Goal: Task Accomplishment & Management: Manage account settings

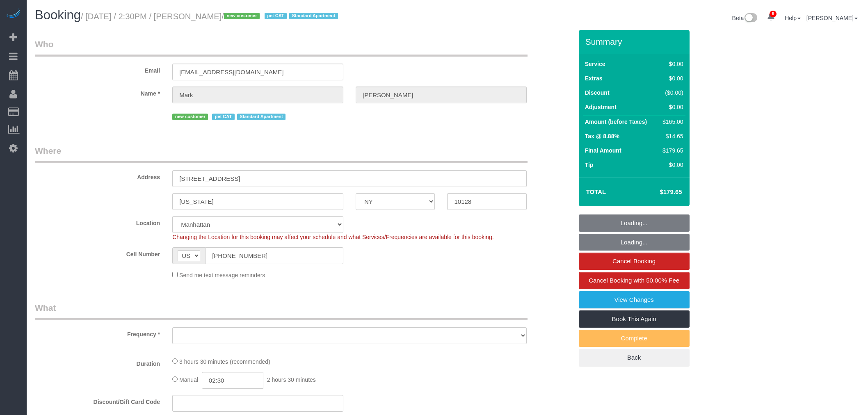
select select "NY"
select select "number:60"
select select "number:77"
select select "number:14"
select select "number:6"
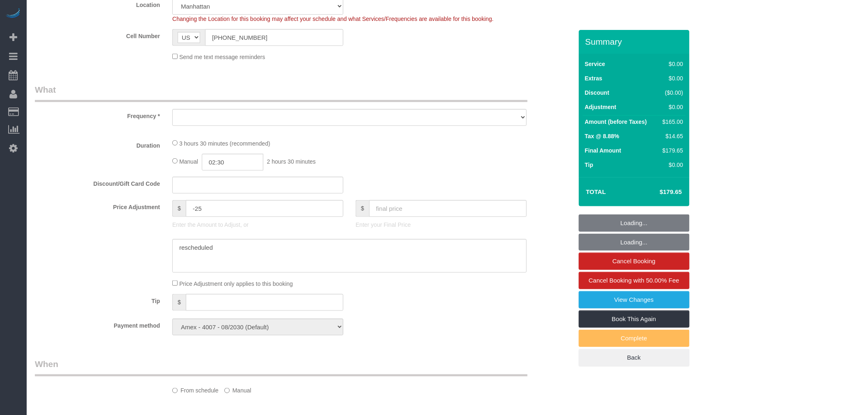
select select "object:1410"
select select "1"
select select "2"
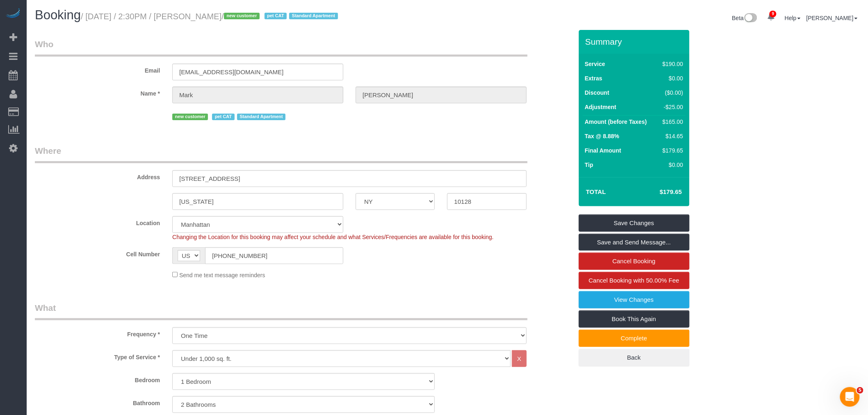
click at [459, 59] on div "Email marktmccourt@yahoo.com" at bounding box center [304, 59] width 550 height 42
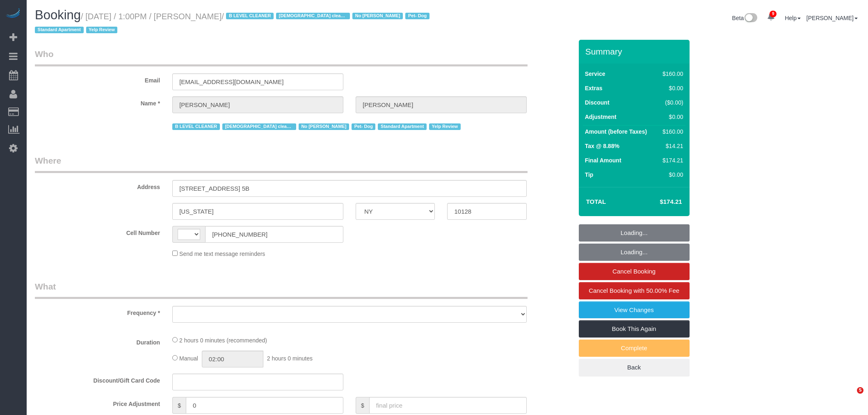
select select "NY"
select select "string:US"
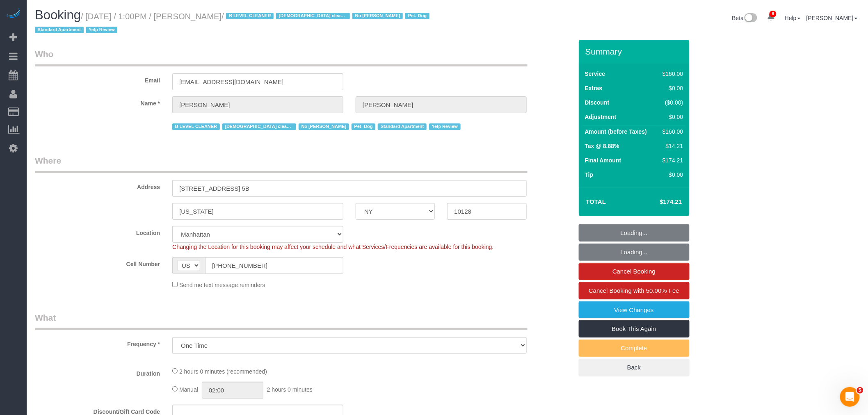
select select "object:727"
select select "string:stripe-pm_1RjheQ4VGloSiKo7tm9rNbR6"
select select "number:57"
select select "number:77"
select select "number:13"
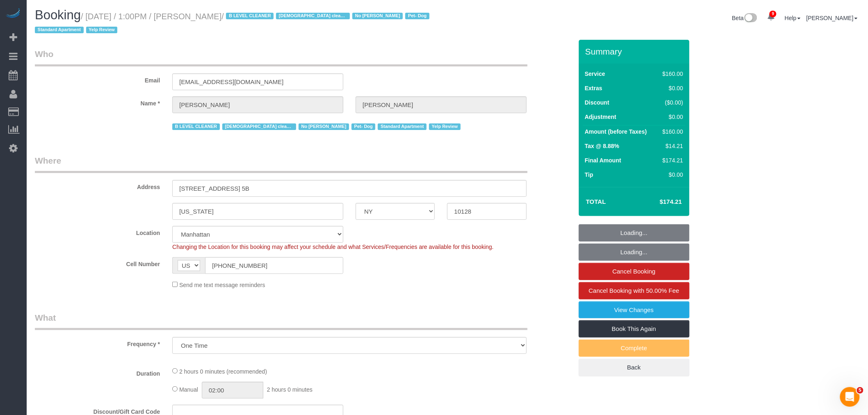
select select "number:5"
select select "spot1"
select select "object:1403"
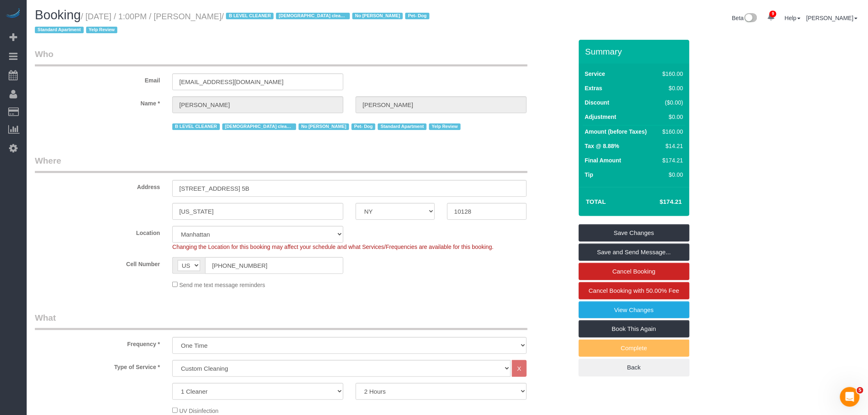
drag, startPoint x: 407, startPoint y: 45, endPoint x: 345, endPoint y: 34, distance: 62.5
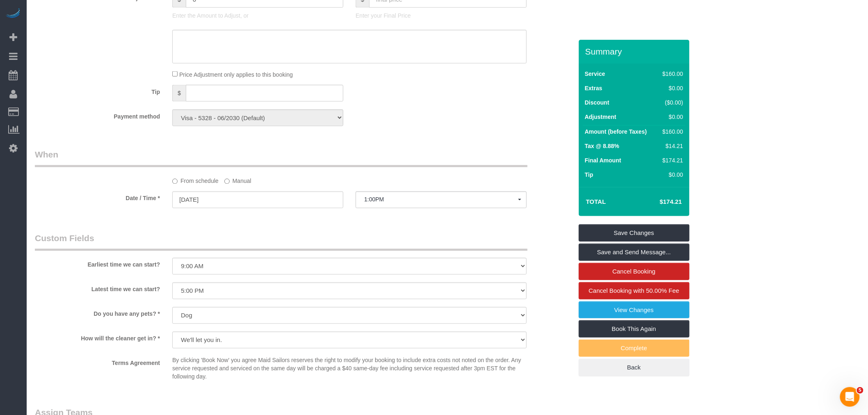
scroll to position [592, 0]
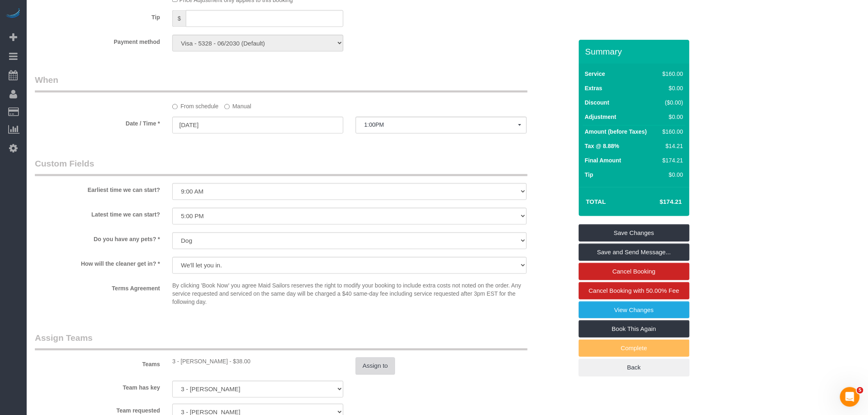
click at [384, 370] on button "Assign to" at bounding box center [375, 366] width 39 height 17
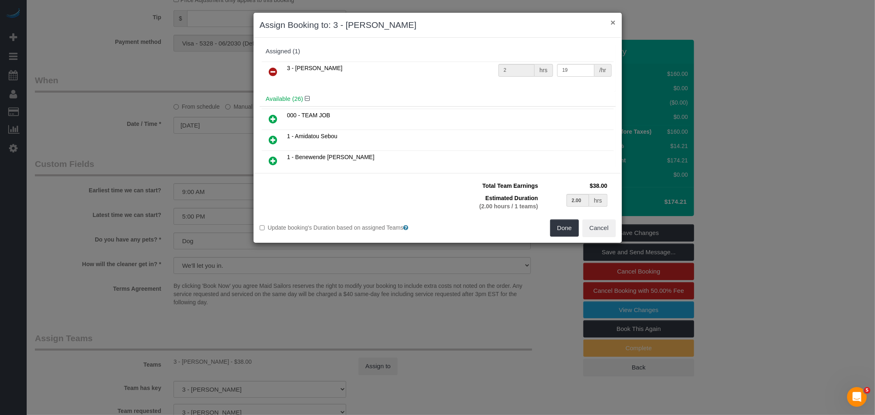
click at [610, 23] on button "×" at bounding box center [612, 22] width 5 height 9
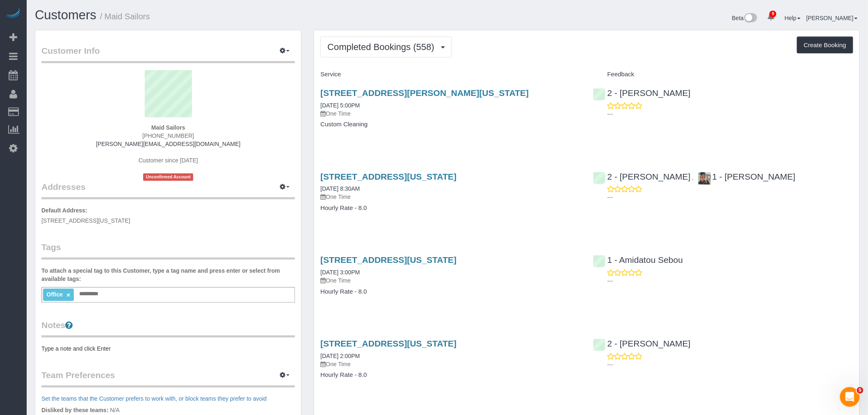
click at [574, 43] on div "Completed Bookings (558) Completed Bookings (558) Upcoming Bookings (0) Cancell…" at bounding box center [586, 47] width 533 height 21
click at [423, 46] on span "Completed Bookings (558)" at bounding box center [382, 47] width 111 height 10
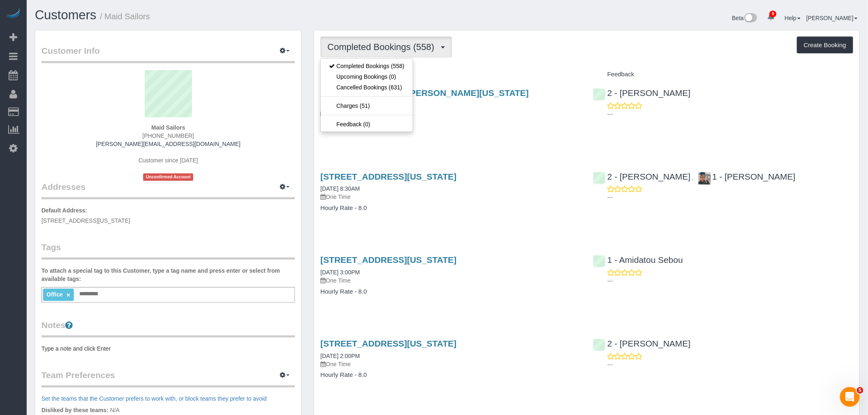
click at [519, 54] on div "Completed Bookings (558) Completed Bookings (558) Upcoming Bookings (0) Cancell…" at bounding box center [586, 47] width 533 height 21
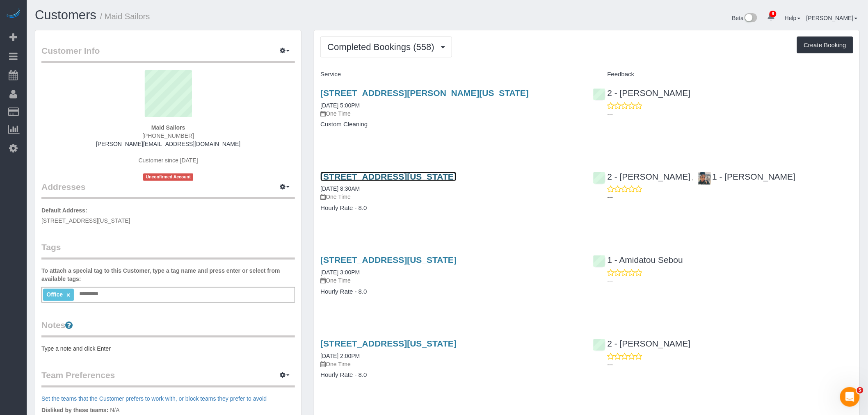
click at [457, 181] on link "[STREET_ADDRESS][US_STATE]" at bounding box center [388, 176] width 136 height 9
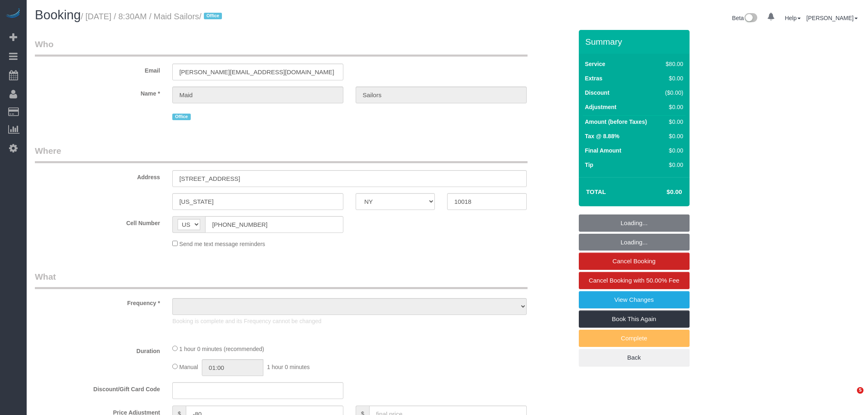
select select "NY"
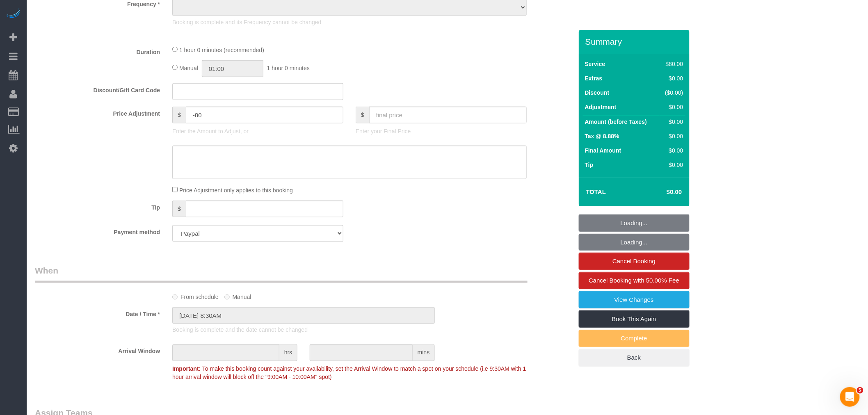
select select "object:719"
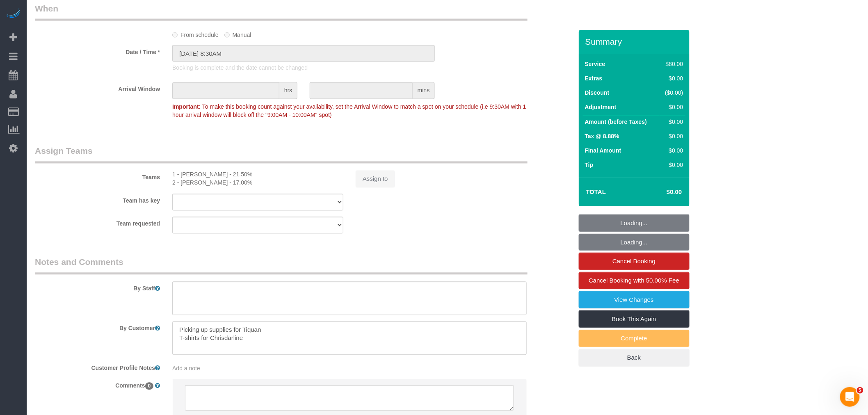
select select "number:89"
select select "number:90"
select select "number:15"
select select "number:5"
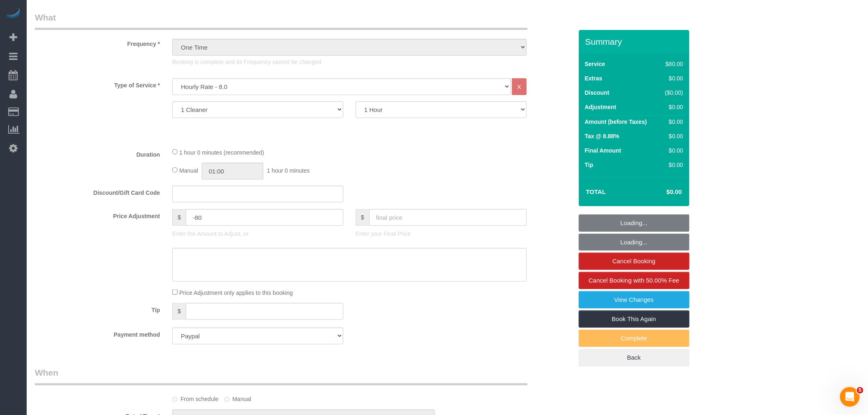
select select "object:1410"
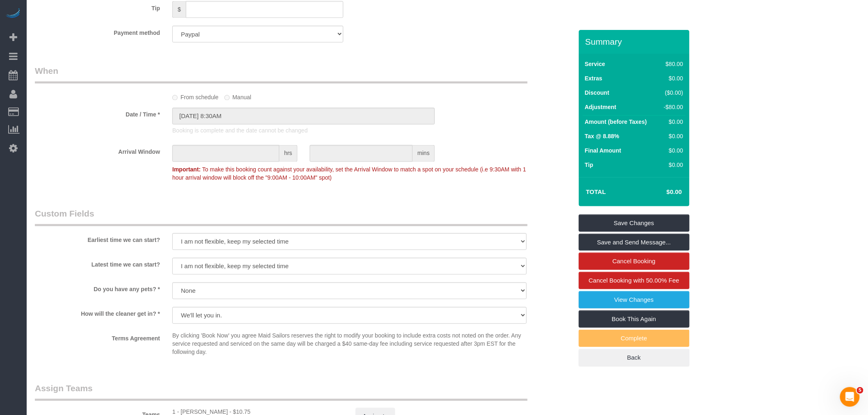
scroll to position [866, 0]
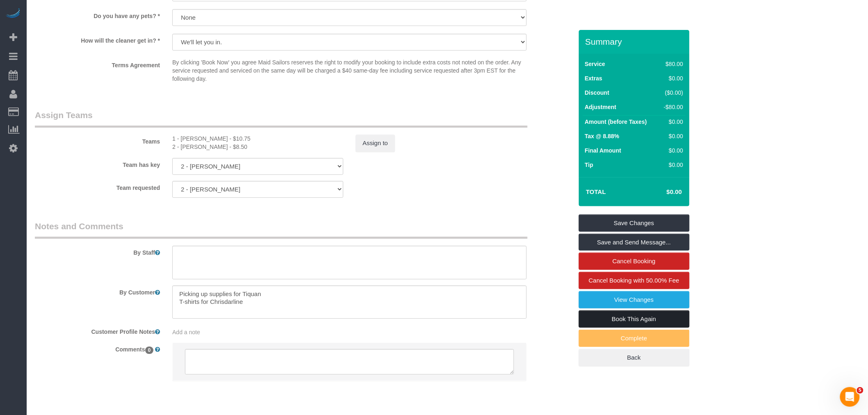
click at [634, 320] on link "Book This Again" at bounding box center [634, 319] width 111 height 17
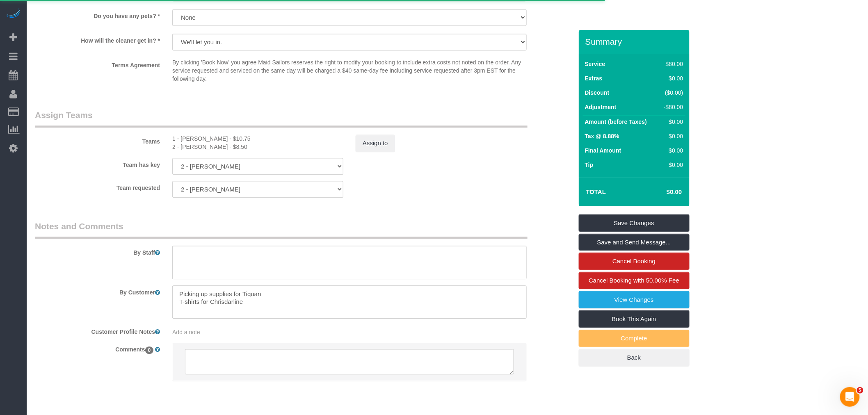
select select "NY"
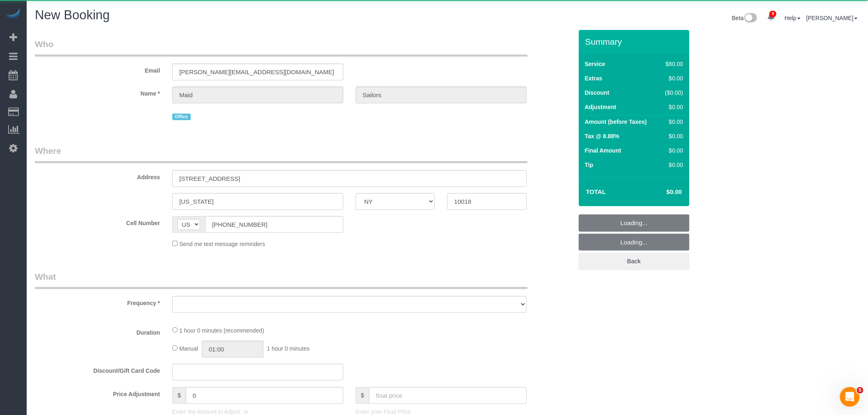
select select "object:2042"
select select "number:89"
select select "number:90"
select select "number:15"
select select "number:5"
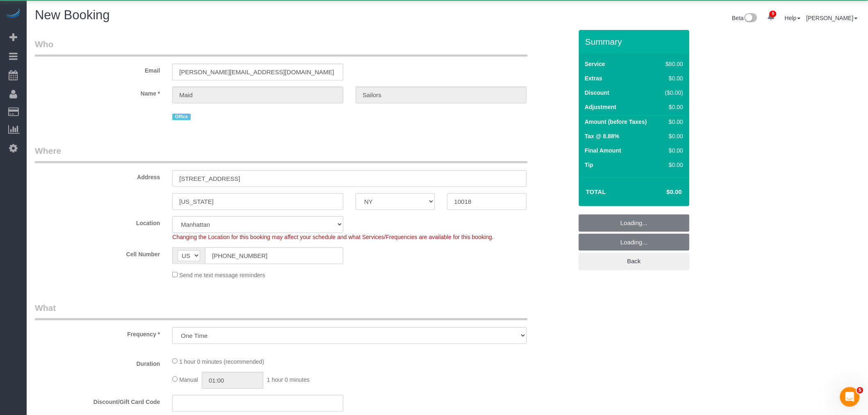
select select "string:stripe"
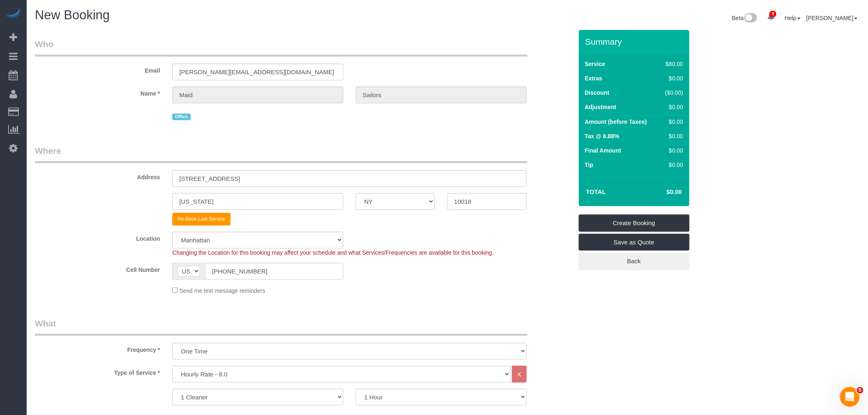
select select "object:2756"
click at [466, 66] on div "Email brendan+officecleaning@maidsailors.com" at bounding box center [304, 59] width 550 height 42
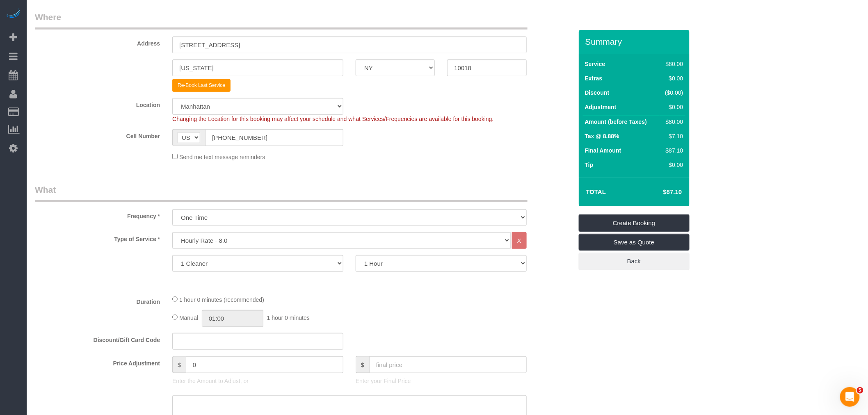
scroll to position [273, 0]
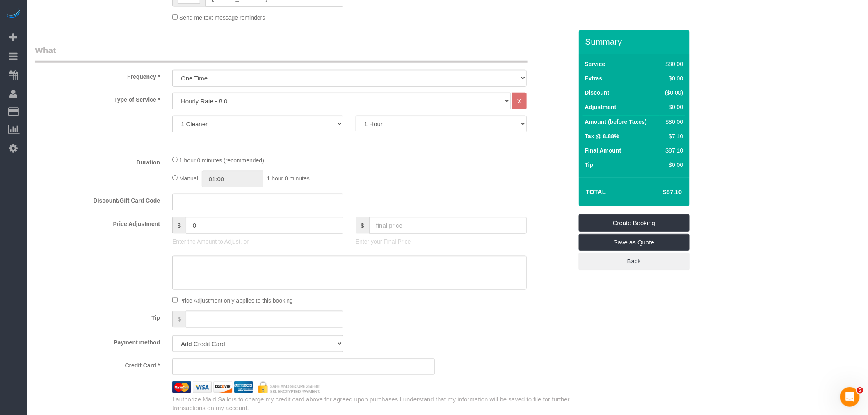
click at [445, 174] on div "Manual 01:00 1 hour 0 minutes" at bounding box center [349, 179] width 354 height 17
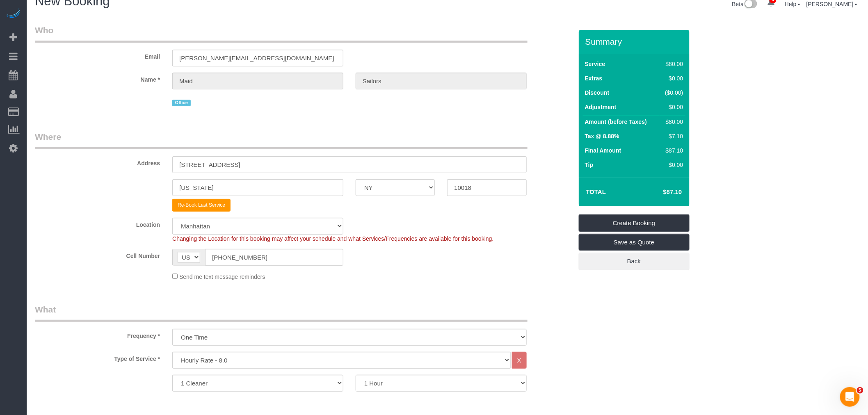
scroll to position [182, 0]
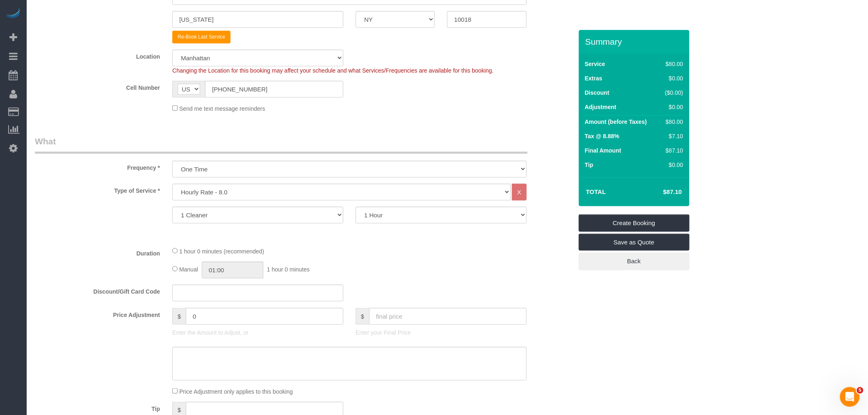
click at [468, 261] on div "1 hour 0 minutes (recommended) Manual 01:00 1 hour 0 minutes" at bounding box center [349, 263] width 367 height 32
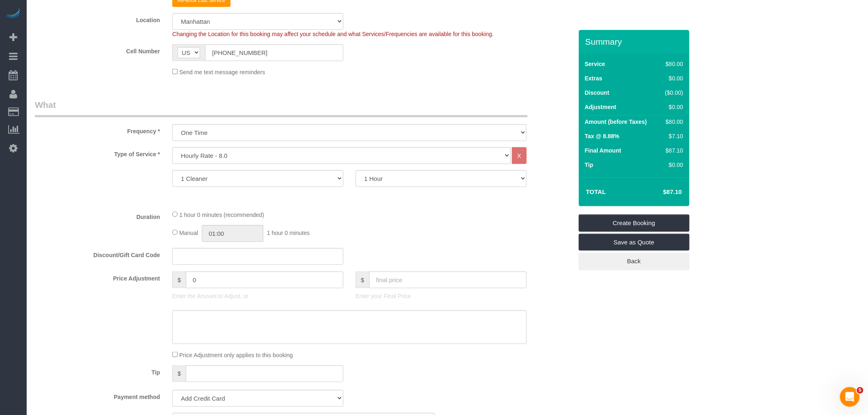
scroll to position [273, 0]
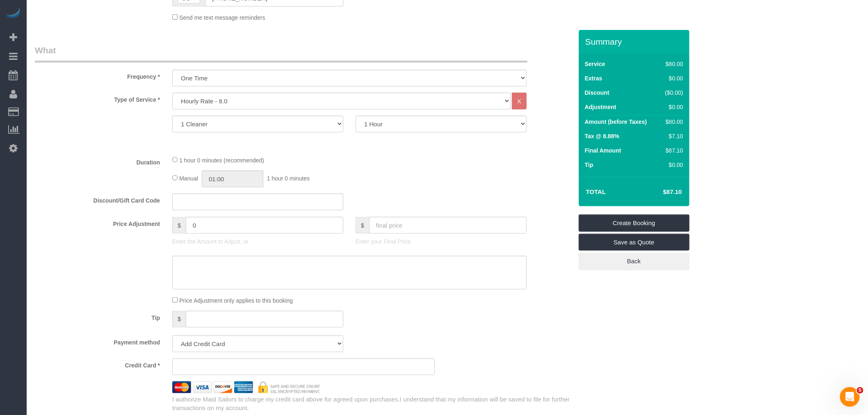
click at [455, 194] on fieldset "What Frequency * One Time Weekly (20% Off) - 20.00% Every 2 Weeks (15% Off) - 1…" at bounding box center [304, 228] width 538 height 368
click at [384, 176] on div "Manual 01:00 1 hour 0 minutes" at bounding box center [349, 179] width 354 height 17
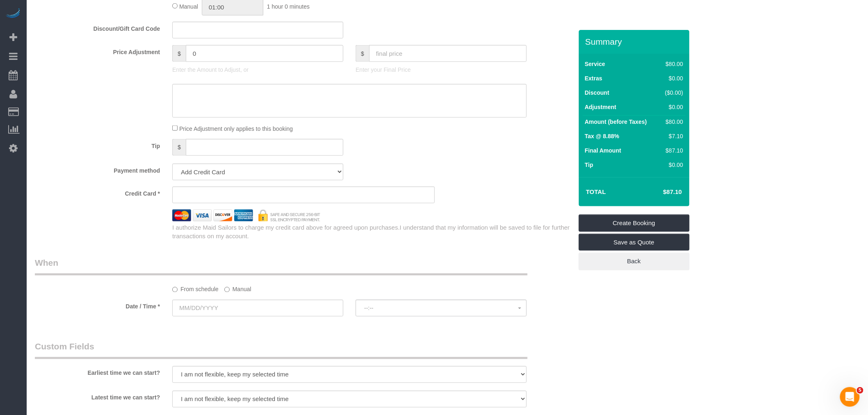
scroll to position [456, 0]
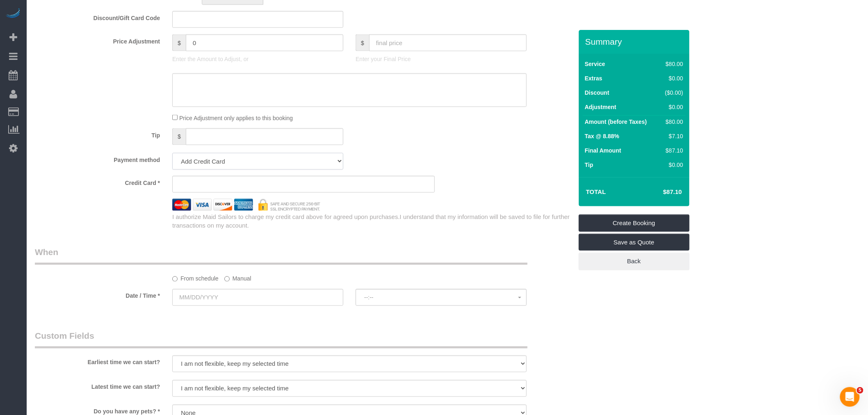
click at [272, 163] on select "Add Credit Card Cash Check Paypal" at bounding box center [257, 161] width 171 height 17
select select "string:cash"
click at [172, 155] on select "Add Credit Card Cash Check Paypal" at bounding box center [257, 161] width 171 height 17
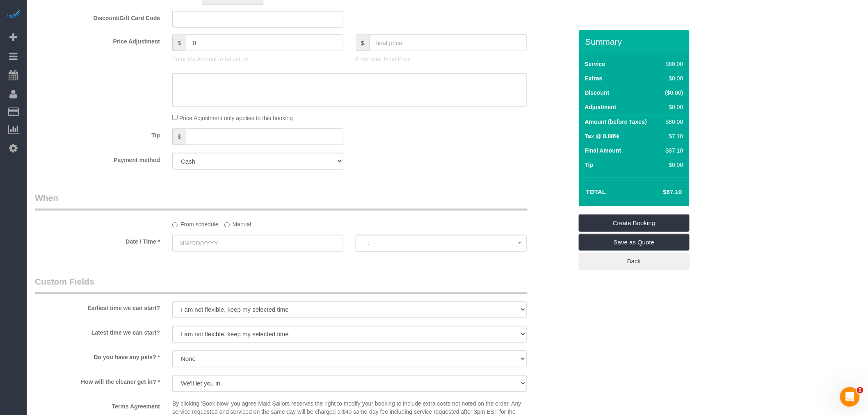
click at [419, 122] on div "Price Adjustment only applies to this booking" at bounding box center [349, 117] width 367 height 9
click at [240, 226] on label "Manual" at bounding box center [237, 223] width 27 height 11
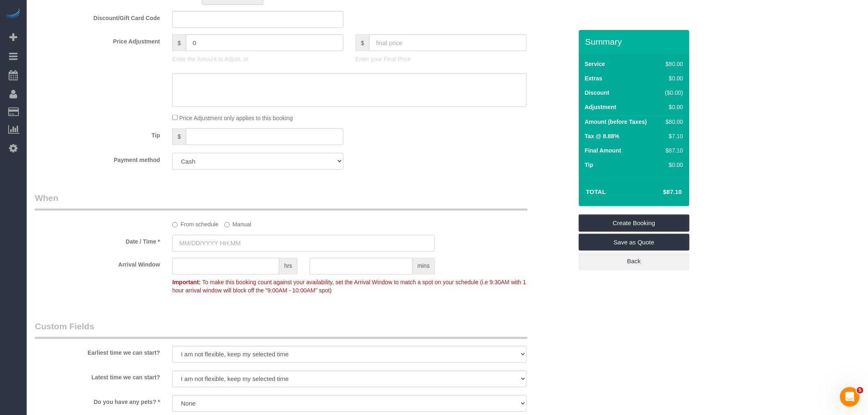
click at [235, 245] on input "text" at bounding box center [303, 243] width 263 height 17
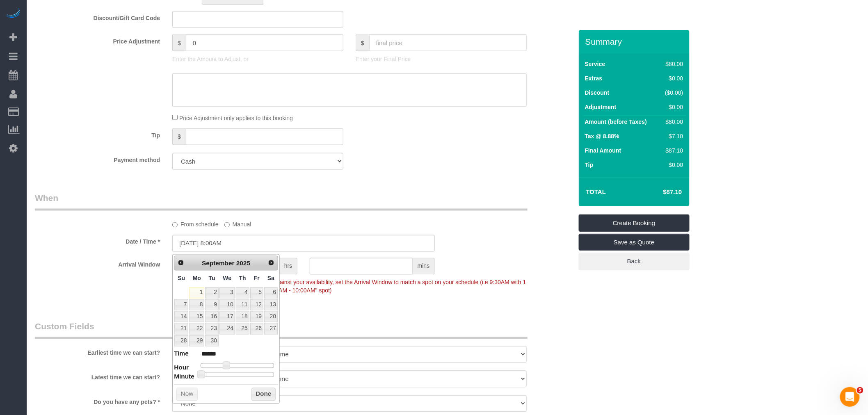
type input "09/01/2025 1:00PM"
type input "******"
drag, startPoint x: 241, startPoint y: 365, endPoint x: 245, endPoint y: 366, distance: 4.2
click at [241, 365] on div at bounding box center [237, 365] width 73 height 5
click at [215, 291] on link "2" at bounding box center [211, 293] width 13 height 11
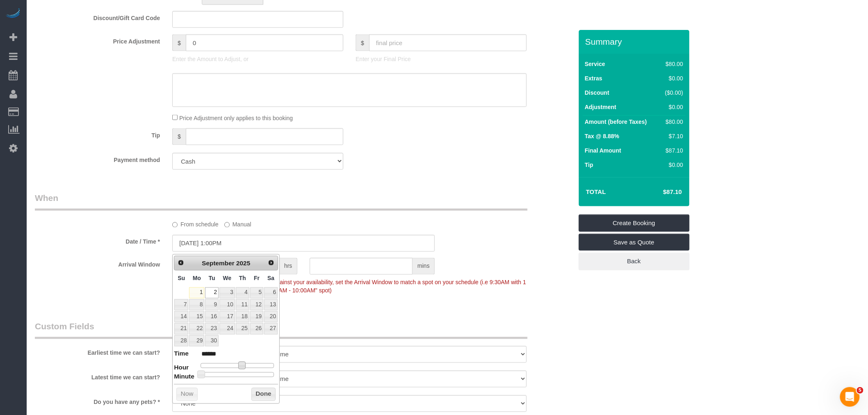
click at [243, 366] on span at bounding box center [241, 365] width 7 height 7
type input "[DATE] 2:00PM"
type input "******"
click at [257, 393] on button "Done" at bounding box center [263, 394] width 24 height 13
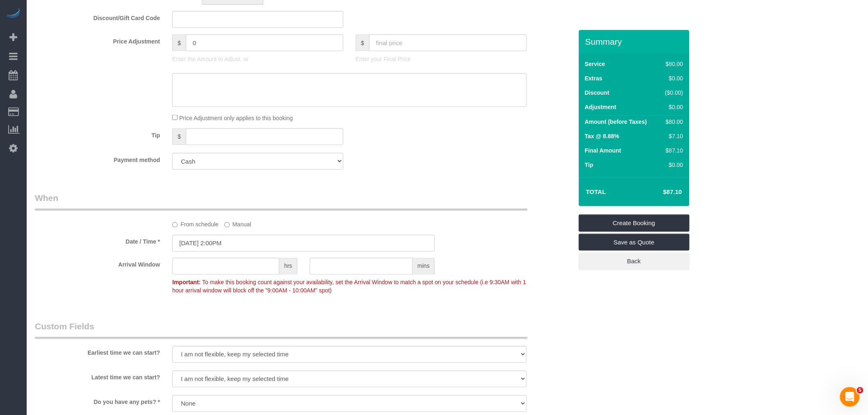
click at [404, 194] on div "Who Email brendan+officecleaning@maidsailors.com Name * Maid Sailors Office Whe…" at bounding box center [304, 160] width 550 height 1172
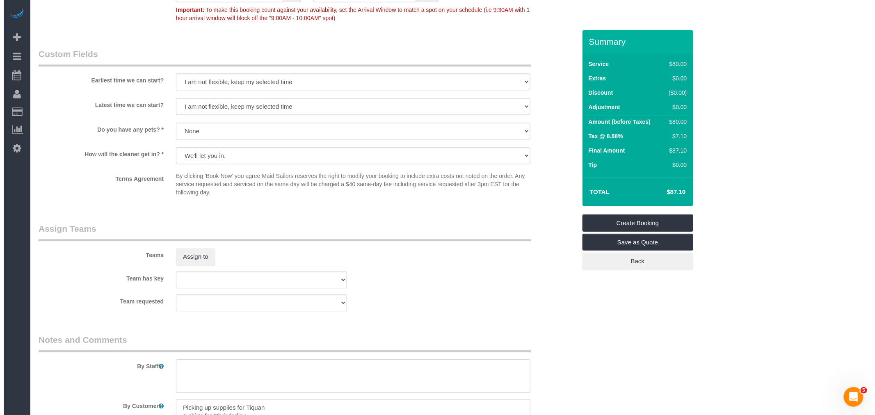
scroll to position [729, 0]
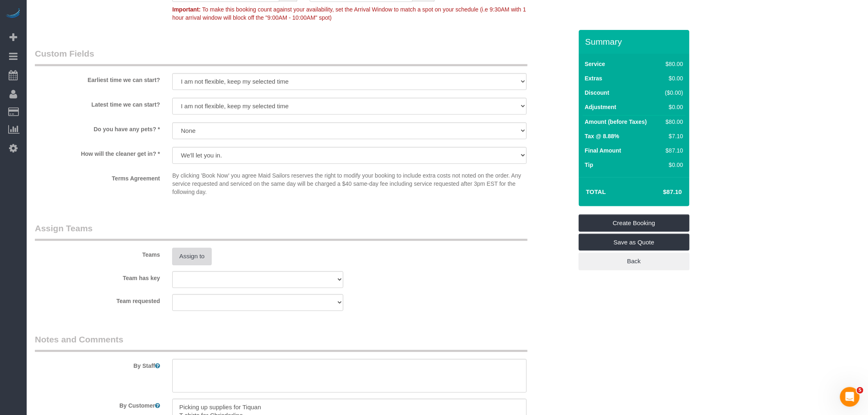
click at [195, 256] on button "Assign to" at bounding box center [191, 256] width 39 height 17
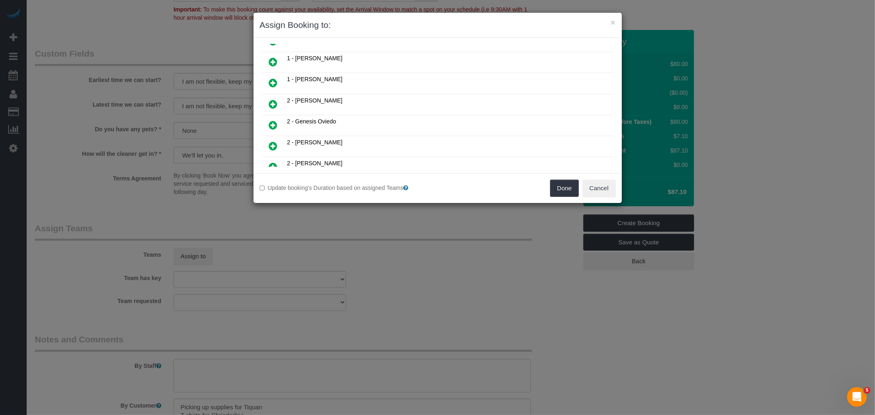
scroll to position [228, 0]
click at [278, 53] on link at bounding box center [273, 61] width 19 height 16
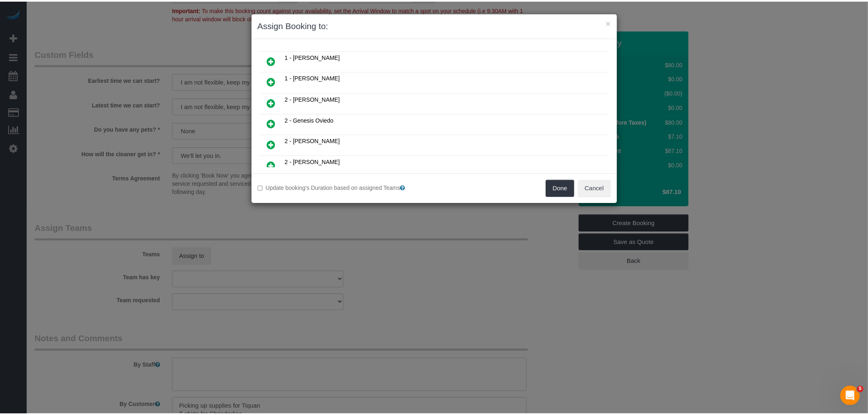
scroll to position [247, 0]
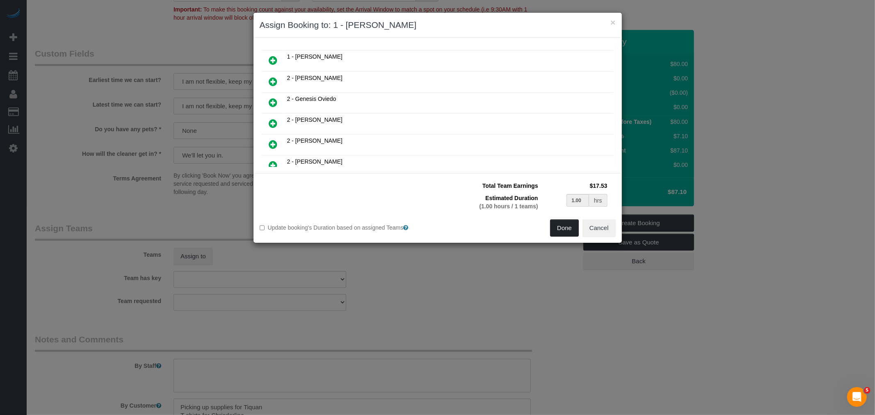
click at [563, 231] on button "Done" at bounding box center [564, 227] width 29 height 17
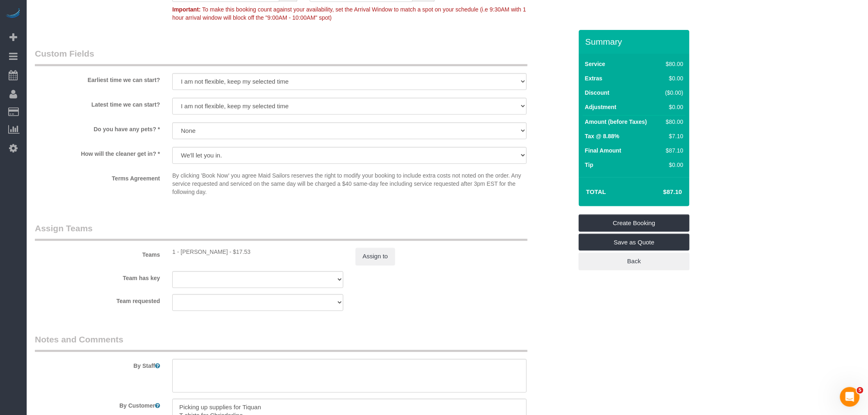
click at [489, 290] on div "× Assign Booking to: 1 - Noufoh Sodandji Assigned (1) 1 - Noufoh Sodandji 1.00 …" at bounding box center [434, 207] width 868 height 415
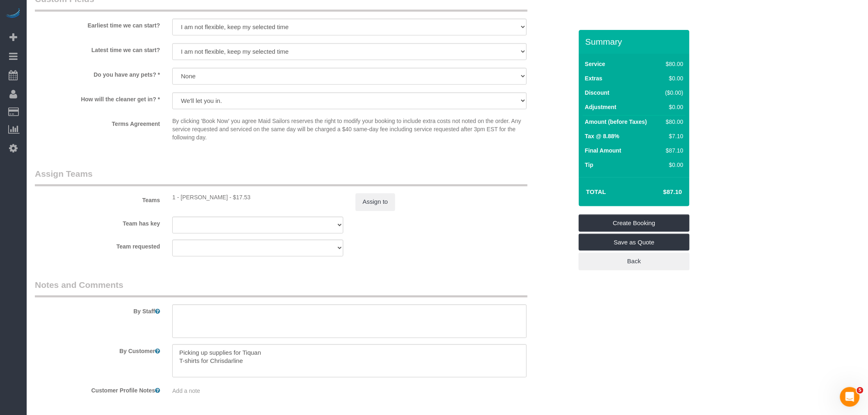
scroll to position [817, 0]
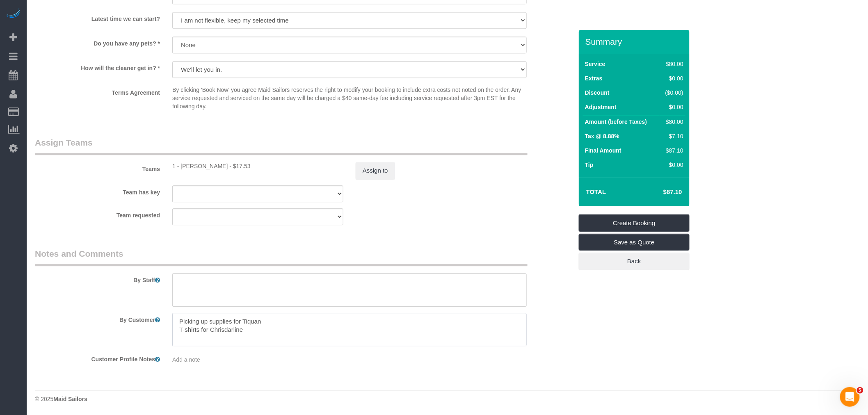
click at [273, 327] on textarea at bounding box center [349, 330] width 354 height 34
click at [254, 324] on textarea at bounding box center [349, 330] width 354 height 34
click at [412, 226] on fieldset "Assign Teams Teams 1 - Noufoh Sodandji - $17.53 Assign to Team has key 000- Don…" at bounding box center [304, 184] width 538 height 95
click at [225, 328] on textarea at bounding box center [349, 330] width 354 height 34
type textarea "Metting"
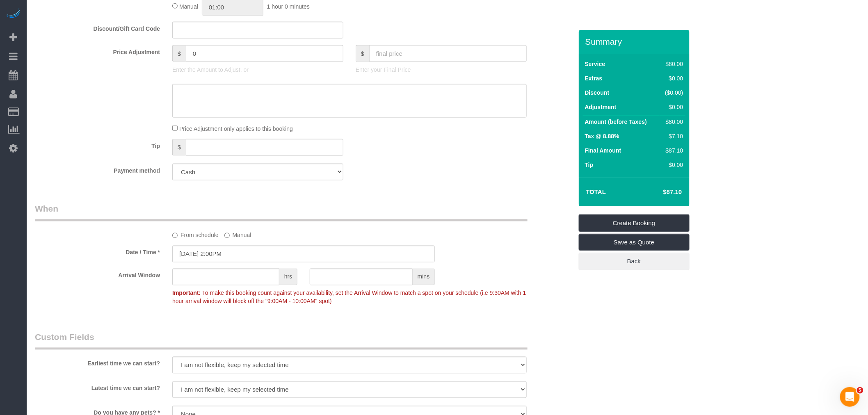
scroll to position [361, 0]
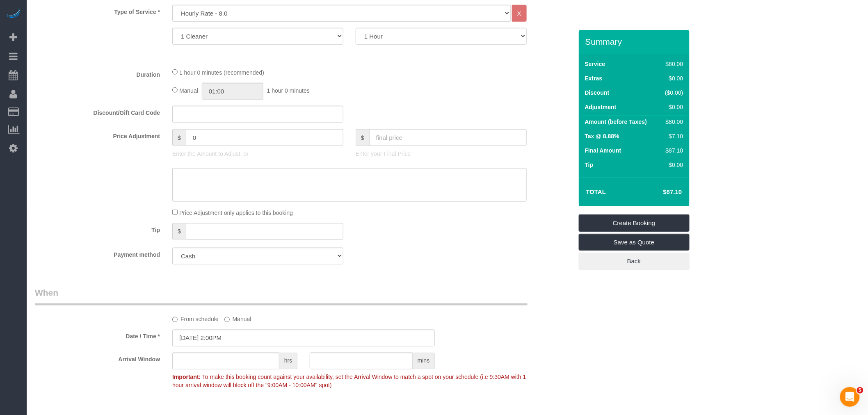
type textarea "Meeting with Latoya"
drag, startPoint x: 221, startPoint y: 239, endPoint x: 167, endPoint y: 225, distance: 55.6
click at [144, 238] on div "Tip $" at bounding box center [304, 232] width 550 height 18
drag, startPoint x: 211, startPoint y: 130, endPoint x: 77, endPoint y: 141, distance: 135.0
click at [72, 140] on fieldset "What Frequency * One Time Weekly (20% Off) - 20.00% Every 2 Weeks (15% Off) - 1…" at bounding box center [304, 114] width 538 height 314
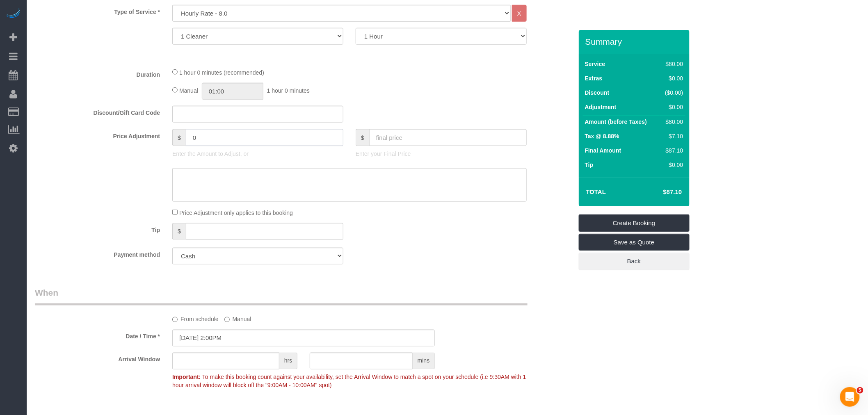
drag, startPoint x: 147, startPoint y: 142, endPoint x: 91, endPoint y: 146, distance: 55.5
click at [92, 146] on div "Price Adjustment $ 0 Enter the Amount to Adjust, or $ Enter your Final Price" at bounding box center [304, 145] width 550 height 33
type input "-80"
click at [416, 105] on fieldset "What Frequency * One Time Weekly (20% Off) - 20.00% Every 2 Weeks (15% Off) - 1…" at bounding box center [304, 114] width 538 height 314
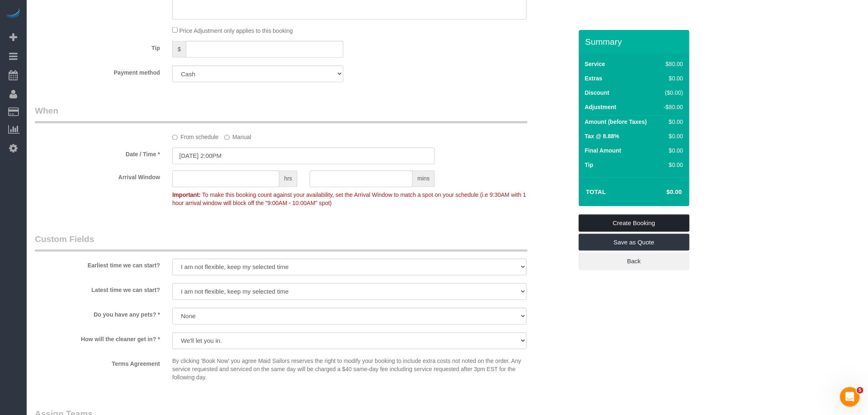
click at [665, 218] on link "Create Booking" at bounding box center [634, 223] width 111 height 17
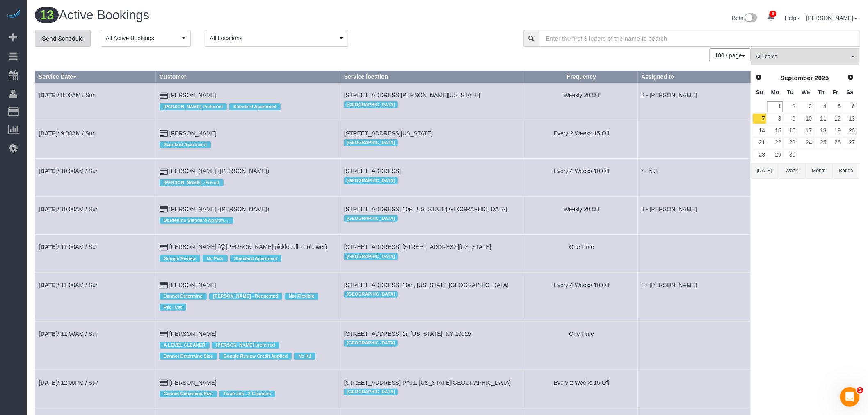
click at [50, 40] on link "Send Schedule" at bounding box center [63, 38] width 56 height 17
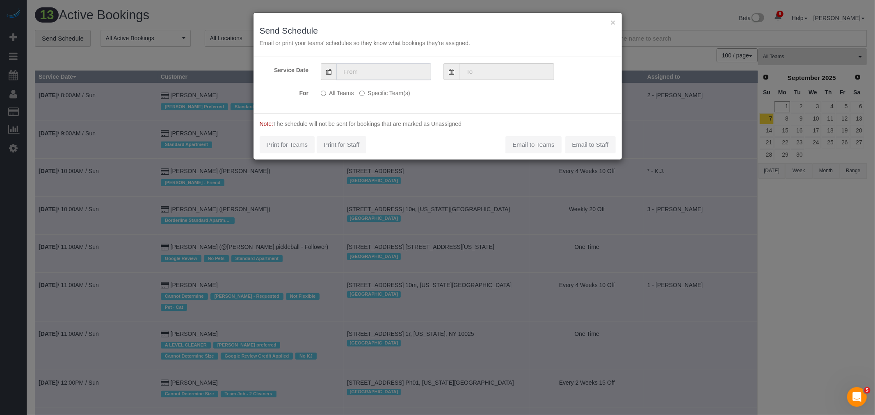
click at [359, 70] on input "text" at bounding box center [383, 71] width 95 height 17
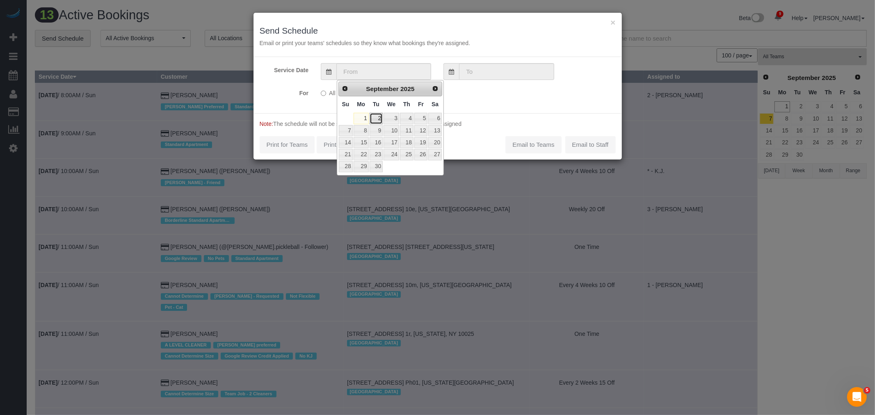
click at [376, 116] on link "2" at bounding box center [376, 118] width 13 height 11
type input "[DATE]"
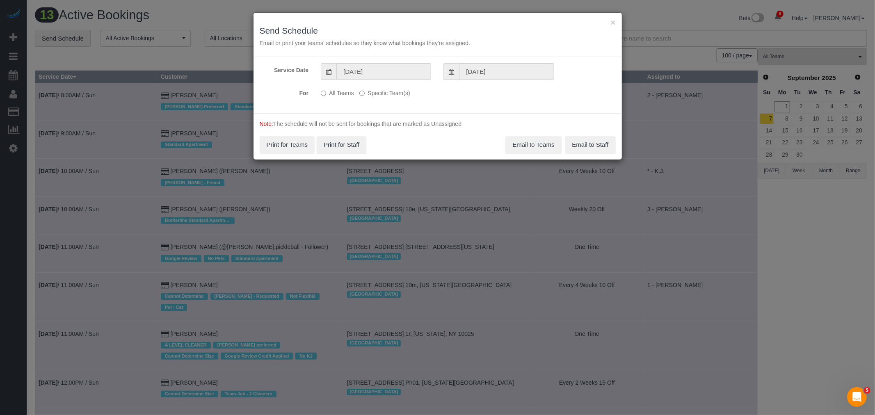
click at [374, 87] on label "Specific Team(s)" at bounding box center [384, 91] width 50 height 11
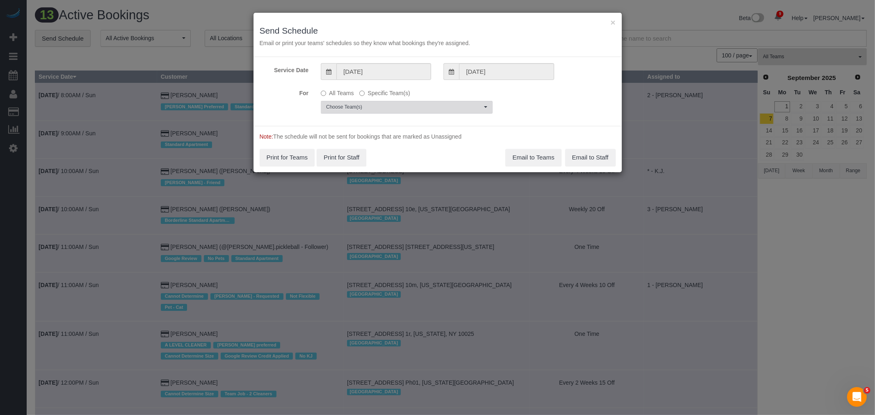
click at [375, 104] on span "Choose Team(s)" at bounding box center [404, 107] width 156 height 7
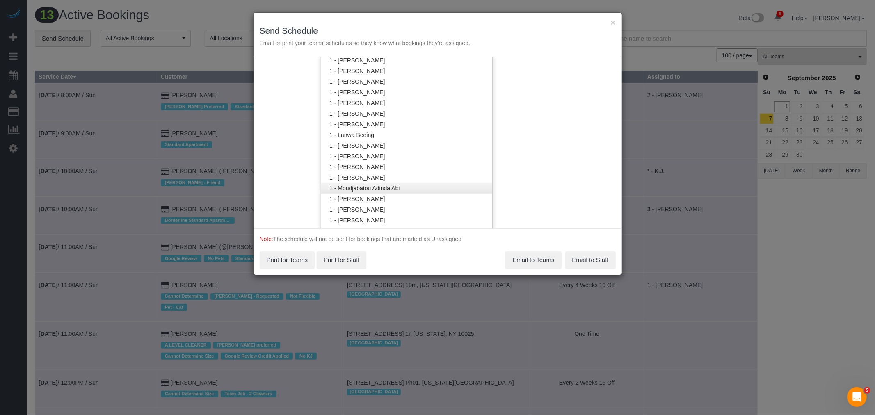
scroll to position [321, 0]
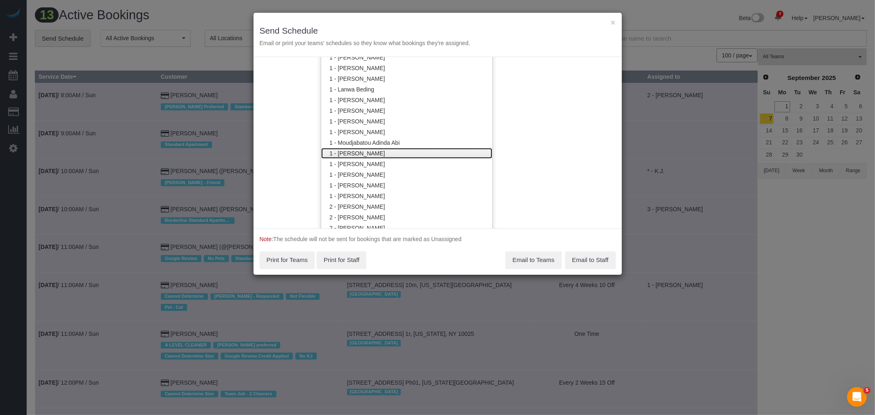
click at [400, 149] on link "1 - [PERSON_NAME]" at bounding box center [406, 153] width 171 height 11
click at [572, 128] on div "Service Date 09/02/2025 09/02/2025 For All Teams Specific Team(s) 1 - Noufoh So…" at bounding box center [438, 142] width 368 height 171
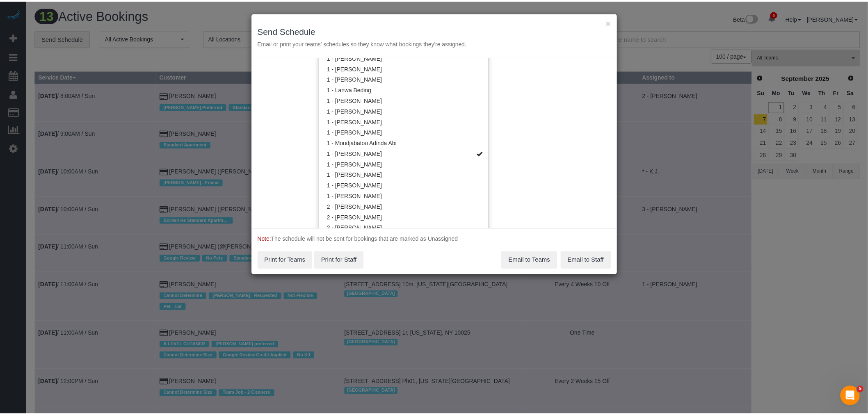
scroll to position [0, 0]
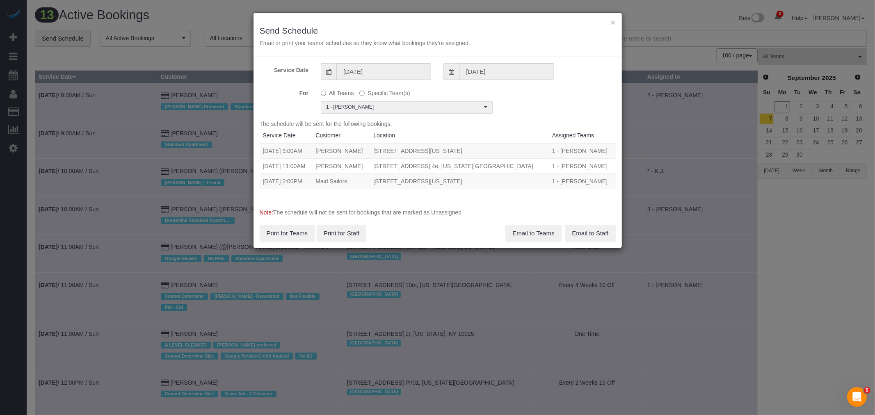
drag, startPoint x: 263, startPoint y: 178, endPoint x: 524, endPoint y: 184, distance: 261.4
click at [524, 184] on tr "09/02/2025 2:00PM Maid Sailors 333 West 39th Street, Suite. 405, New York, NY 1…" at bounding box center [438, 181] width 356 height 15
copy tr "09/02/2025 2:00PM Maid Sailors 333 West 39th Street, Suite. 405, New York, NY 1…"
click at [530, 233] on button "Email to Teams" at bounding box center [533, 233] width 56 height 17
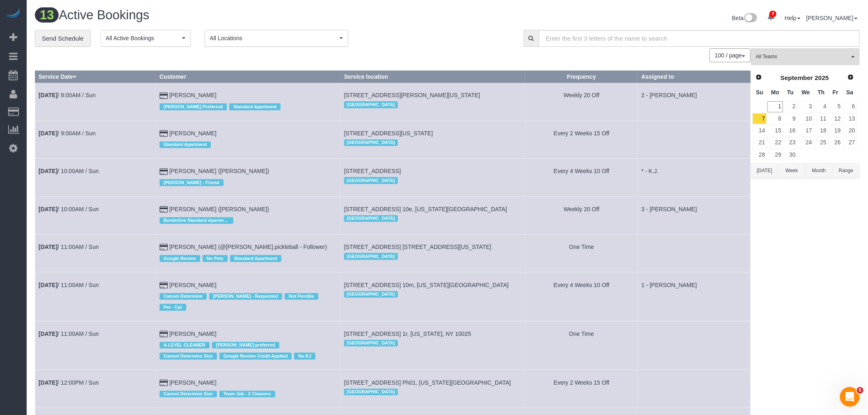
click at [441, 44] on div "**********" at bounding box center [273, 38] width 476 height 17
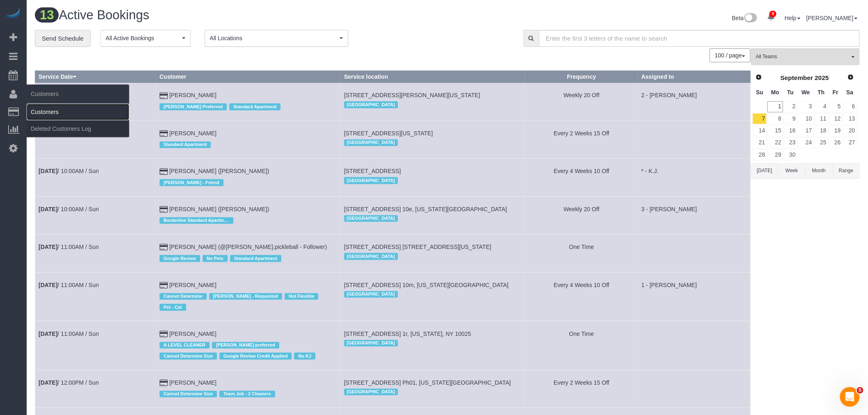
click at [39, 112] on link "Customers" at bounding box center [78, 112] width 103 height 16
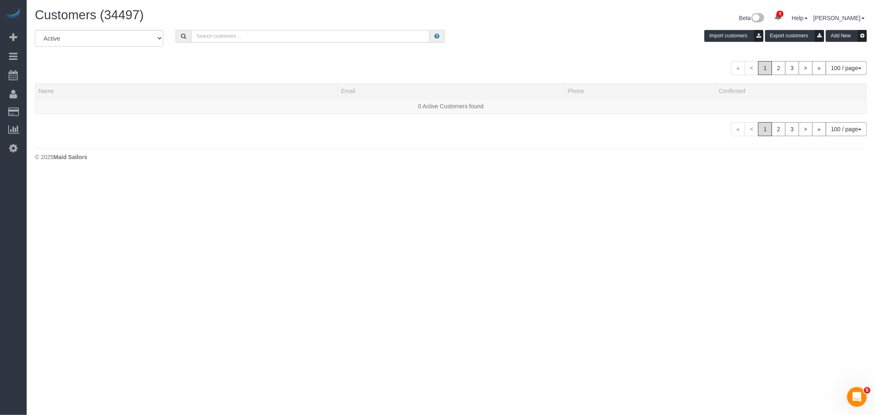
click at [248, 39] on input "text" at bounding box center [310, 36] width 238 height 13
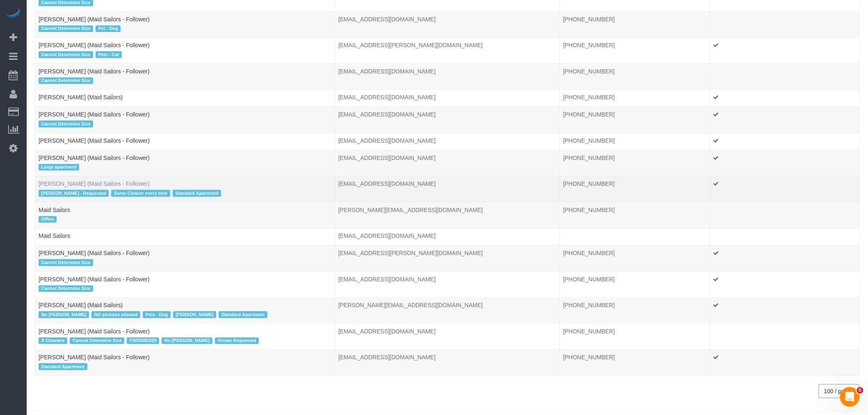
scroll to position [114, 0]
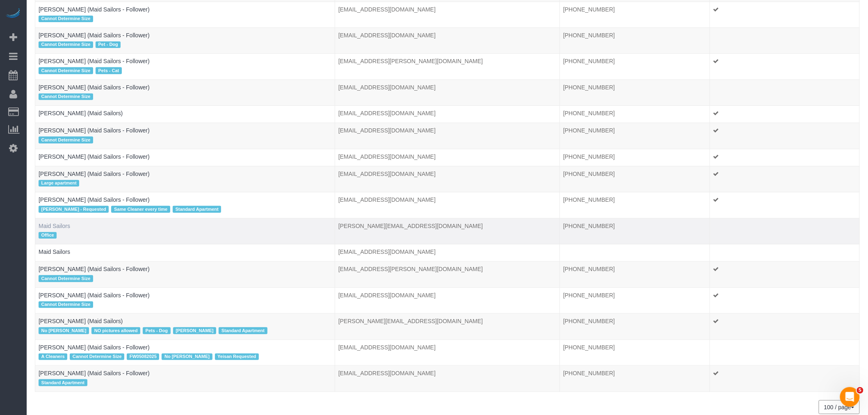
type input "maid sailors"
click at [52, 229] on link "Maid Sailors" at bounding box center [55, 226] width 32 height 7
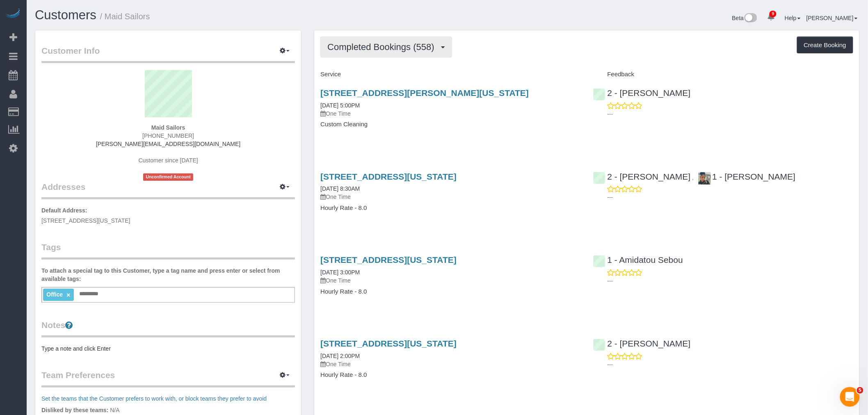
click at [404, 46] on span "Completed Bookings (558)" at bounding box center [382, 47] width 111 height 10
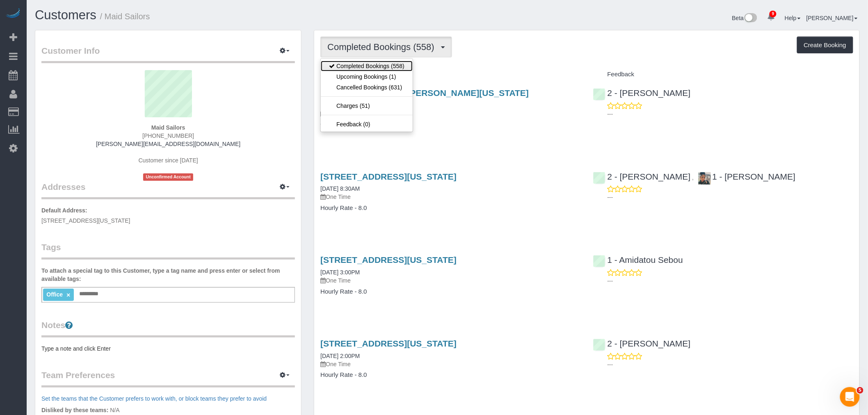
click at [395, 71] on link "Completed Bookings (558)" at bounding box center [367, 66] width 92 height 11
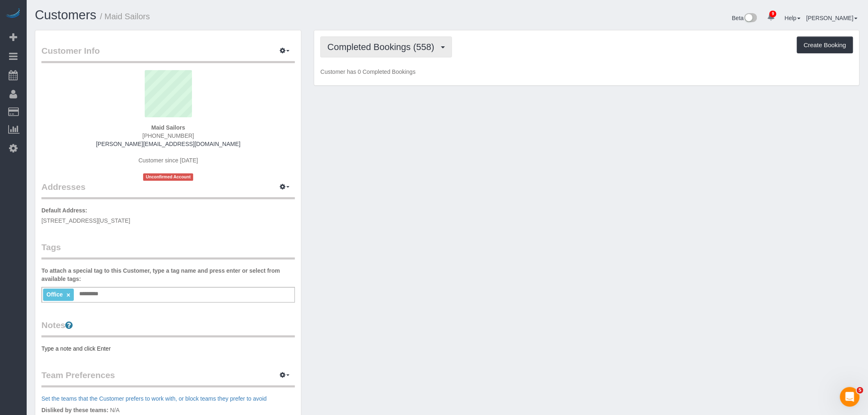
click at [403, 51] on span "Completed Bookings (558)" at bounding box center [382, 47] width 111 height 10
drag, startPoint x: 391, startPoint y: 81, endPoint x: 485, endPoint y: 60, distance: 96.2
click at [391, 81] on link "Upcoming Bookings (1)" at bounding box center [367, 76] width 92 height 11
click at [485, 60] on div "Upcoming Bookings (1) Completed Bookings (558) Upcoming Bookings (1) Cancelled …" at bounding box center [586, 57] width 545 height 55
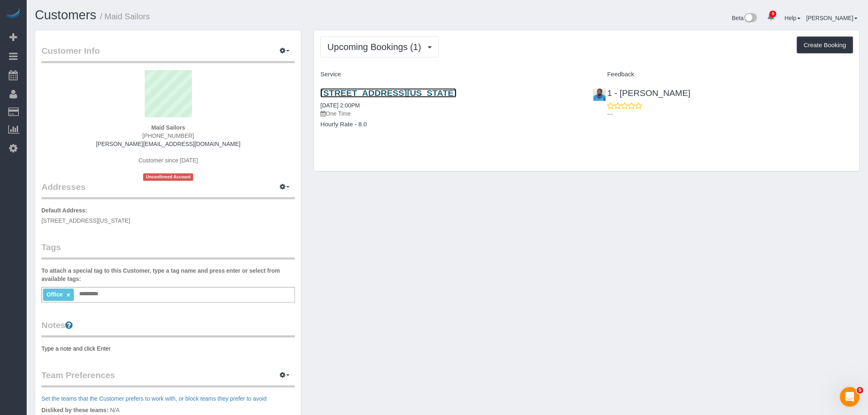
click at [427, 91] on link "333 West 39th Street, Suite. 405, New York, NY 10018" at bounding box center [388, 92] width 136 height 9
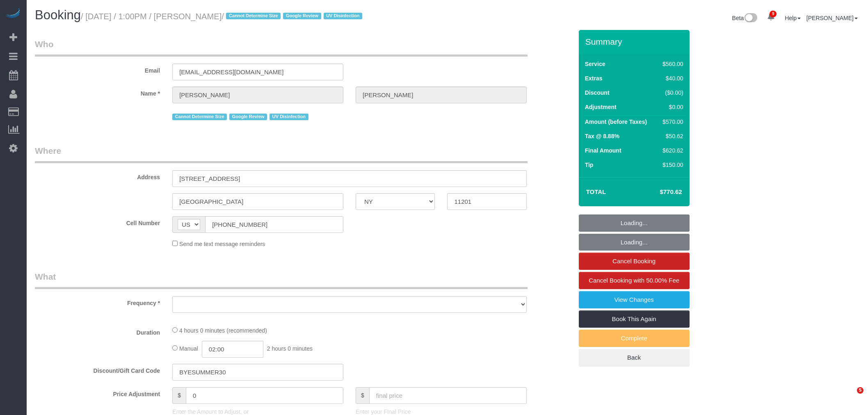
select select "NY"
select select "2"
select select "210"
select select "number:58"
select select "number:73"
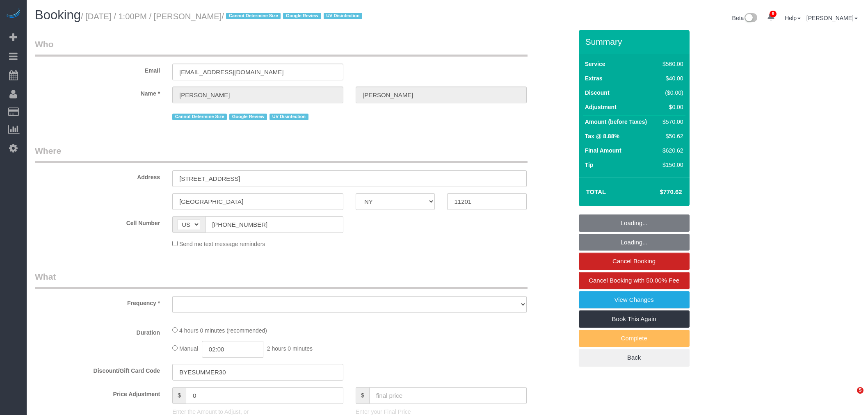
select select "number:15"
select select "number:6"
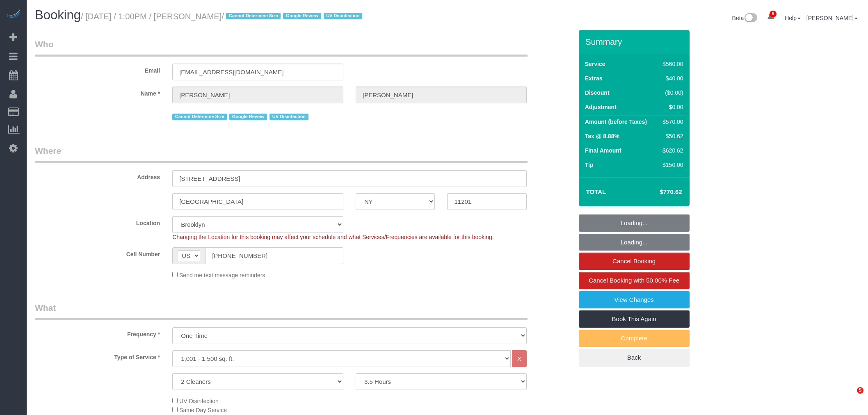
select select "object:869"
select select "string:stripe-pm_1REf1F4VGloSiKo7YgU8u7OP"
select select "spot53"
select select "object:1329"
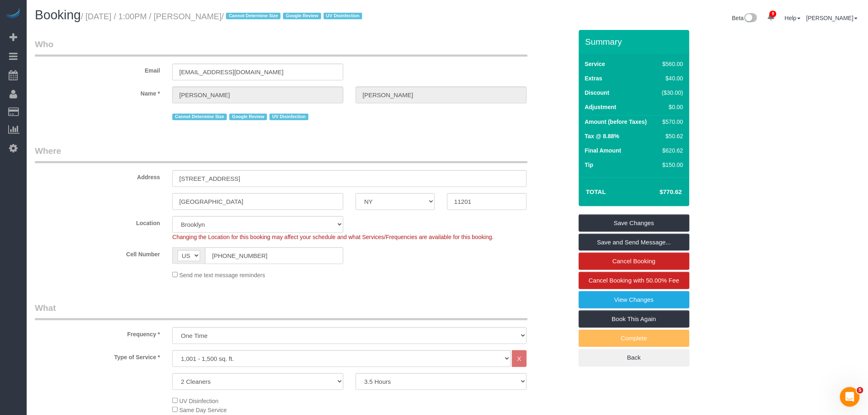
click at [386, 153] on legend "Where" at bounding box center [281, 154] width 493 height 18
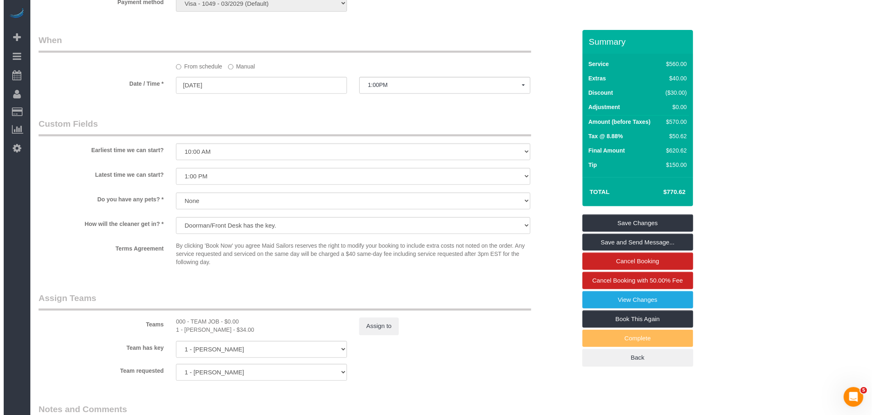
scroll to position [729, 0]
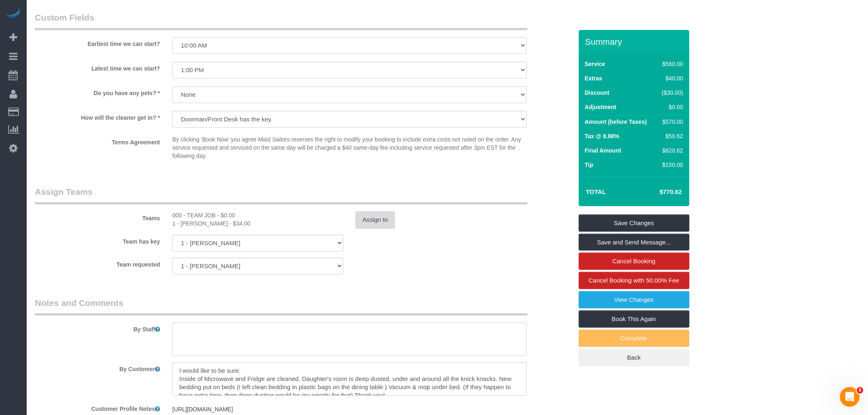
click at [364, 220] on button "Assign to" at bounding box center [375, 219] width 39 height 17
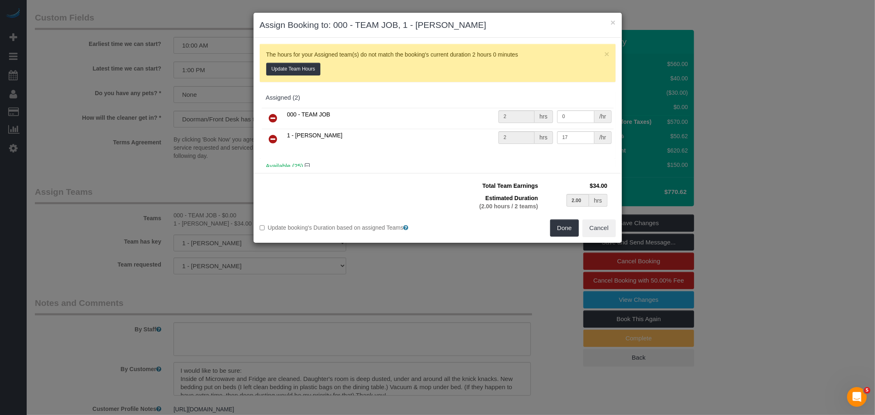
click at [275, 117] on icon at bounding box center [273, 118] width 9 height 10
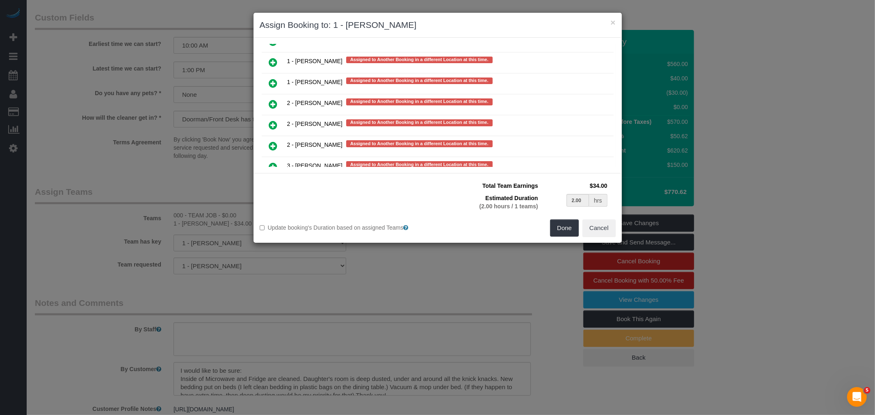
scroll to position [1492, 0]
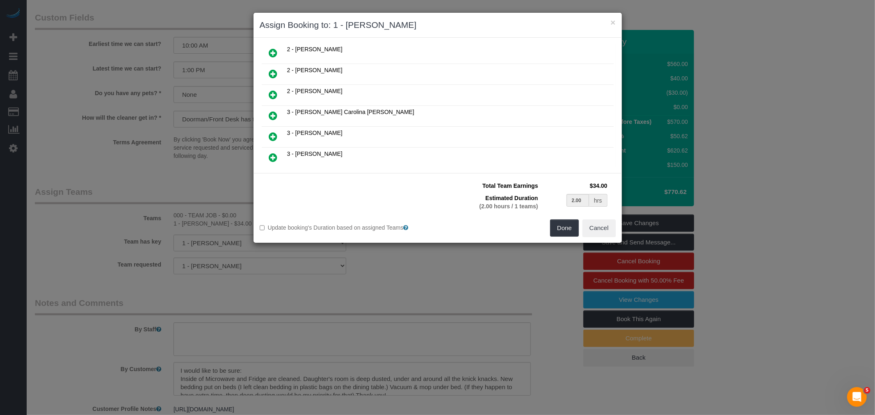
click at [273, 132] on icon at bounding box center [273, 137] width 9 height 10
type input "1.00"
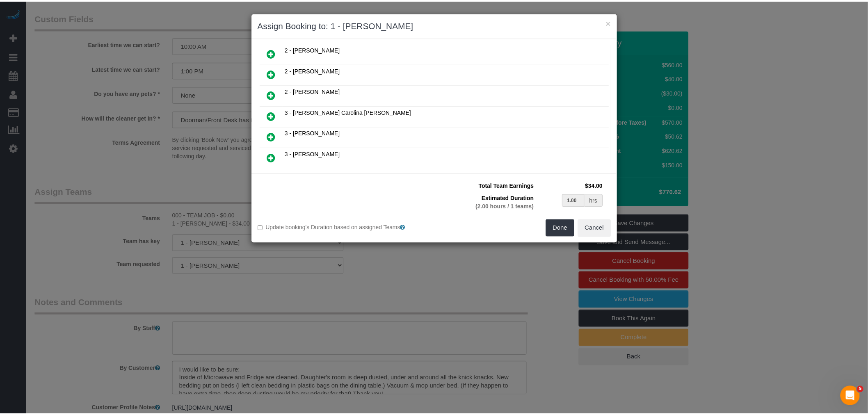
scroll to position [464, 0]
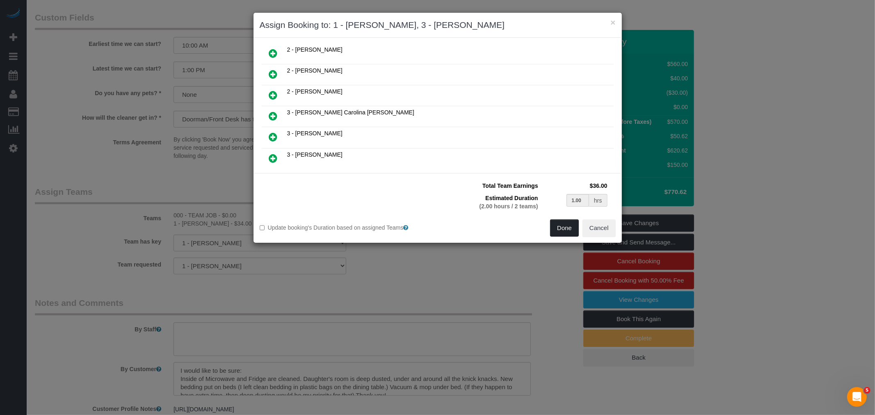
click at [563, 226] on button "Done" at bounding box center [564, 227] width 29 height 17
type input "01:00"
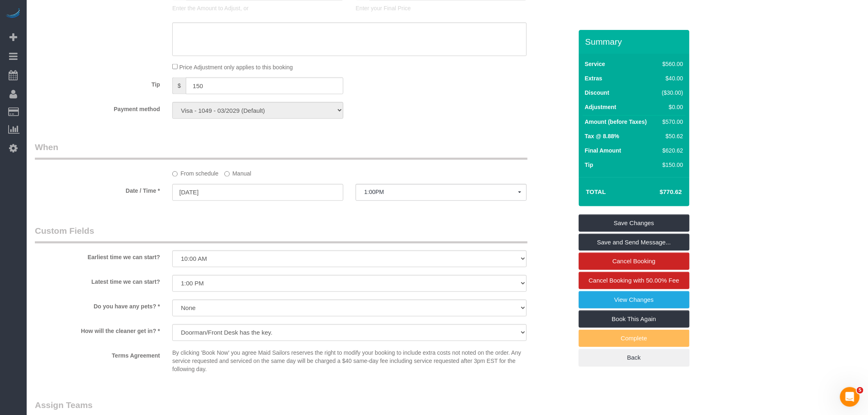
select select "spot105"
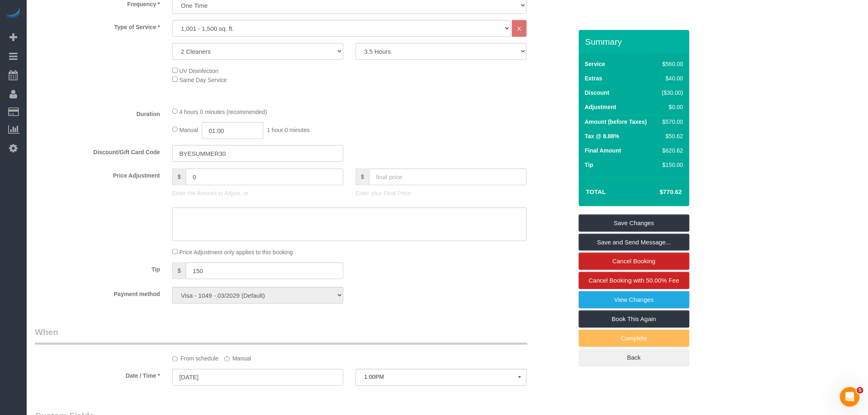
scroll to position [319, 0]
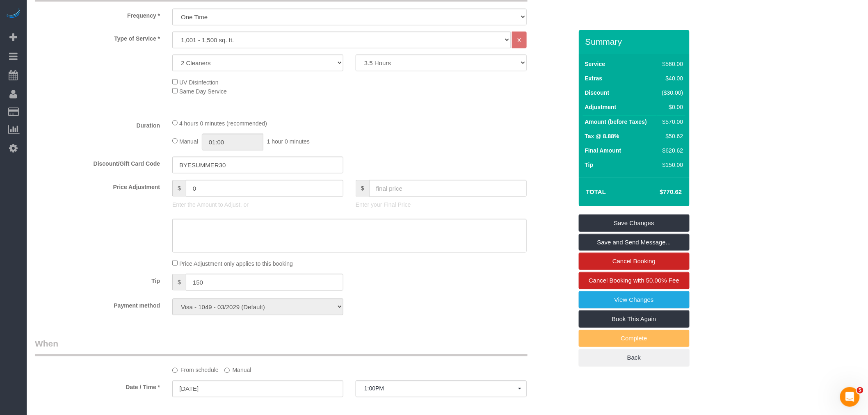
drag, startPoint x: 444, startPoint y: 121, endPoint x: 442, endPoint y: 130, distance: 9.3
click at [445, 120] on fieldset "What Frequency * One Time Weekly (20% Off) - 20.00% Every 2 Weeks (15% Off) - 1…" at bounding box center [304, 152] width 538 height 338
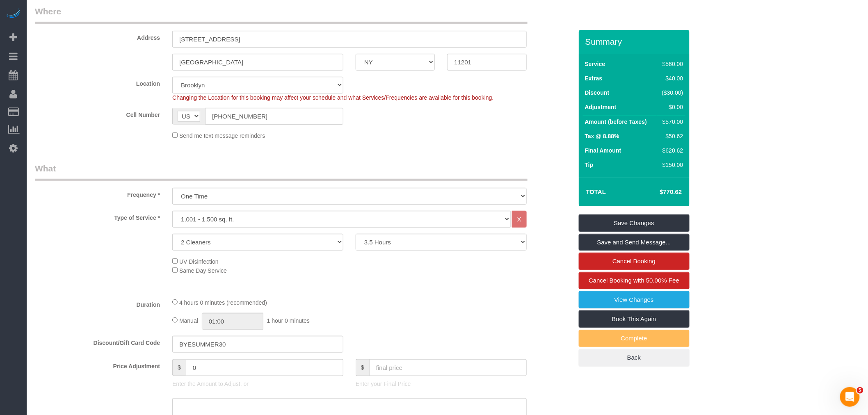
scroll to position [91, 0]
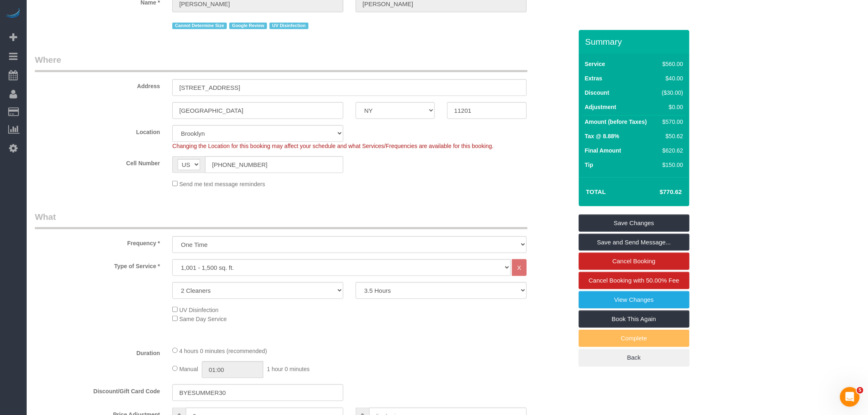
select select "spot157"
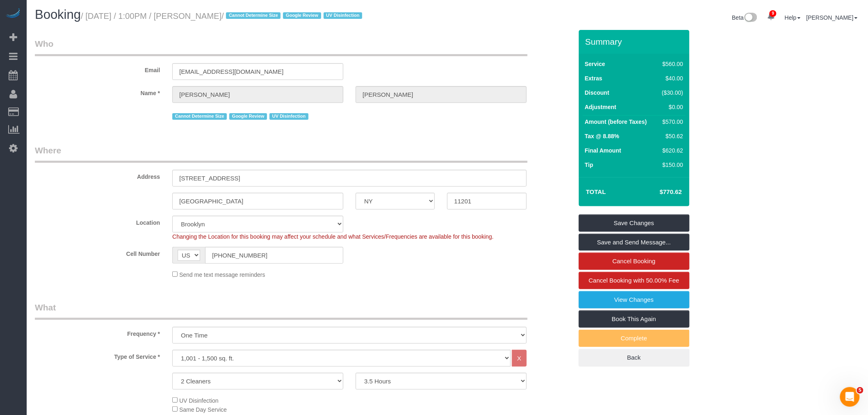
scroll to position [0, 0]
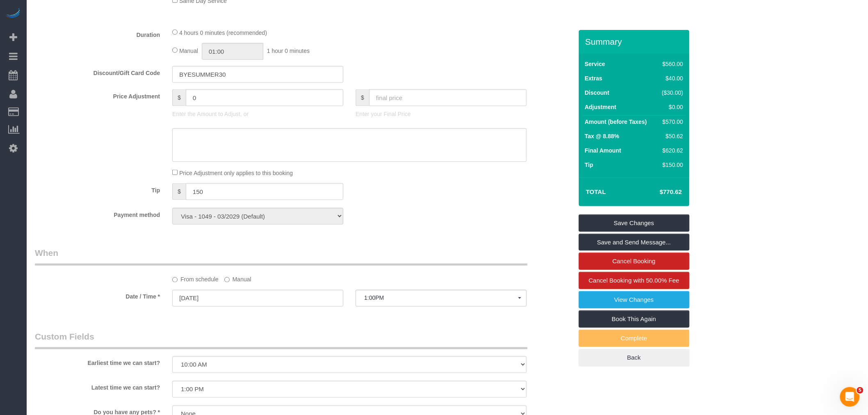
scroll to position [410, 0]
click at [649, 224] on link "Save Changes" at bounding box center [634, 223] width 111 height 17
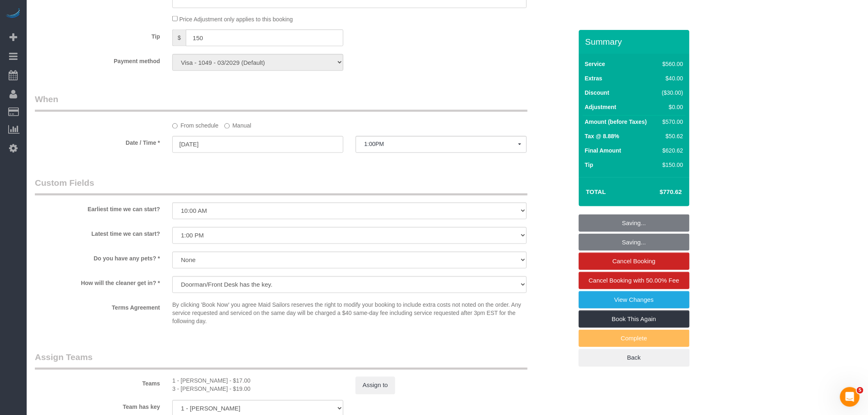
scroll to position [638, 0]
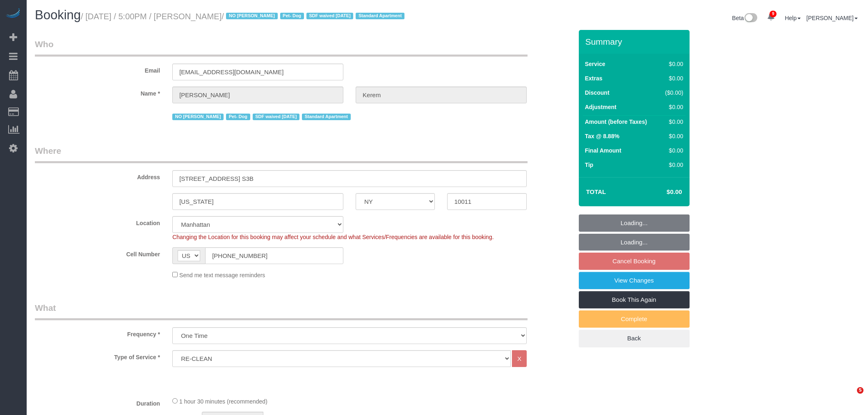
select select "NY"
select select "number:64"
select select "number:78"
select select "number:13"
select select "number:5"
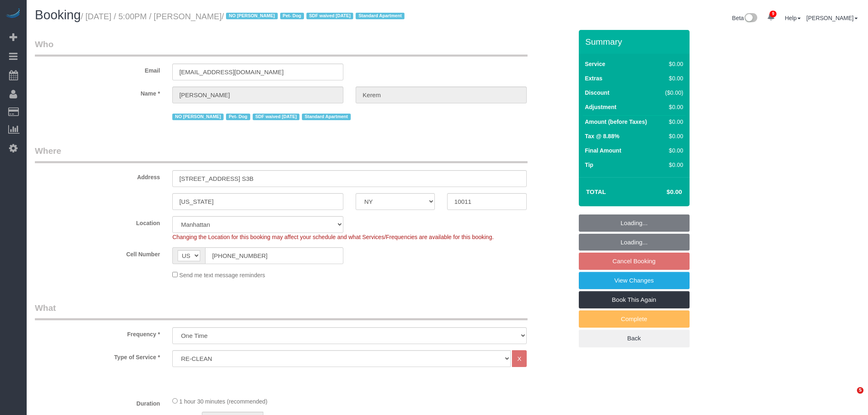
select select "object:885"
select select "spot2"
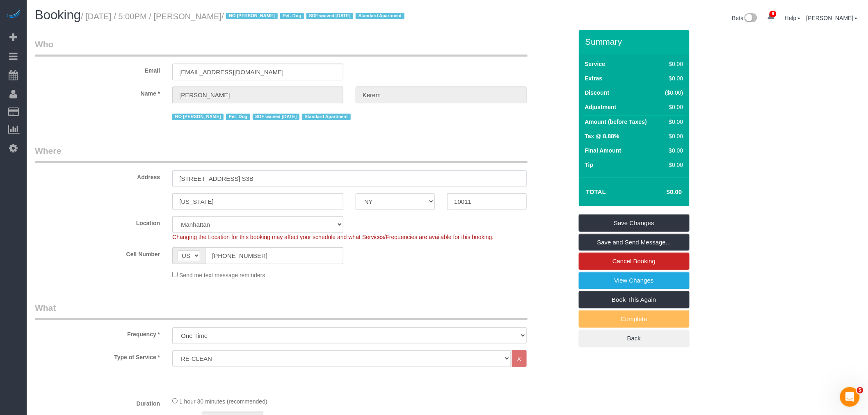
click at [393, 210] on div "New York AK AL AR AZ CA CO CT DC DE FL GA HI IA ID IL IN KS KY LA MA MD ME MI M…" at bounding box center [304, 201] width 550 height 17
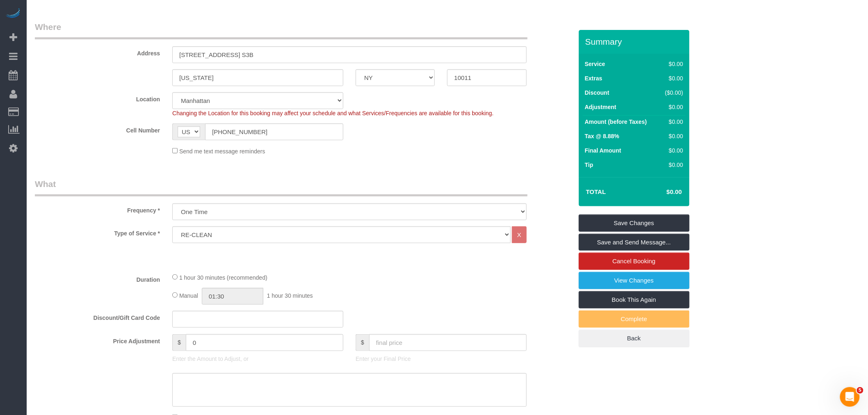
scroll to position [137, 0]
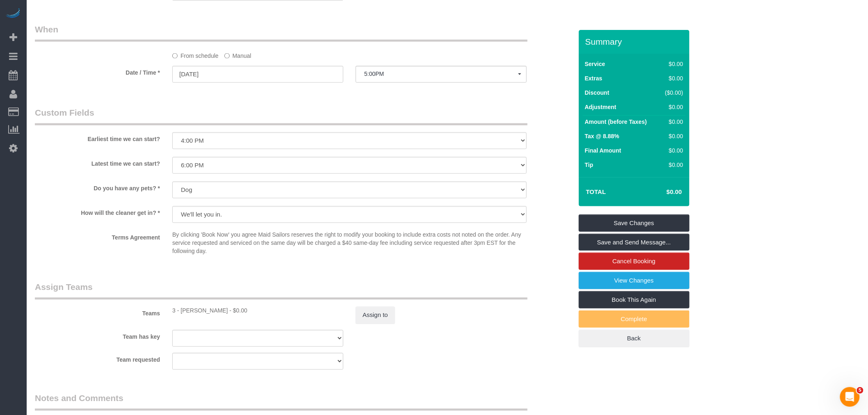
scroll to position [683, 0]
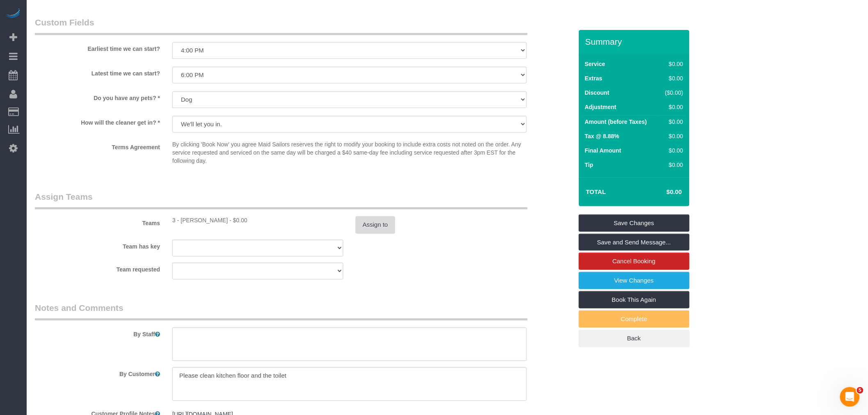
click at [368, 229] on button "Assign to" at bounding box center [375, 224] width 39 height 17
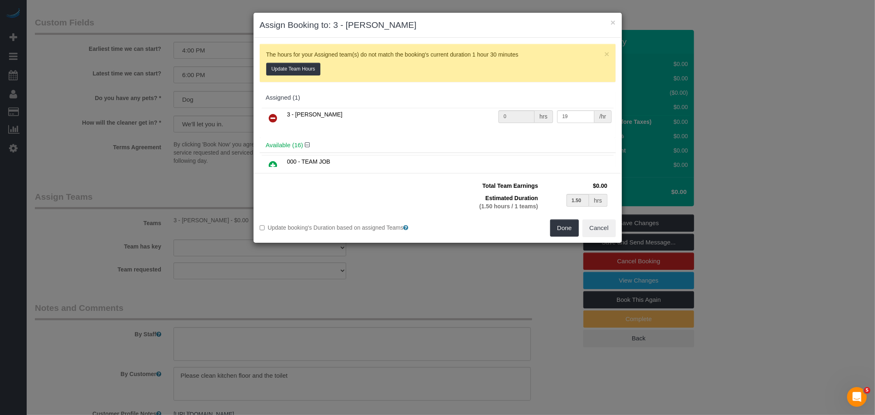
click at [277, 120] on link at bounding box center [273, 118] width 19 height 16
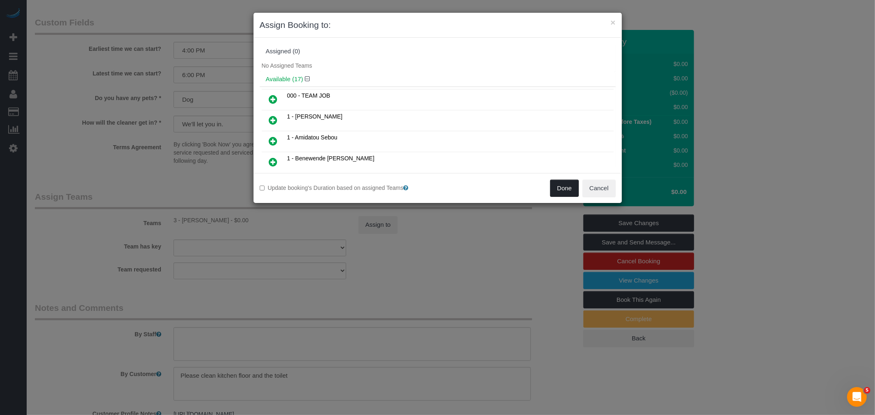
click at [561, 189] on button "Done" at bounding box center [564, 188] width 29 height 17
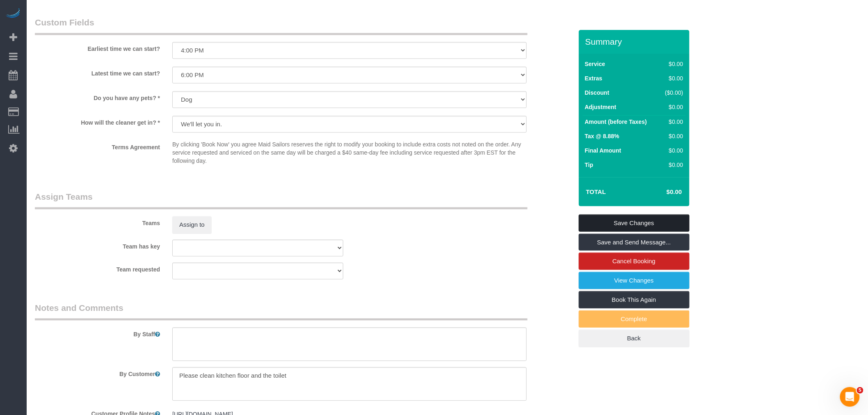
click at [642, 232] on link "Save Changes" at bounding box center [634, 223] width 111 height 17
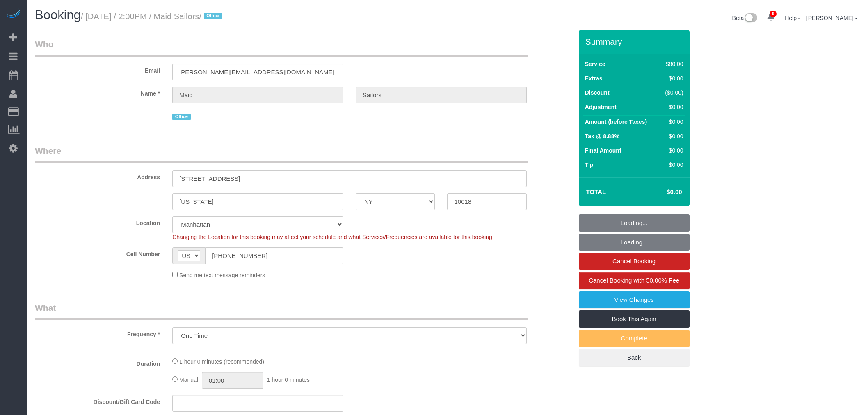
select select "NY"
select select "number:89"
select select "number:90"
select select "number:15"
select select "number:5"
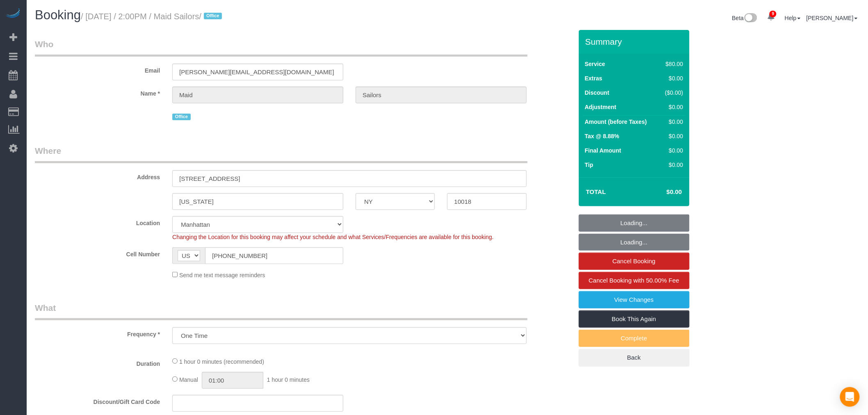
select select "object:840"
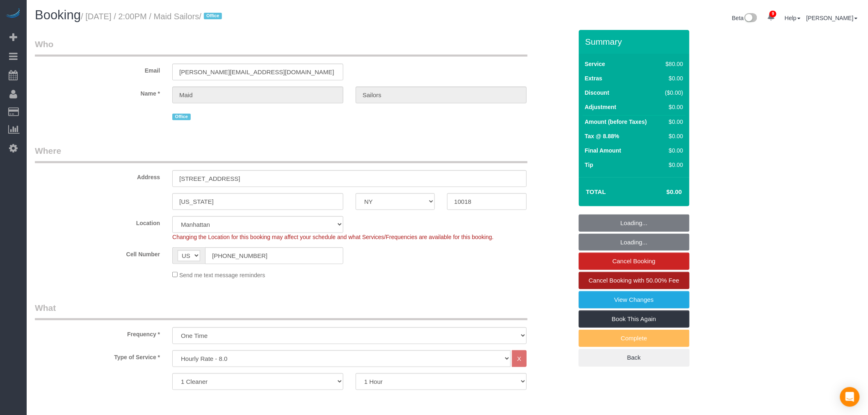
select select "spot1"
click at [415, 162] on legend "Where" at bounding box center [281, 154] width 493 height 18
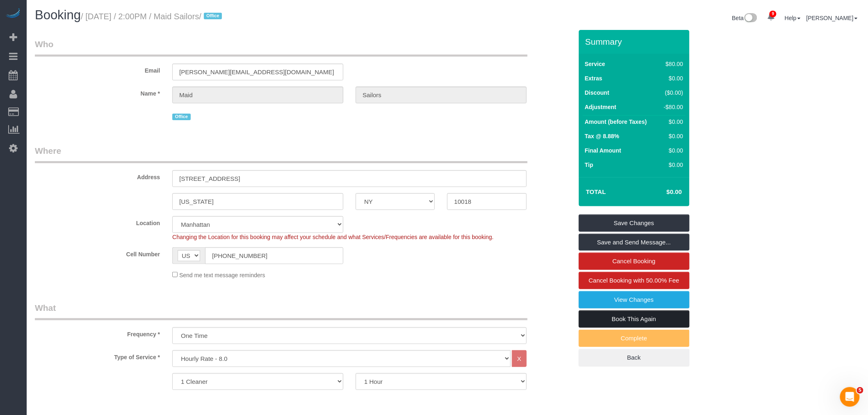
click at [650, 321] on link "Book This Again" at bounding box center [634, 319] width 111 height 17
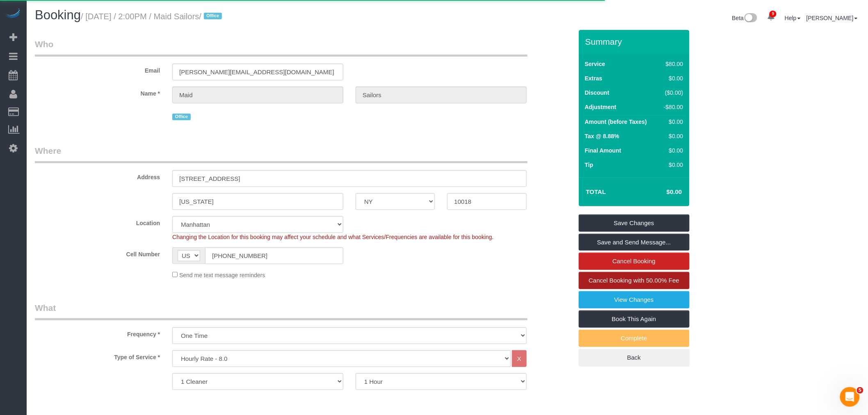
select select "NY"
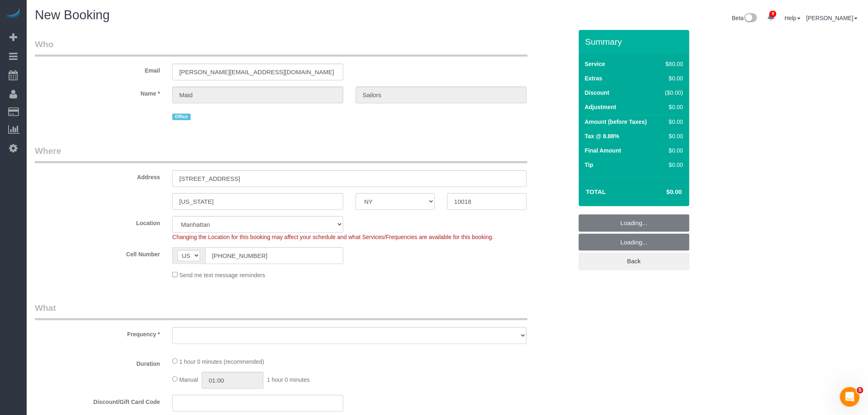
select select "string:stripe"
select select "object:2182"
select select "number:89"
select select "number:90"
select select "number:15"
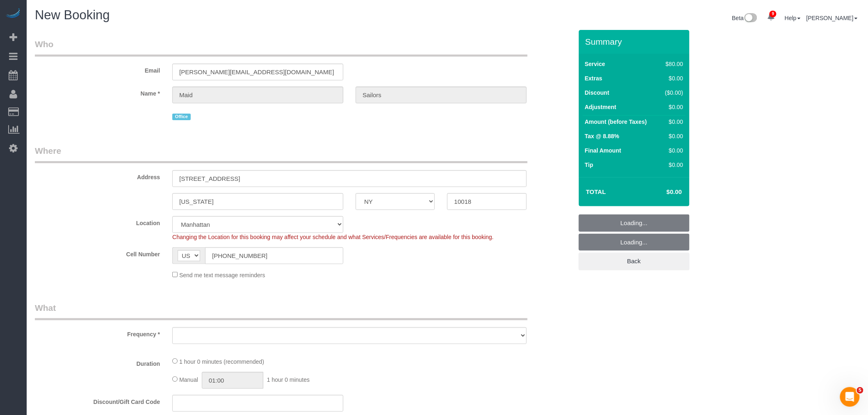
select select "number:5"
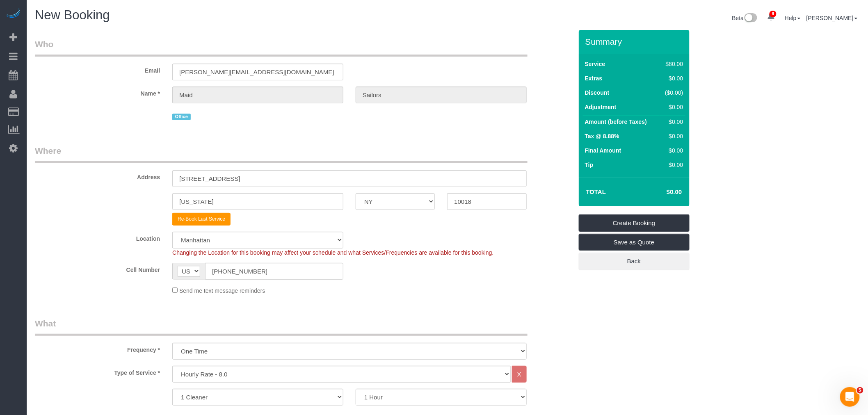
select select "object:2733"
click at [435, 290] on div "Send me text message reminders" at bounding box center [349, 290] width 367 height 9
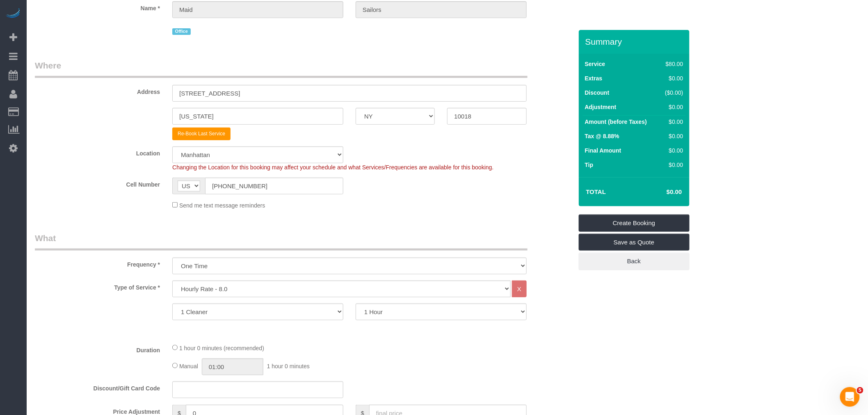
scroll to position [182, 0]
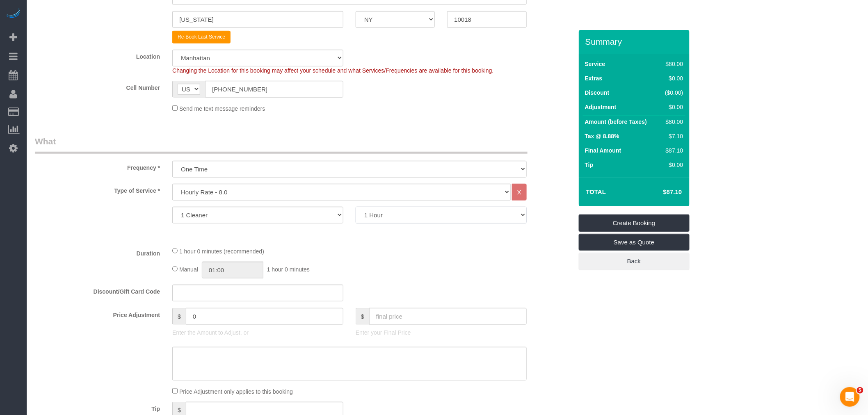
click at [415, 218] on select "1 Hour 1.5 Hour 2 Hours 2.5 Hours 3 Hours 3.5 Hours 4 Hours 4.5 Hours 5 Hours 5…" at bounding box center [441, 215] width 171 height 17
select select "480"
click at [356, 208] on select "1 Hour 1.5 Hour 2 Hours 2.5 Hours 3 Hours 3.5 Hours 4 Hours 4.5 Hours 5 Hours 5…" at bounding box center [441, 215] width 171 height 17
click at [441, 263] on div "Manual 01:00 1 hour 0 minutes" at bounding box center [349, 270] width 354 height 17
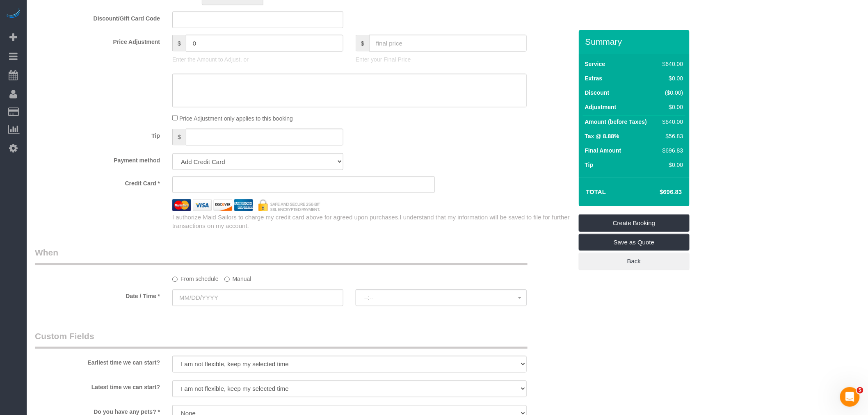
scroll to position [456, 0]
drag, startPoint x: 171, startPoint y: 43, endPoint x: 286, endPoint y: 44, distance: 115.7
click at [155, 43] on div "Price Adjustment $ 0 Enter the Amount to Adjust, or $ Enter your Final Price" at bounding box center [304, 50] width 550 height 33
type input "-640"
click at [485, 147] on div "Tip $" at bounding box center [304, 137] width 550 height 18
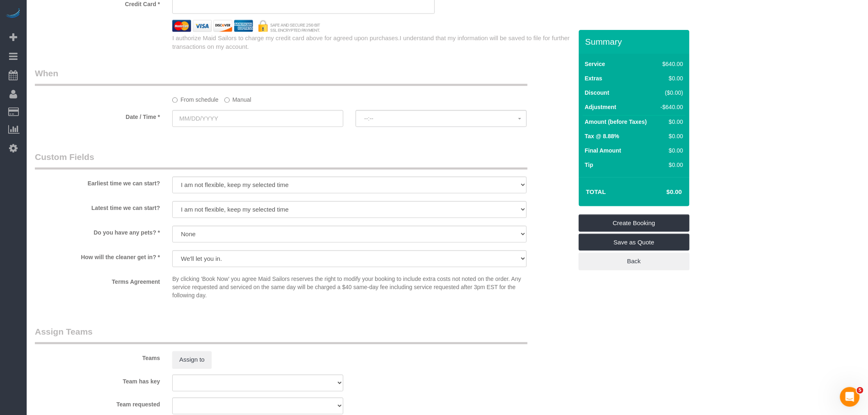
scroll to position [547, 0]
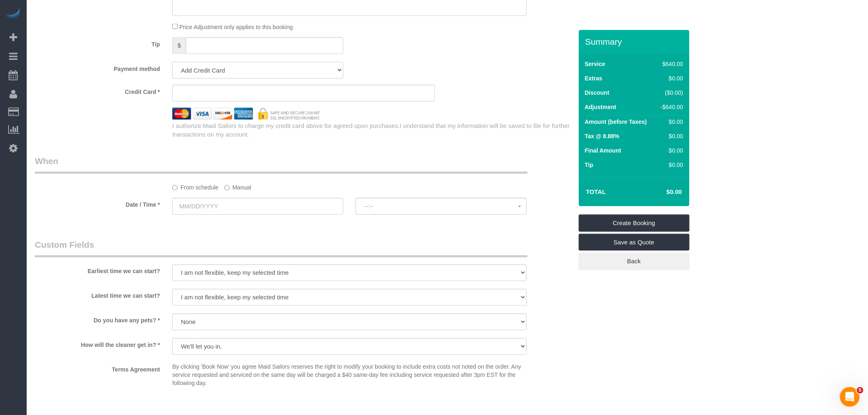
click at [271, 77] on select "Add Credit Card Cash Check Paypal" at bounding box center [257, 70] width 171 height 17
select select "string:cash"
click at [172, 64] on select "Add Credit Card Cash Check Paypal" at bounding box center [257, 70] width 171 height 17
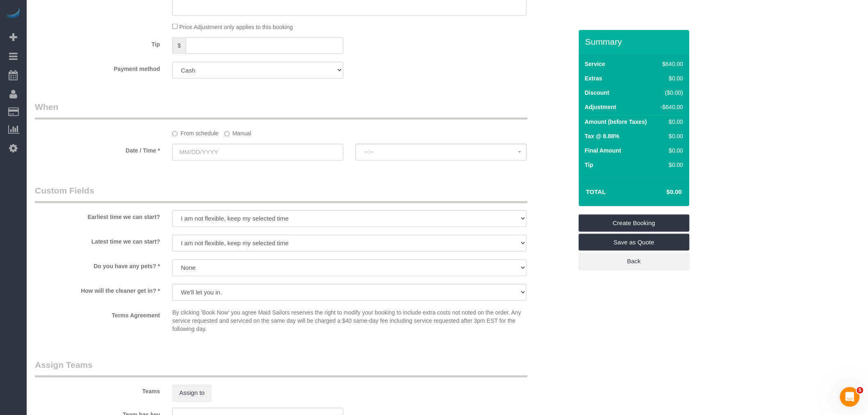
click at [243, 131] on label "Manual" at bounding box center [237, 132] width 27 height 11
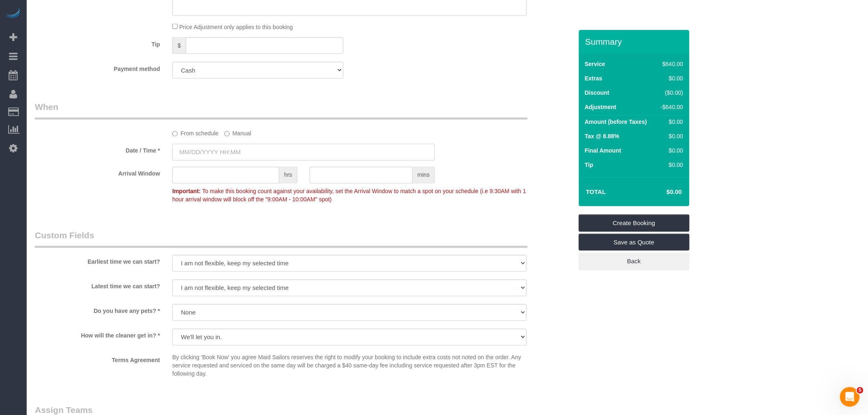
click at [240, 149] on input "text" at bounding box center [303, 152] width 263 height 17
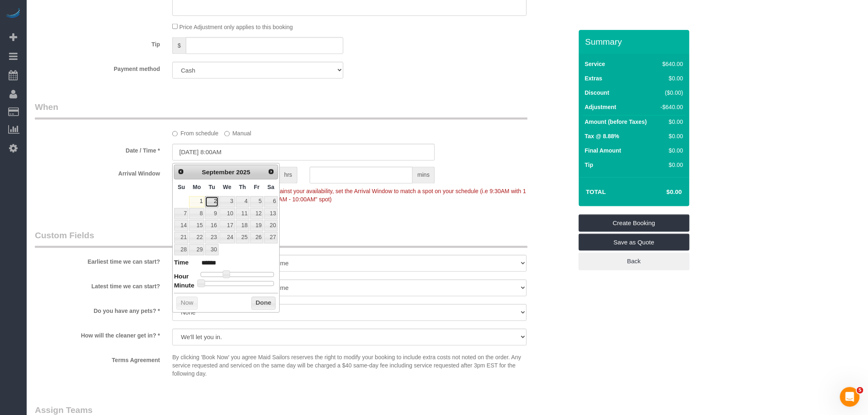
click at [210, 198] on link "2" at bounding box center [211, 201] width 13 height 11
click at [224, 273] on span at bounding box center [226, 274] width 7 height 7
type input "[DATE] 9:00AM"
type input "******"
click at [256, 304] on button "Done" at bounding box center [263, 303] width 24 height 13
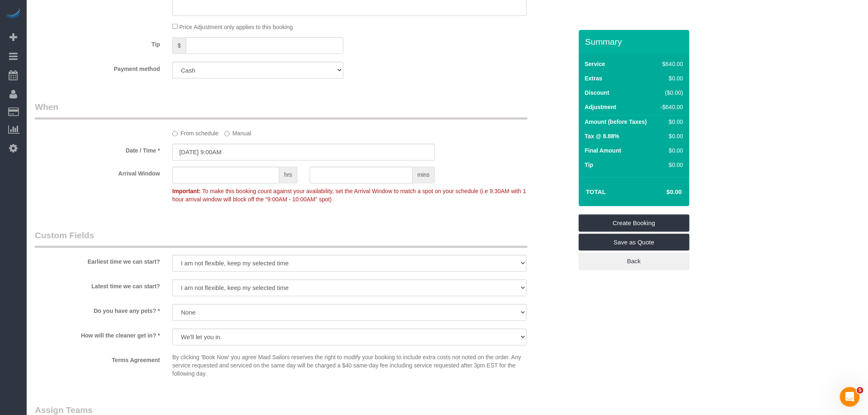
click at [379, 129] on div "From schedule Manual" at bounding box center [349, 132] width 367 height 11
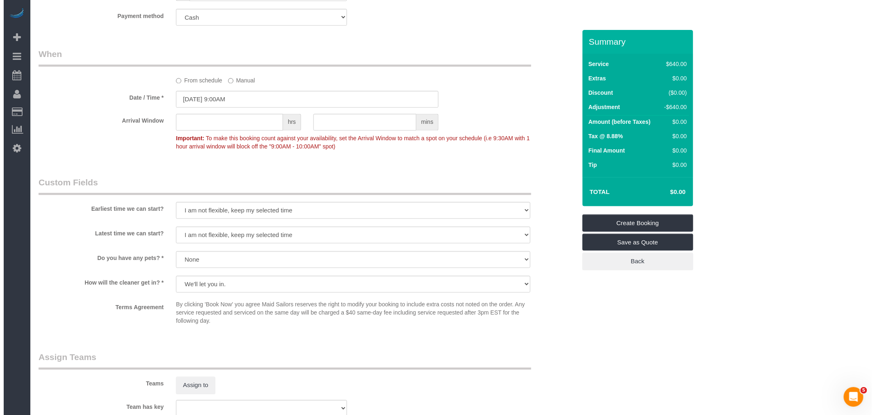
scroll to position [683, 0]
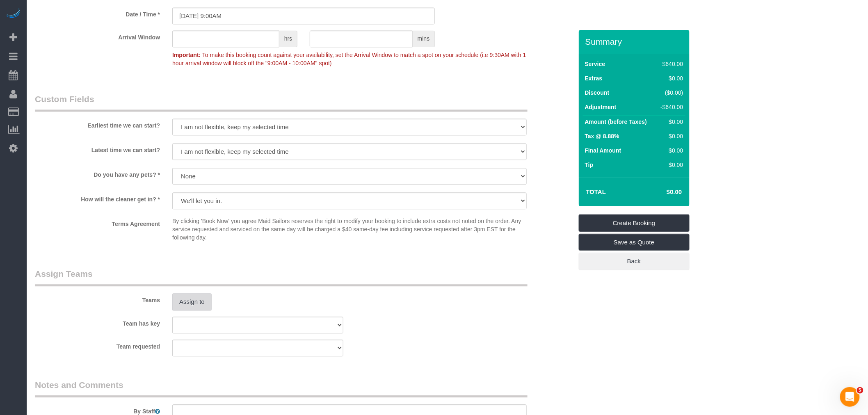
click at [182, 305] on button "Assign to" at bounding box center [191, 301] width 39 height 17
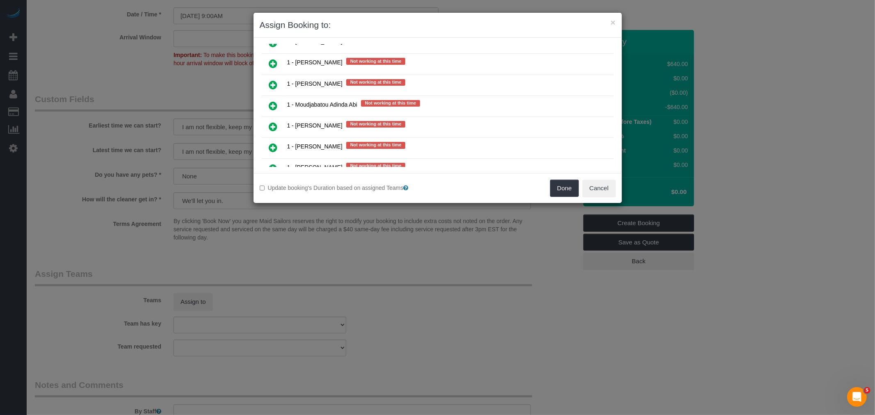
scroll to position [912, 0]
drag, startPoint x: 273, startPoint y: 52, endPoint x: 296, endPoint y: 57, distance: 23.5
click at [273, 59] on icon at bounding box center [273, 64] width 9 height 10
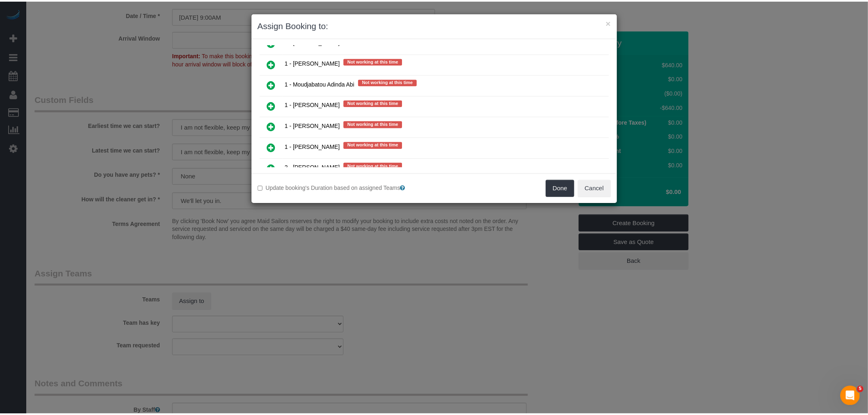
scroll to position [911, 0]
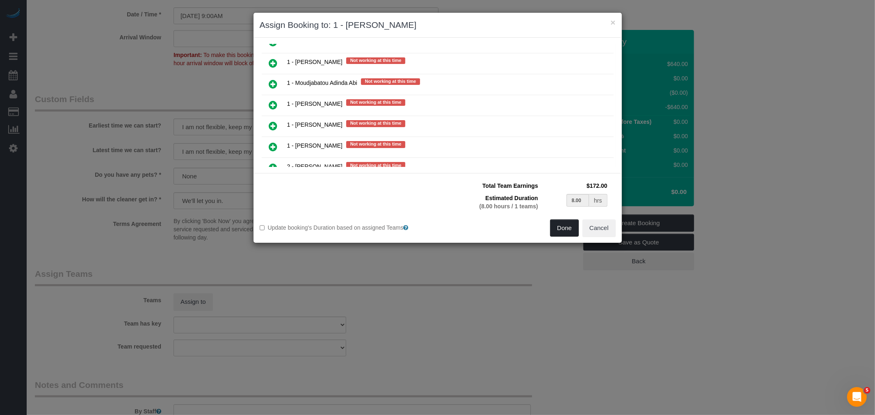
click at [562, 227] on button "Done" at bounding box center [564, 227] width 29 height 17
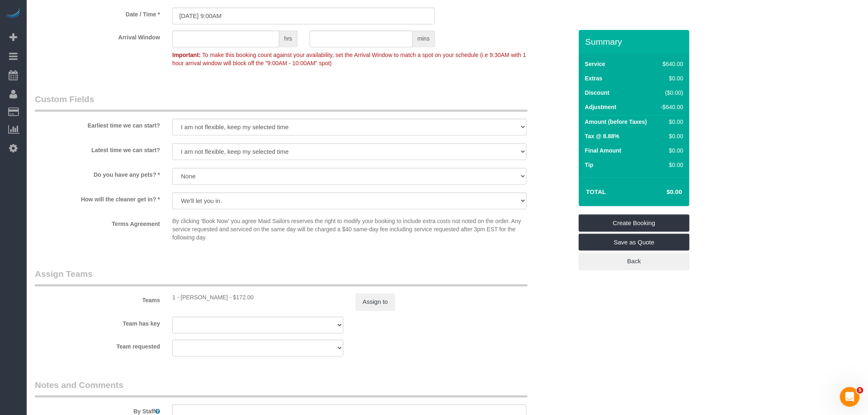
click at [476, 279] on legend "Assign Teams" at bounding box center [281, 277] width 493 height 18
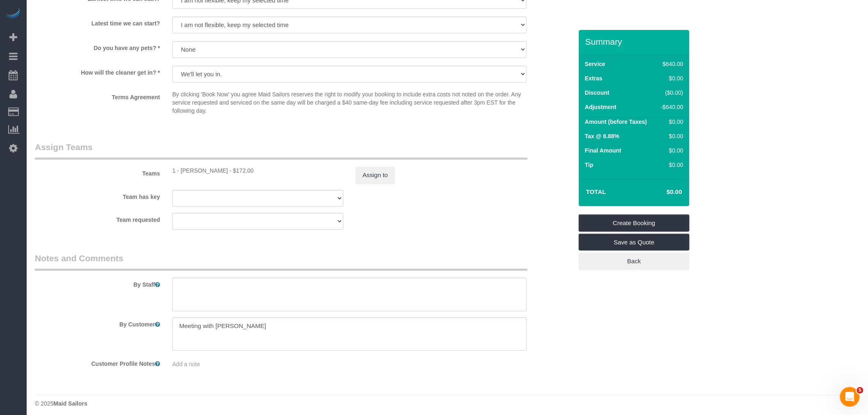
scroll to position [817, 0]
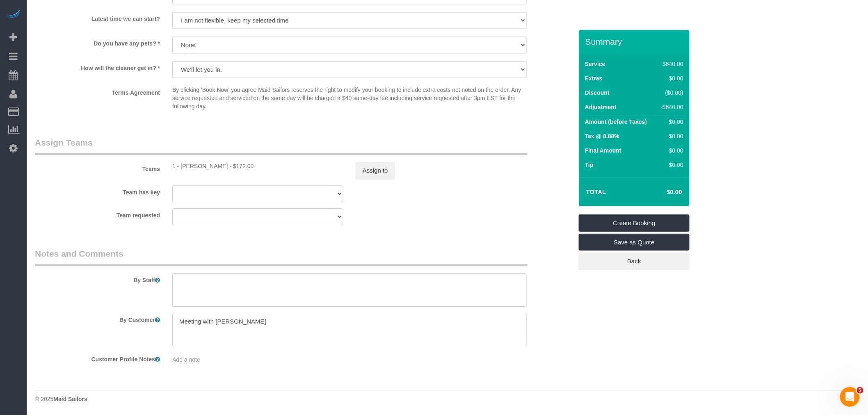
drag, startPoint x: 247, startPoint y: 323, endPoint x: 163, endPoint y: 327, distance: 84.6
click at [163, 327] on div "By Customer" at bounding box center [304, 330] width 550 height 34
click at [285, 289] on textarea at bounding box center [349, 290] width 354 height 34
type textarea "Interviews"
click at [440, 227] on fieldset "Assign Teams Teams 1 - Marlenyn Robles - $172.00 Assign to Team has key 000- Do…" at bounding box center [304, 184] width 538 height 95
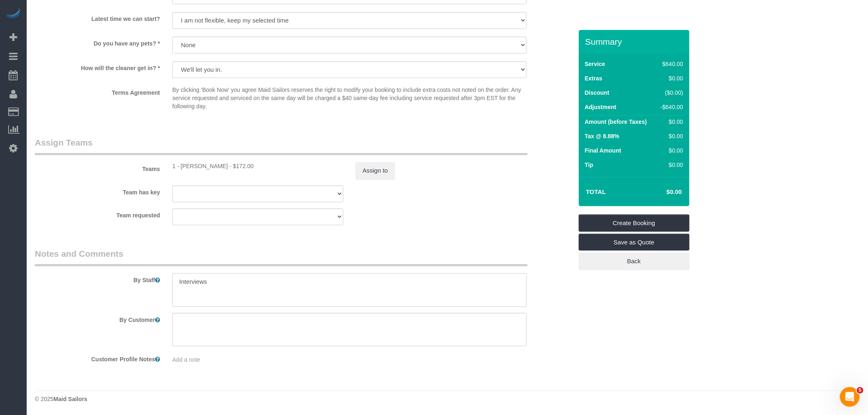
click at [271, 283] on textarea at bounding box center [349, 290] width 354 height 34
click at [656, 221] on link "Create Booking" at bounding box center [634, 223] width 111 height 17
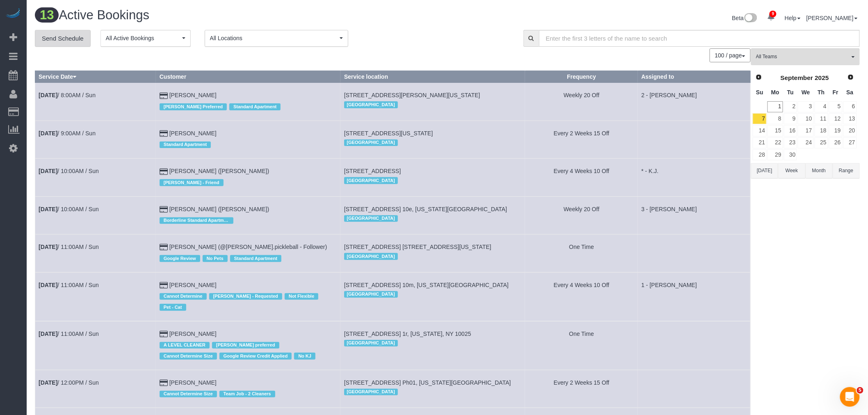
click at [74, 44] on link "Send Schedule" at bounding box center [63, 38] width 56 height 17
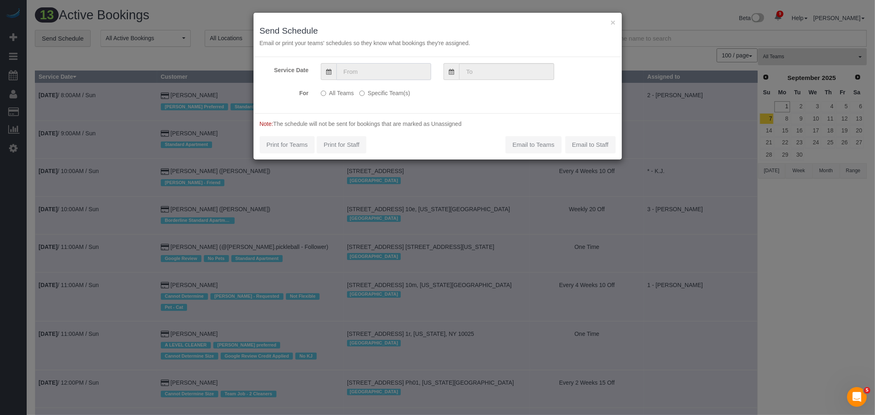
click at [362, 71] on input "text" at bounding box center [383, 71] width 95 height 17
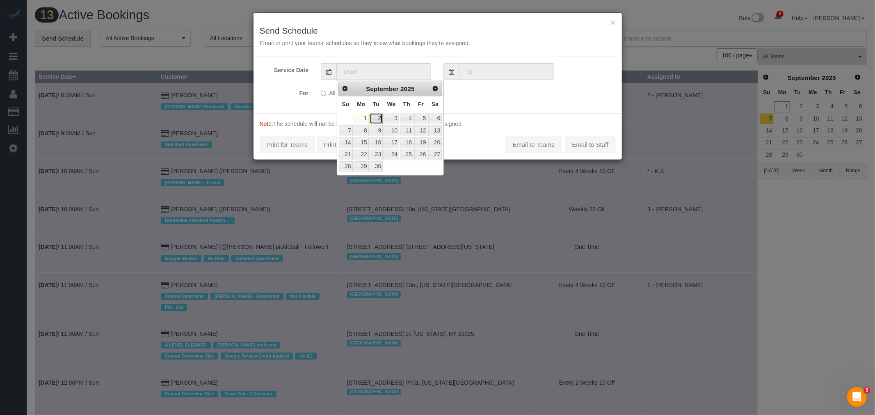
click at [380, 118] on link "2" at bounding box center [376, 118] width 13 height 11
type input "[DATE]"
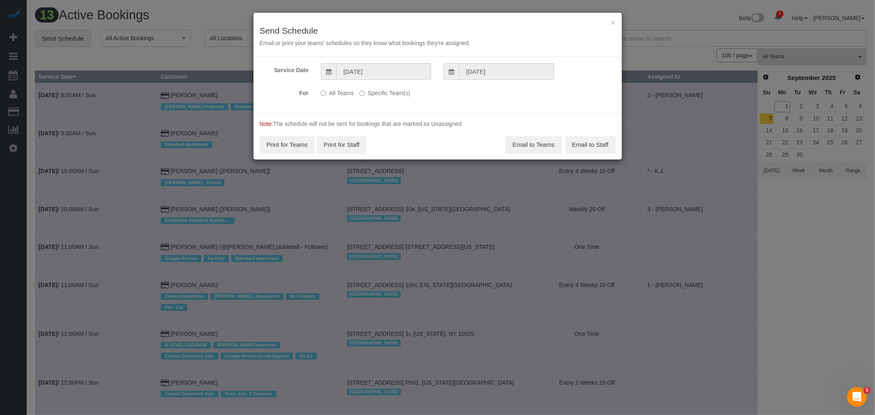
click at [370, 94] on label "Specific Team(s)" at bounding box center [384, 91] width 50 height 11
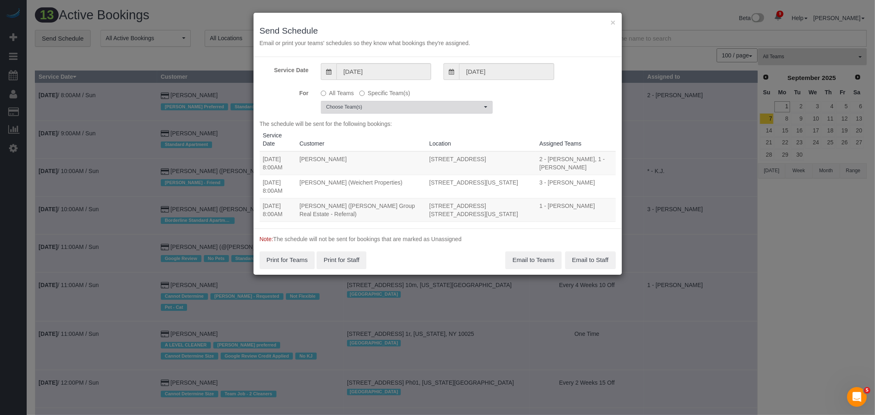
drag, startPoint x: 391, startPoint y: 105, endPoint x: 396, endPoint y: 123, distance: 18.6
click at [392, 105] on span "Choose Team(s)" at bounding box center [404, 107] width 156 height 7
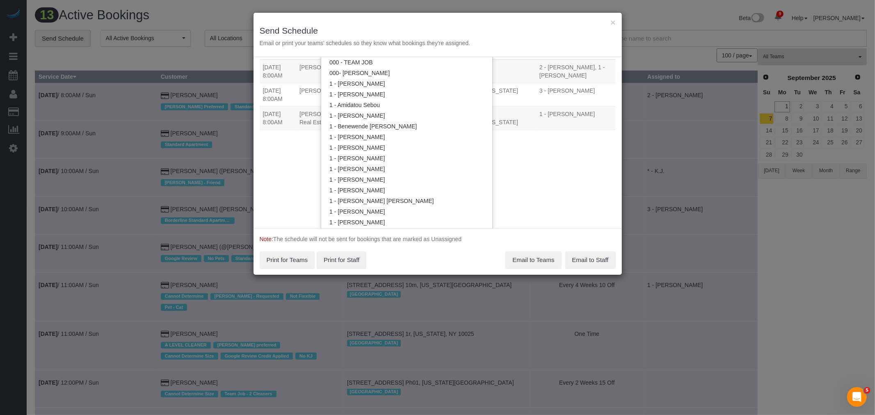
scroll to position [273, 0]
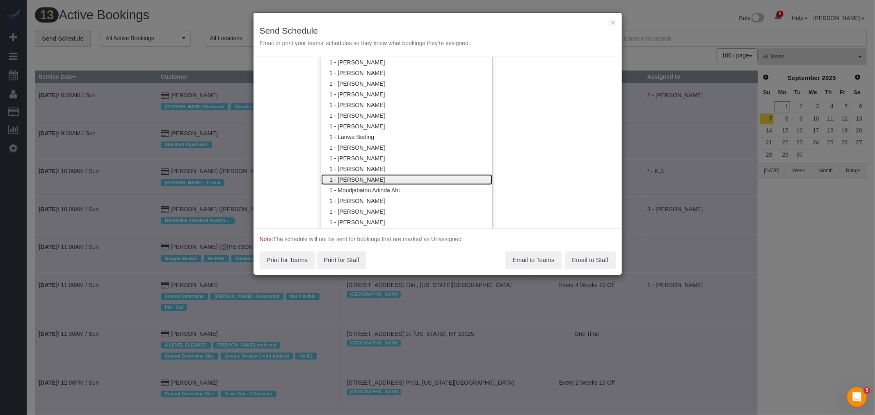
click at [401, 179] on link "1 - [PERSON_NAME]" at bounding box center [406, 179] width 171 height 11
click at [503, 155] on div "Service Date 09/02/2025 09/02/2025 For All Teams Specific Team(s) 1 - Marlenyn …" at bounding box center [438, 142] width 368 height 171
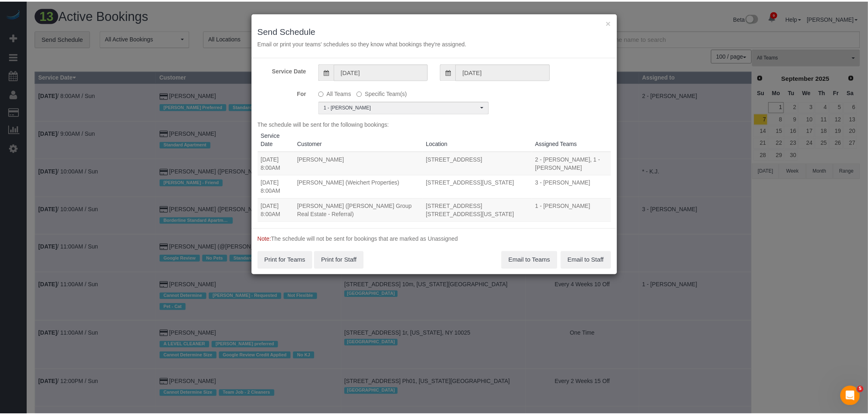
scroll to position [0, 0]
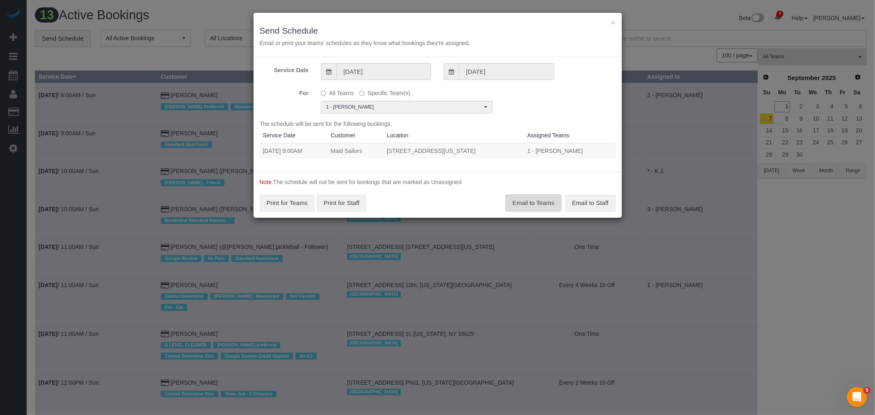
click at [529, 202] on button "Email to Teams" at bounding box center [533, 202] width 56 height 17
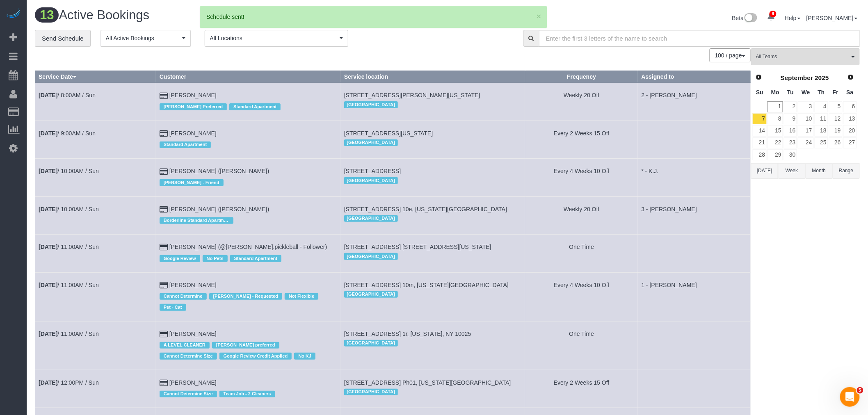
click at [445, 51] on div "100 / page 10 / page 20 / page 30 / page 40 / page 50 / page 100 / page" at bounding box center [393, 55] width 716 height 14
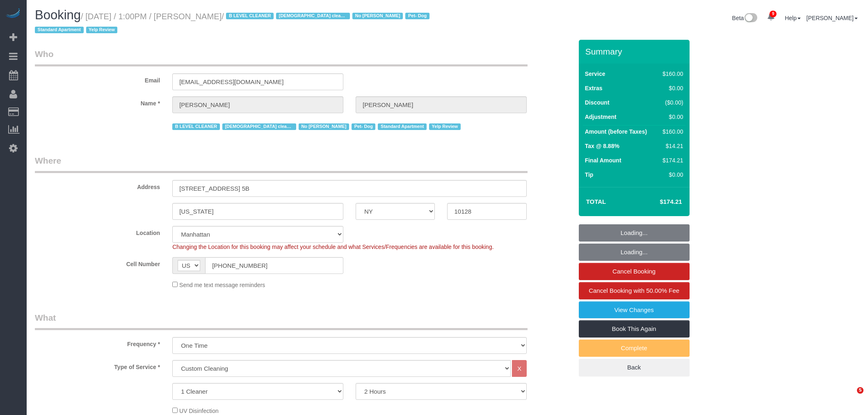
select select "NY"
select select "string:stripe-pm_1RjheQ4VGloSiKo7tm9rNbR6"
select select "spot1"
select select "number:57"
select select "number:77"
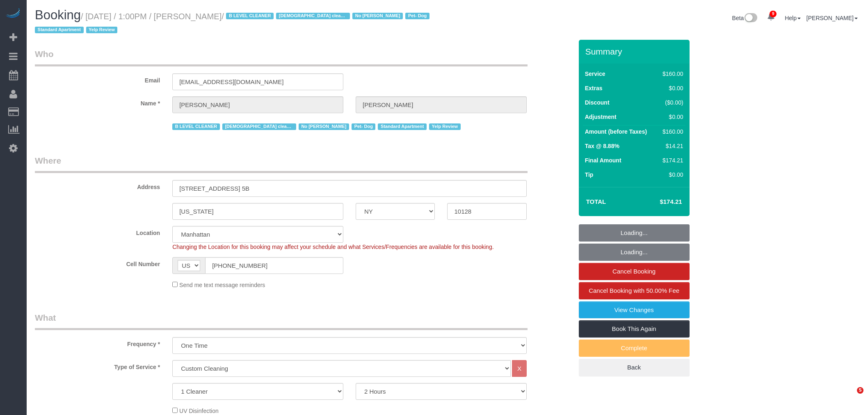
select select "number:13"
select select "number:5"
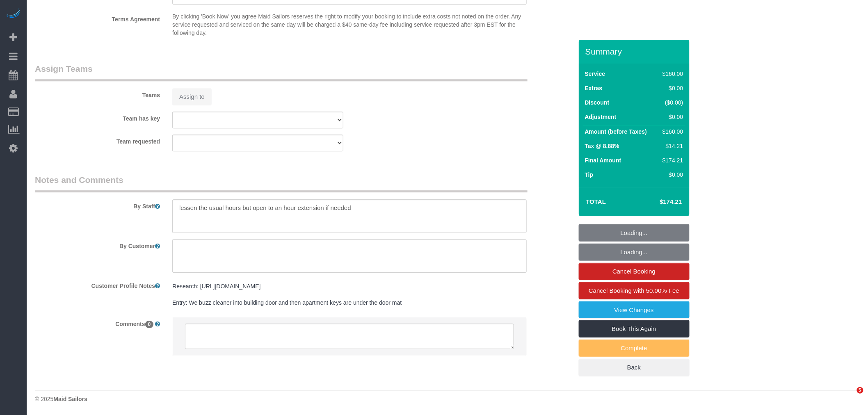
select select "object:1004"
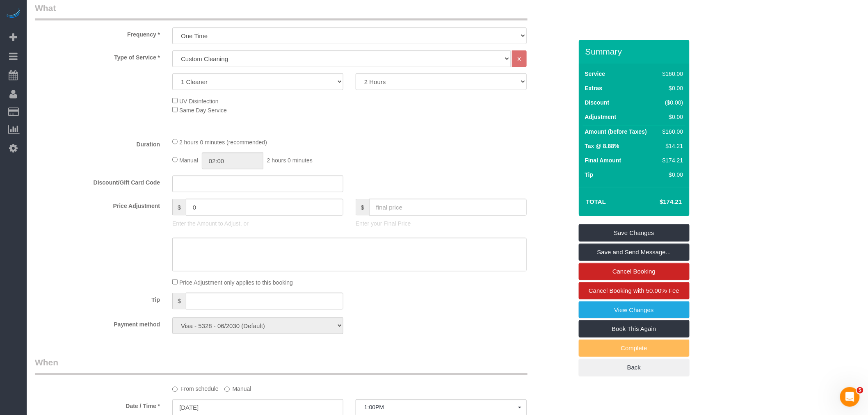
scroll to position [272, 0]
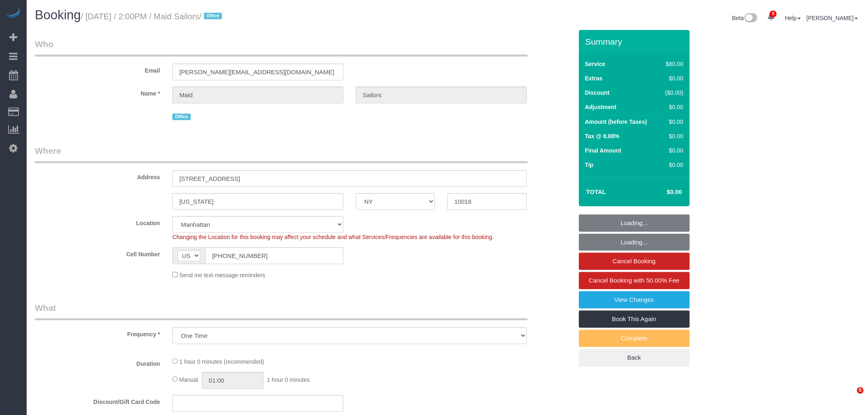
select select "NY"
select select "spot1"
select select "number:89"
select select "number:90"
select select "number:15"
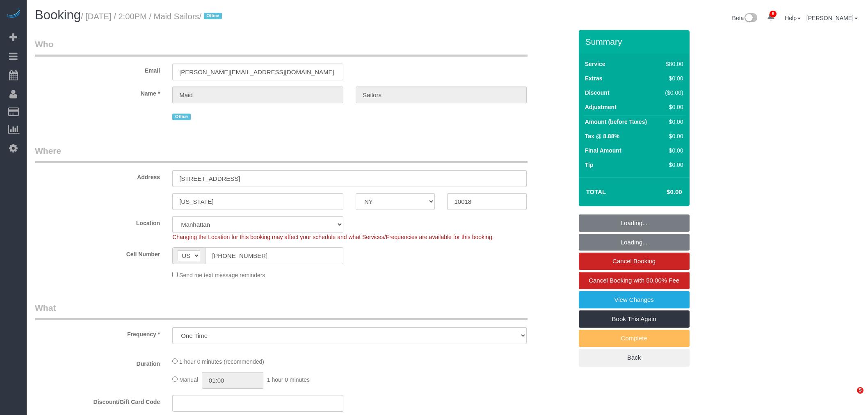
select select "number:5"
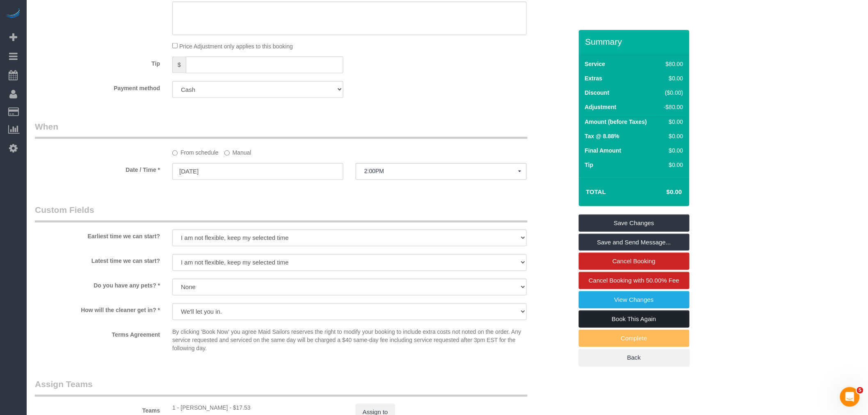
click at [625, 322] on link "Book This Again" at bounding box center [634, 319] width 111 height 17
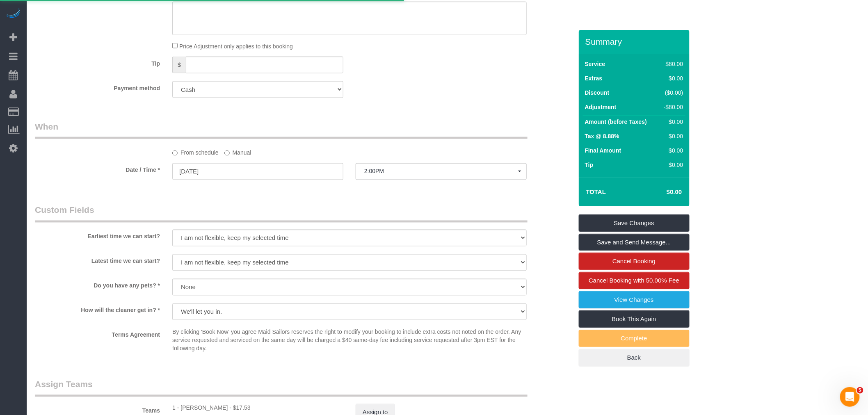
select select "NY"
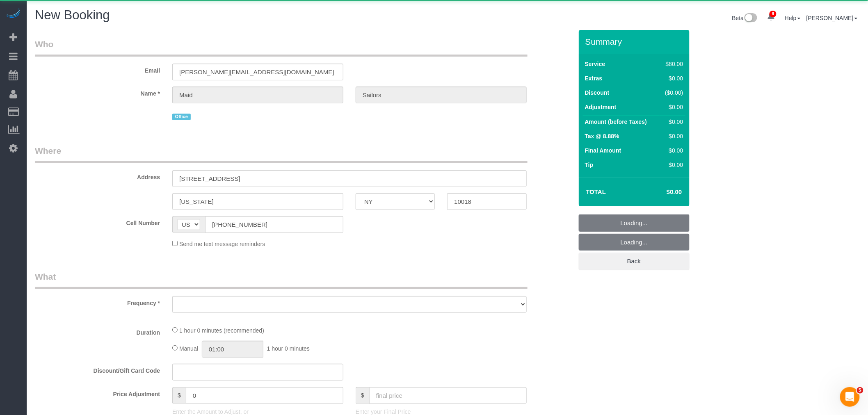
select select "object:3502"
select select "number:89"
select select "number:90"
select select "number:15"
select select "number:5"
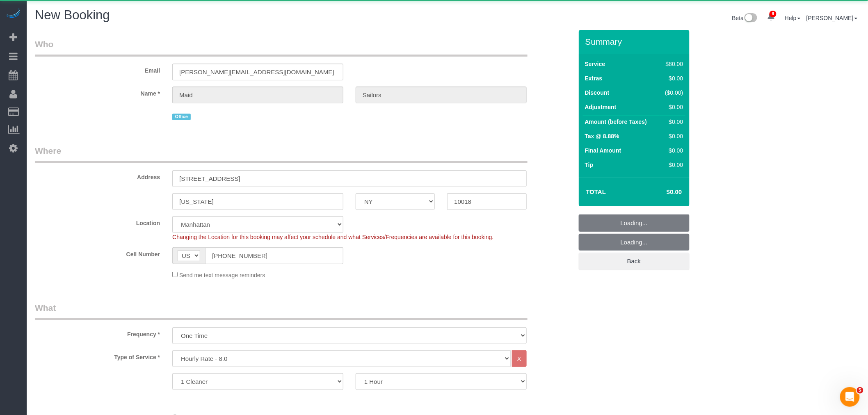
select select "string:stripe"
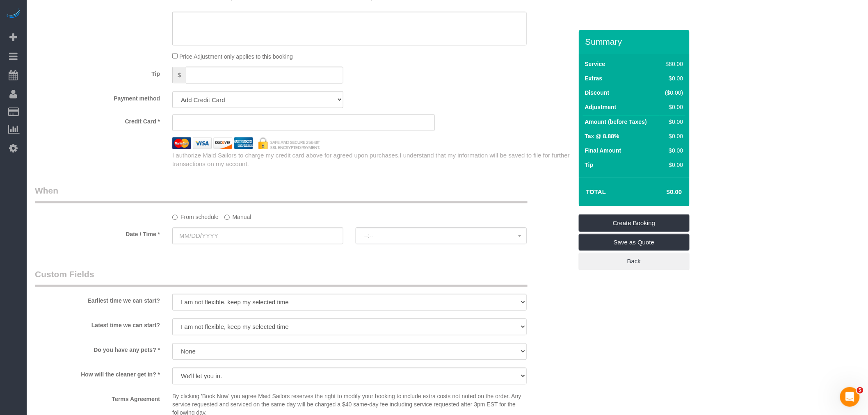
select select "object:4069"
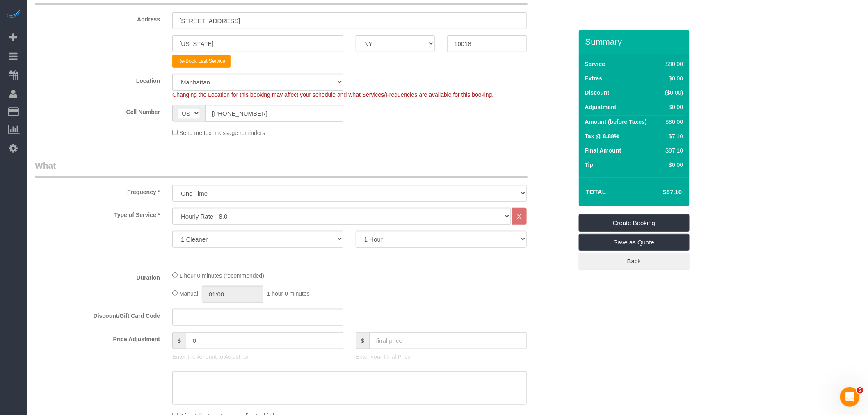
scroll to position [289, 0]
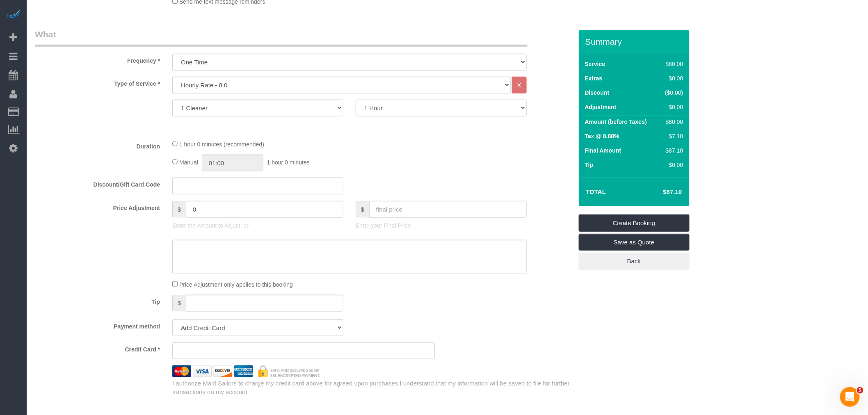
click at [412, 109] on select "1 Hour 1.5 Hour 2 Hours 2.5 Hours 3 Hours 3.5 Hours 4 Hours 4.5 Hours 5 Hours 5…" at bounding box center [441, 108] width 171 height 17
click at [294, 133] on div "Type of Service * Under 1,000 sq. ft. 1,001 - 1,500 sq. ft. 1,500+ sq. ft. Cust…" at bounding box center [304, 105] width 538 height 56
click at [450, 109] on select "1 Hour 1.5 Hour 2 Hours 2.5 Hours 3 Hours 3.5 Hours 4 Hours 4.5 Hours 5 Hours 5…" at bounding box center [441, 108] width 171 height 17
click at [389, 32] on legend "What" at bounding box center [281, 37] width 493 height 18
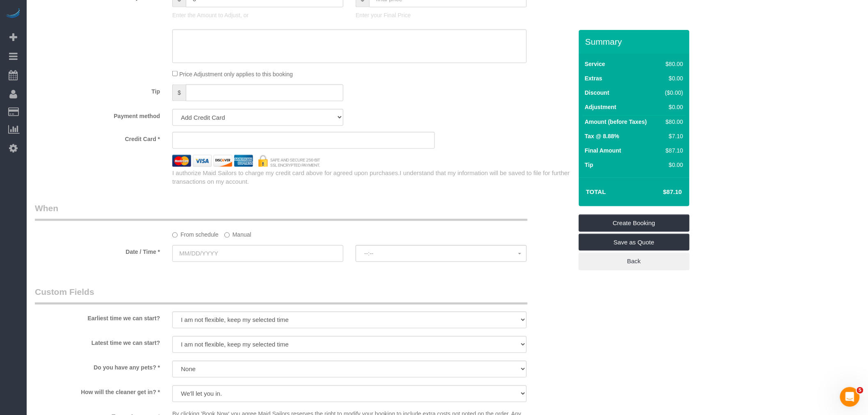
scroll to position [517, 0]
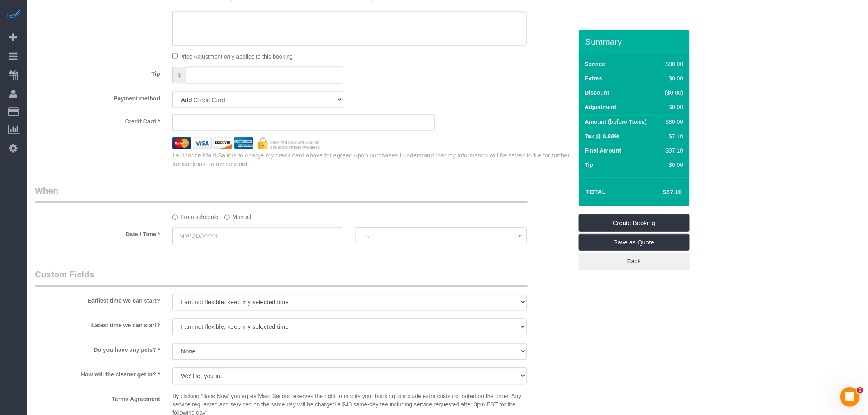
click at [283, 100] on select "Add Credit Card Cash Check Paypal" at bounding box center [257, 99] width 171 height 17
select select "string:cash"
click at [172, 94] on select "Add Credit Card Cash Check Paypal" at bounding box center [257, 99] width 171 height 17
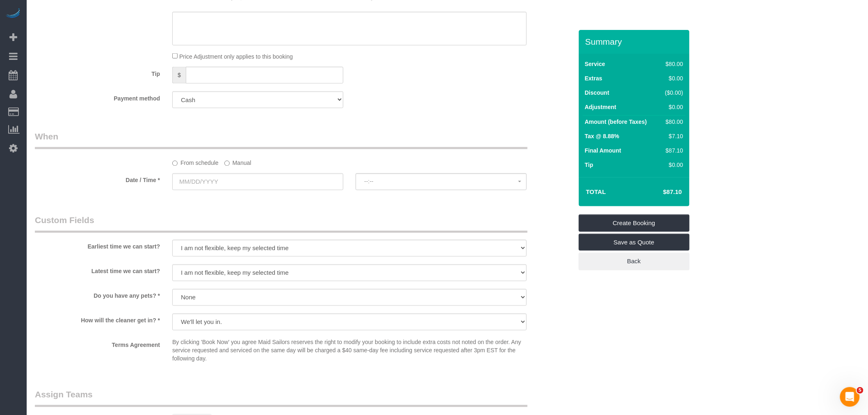
click at [411, 85] on div "Tip $" at bounding box center [304, 76] width 550 height 18
click at [247, 160] on label "Manual" at bounding box center [237, 161] width 27 height 11
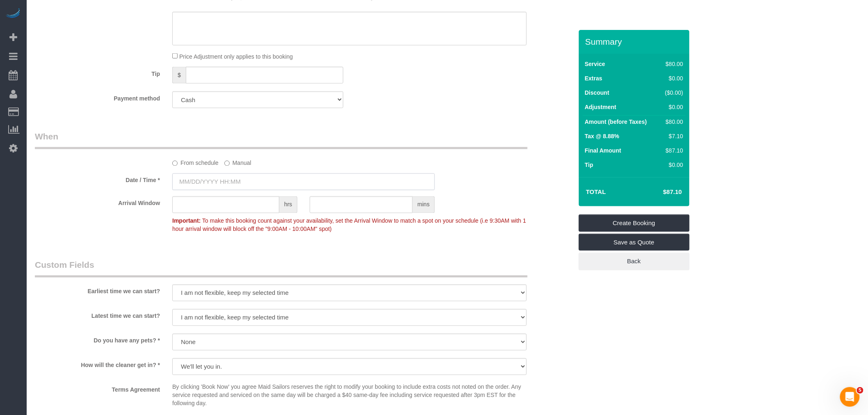
click at [224, 185] on input "text" at bounding box center [303, 182] width 263 height 17
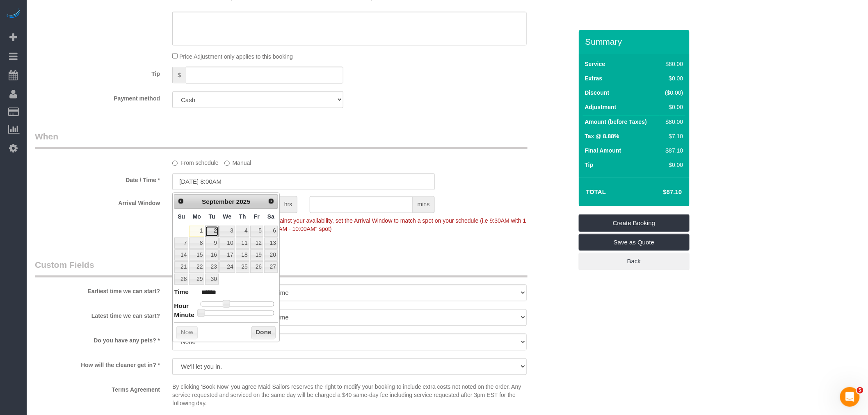
drag, startPoint x: 211, startPoint y: 233, endPoint x: 316, endPoint y: 158, distance: 129.2
click at [211, 233] on link "2" at bounding box center [211, 231] width 13 height 11
click at [240, 302] on div at bounding box center [237, 304] width 73 height 5
type input "[DATE] 12:00PM"
type input "*******"
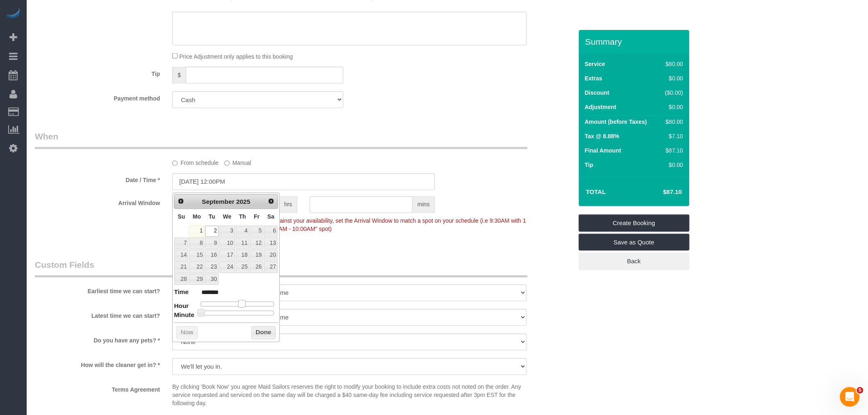
type input "[DATE] 1:00PM"
type input "******"
type input "[DATE] 2:00PM"
type input "******"
type input "[DATE] 2:30PM"
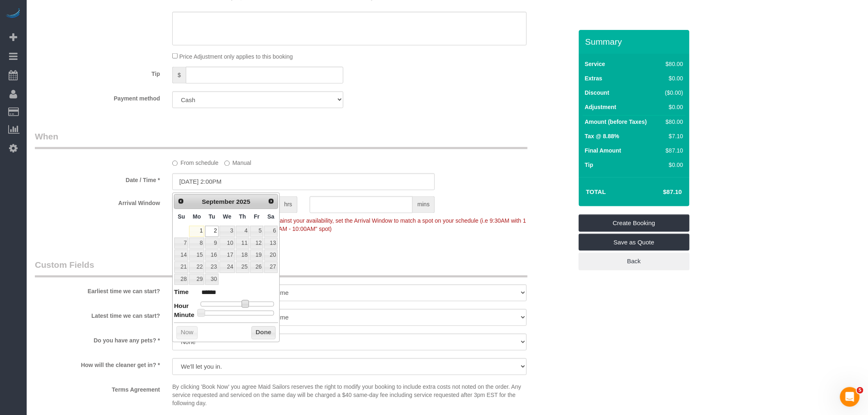
type input "******"
click at [240, 312] on div at bounding box center [237, 313] width 73 height 5
click at [259, 334] on button "Done" at bounding box center [263, 333] width 24 height 13
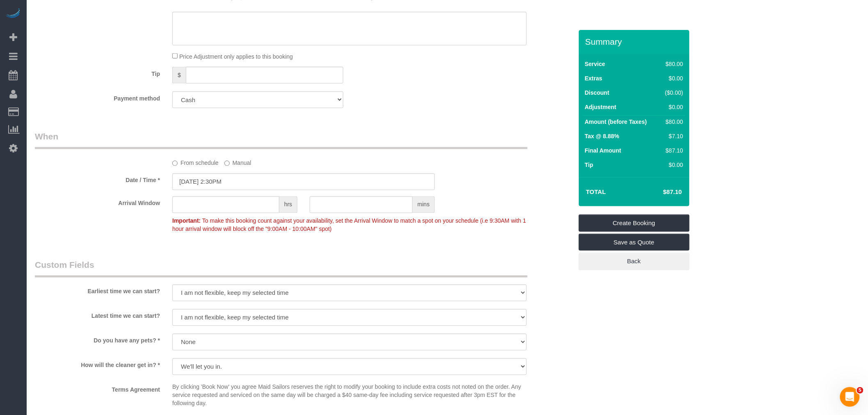
click at [382, 144] on legend "When" at bounding box center [281, 140] width 493 height 18
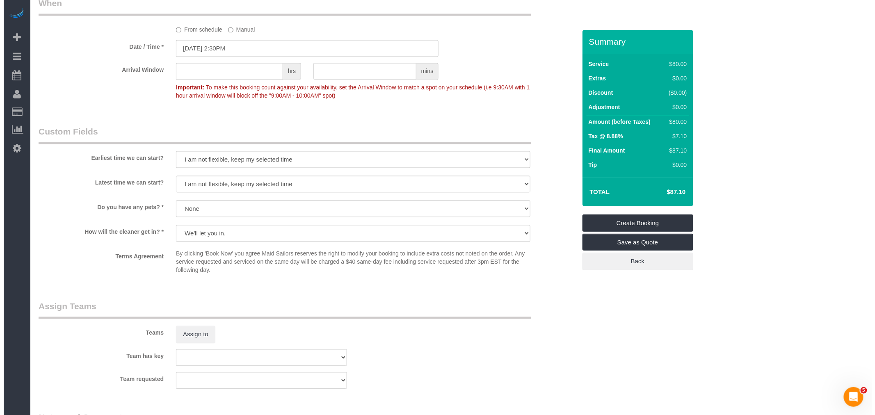
scroll to position [654, 0]
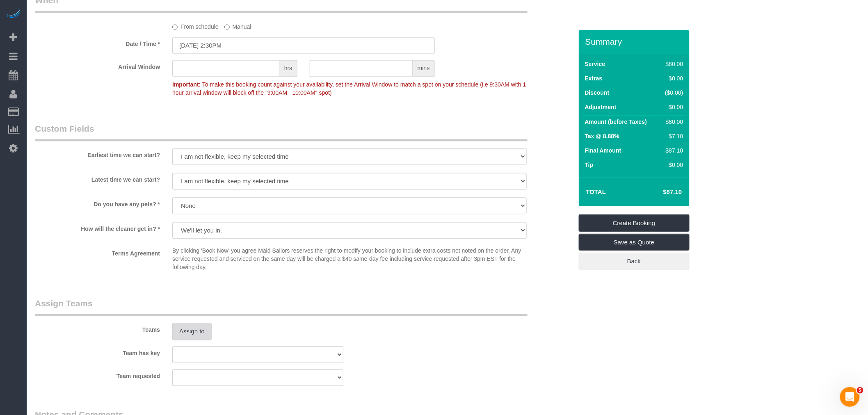
click at [189, 334] on button "Assign to" at bounding box center [191, 331] width 39 height 17
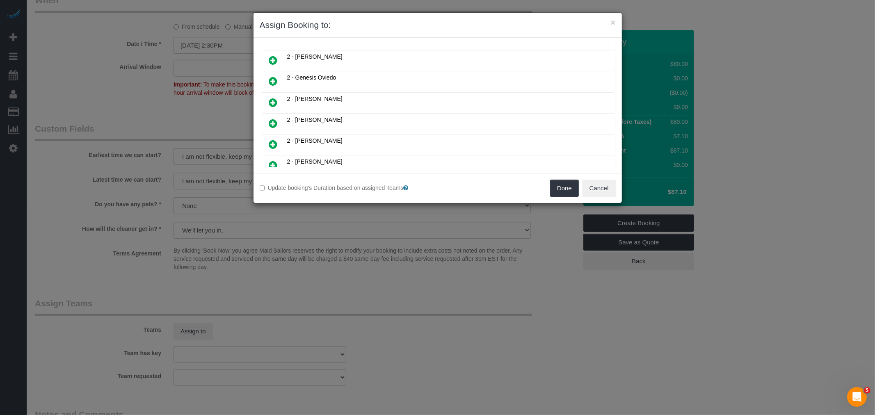
scroll to position [273, 0]
drag, startPoint x: 273, startPoint y: 74, endPoint x: 466, endPoint y: 126, distance: 200.5
click at [273, 74] on icon at bounding box center [273, 78] width 9 height 10
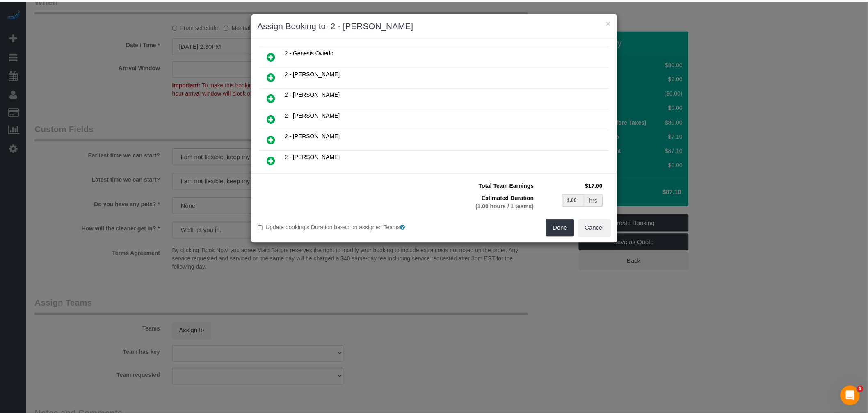
scroll to position [292, 0]
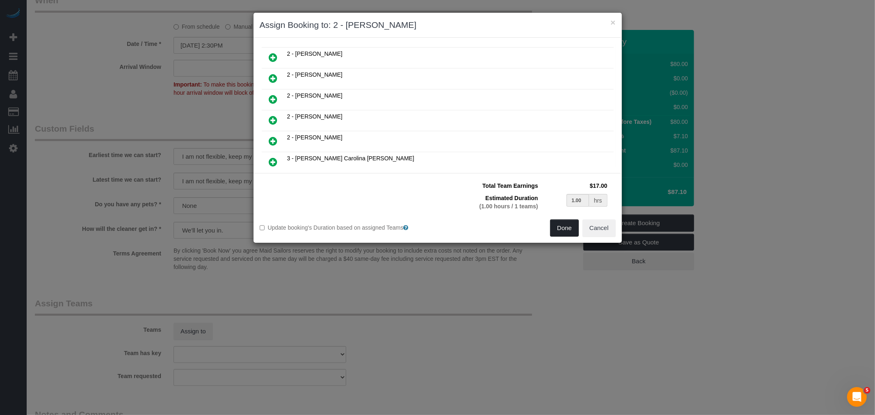
click at [560, 222] on button "Done" at bounding box center [564, 227] width 29 height 17
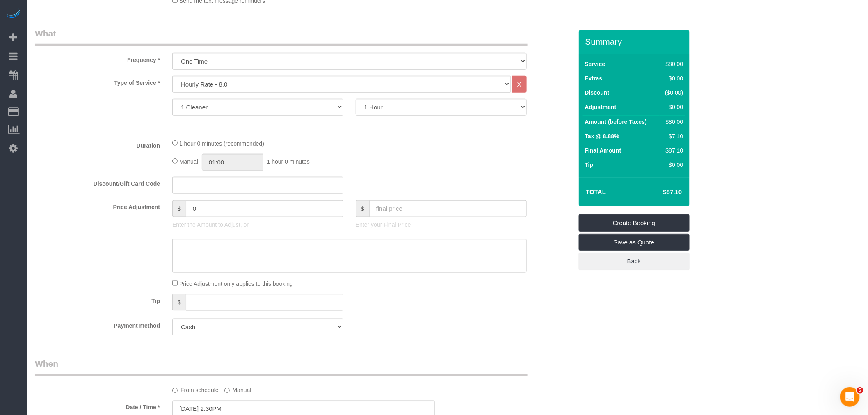
scroll to position [289, 0]
click at [225, 163] on input "01:00" at bounding box center [233, 163] width 62 height 17
type input "00:30"
click at [227, 179] on li "00:30" at bounding box center [224, 179] width 37 height 11
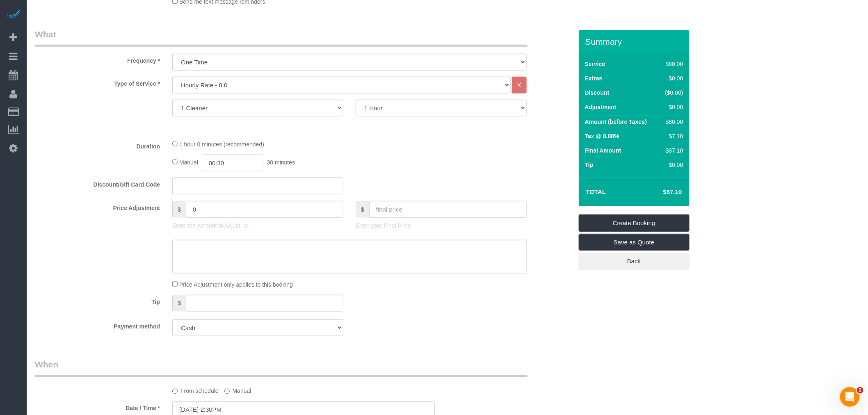
click at [413, 155] on div "1 hour 0 minutes (recommended) Manual 00:30 30 minutes" at bounding box center [349, 155] width 367 height 32
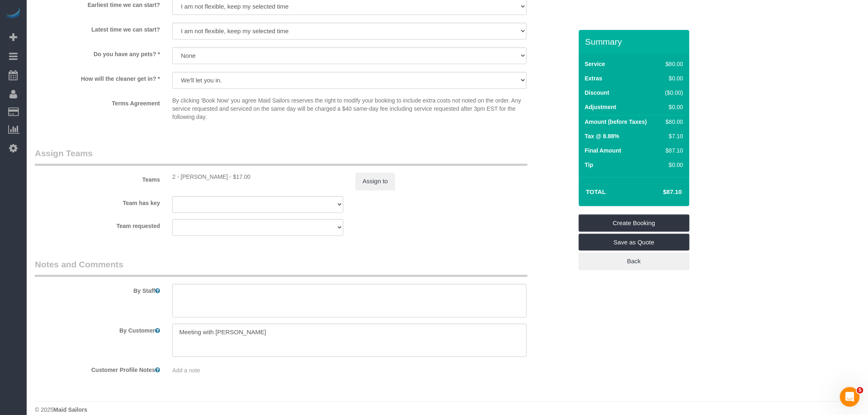
scroll to position [817, 0]
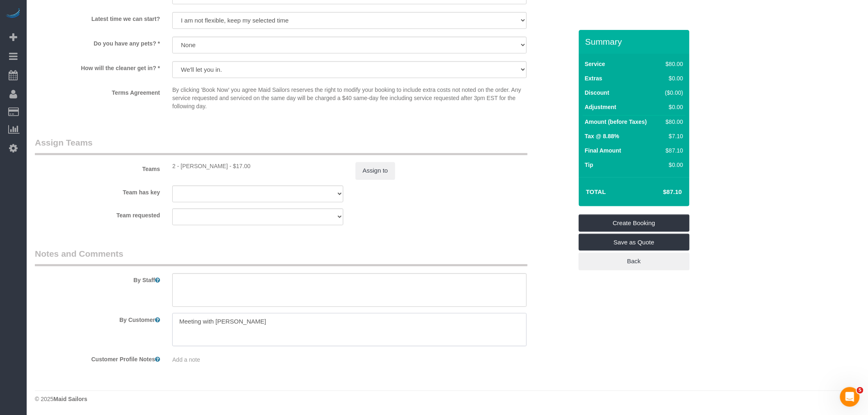
drag, startPoint x: 251, startPoint y: 324, endPoint x: 190, endPoint y: 334, distance: 61.5
click at [68, 322] on div "By Customer" at bounding box center [304, 330] width 550 height 34
click at [235, 289] on textarea at bounding box center [349, 290] width 354 height 34
type textarea "p"
type textarea "c"
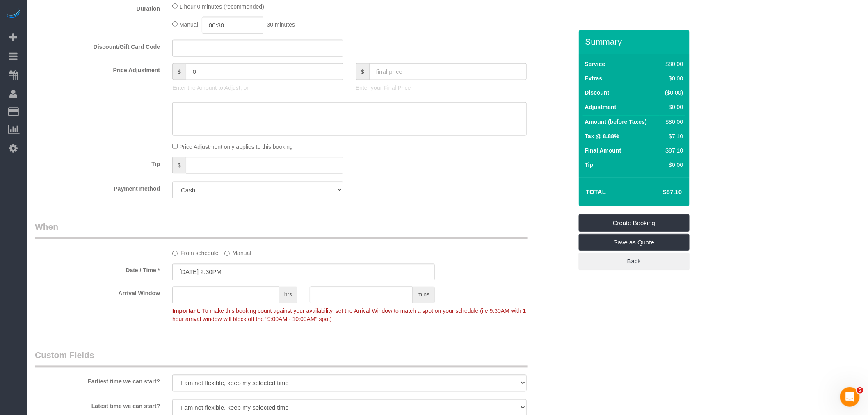
scroll to position [361, 0]
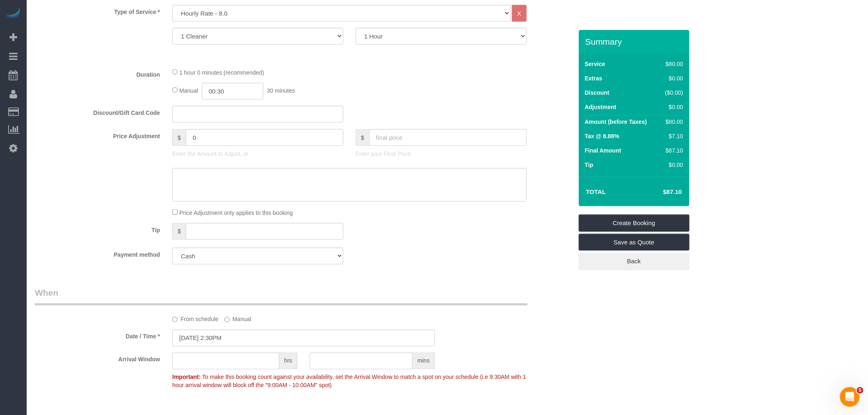
type textarea "shirt pickup"
drag, startPoint x: 90, startPoint y: 149, endPoint x: 327, endPoint y: 162, distance: 237.5
click at [75, 150] on div "Price Adjustment $ 0 Enter the Amount to Adjust, or $ Enter your Final Price" at bounding box center [304, 145] width 550 height 33
type input "-80"
drag, startPoint x: 416, startPoint y: 95, endPoint x: 466, endPoint y: 121, distance: 56.5
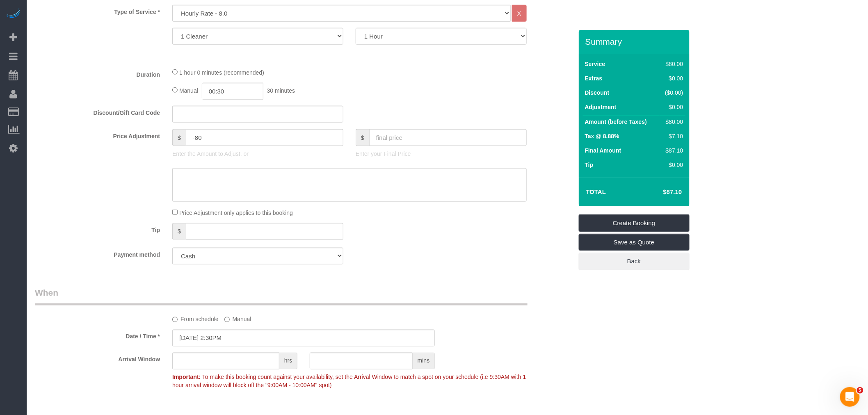
click at [416, 95] on div "Manual 00:30 30 minutes" at bounding box center [349, 91] width 354 height 17
click at [667, 218] on link "Create Booking" at bounding box center [634, 223] width 111 height 17
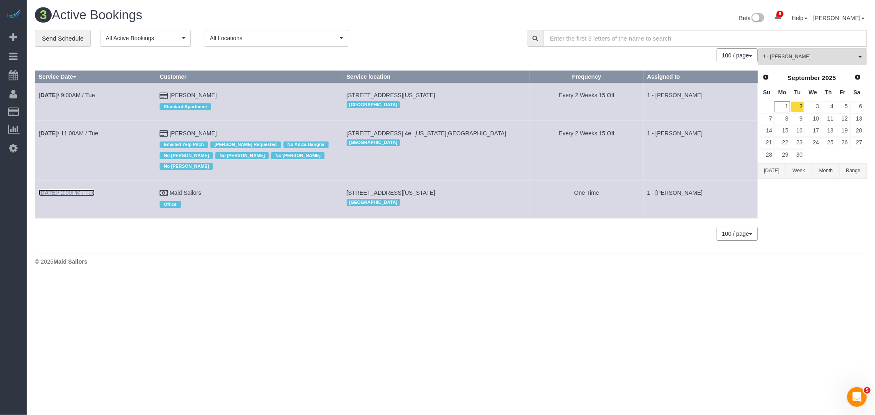
click at [69, 196] on link "Sep 2nd / 2:00PM / Tue" at bounding box center [67, 193] width 56 height 7
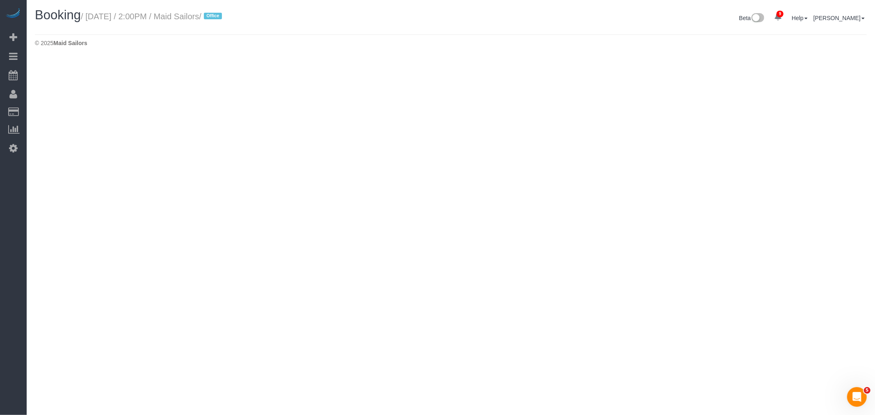
select select "NY"
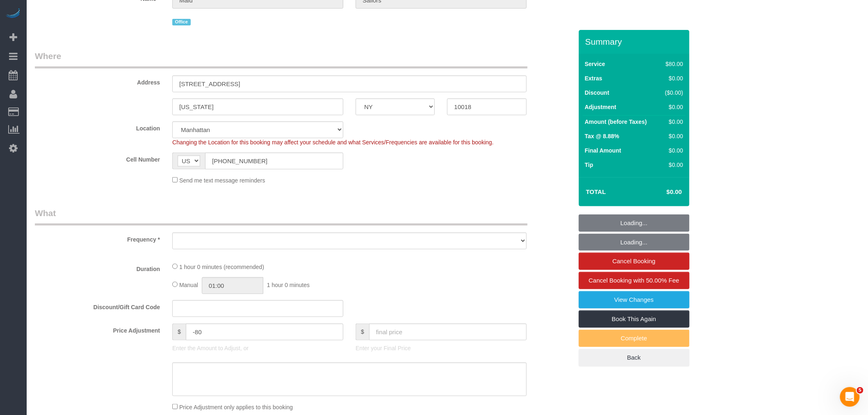
select select "object:8501"
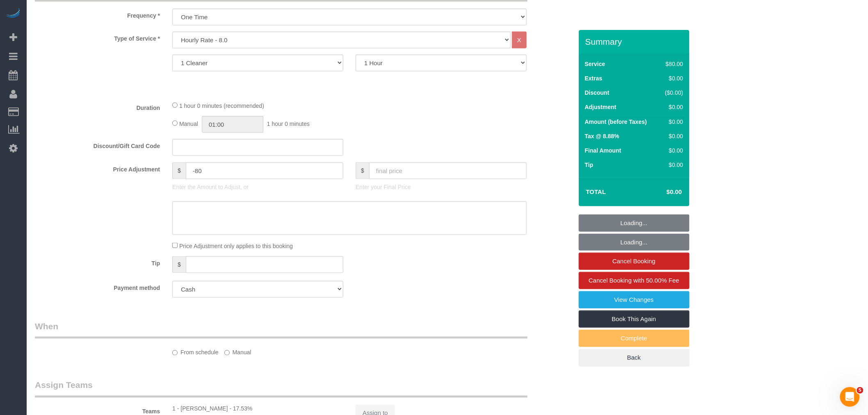
select select "spot103"
select select "number:89"
select select "number:90"
select select "number:15"
select select "number:5"
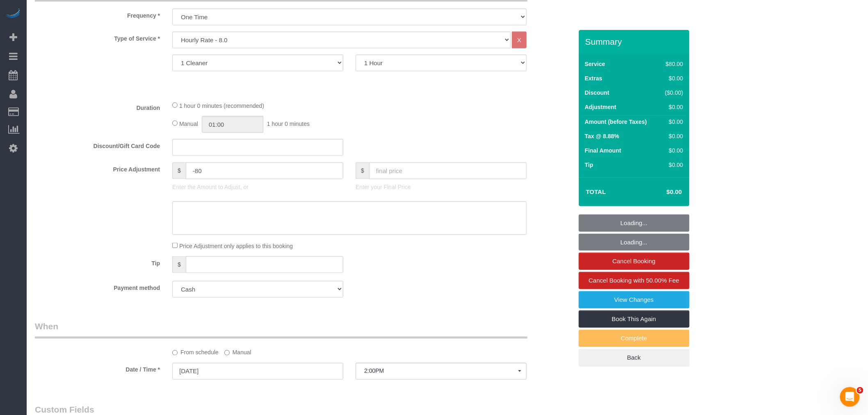
select select "object:9048"
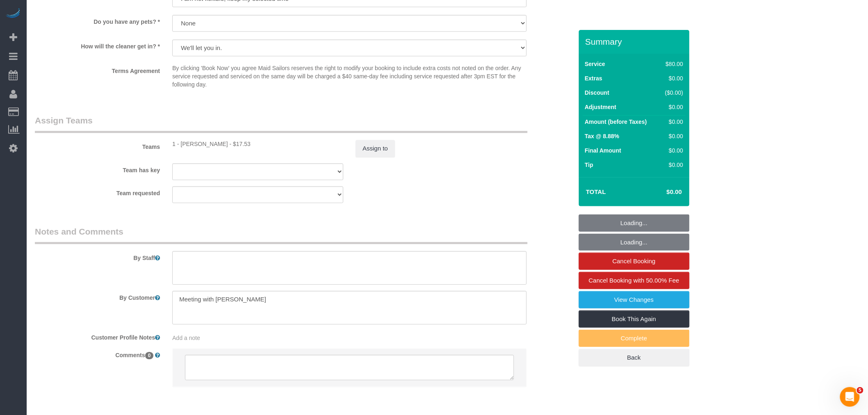
scroll to position [816, 0]
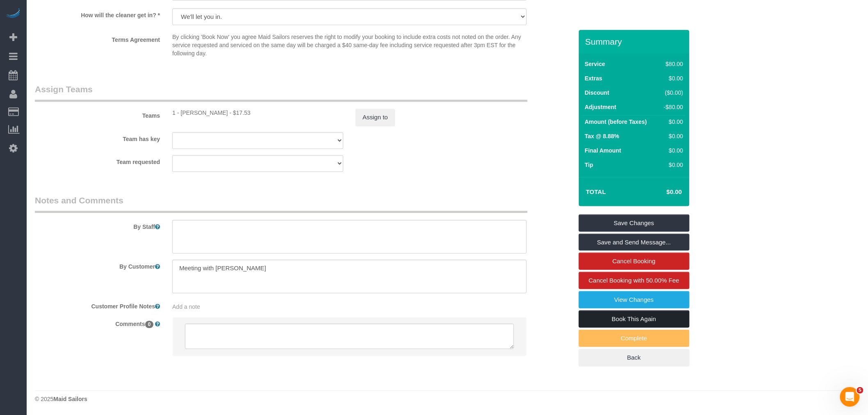
click at [630, 319] on link "Book This Again" at bounding box center [634, 319] width 111 height 17
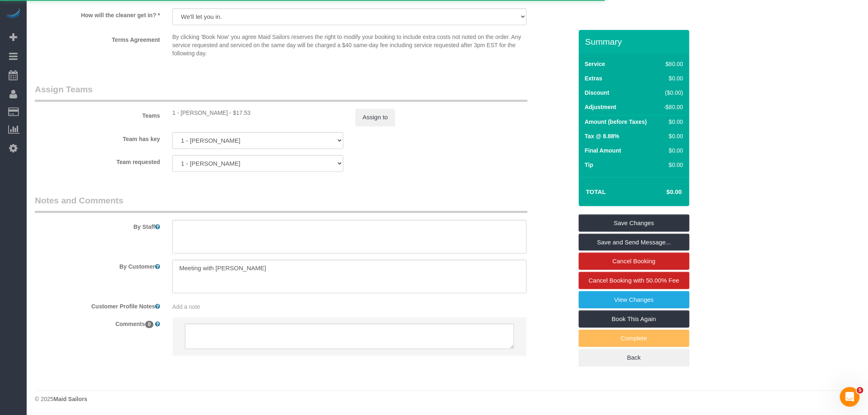
select select "NY"
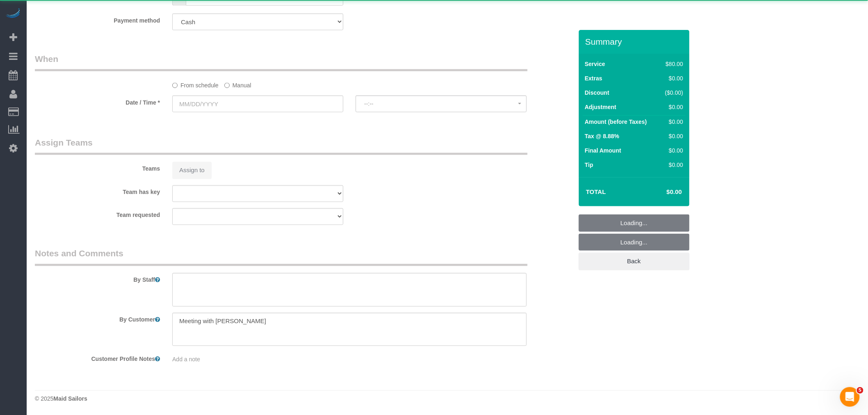
select select "number:89"
select select "number:90"
select select "number:15"
select select "number:5"
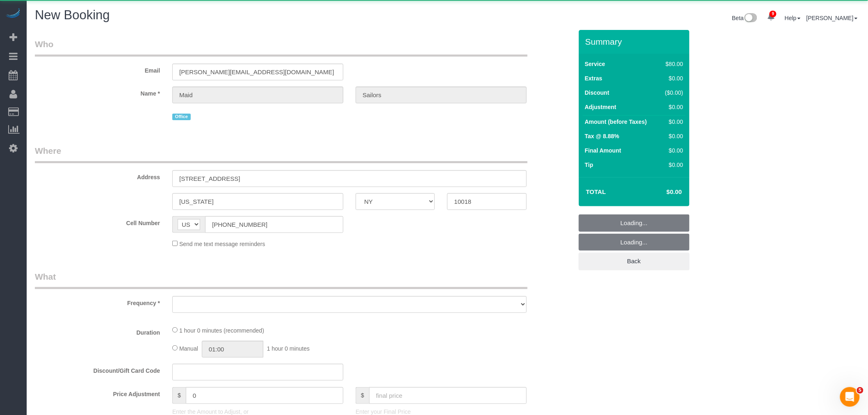
select select "object:9826"
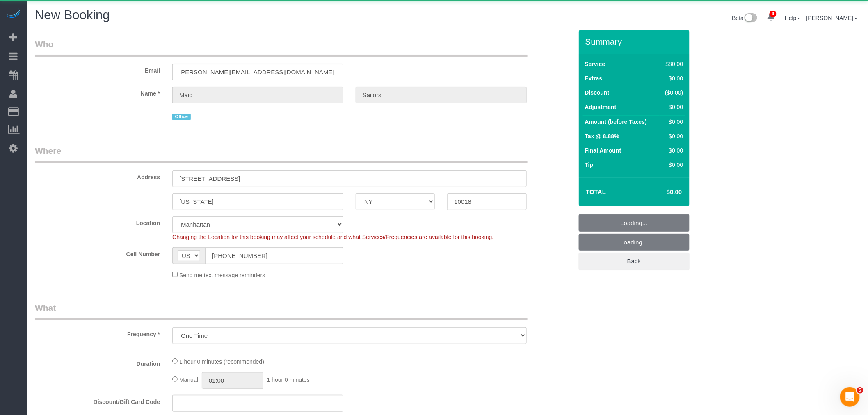
select select "string:stripe"
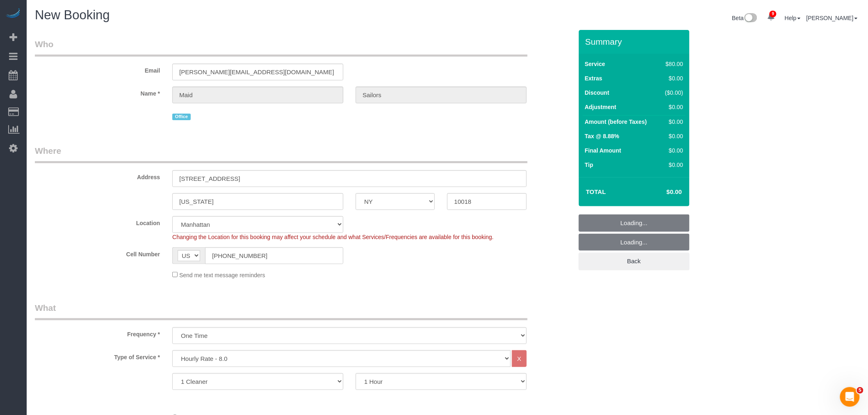
select select "object:10388"
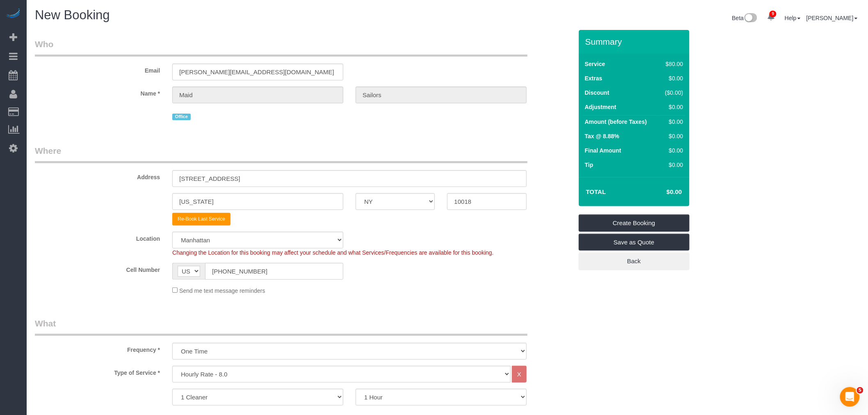
drag, startPoint x: 372, startPoint y: 136, endPoint x: 352, endPoint y: 198, distance: 65.0
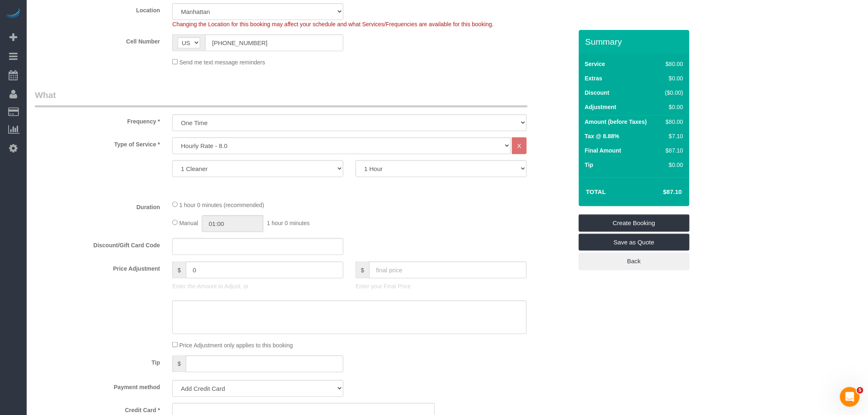
scroll to position [456, 0]
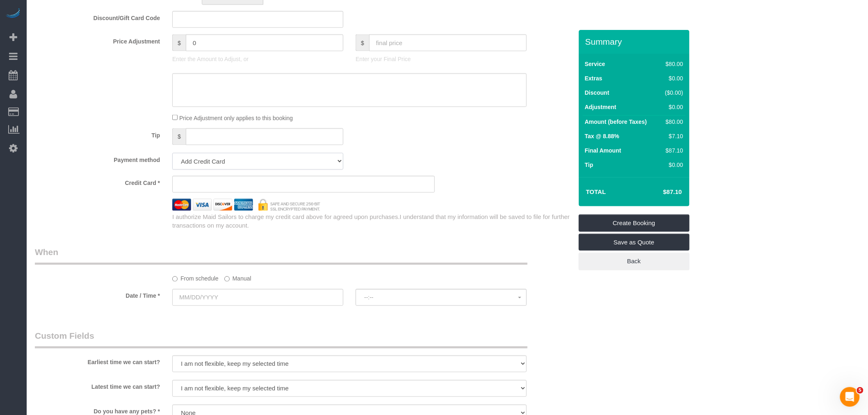
click at [263, 161] on select "Add Credit Card Cash Check Paypal" at bounding box center [257, 161] width 171 height 17
select select "string:cash"
click at [172, 155] on select "Add Credit Card Cash Check Paypal" at bounding box center [257, 161] width 171 height 17
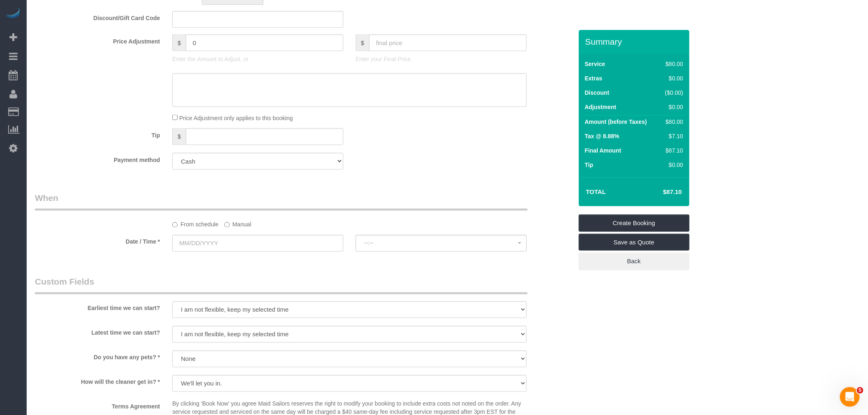
click at [363, 150] on fieldset "What Frequency * One Time Weekly (20% Off) - 20.00% Every 2 Weeks (15% Off) - 1…" at bounding box center [304, 19] width 538 height 314
click at [238, 226] on label "Manual" at bounding box center [237, 223] width 27 height 11
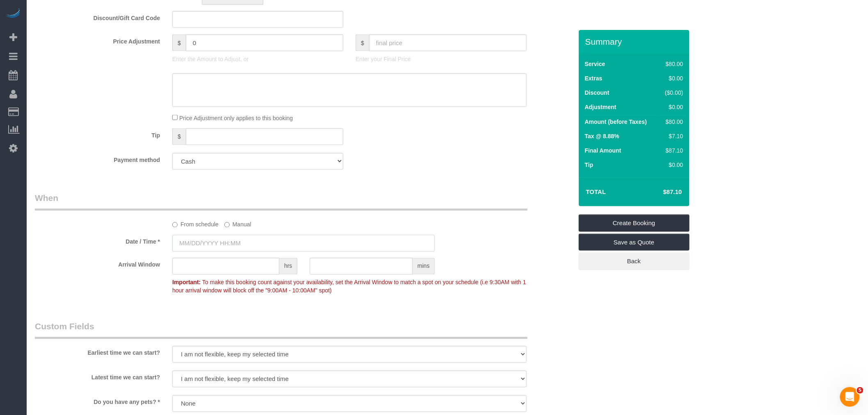
click at [236, 248] on input "text" at bounding box center [303, 243] width 263 height 17
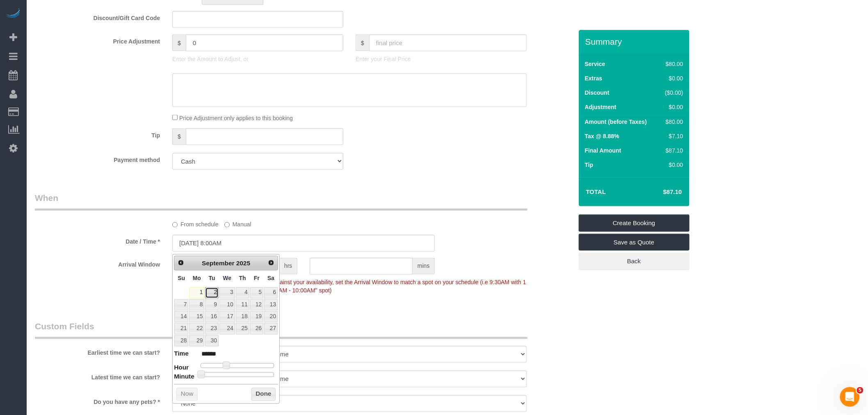
click at [213, 292] on link "2" at bounding box center [211, 293] width 13 height 11
click at [225, 368] on span at bounding box center [226, 365] width 7 height 7
type input "09/02/2025 9:00AM"
type input "******"
click at [256, 391] on button "Done" at bounding box center [263, 394] width 24 height 13
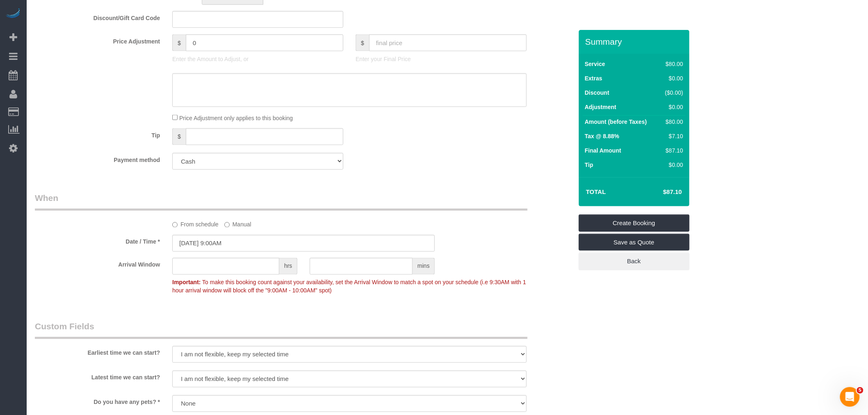
click at [343, 192] on div "Who Email brendan+officecleaning@maidsailors.com Name * Maid Sailors Office Whe…" at bounding box center [304, 160] width 550 height 1172
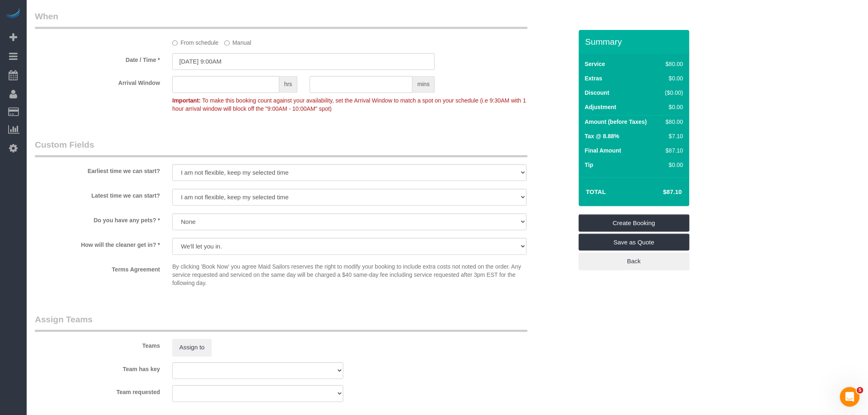
scroll to position [501, 0]
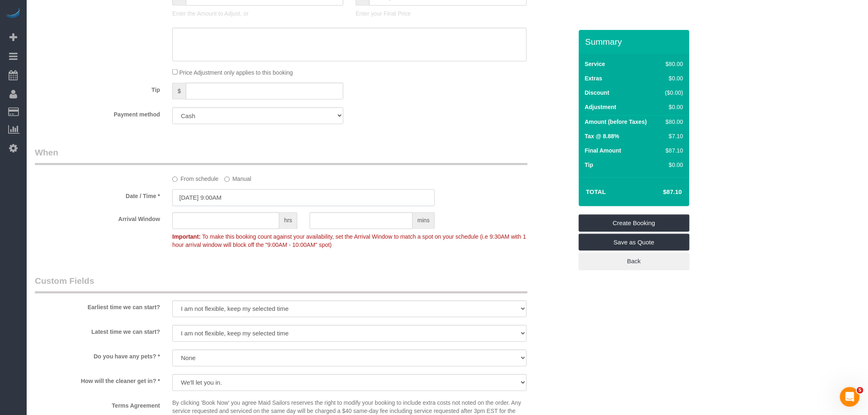
click at [234, 197] on input "09/02/2025 9:00AM" at bounding box center [303, 198] width 263 height 17
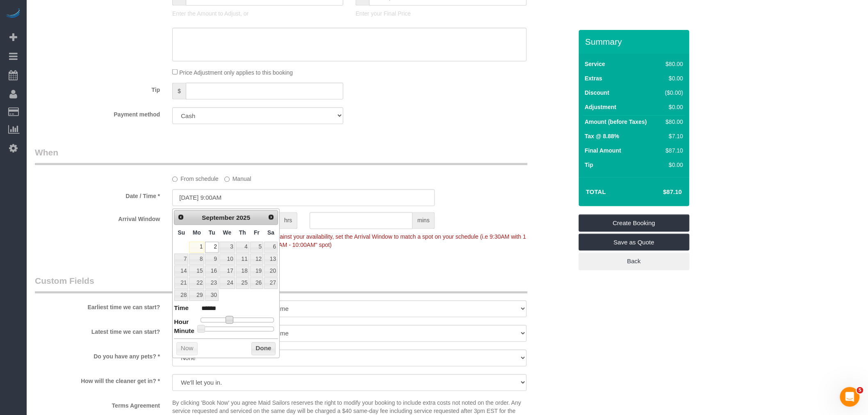
click at [229, 320] on span at bounding box center [229, 319] width 7 height 7
type input "09/02/2025 10:00AM"
type input "*******"
click at [257, 347] on button "Done" at bounding box center [263, 349] width 24 height 13
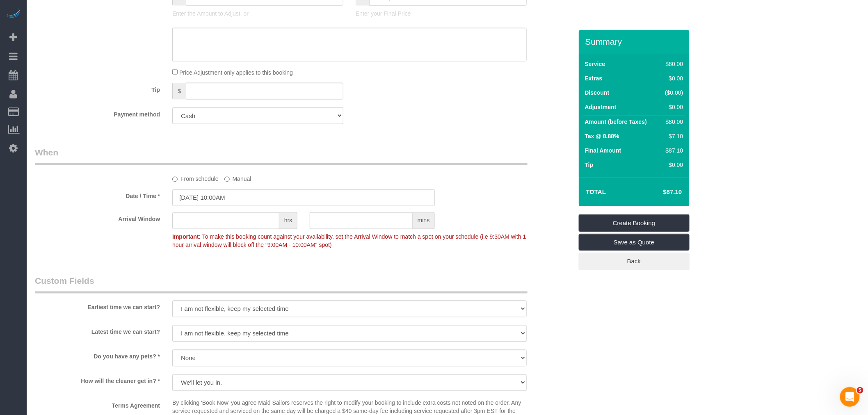
click at [342, 149] on legend "When" at bounding box center [281, 156] width 493 height 18
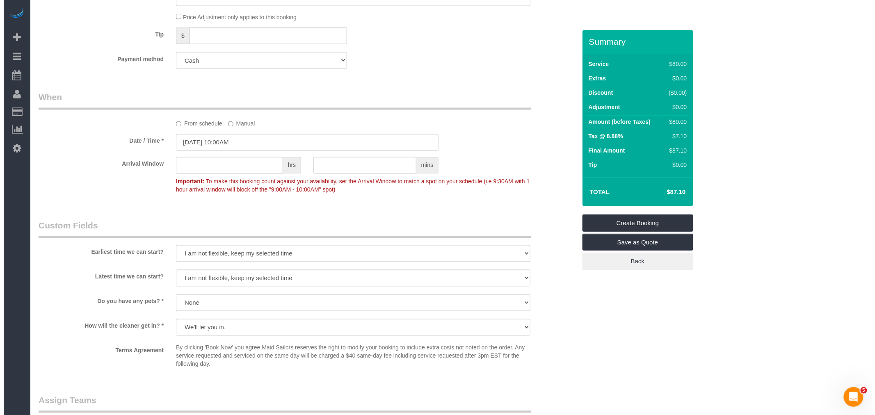
scroll to position [638, 0]
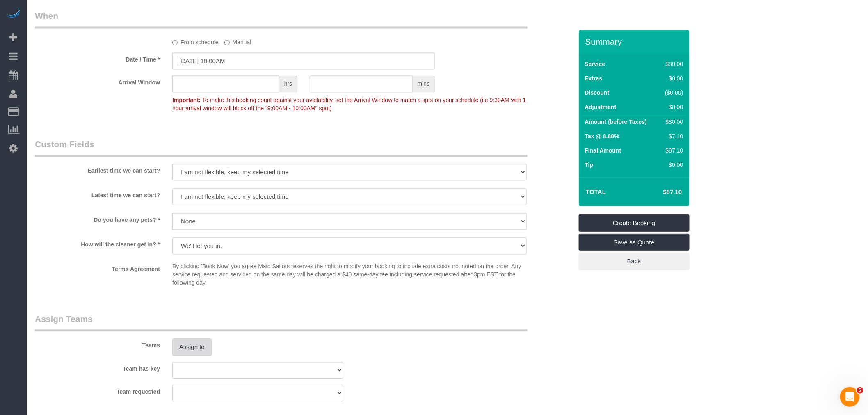
click at [178, 348] on button "Assign to" at bounding box center [191, 347] width 39 height 17
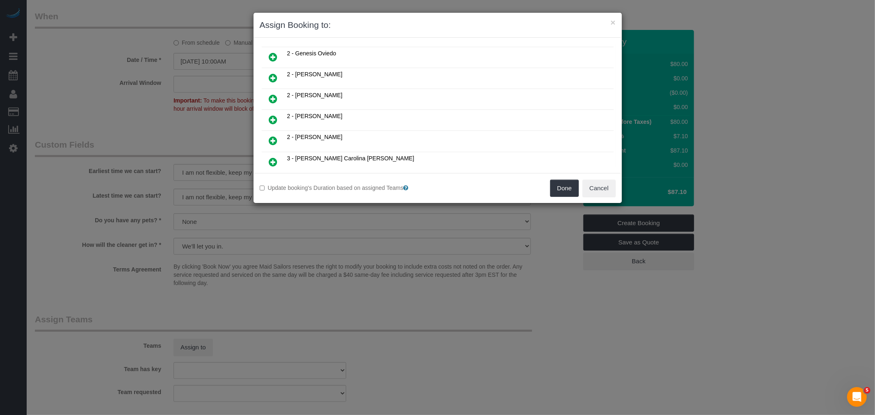
scroll to position [319, 0]
click at [267, 106] on td at bounding box center [273, 116] width 23 height 21
click at [270, 111] on icon at bounding box center [273, 116] width 9 height 10
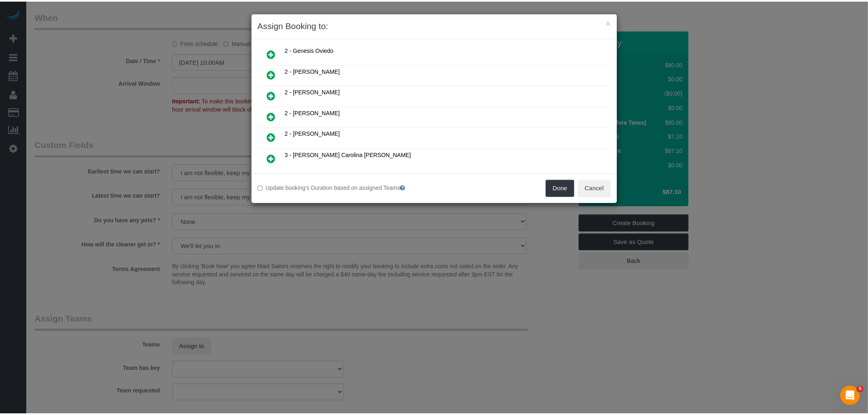
scroll to position [338, 0]
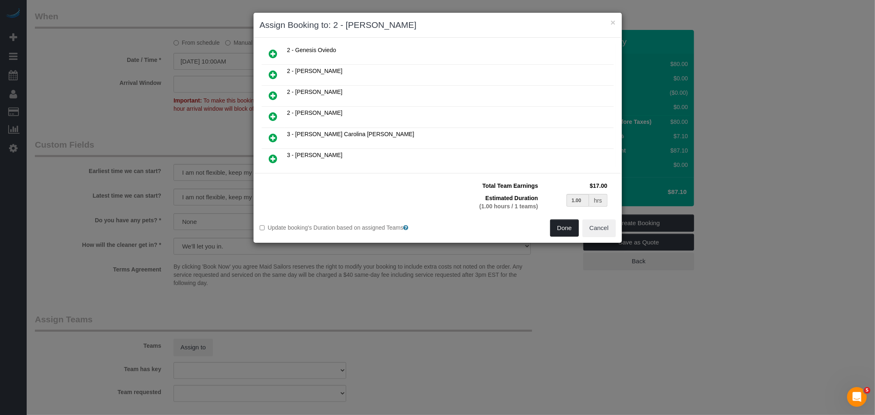
click at [561, 227] on button "Done" at bounding box center [564, 227] width 29 height 17
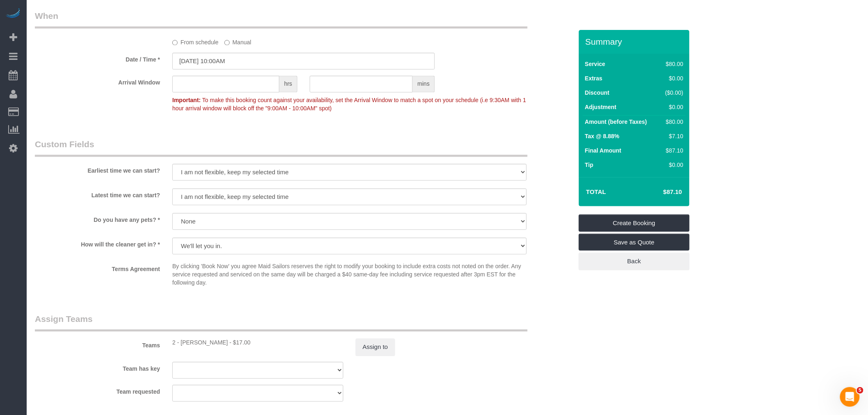
click at [320, 147] on legend "Custom Fields" at bounding box center [281, 148] width 493 height 18
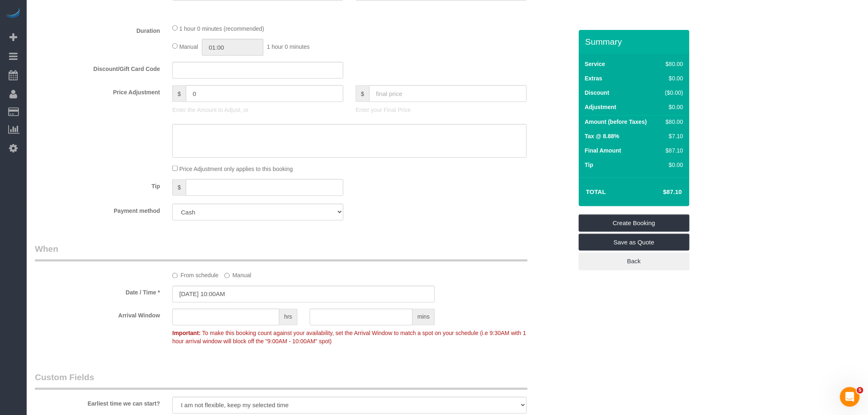
scroll to position [273, 0]
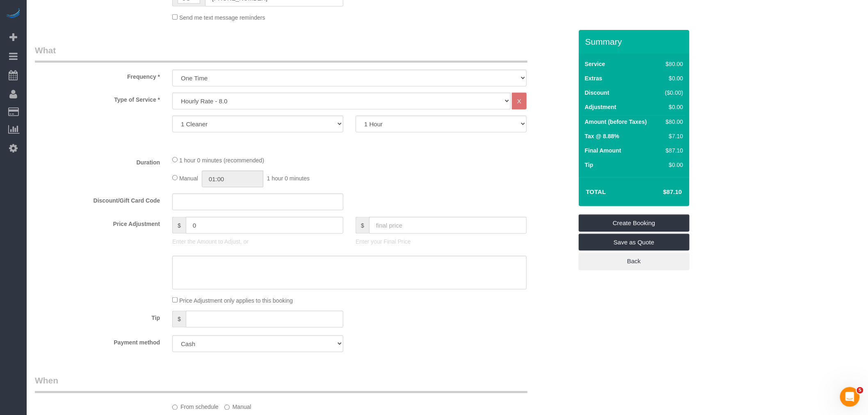
click at [178, 176] on div "Manual 01:00 1 hour 0 minutes" at bounding box center [349, 179] width 354 height 17
click at [238, 182] on input "01:00" at bounding box center [233, 179] width 62 height 17
type input "00:30"
click at [222, 195] on li "00:30" at bounding box center [224, 195] width 37 height 11
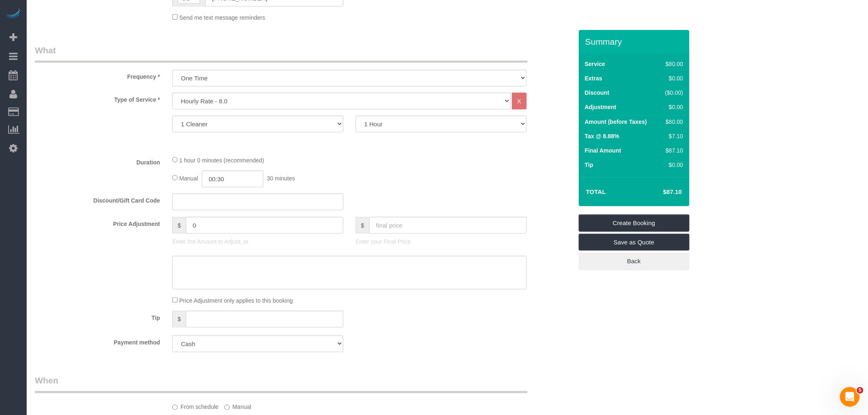
click at [391, 173] on div "Manual 00:30 30 minutes" at bounding box center [349, 179] width 354 height 17
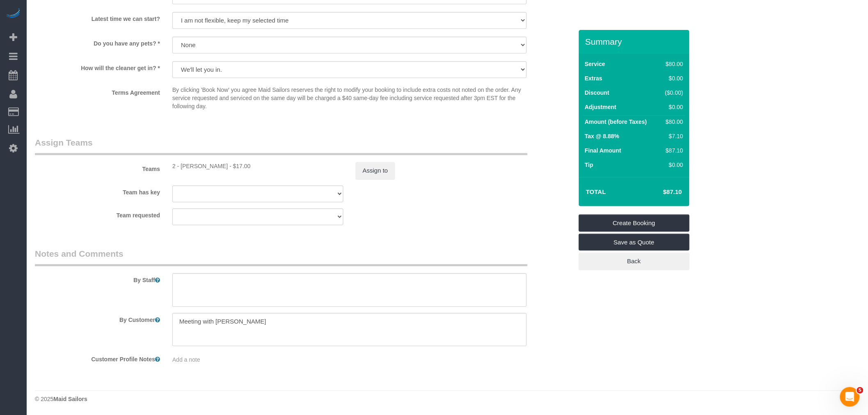
scroll to position [817, 0]
drag, startPoint x: 204, startPoint y: 319, endPoint x: 102, endPoint y: 322, distance: 102.6
click at [40, 325] on div "By Customer" at bounding box center [304, 330] width 550 height 34
click at [219, 289] on textarea at bounding box center [349, 290] width 354 height 34
type textarea "vacuum pickup"
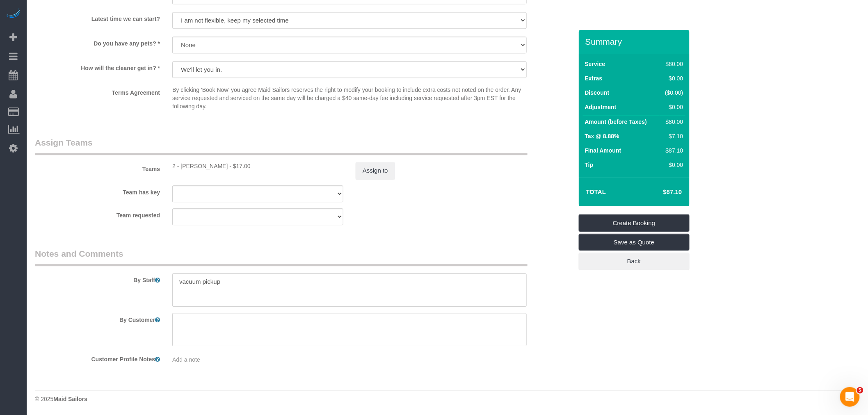
click at [469, 212] on div "Team requested 000- Donna Mercado 000 - Partnerships 000 - TEAM JOB 1 - Abdoula…" at bounding box center [304, 216] width 550 height 17
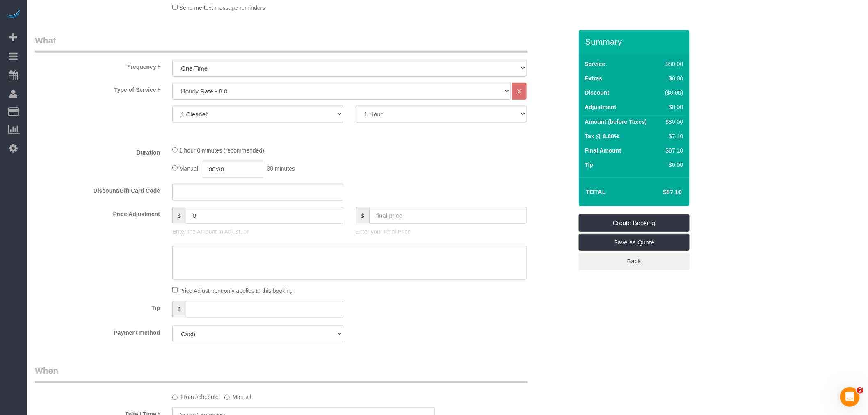
scroll to position [270, 0]
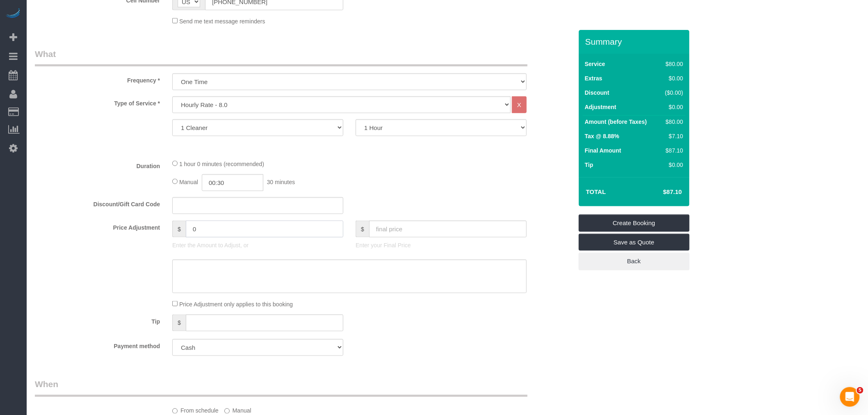
drag, startPoint x: 107, startPoint y: 236, endPoint x: 80, endPoint y: 238, distance: 27.6
click at [80, 238] on div "Price Adjustment $ 0 Enter the Amount to Adjust, or $ Enter your Final Price" at bounding box center [304, 237] width 550 height 33
type input "-80"
click at [451, 199] on div "Discount/Gift Card Code" at bounding box center [304, 205] width 550 height 17
click at [641, 220] on link "Create Booking" at bounding box center [634, 223] width 111 height 17
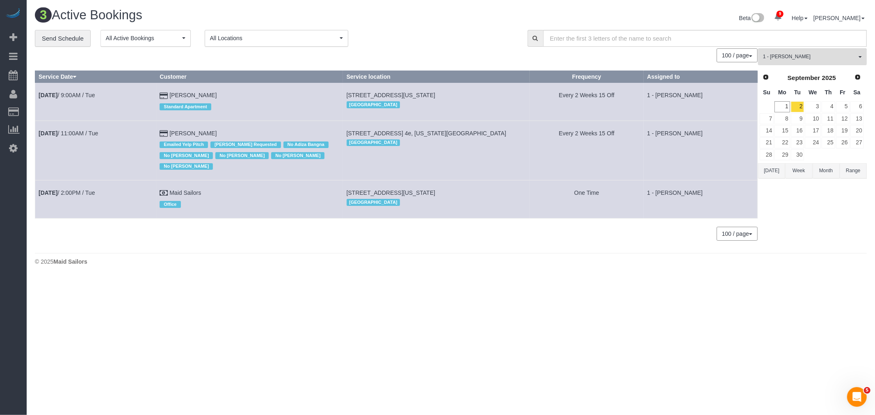
click at [438, 46] on div "**********" at bounding box center [275, 38] width 480 height 17
click at [78, 33] on link "Send Schedule" at bounding box center [63, 38] width 56 height 17
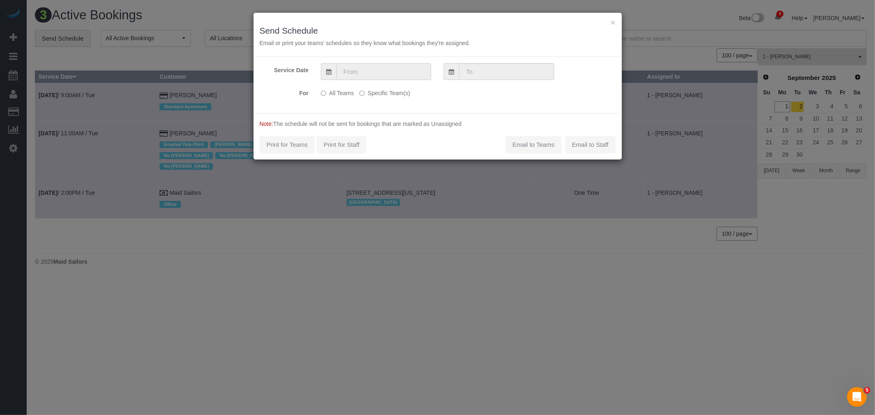
click at [380, 69] on input "text" at bounding box center [383, 71] width 95 height 17
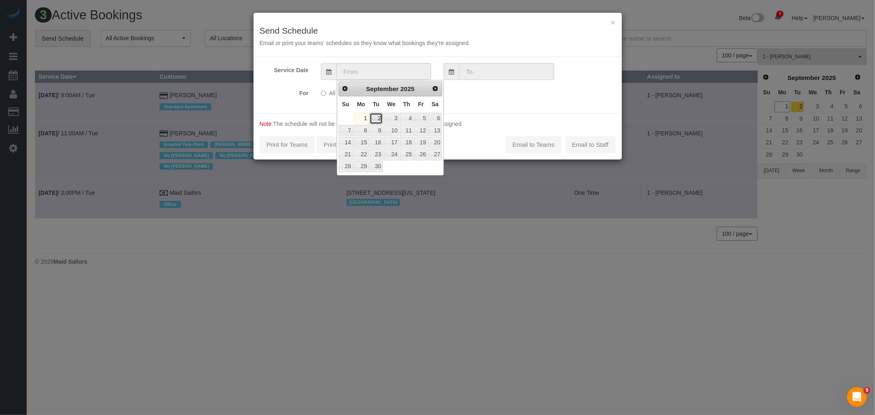
click at [372, 117] on link "2" at bounding box center [376, 118] width 13 height 11
type input "09/02/2025"
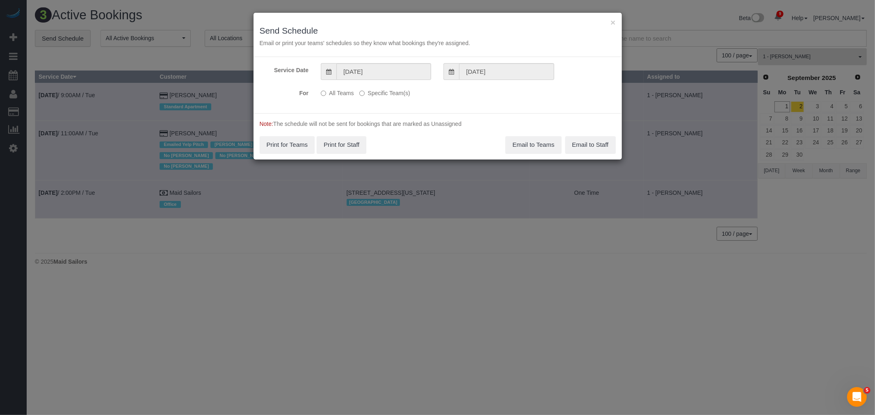
drag, startPoint x: 382, startPoint y: 93, endPoint x: 384, endPoint y: 105, distance: 12.1
click at [382, 93] on label "Specific Team(s)" at bounding box center [384, 91] width 50 height 11
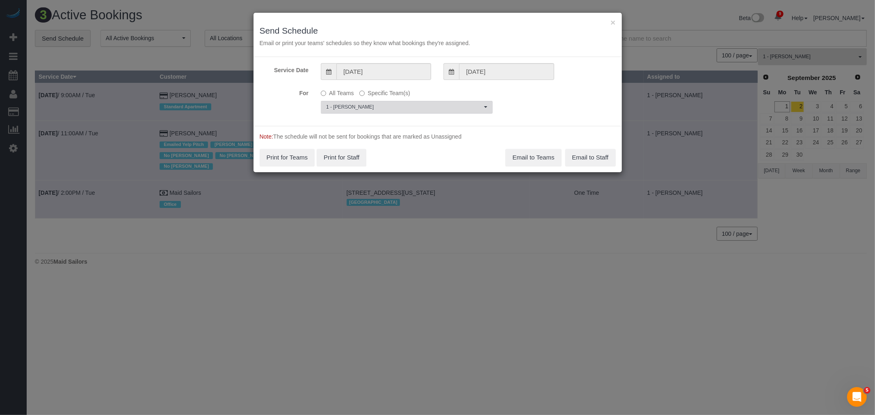
click at [392, 107] on span "1 - Noufoh Sodandji" at bounding box center [404, 107] width 156 height 7
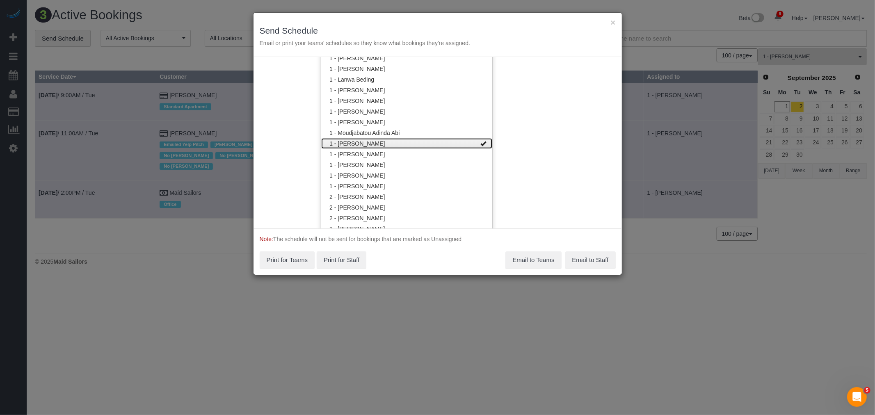
click at [409, 140] on link "1 - [PERSON_NAME]" at bounding box center [406, 143] width 171 height 11
click at [395, 155] on link "2 - [PERSON_NAME]" at bounding box center [406, 153] width 171 height 11
click at [520, 136] on div "Service Date 09/02/2025 09/02/2025 For All Teams Specific Team(s) 2 - Milagros …" at bounding box center [438, 142] width 368 height 171
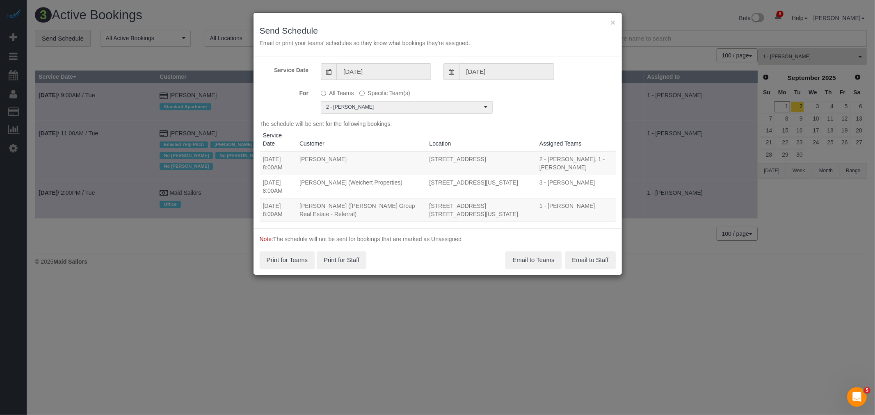
scroll to position [0, 0]
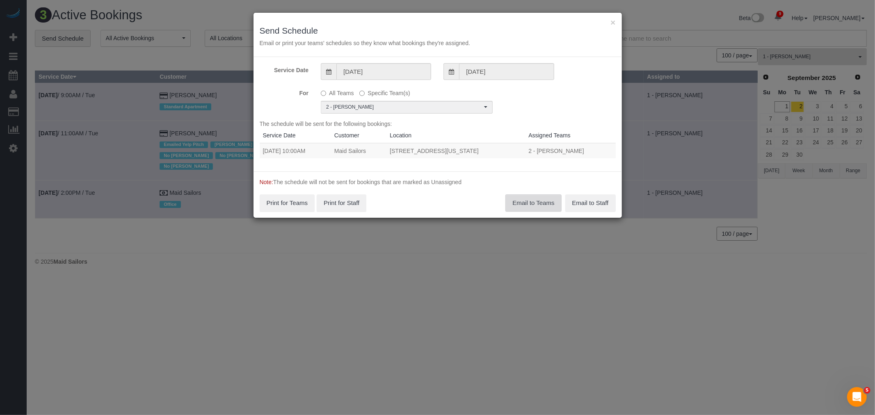
click at [538, 208] on button "Email to Teams" at bounding box center [533, 202] width 56 height 17
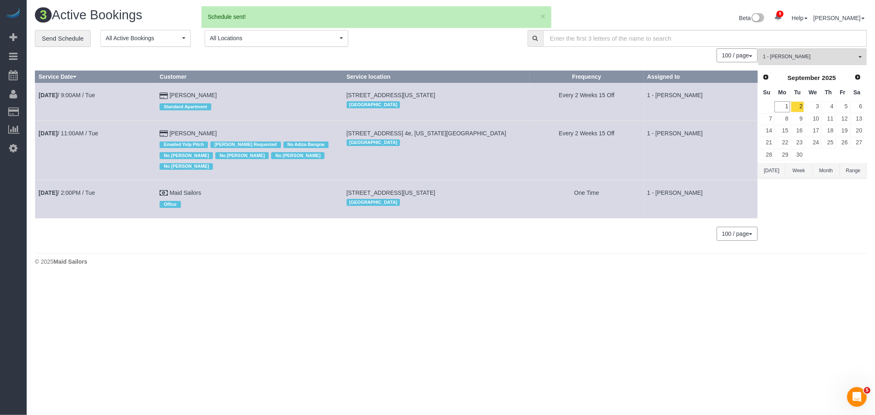
click at [423, 40] on div "**********" at bounding box center [275, 38] width 480 height 17
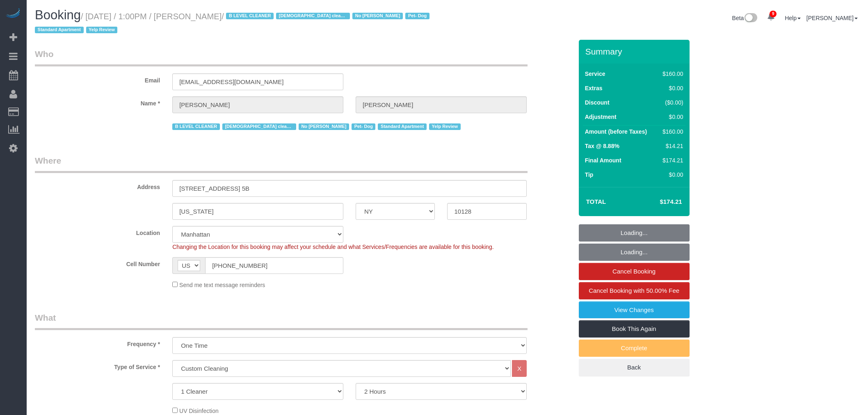
select select "NY"
select select "string:stripe-pm_1RjheQ4VGloSiKo7tm9rNbR6"
select select "spot1"
select select "number:57"
select select "number:77"
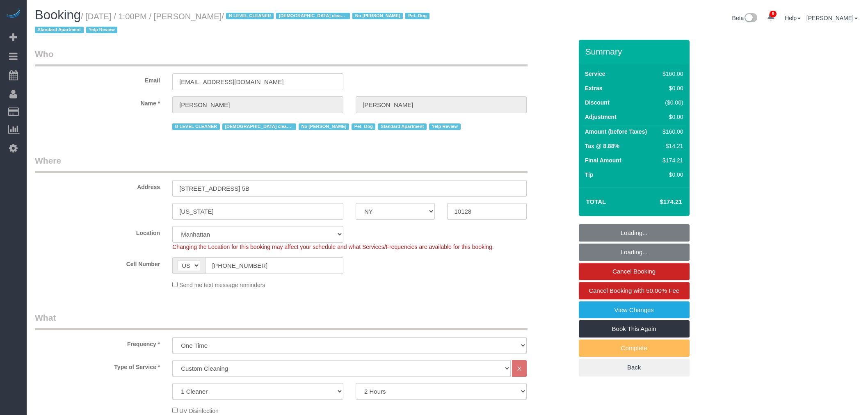
select select "number:13"
select select "number:5"
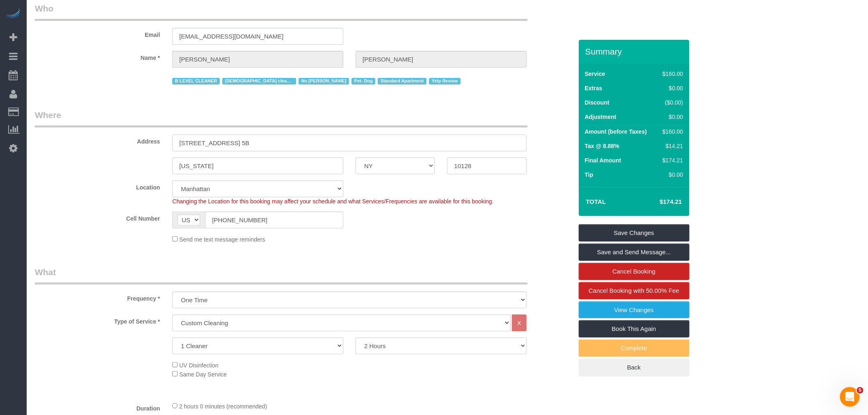
drag, startPoint x: 308, startPoint y: 140, endPoint x: 73, endPoint y: 141, distance: 235.1
click at [72, 141] on div "Address [STREET_ADDRESS] 5B" at bounding box center [304, 130] width 550 height 42
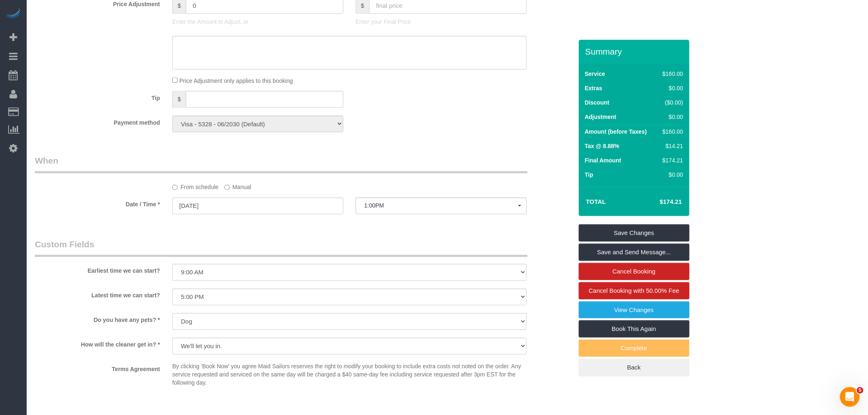
scroll to position [592, 0]
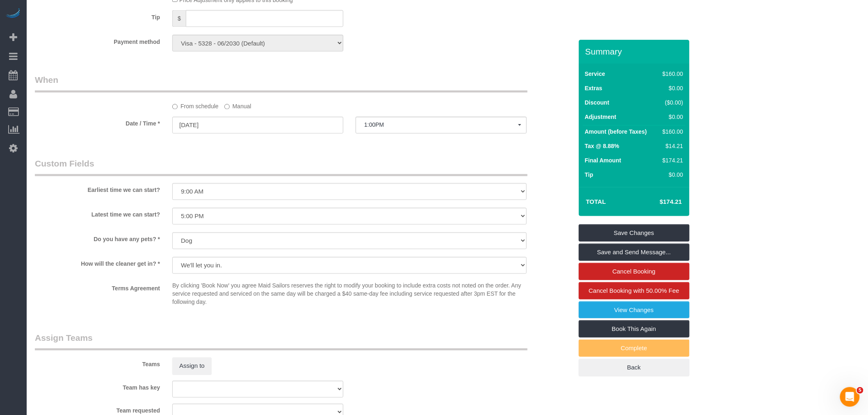
click at [236, 103] on label "Manual" at bounding box center [237, 105] width 27 height 11
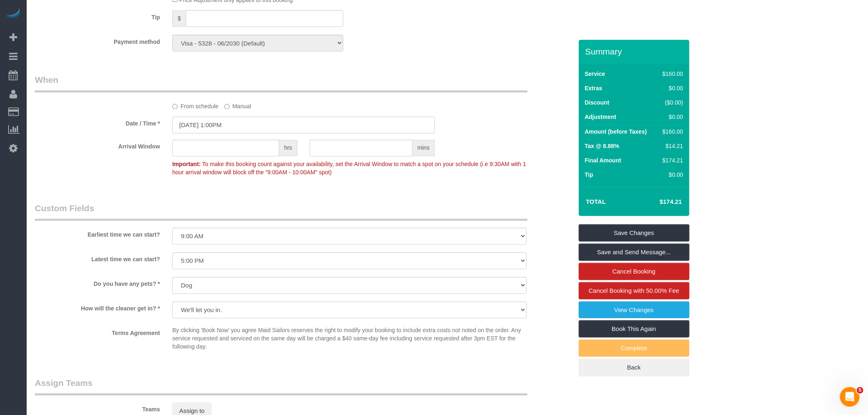
click at [228, 129] on input "[DATE] 1:00PM" at bounding box center [303, 125] width 263 height 17
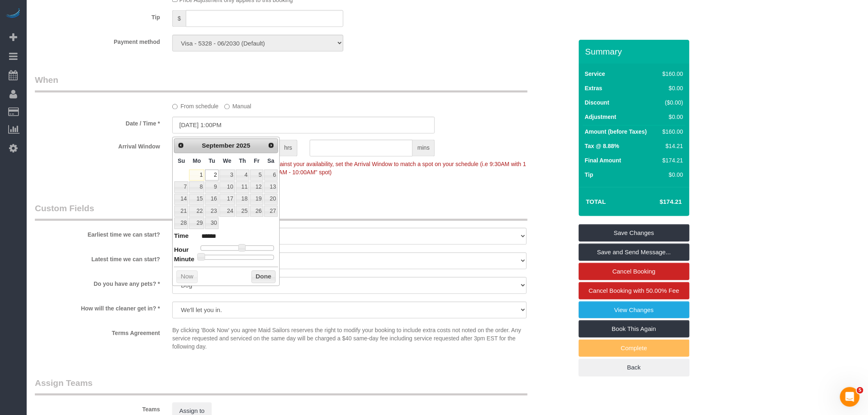
type input "[DATE] 10:00AM"
type input "*******"
drag, startPoint x: 233, startPoint y: 248, endPoint x: 338, endPoint y: 249, distance: 104.6
click at [233, 248] on div at bounding box center [237, 248] width 73 height 5
type input "[DATE] 11:00AM"
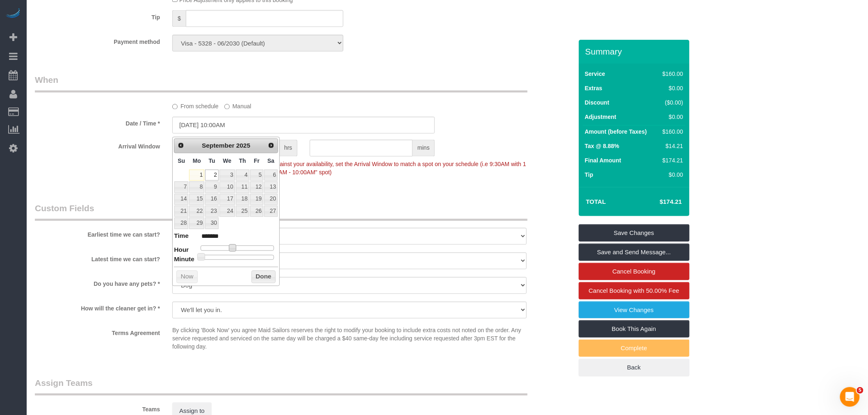
type input "*******"
type input "[DATE] 12:00PM"
type input "*******"
type input "[DATE] 11:00AM"
type input "*******"
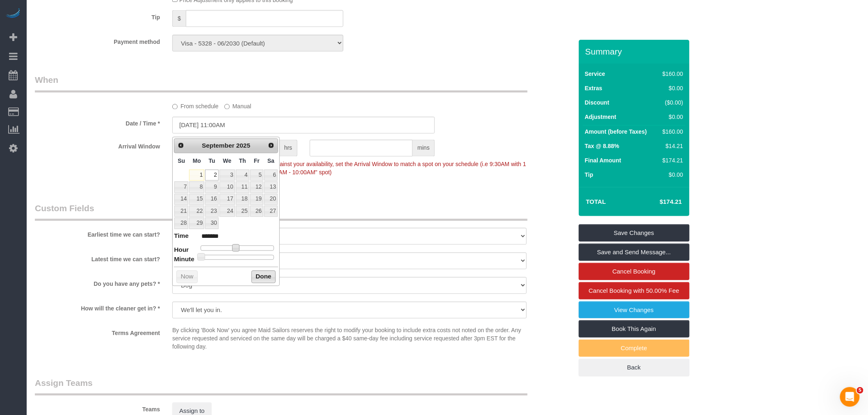
click at [266, 276] on button "Done" at bounding box center [263, 277] width 24 height 13
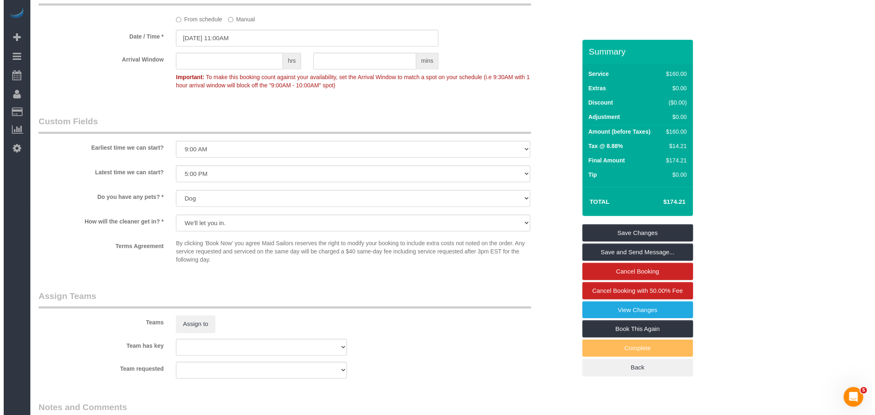
scroll to position [775, 0]
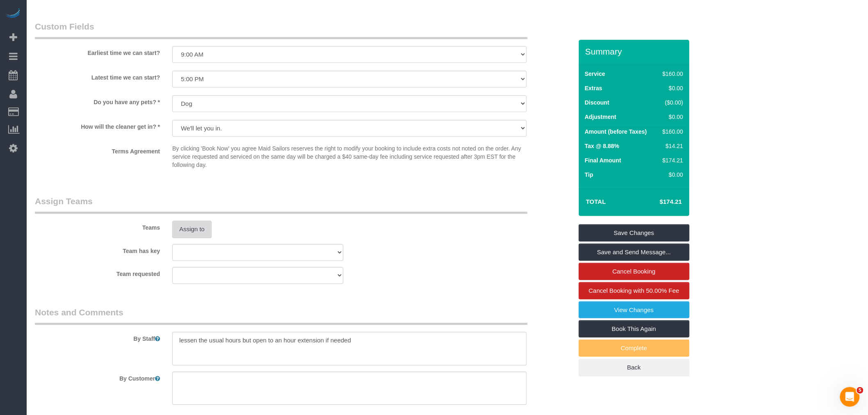
click at [183, 234] on button "Assign to" at bounding box center [191, 229] width 39 height 17
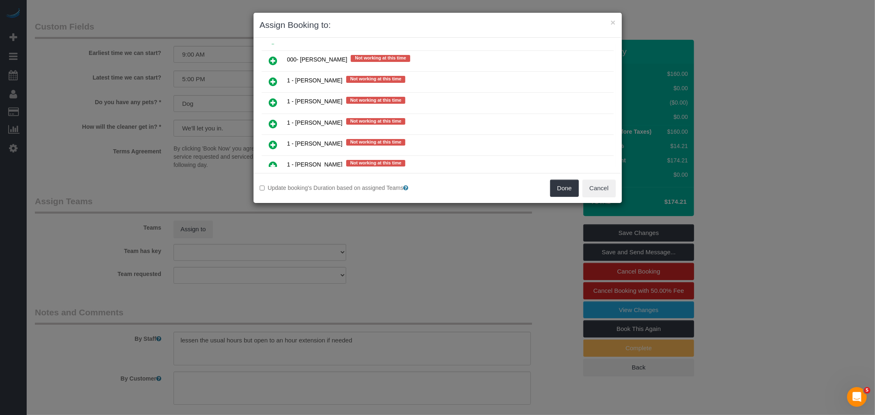
click at [276, 98] on icon at bounding box center [273, 103] width 9 height 10
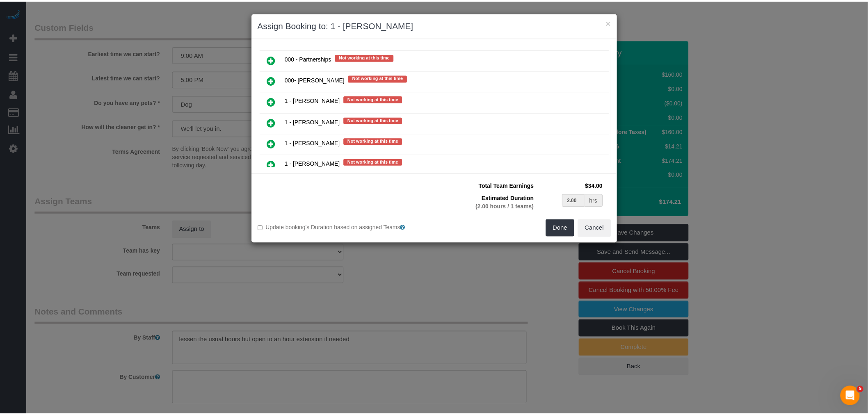
scroll to position [703, 0]
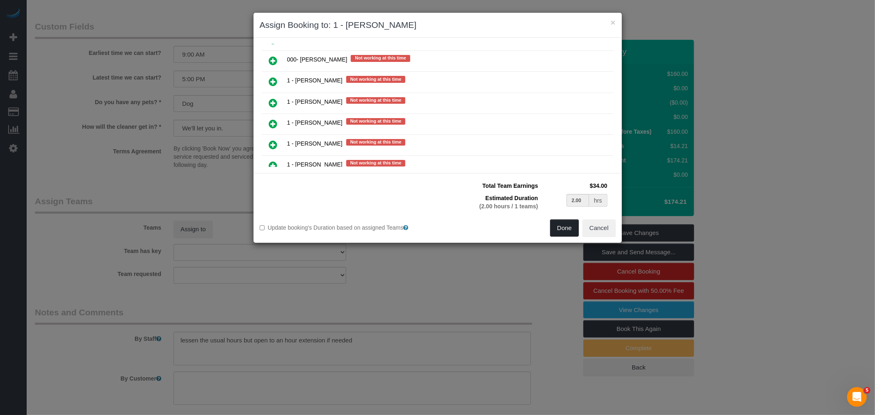
click at [560, 226] on button "Done" at bounding box center [564, 227] width 29 height 17
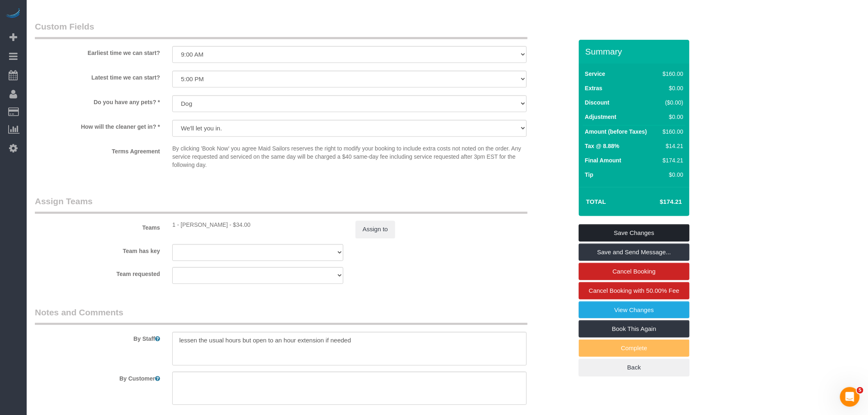
click at [633, 233] on link "Save Changes" at bounding box center [634, 232] width 111 height 17
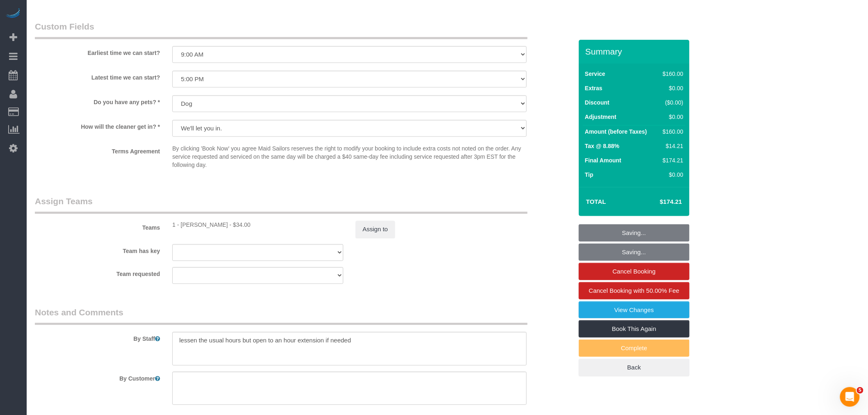
drag, startPoint x: 409, startPoint y: 237, endPoint x: 398, endPoint y: 25, distance: 212.4
click at [409, 237] on div "Assign to" at bounding box center [441, 229] width 183 height 17
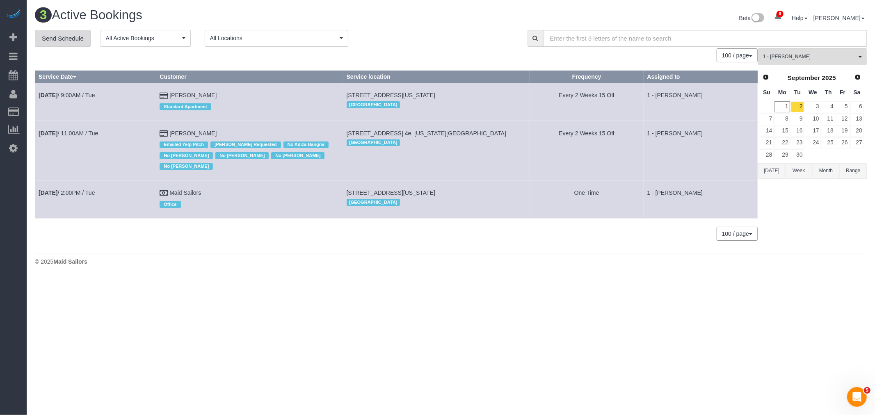
click at [66, 34] on link "Send Schedule" at bounding box center [63, 38] width 56 height 17
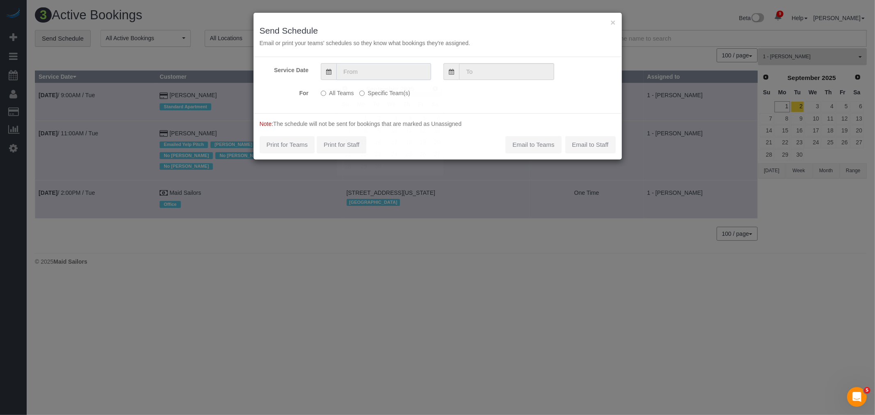
click at [349, 68] on input "text" at bounding box center [383, 71] width 95 height 17
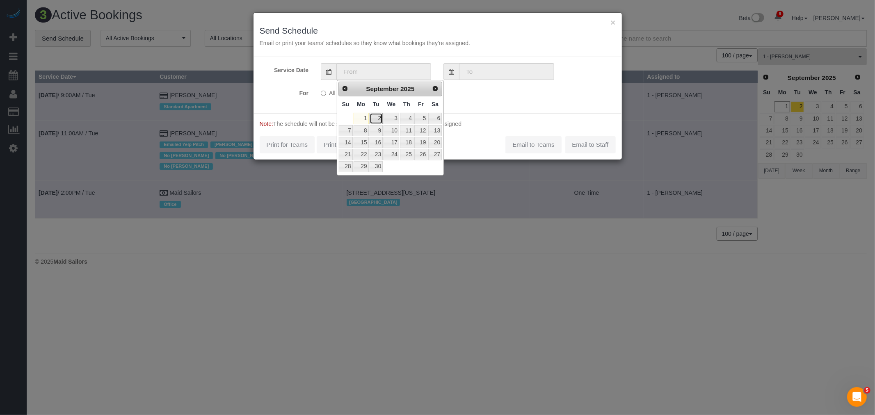
click at [379, 117] on link "2" at bounding box center [376, 118] width 13 height 11
type input "09/02/2025"
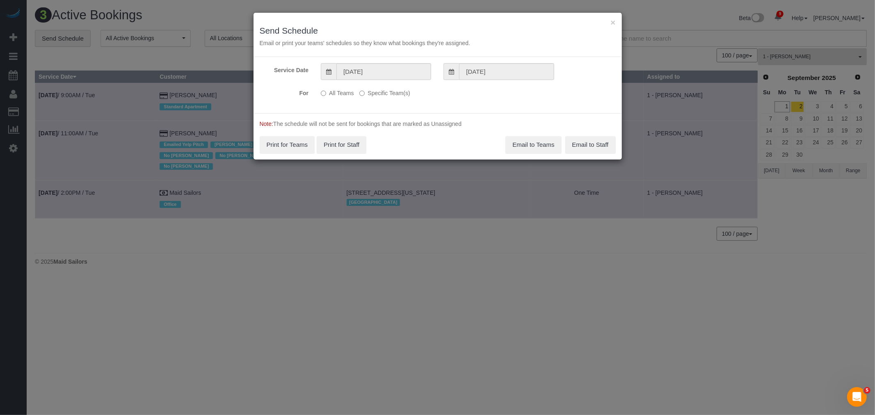
click at [379, 91] on label "Specific Team(s)" at bounding box center [384, 91] width 50 height 11
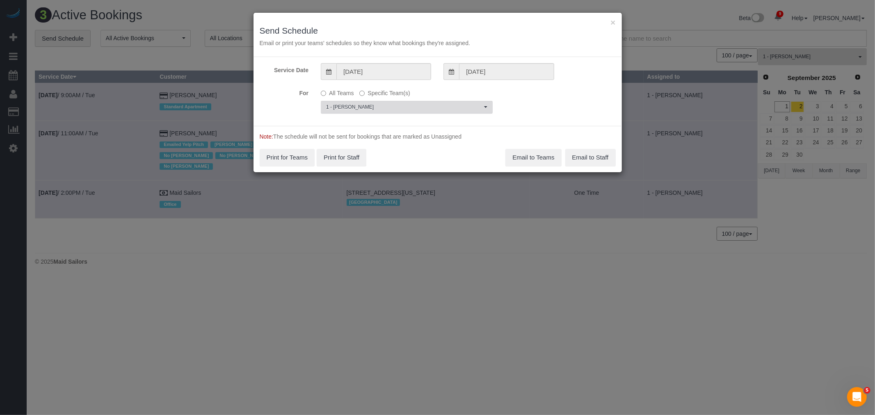
click at [380, 107] on span "1 - [PERSON_NAME]" at bounding box center [404, 107] width 156 height 7
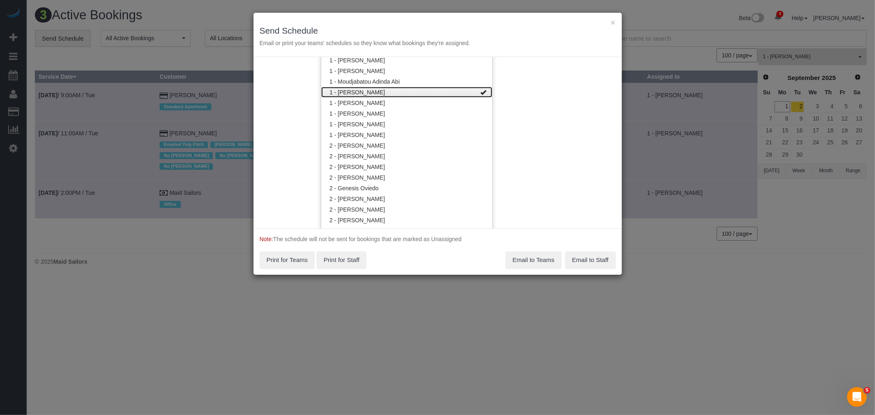
click at [409, 94] on link "1 - [PERSON_NAME]" at bounding box center [406, 92] width 171 height 11
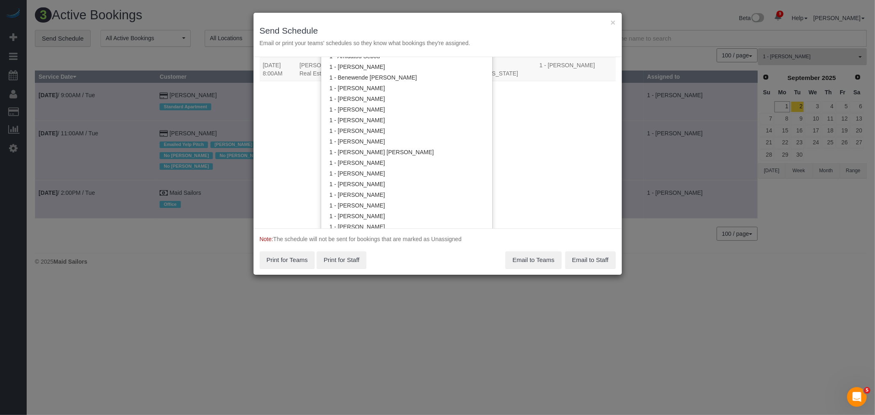
scroll to position [63, 0]
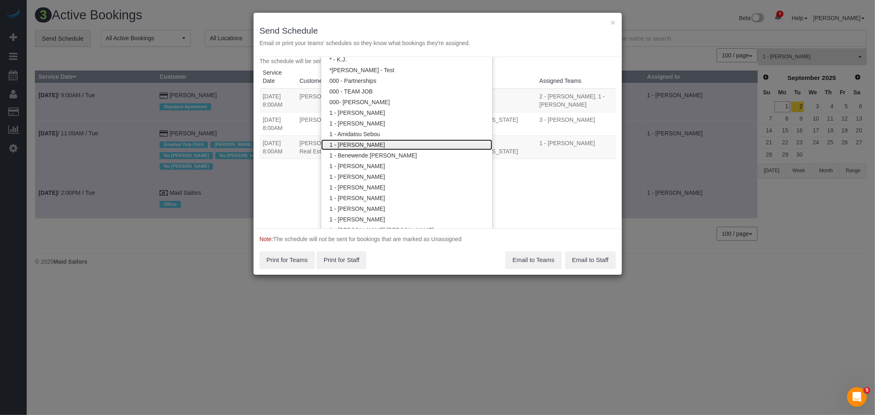
click at [400, 144] on link "1 - [PERSON_NAME]" at bounding box center [406, 144] width 171 height 11
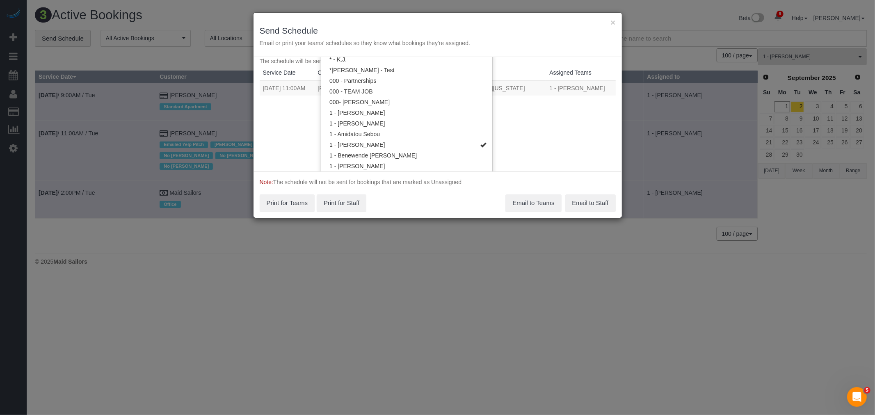
click at [530, 117] on div "Service Date 09/02/2025 09/02/2025 For All Teams Specific Team(s) 1 - Ana Lopez…" at bounding box center [438, 114] width 368 height 114
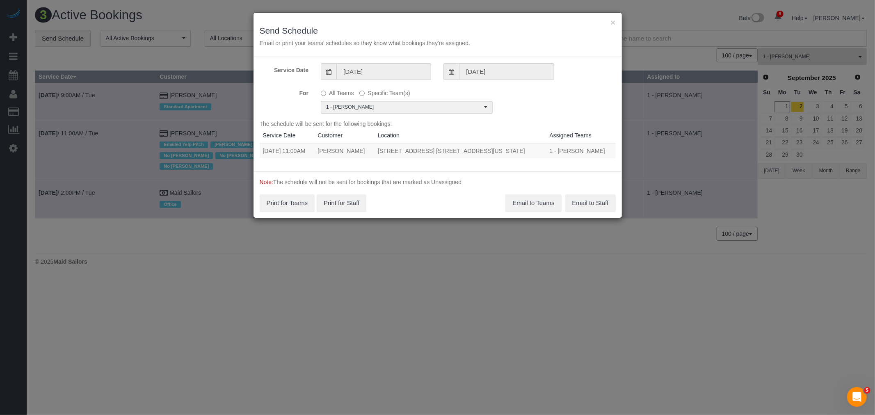
drag, startPoint x: 261, startPoint y: 148, endPoint x: 515, endPoint y: 149, distance: 253.9
click at [515, 151] on tr "09/02/2025 11:00AM Lisa Stein 300 East 95th Street, Apt. 5b, New York, NY 10128…" at bounding box center [438, 150] width 356 height 15
copy tr "09/02/2025 11:00AM Lisa Stein 300 East 95th Street, Apt. 5b, New York, NY 10128"
click at [530, 199] on button "Email to Teams" at bounding box center [533, 202] width 56 height 17
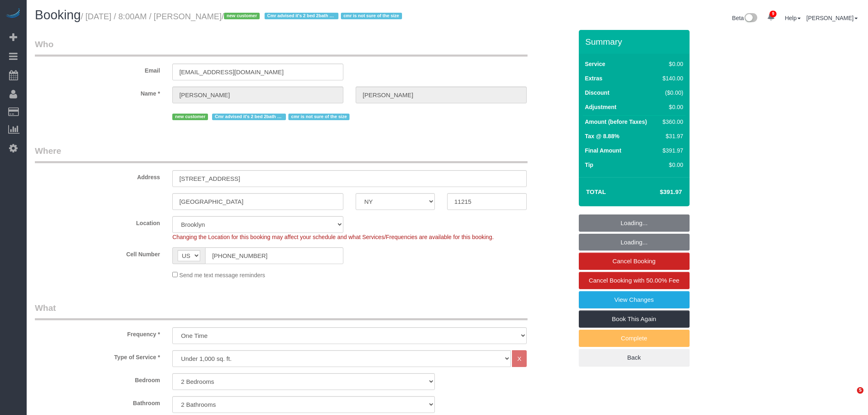
select select "NY"
select select "2"
select select "spot1"
select select "number:56"
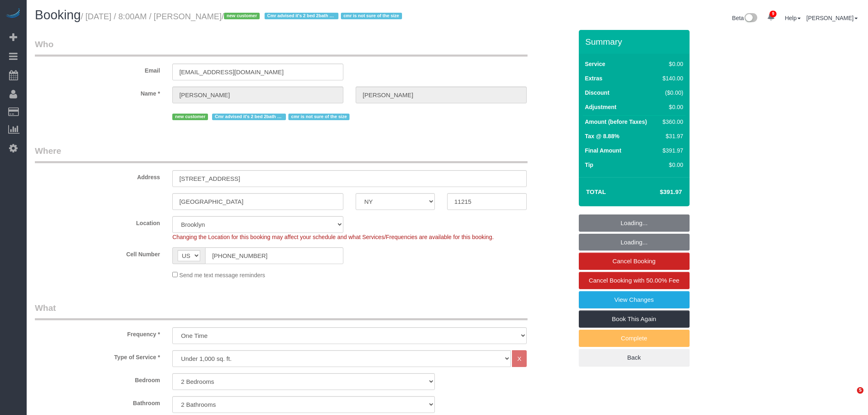
select select "number:90"
select select "number:15"
select select "number:5"
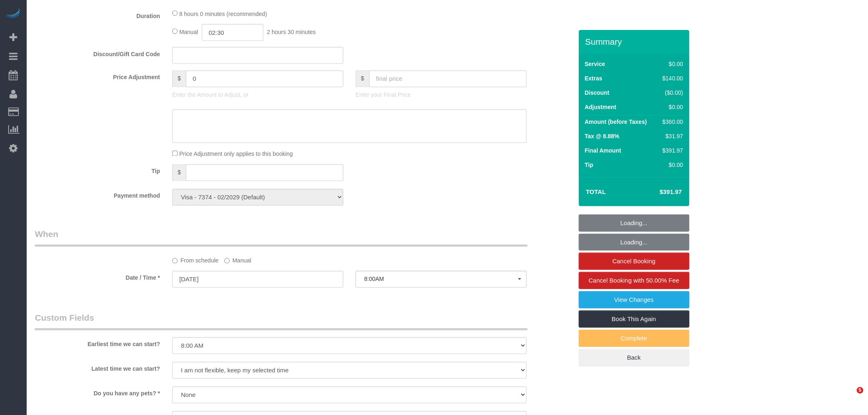
select select "object:1408"
select select "spot52"
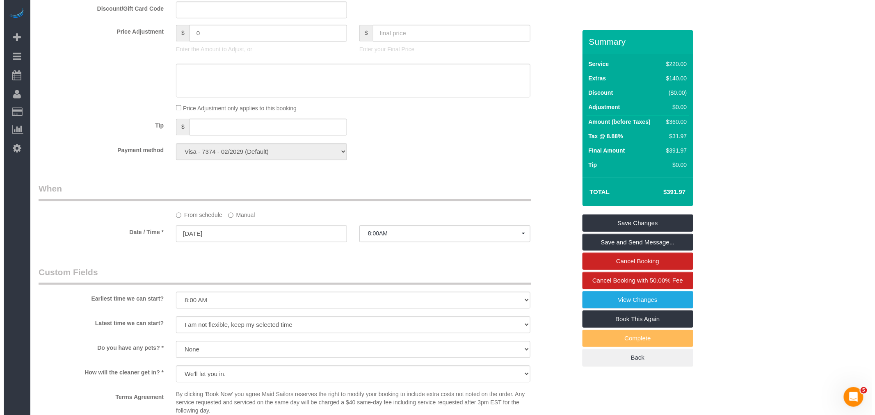
scroll to position [866, 0]
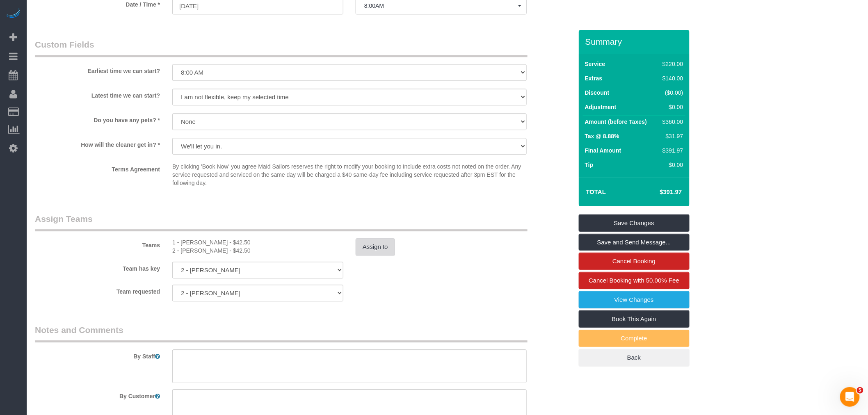
click at [371, 256] on button "Assign to" at bounding box center [375, 246] width 39 height 17
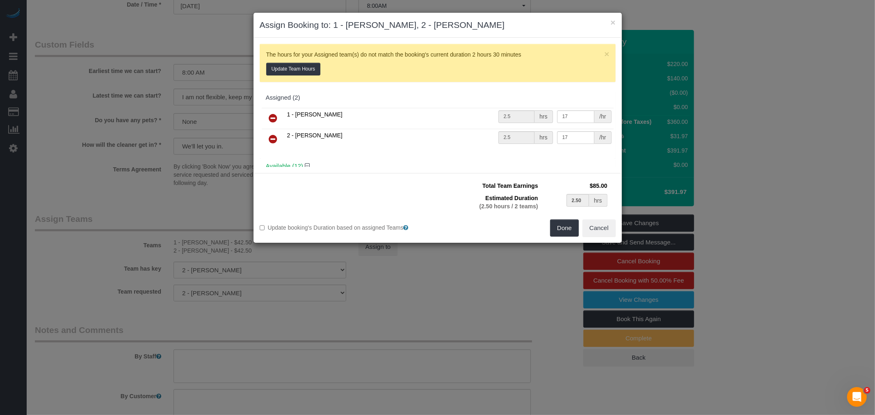
click at [270, 110] on td at bounding box center [273, 118] width 23 height 21
click at [272, 121] on icon at bounding box center [273, 118] width 9 height 10
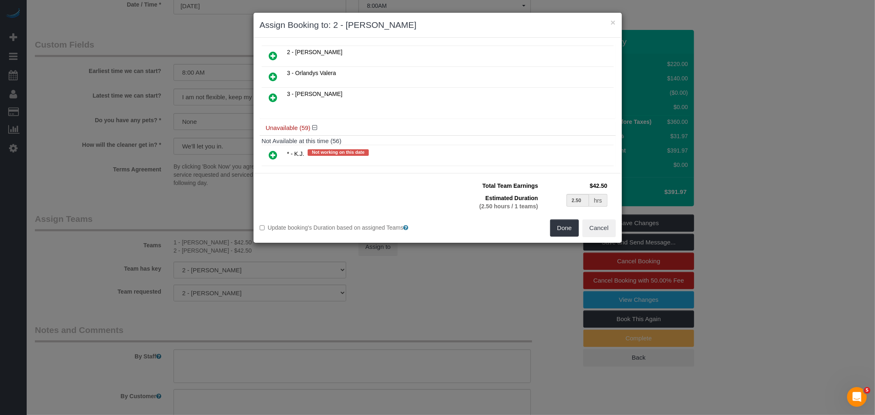
scroll to position [456, 0]
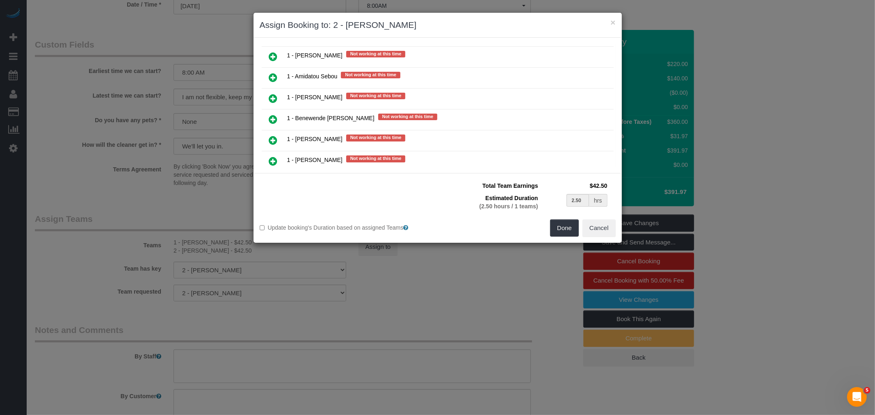
click at [268, 112] on link at bounding box center [273, 120] width 19 height 16
type input "1.25"
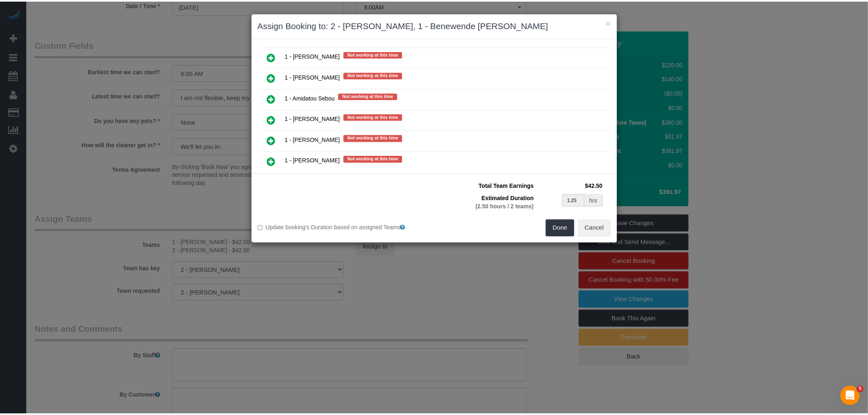
scroll to position [476, 0]
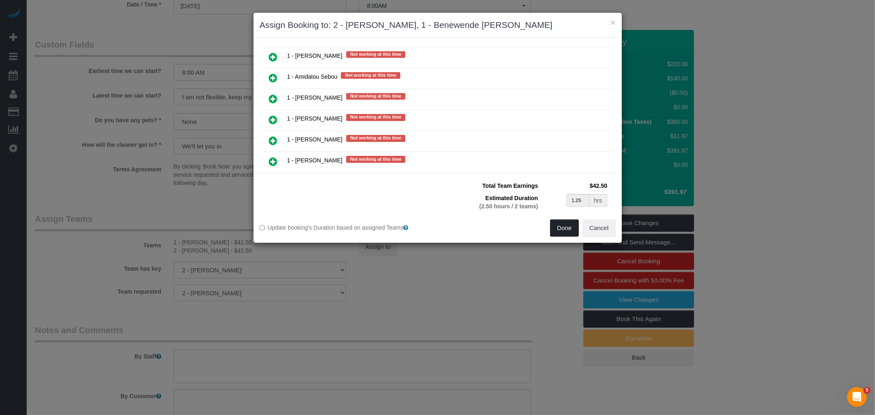
click at [561, 231] on button "Done" at bounding box center [564, 227] width 29 height 17
type input "01:15"
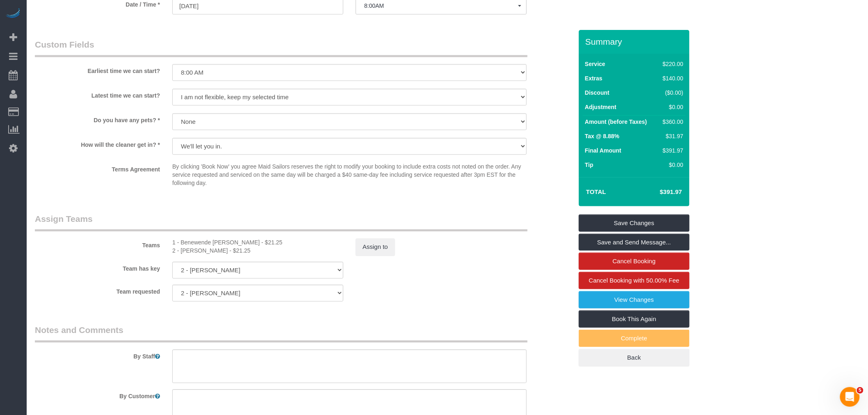
select select "spot103"
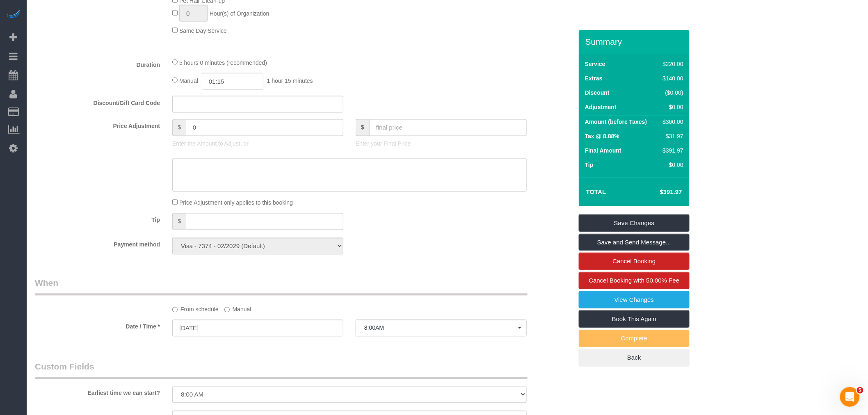
scroll to position [501, 0]
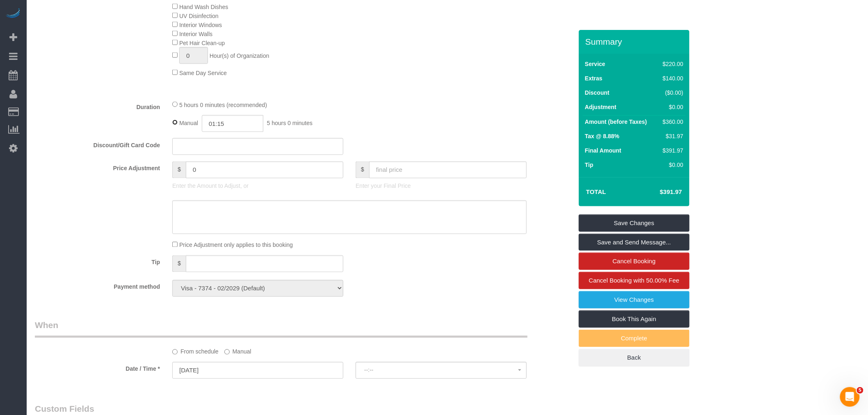
type input "05:00"
select select "spot154"
click at [238, 132] on input "05:00" at bounding box center [233, 123] width 62 height 17
type input "02:00"
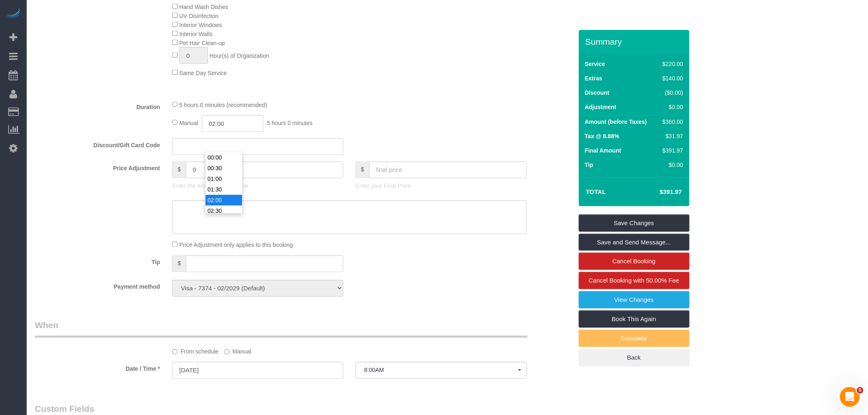
click at [217, 199] on li "02:00" at bounding box center [224, 200] width 37 height 11
select select "spot205"
click at [235, 132] on input "02:00" at bounding box center [233, 123] width 62 height 17
type input "03:30"
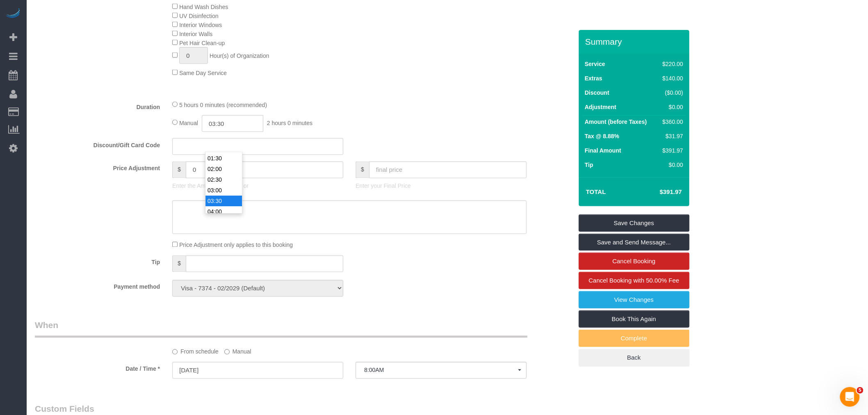
click at [228, 196] on li "03:30" at bounding box center [224, 201] width 37 height 11
click at [228, 132] on input "03:30" at bounding box center [233, 123] width 62 height 17
select select "spot256"
type input "02:30"
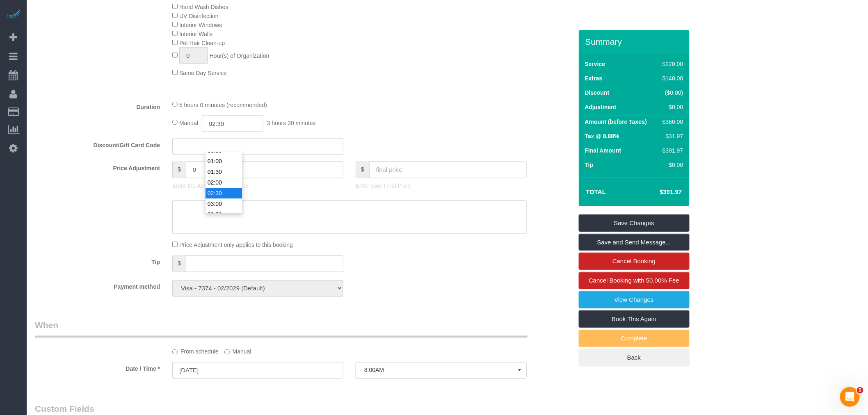
click at [222, 191] on li "02:30" at bounding box center [224, 193] width 37 height 11
click at [363, 132] on div "Manual 02:30 2 hours 30 minutes" at bounding box center [349, 123] width 354 height 17
select select "spot307"
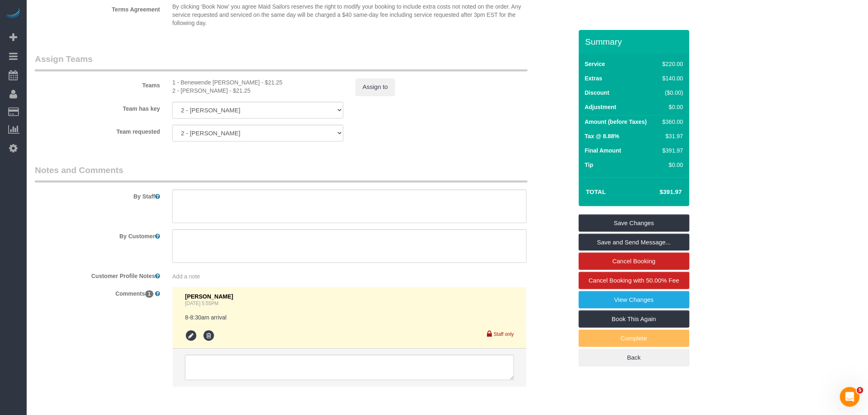
scroll to position [1048, 0]
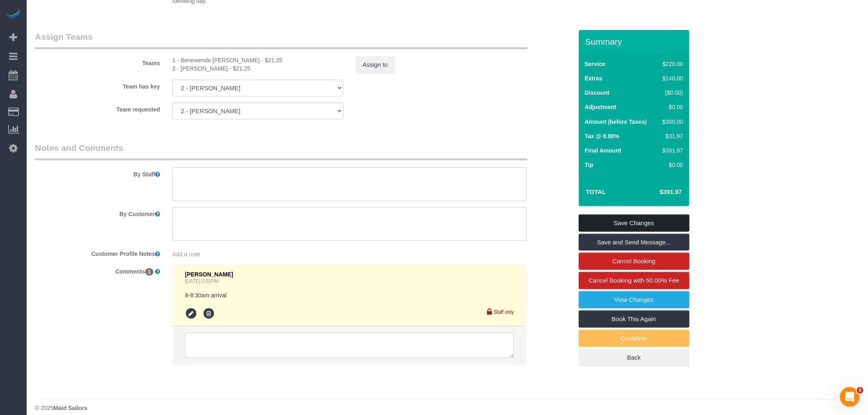
drag, startPoint x: 658, startPoint y: 232, endPoint x: 646, endPoint y: 233, distance: 11.9
click at [658, 232] on link "Save Changes" at bounding box center [634, 223] width 111 height 17
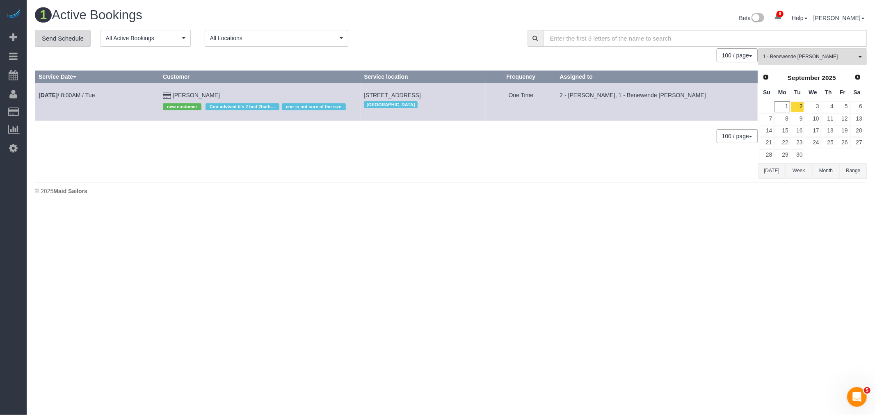
click at [62, 41] on link "Send Schedule" at bounding box center [63, 38] width 56 height 17
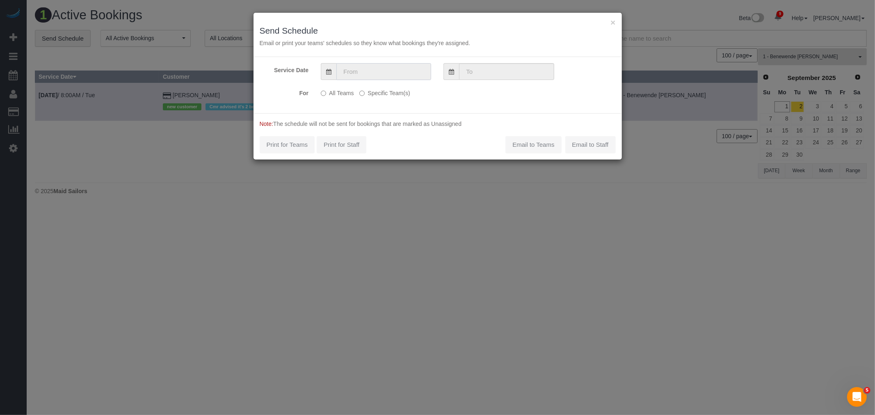
click at [371, 69] on input "text" at bounding box center [383, 71] width 95 height 17
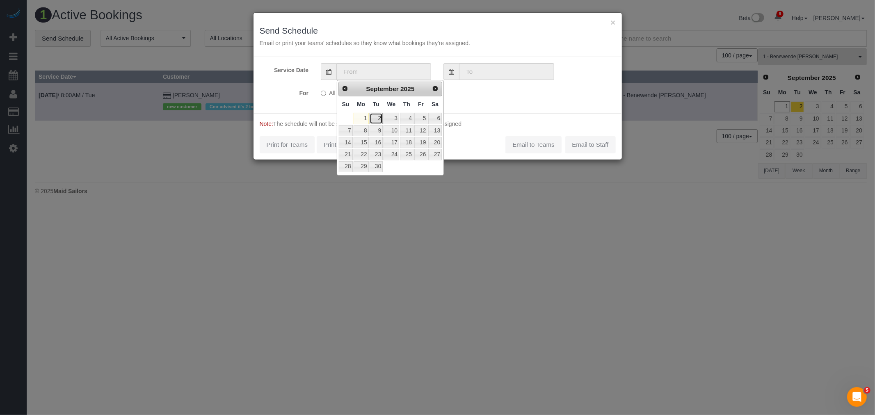
click at [378, 118] on link "2" at bounding box center [376, 118] width 13 height 11
type input "09/02/2025"
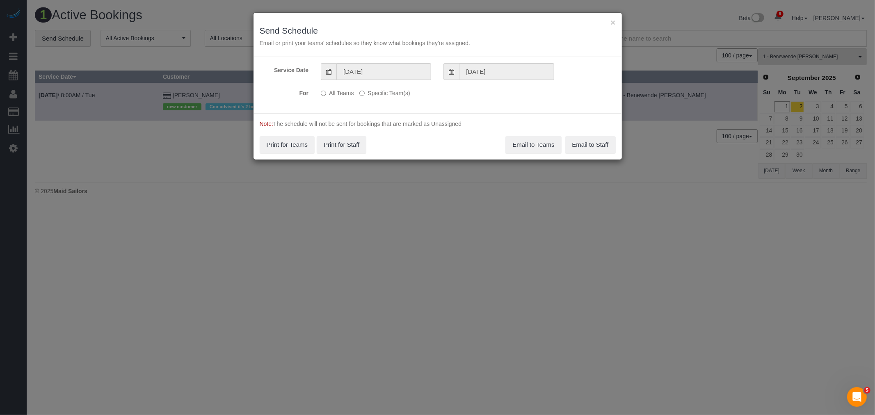
click at [378, 93] on label "Specific Team(s)" at bounding box center [384, 91] width 50 height 11
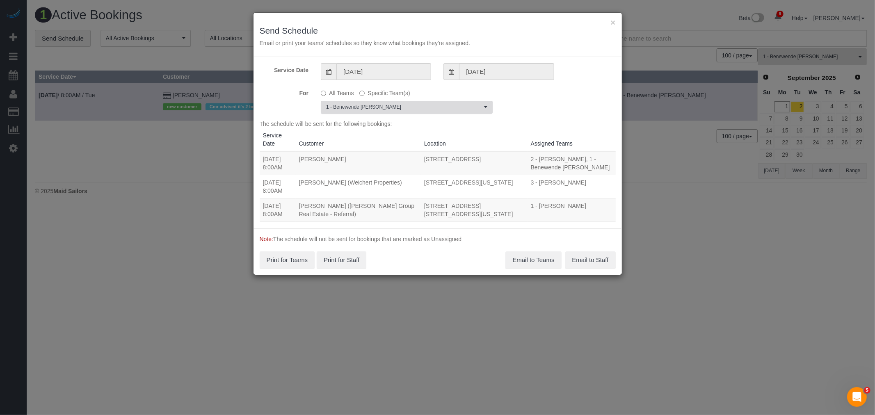
click at [395, 105] on span "1 - Benewende Marie Therese Kiema" at bounding box center [404, 107] width 156 height 7
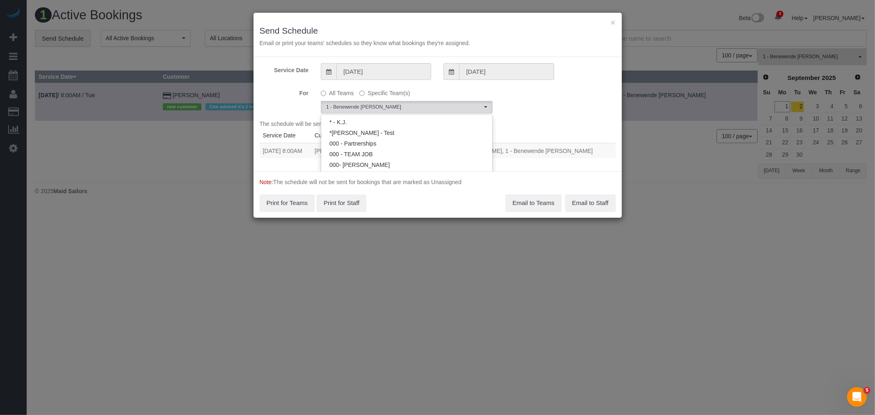
click at [544, 101] on div "For All Teams Specific Team(s) 1 - Benewende Marie Therese Kiema Choose Team(s)…" at bounding box center [438, 99] width 368 height 27
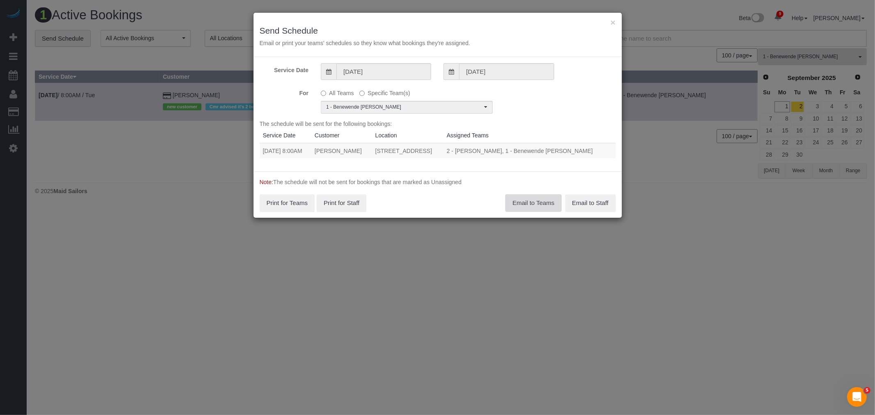
click at [528, 212] on button "Email to Teams" at bounding box center [533, 202] width 56 height 17
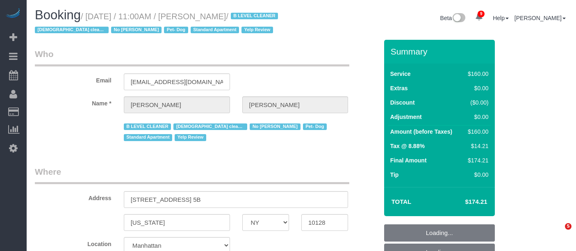
select select "NY"
select select "string:stripe-pm_1RjheQ4VGloSiKo7tm9rNbR6"
select select "spot1"
select select "number:57"
select select "number:77"
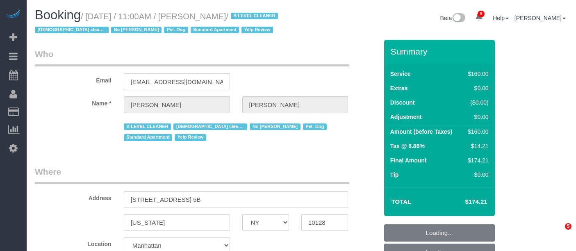
select select "number:13"
select select "number:5"
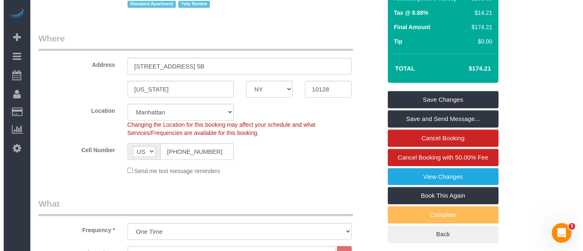
scroll to position [182, 0]
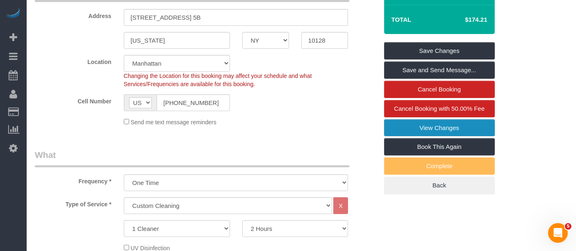
click at [450, 124] on link "View Changes" at bounding box center [439, 127] width 111 height 17
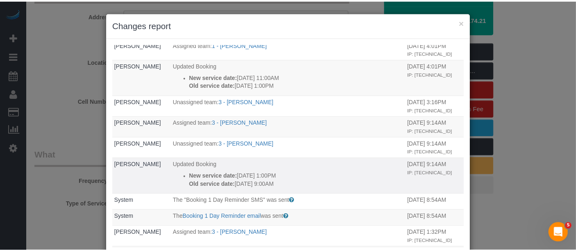
scroll to position [0, 0]
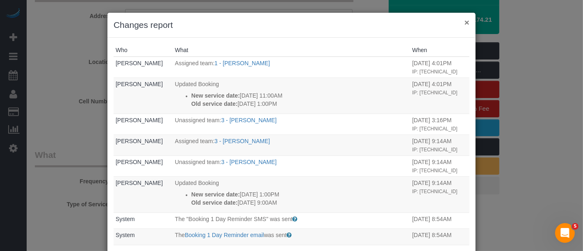
click at [466, 21] on button "×" at bounding box center [467, 22] width 5 height 9
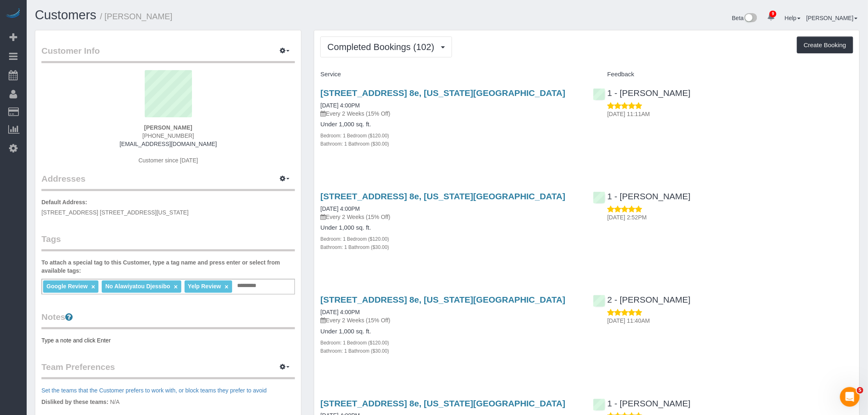
drag, startPoint x: 539, startPoint y: 91, endPoint x: 318, endPoint y: 88, distance: 221.6
click at [318, 88] on div "[STREET_ADDRESS] 8e, [US_STATE][GEOGRAPHIC_DATA] [DATE] 4:00PM Every 2 Weeks (1…" at bounding box center [450, 122] width 272 height 83
copy link "[STREET_ADDRESS] 8e, [US_STATE][GEOGRAPHIC_DATA]"
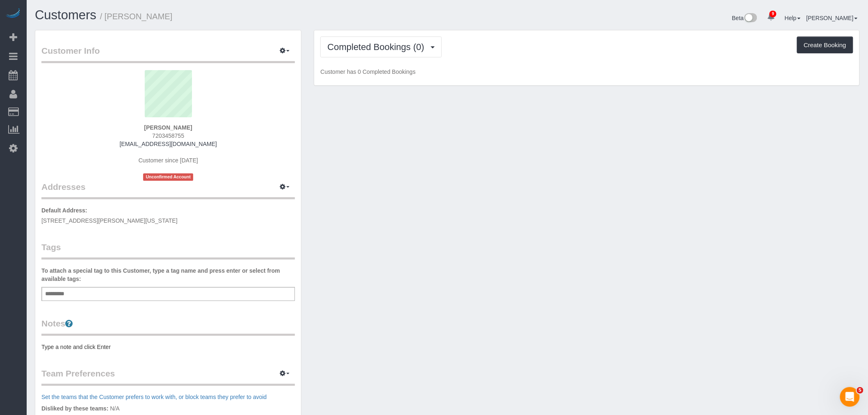
click at [114, 222] on span "[STREET_ADDRESS][PERSON_NAME][US_STATE]" at bounding box center [109, 220] width 136 height 7
copy div "[STREET_ADDRESS][PERSON_NAME][US_STATE]"
click at [130, 290] on div "Add a tag" at bounding box center [168, 294] width 254 height 14
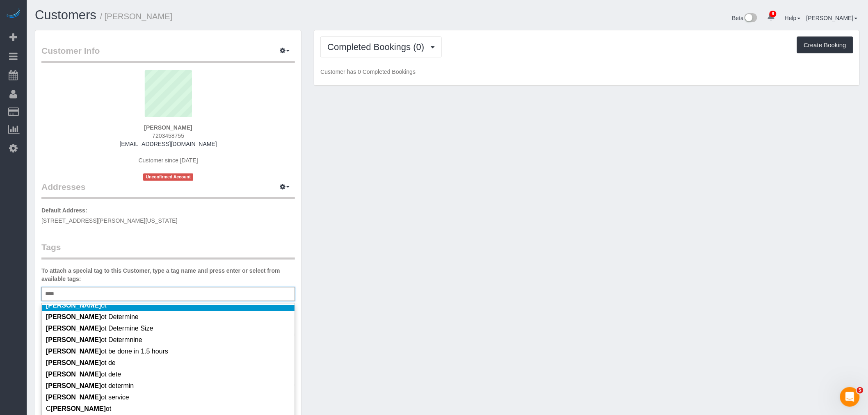
scroll to position [44, 0]
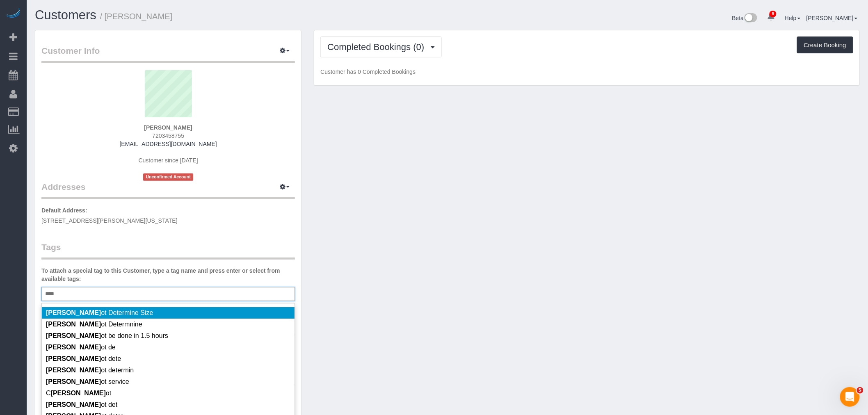
type input "****"
click at [198, 315] on li "Cann ot Determine Size" at bounding box center [168, 312] width 253 height 11
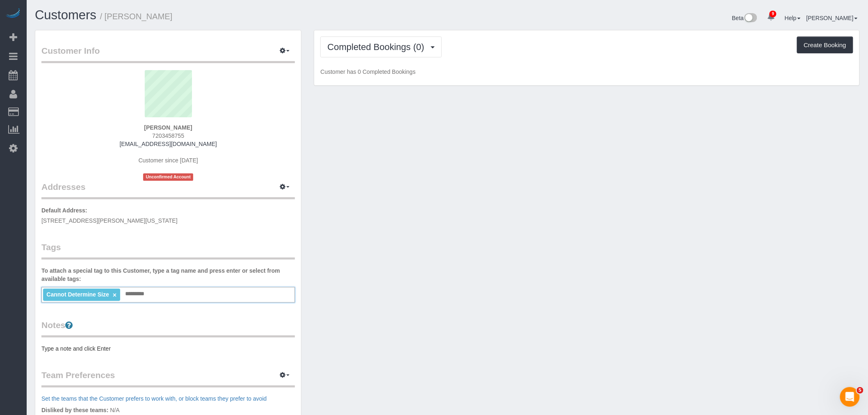
click at [80, 345] on pre "Type a note and click Enter" at bounding box center [168, 349] width 254 height 8
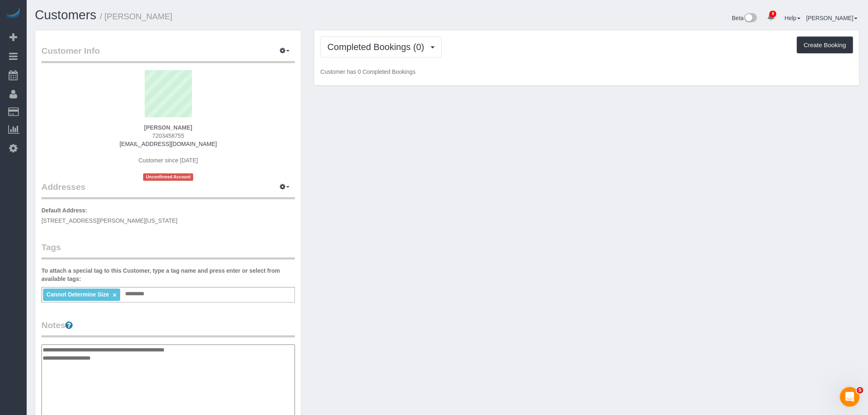
type textarea "**********"
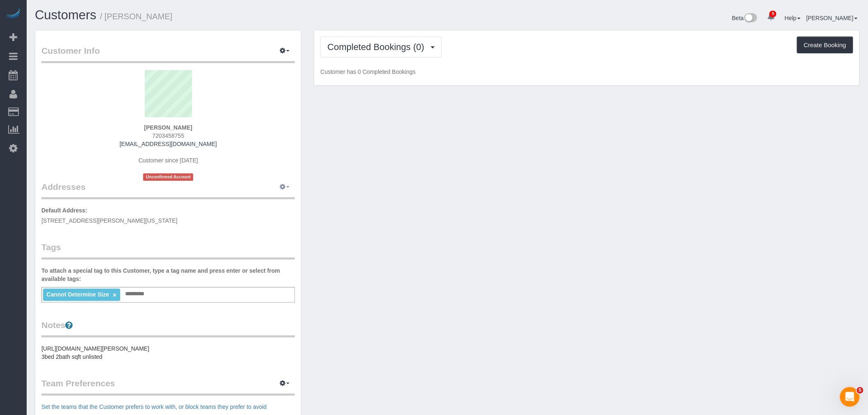
click at [285, 191] on button "button" at bounding box center [284, 187] width 21 height 13
click at [278, 205] on button "Manage Addresses" at bounding box center [261, 202] width 66 height 11
select select "NY"
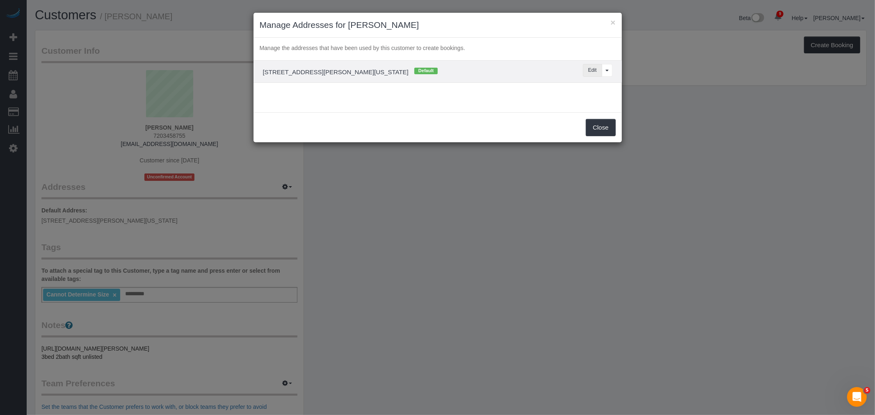
click at [589, 71] on button "Edit" at bounding box center [592, 70] width 19 height 13
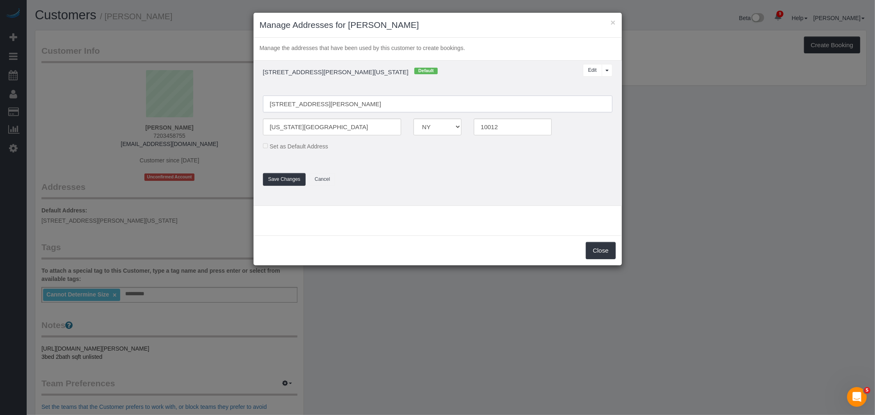
click at [289, 104] on input "252 Mott St, 6F" at bounding box center [438, 104] width 350 height 17
type input "[STREET_ADDRESS][PERSON_NAME] 6F"
click at [479, 92] on fieldset "252 Mott Street, Apt. 6F New York City AK AL AR AZ CA CO CT DC DE FL GA HI IA I…" at bounding box center [438, 136] width 362 height 98
click at [490, 86] on td "252 Mott St, 6F, New York City, NY 10012 Default Edit View More Options... Dele…" at bounding box center [438, 133] width 368 height 145
click at [306, 127] on input "New York City" at bounding box center [332, 127] width 139 height 17
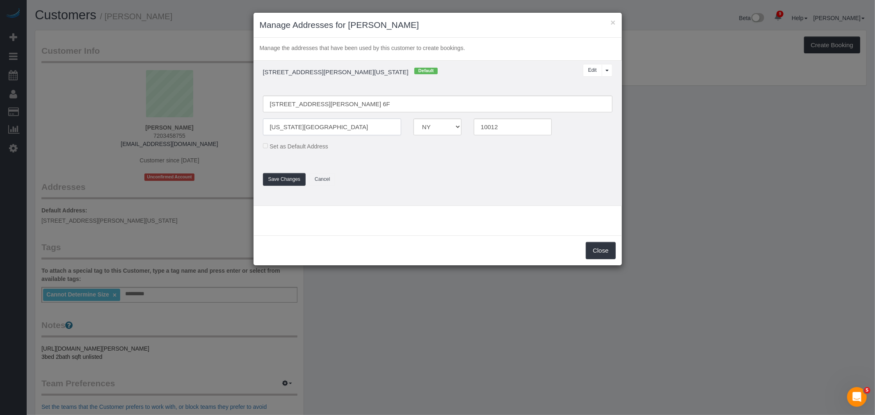
click at [306, 127] on input "New York City" at bounding box center [332, 127] width 139 height 17
type input "[US_STATE]"
click at [404, 191] on td "252 Mott St, 6F, New York City, NY 10012 Default Edit View More Options... Dele…" at bounding box center [438, 133] width 368 height 145
click at [280, 178] on button "Save Changes" at bounding box center [284, 179] width 43 height 13
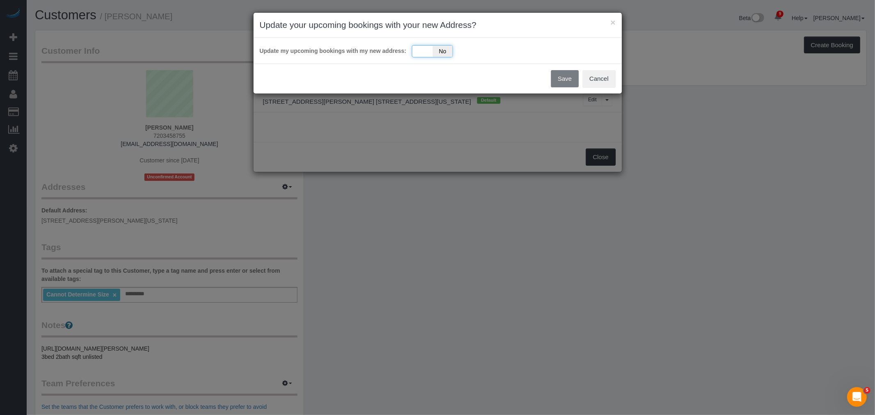
click at [427, 54] on div "Yes No" at bounding box center [432, 51] width 41 height 12
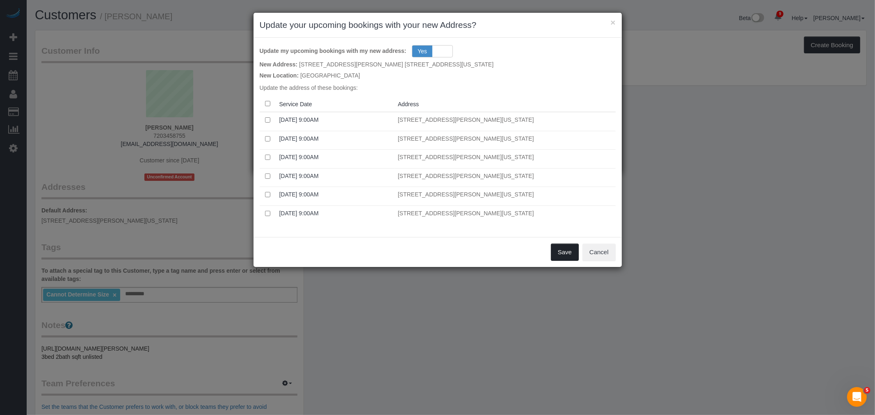
click at [563, 255] on button "Save" at bounding box center [565, 252] width 28 height 17
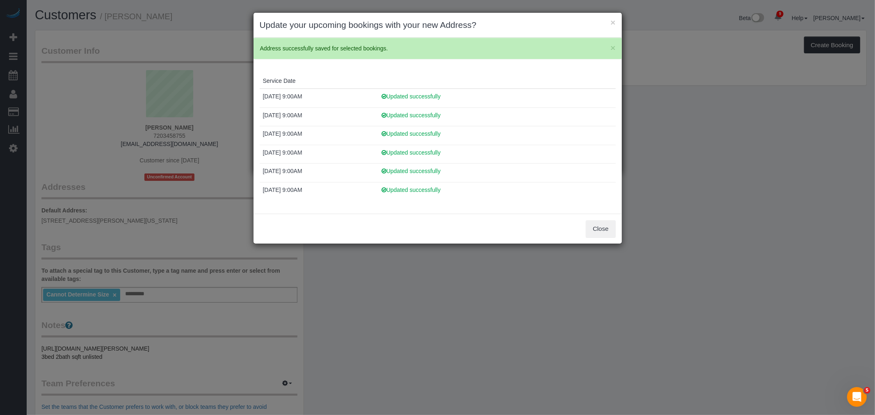
click at [609, 23] on h3 "Update your upcoming bookings with your new Address?" at bounding box center [438, 25] width 356 height 12
click at [612, 23] on button "×" at bounding box center [612, 22] width 5 height 9
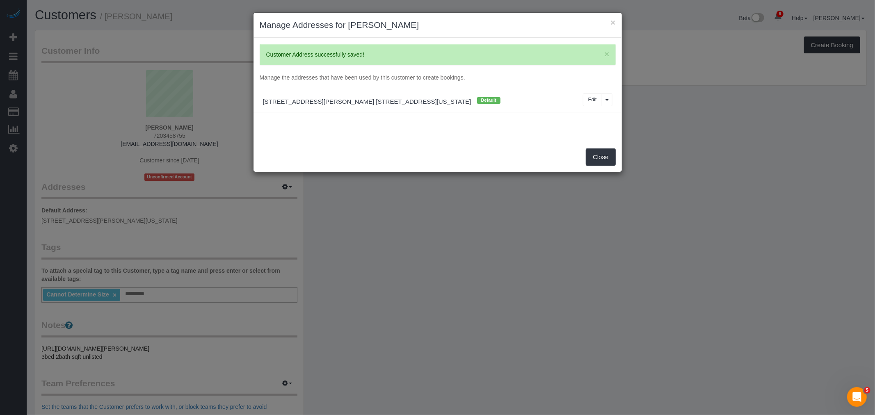
click at [655, 159] on div "× Manage Addresses for Sheema Satar × Customer Address successfully saved! Mana…" at bounding box center [437, 207] width 875 height 415
click at [615, 23] on button "×" at bounding box center [612, 22] width 5 height 9
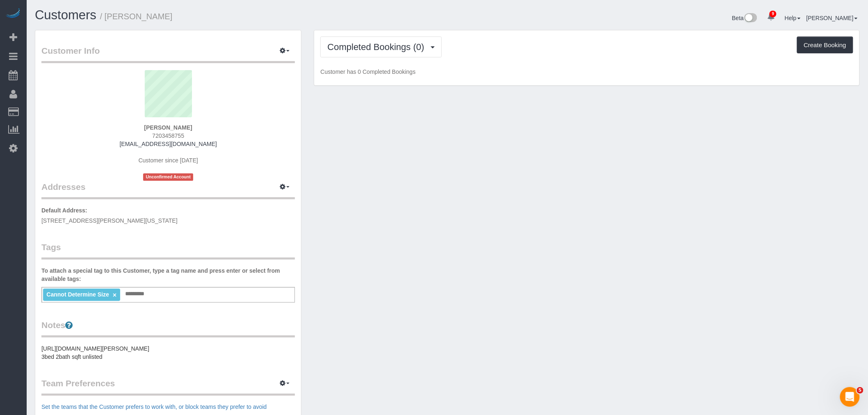
drag, startPoint x: 646, startPoint y: 171, endPoint x: 733, endPoint y: 103, distance: 110.7
click at [444, 216] on div "Customer Info Edit Contact Info Send Message Email Preferences Special Sales Ta…" at bounding box center [447, 305] width 837 height 551
drag, startPoint x: 141, startPoint y: 122, endPoint x: 208, endPoint y: 130, distance: 67.3
click at [208, 130] on div "Sheema Satar 7203458755 ssatar10@gmail.com Customer since 2025 Unconfirmed Acco…" at bounding box center [168, 125] width 254 height 111
copy div "Sheema Satar"
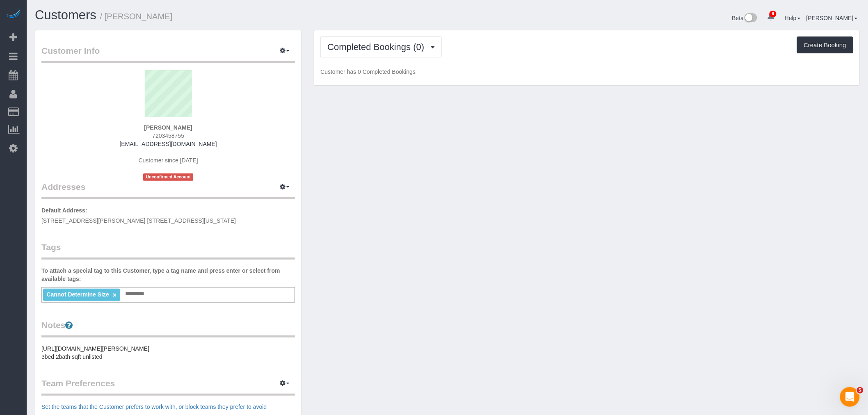
click at [571, 234] on div "Customer Info Edit Contact Info Send Message Email Preferences Special Sales Ta…" at bounding box center [447, 305] width 837 height 551
click at [141, 297] on input "text" at bounding box center [137, 294] width 28 height 11
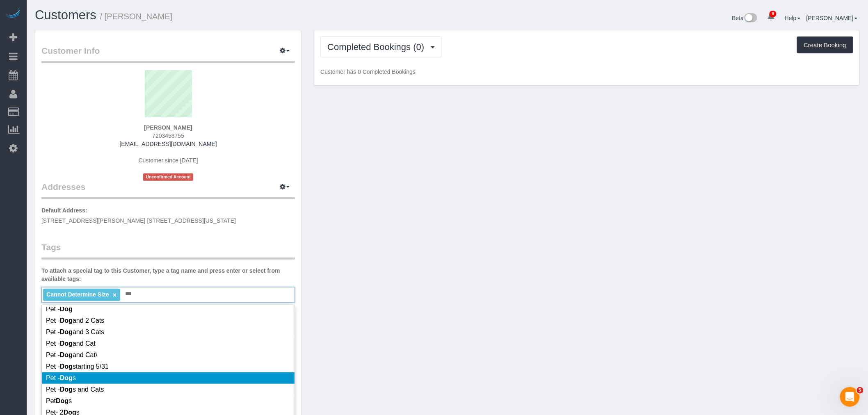
scroll to position [137, 0]
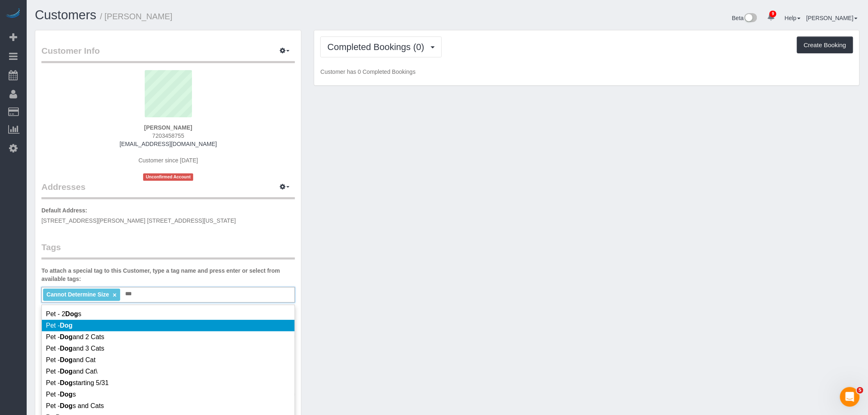
type input "***"
click at [178, 329] on li "Pet - Dog" at bounding box center [168, 325] width 253 height 11
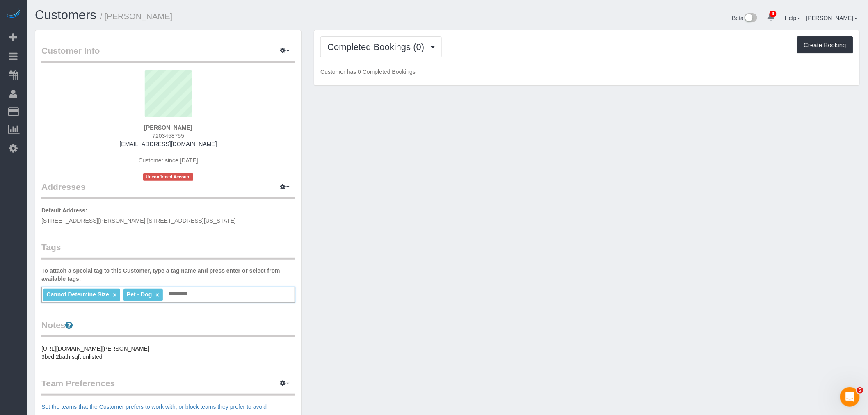
drag, startPoint x: 445, startPoint y: 273, endPoint x: 459, endPoint y: 281, distance: 16.7
click at [446, 273] on div "Customer Info Edit Contact Info Send Message Email Preferences Special Sales Ta…" at bounding box center [447, 305] width 837 height 551
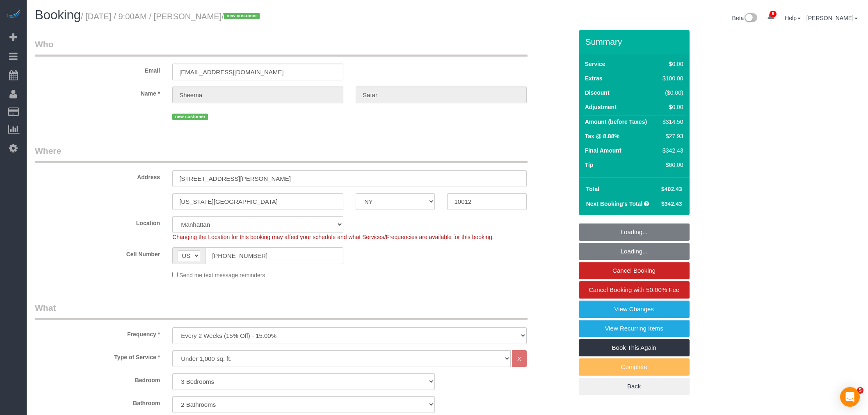
select select "NY"
select select "3"
select select "2"
select select "spot1"
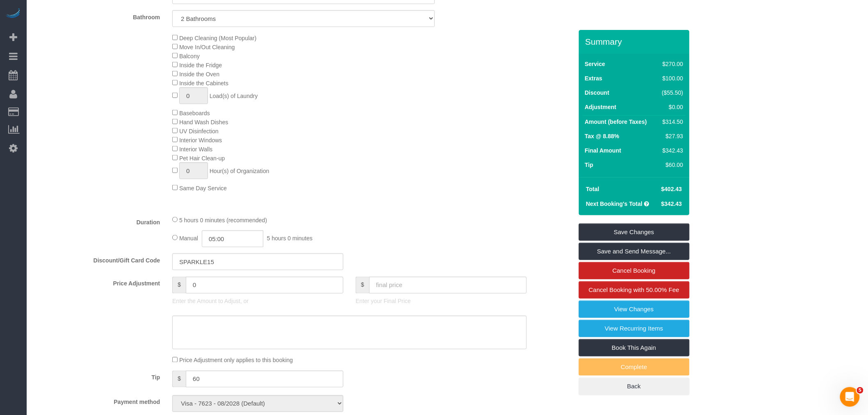
scroll to position [273, 0]
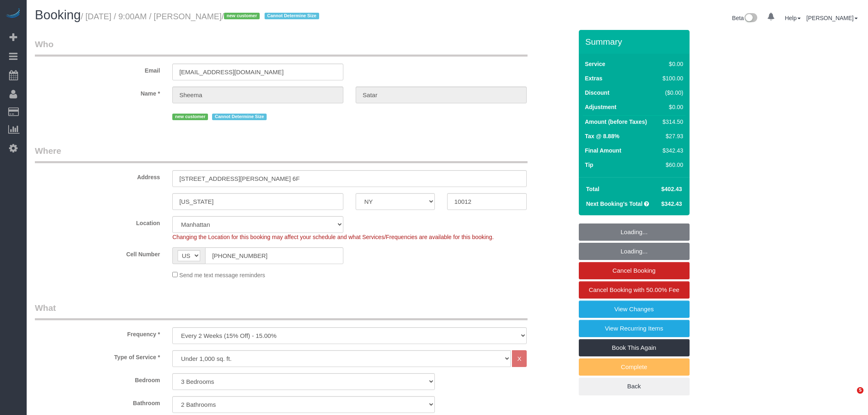
select select "NY"
select select "3"
select select "2"
select select "spot1"
select select "number:56"
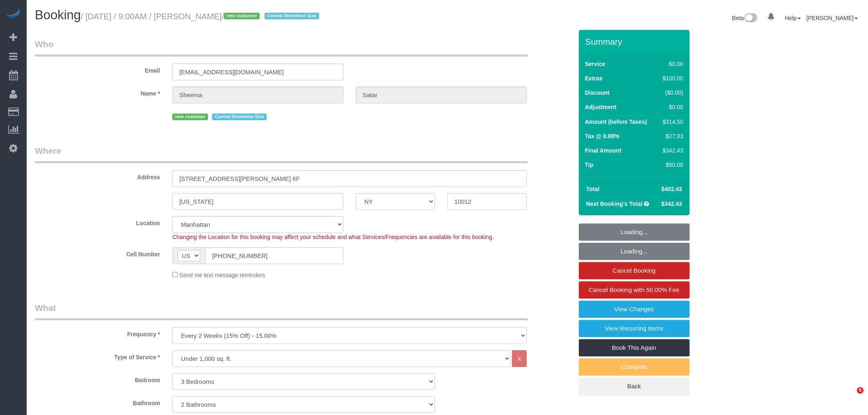
select select "number:72"
select select "number:13"
select select "number:5"
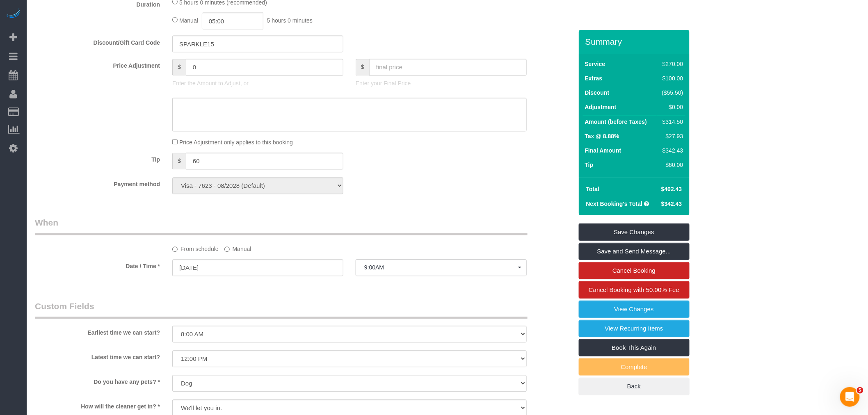
scroll to position [820, 0]
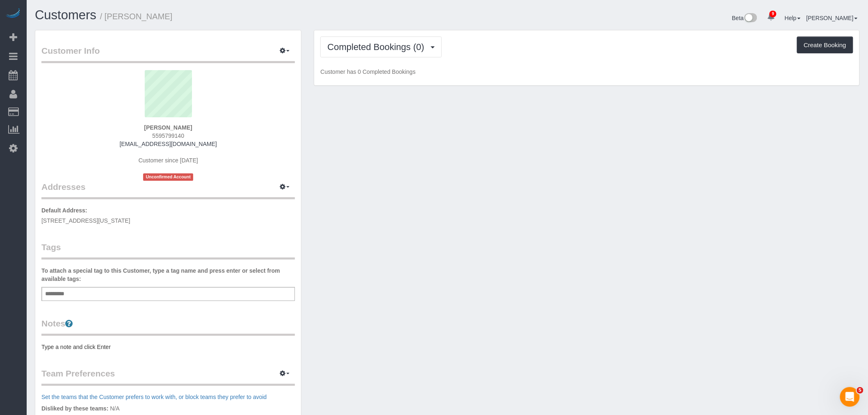
click at [130, 220] on span "[STREET_ADDRESS][US_STATE]" at bounding box center [85, 220] width 89 height 7
copy div "[STREET_ADDRESS][US_STATE]"
click at [182, 297] on div "Add a tag" at bounding box center [168, 294] width 254 height 14
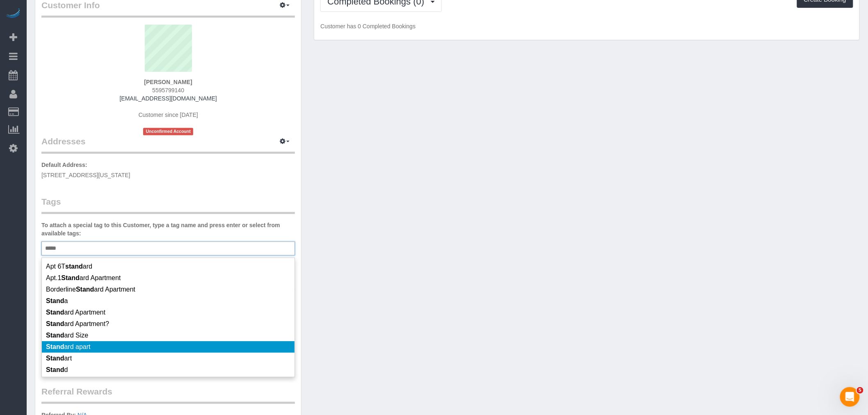
scroll to position [46, 0]
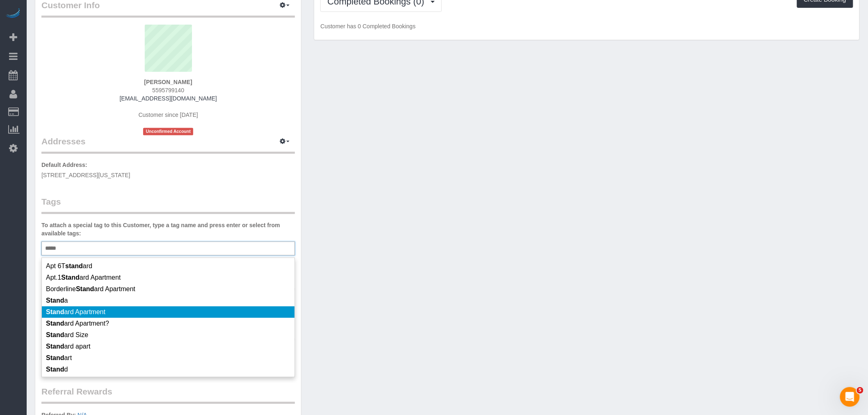
type input "*****"
click at [213, 310] on li "Stand ard Apartment" at bounding box center [168, 311] width 253 height 11
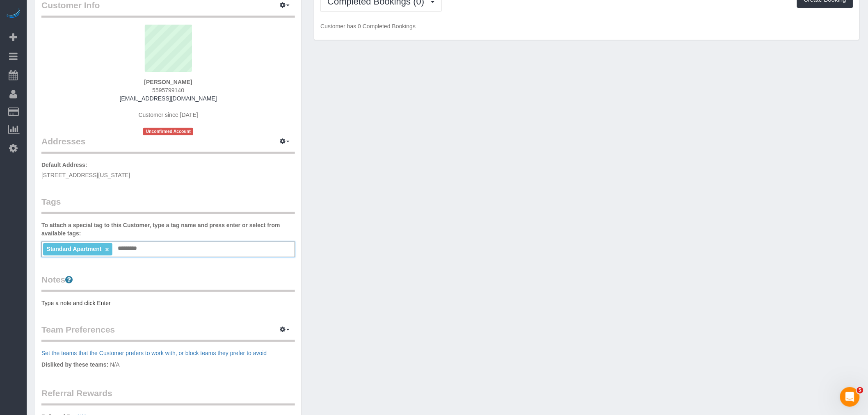
click at [361, 278] on div "Customer Info Edit Contact Info Send Message Email Preferences Special Sales Ta…" at bounding box center [447, 255] width 837 height 543
click at [171, 304] on pre "Type a note and click Enter" at bounding box center [168, 303] width 254 height 8
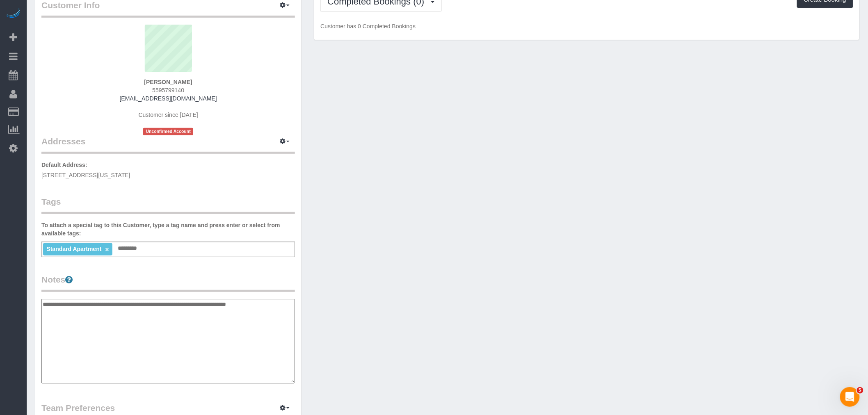
type textarea "**********"
click at [430, 286] on div "Customer Info Edit Contact Info Send Message Email Preferences Special Sales Ta…" at bounding box center [447, 294] width 837 height 621
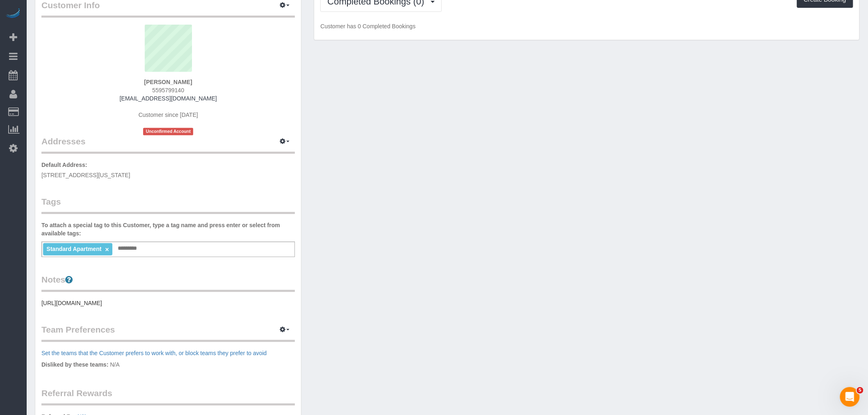
drag, startPoint x: 473, startPoint y: 178, endPoint x: 450, endPoint y: 18, distance: 161.3
click at [473, 177] on div "Customer Info Edit Contact Info Send Message Email Preferences Special Sales Ta…" at bounding box center [447, 255] width 837 height 543
click at [432, 227] on div "Customer Info Edit Contact Info Send Message Email Preferences Special Sales Ta…" at bounding box center [447, 255] width 837 height 543
click at [281, 140] on icon "button" at bounding box center [283, 141] width 6 height 5
click at [277, 154] on button "Manage Addresses" at bounding box center [261, 156] width 66 height 11
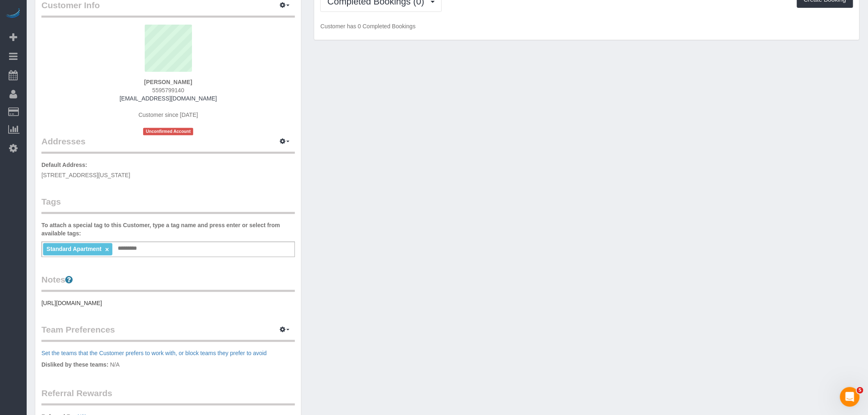
click at [466, 154] on div "Customer Info Edit Contact Info Send Message Email Preferences Special Sales Ta…" at bounding box center [447, 255] width 837 height 543
select select "NY"
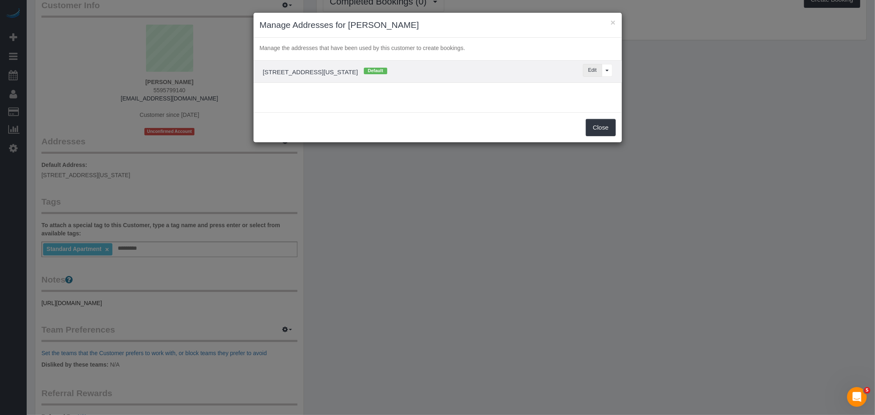
click at [595, 71] on button "Edit" at bounding box center [592, 70] width 19 height 13
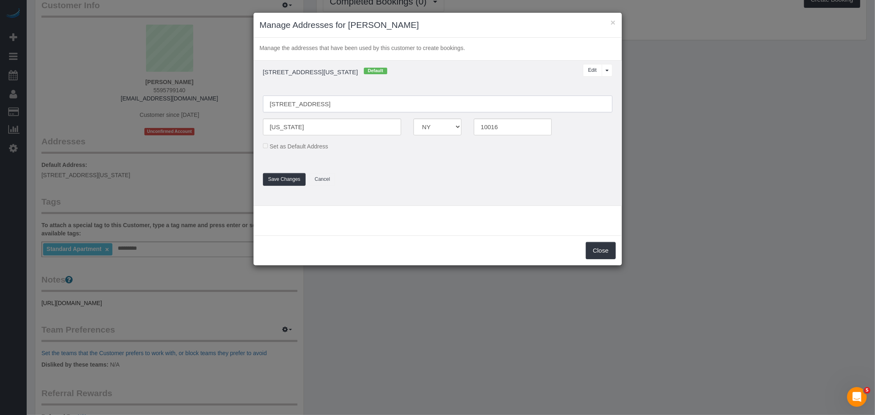
click at [286, 103] on input "250 E 40th street, Apt 16C, 16C" at bounding box center [438, 104] width 350 height 17
type input "250 East 40th Street, Apt 16C"
click at [489, 75] on h4 "250 E 40th street, Apt 16C, 16C, New York, NY 10016 Default" at bounding box center [393, 72] width 272 height 8
click at [279, 182] on button "Save Changes" at bounding box center [284, 179] width 43 height 13
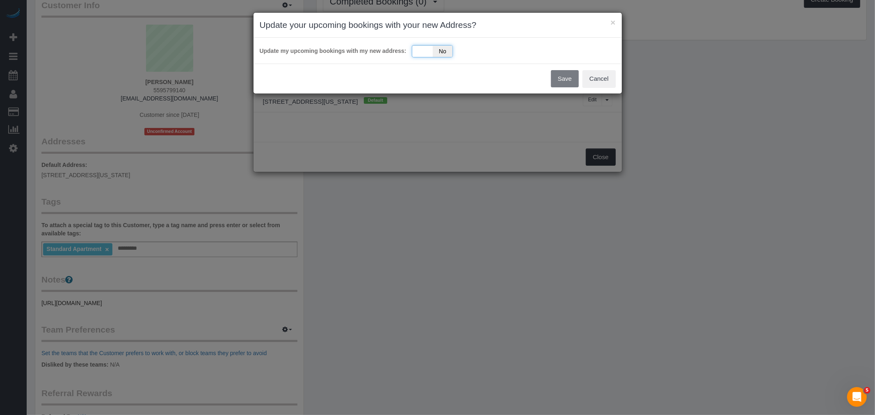
click at [423, 52] on div "Yes No" at bounding box center [432, 51] width 41 height 12
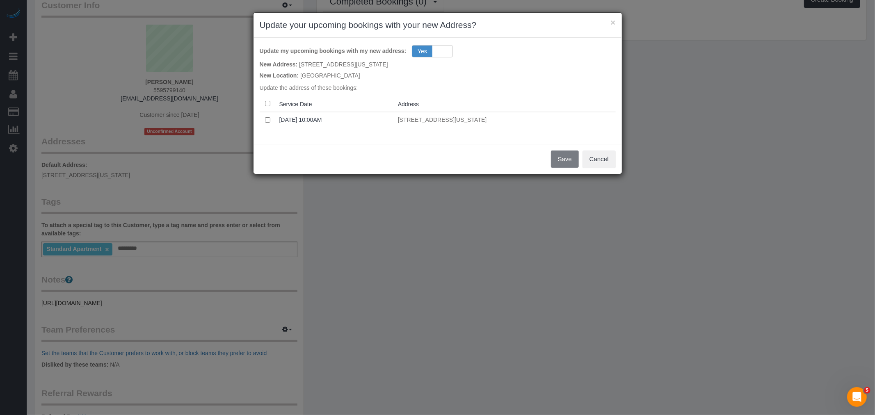
click at [264, 102] on th at bounding box center [268, 104] width 16 height 16
click at [576, 159] on button "Save" at bounding box center [565, 159] width 28 height 17
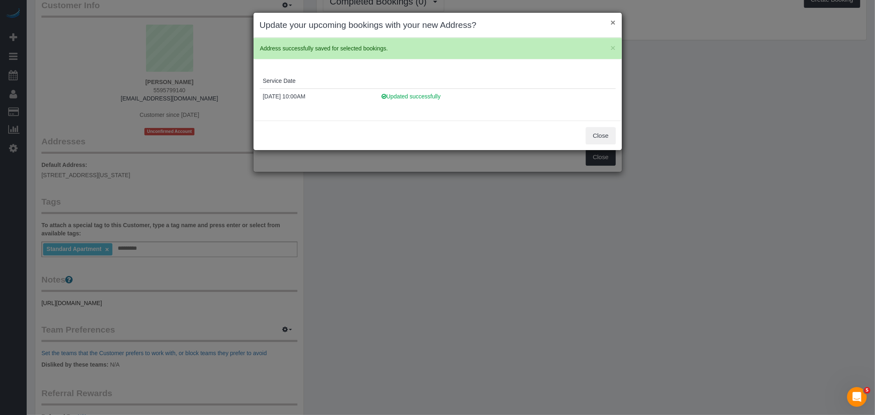
click at [612, 21] on button "×" at bounding box center [612, 22] width 5 height 9
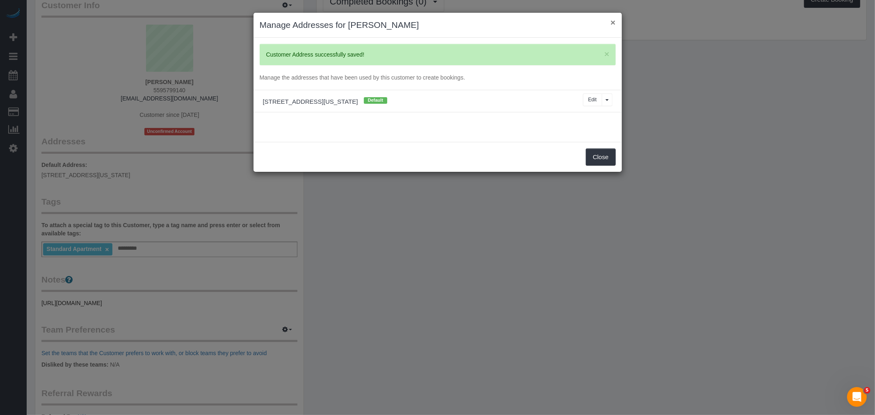
click at [612, 18] on button "×" at bounding box center [612, 22] width 5 height 9
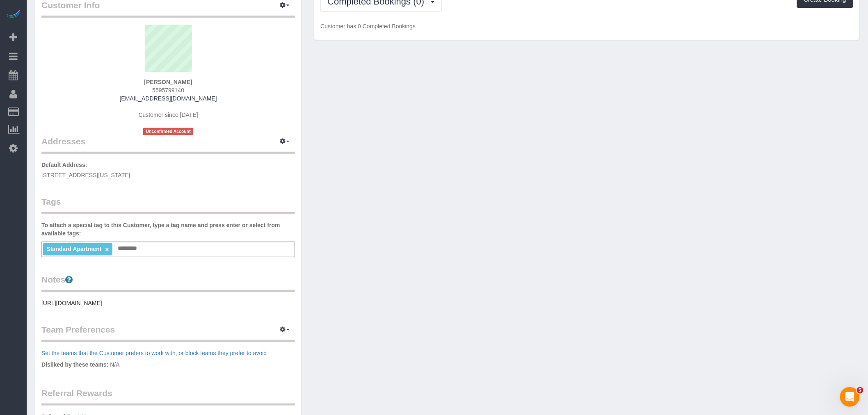
click at [527, 176] on div "Customer Info Edit Contact Info Send Message Email Preferences Special Sales Ta…" at bounding box center [447, 255] width 837 height 543
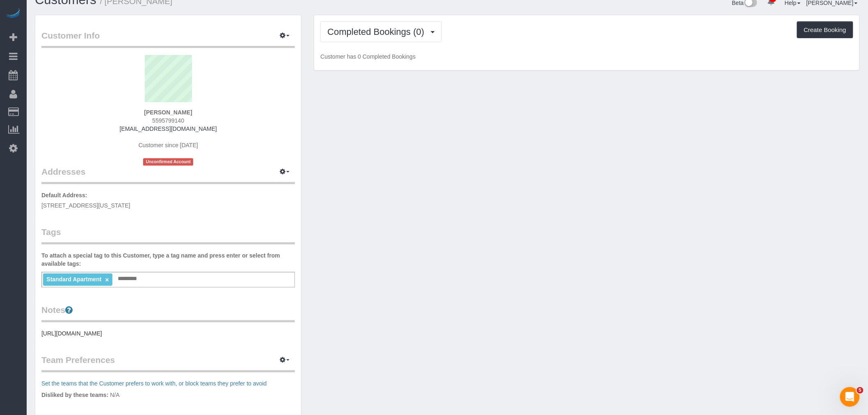
scroll to position [0, 0]
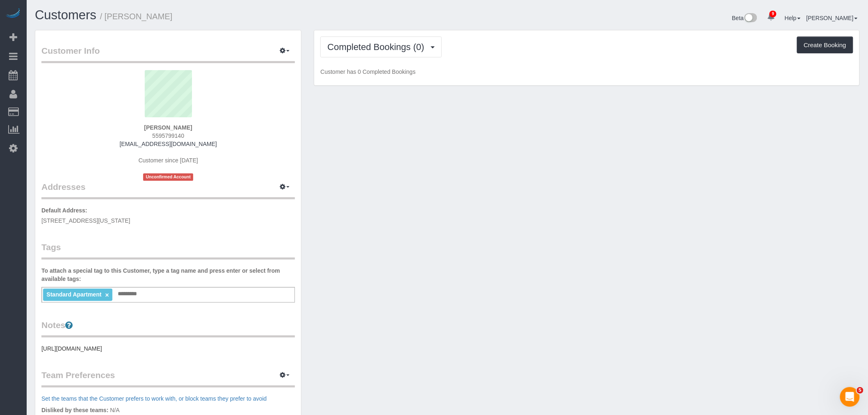
click at [421, 185] on div "Customer Info Edit Contact Info Send Message Email Preferences Special Sales Ta…" at bounding box center [447, 301] width 837 height 543
click at [503, 74] on p "Customer has 0 Completed Bookings" at bounding box center [586, 72] width 533 height 8
drag, startPoint x: 543, startPoint y: 71, endPoint x: 550, endPoint y: 35, distance: 36.8
click at [544, 71] on p "Customer has 0 Completed Bookings" at bounding box center [586, 72] width 533 height 8
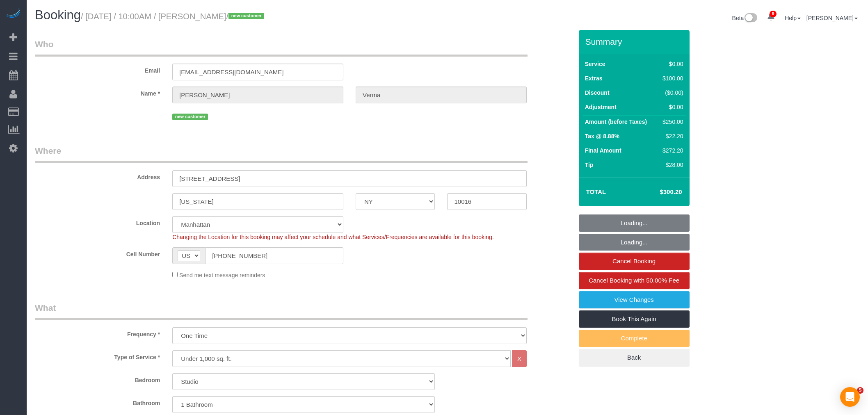
select select "NY"
select select "spot1"
select select "number:58"
select select "number:73"
select select "number:15"
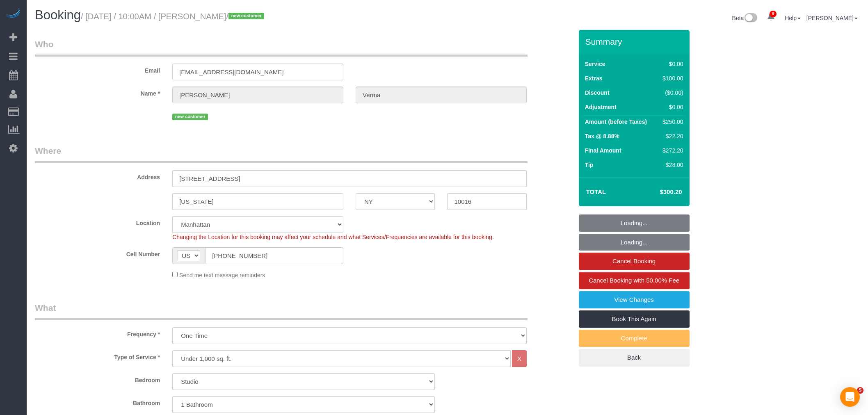
select select "number:5"
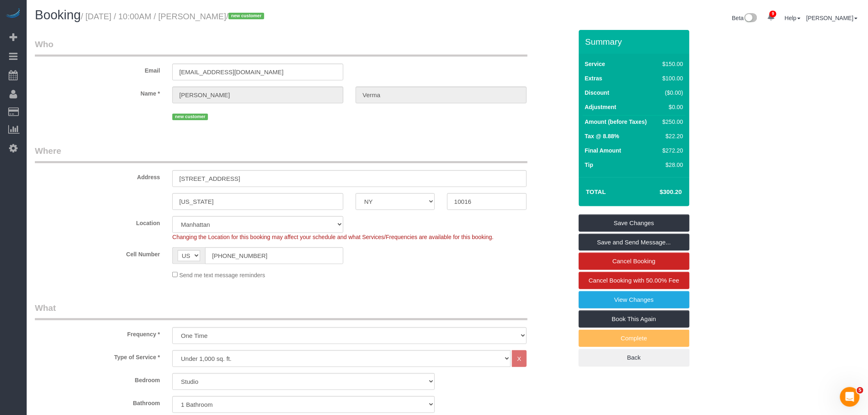
click at [474, 43] on legend "Who" at bounding box center [281, 47] width 493 height 18
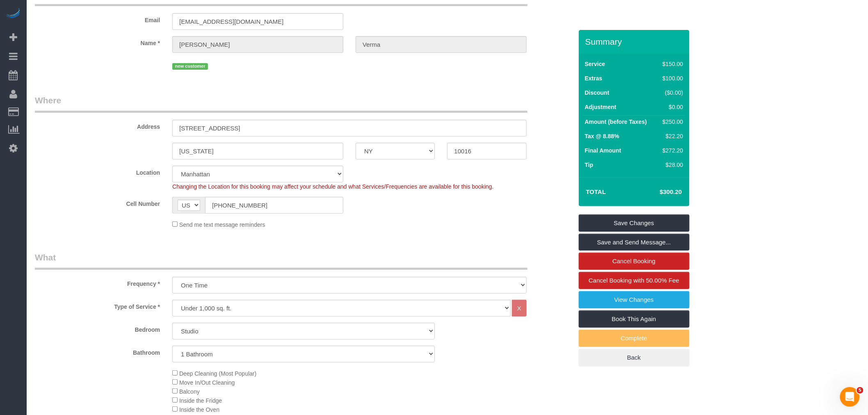
scroll to position [46, 0]
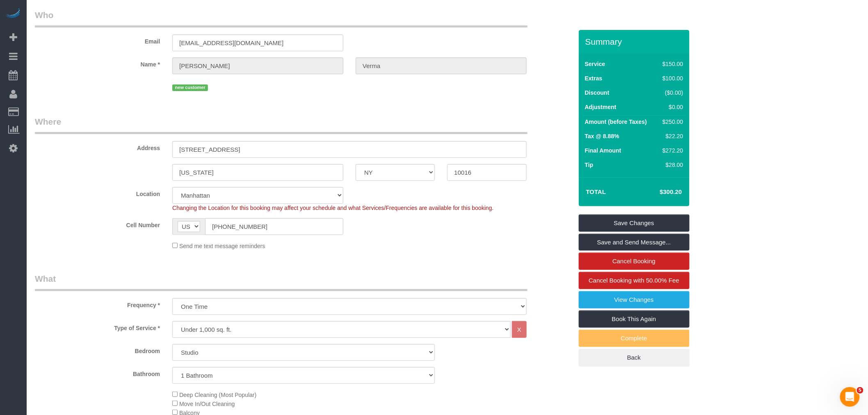
scroll to position [0, 0]
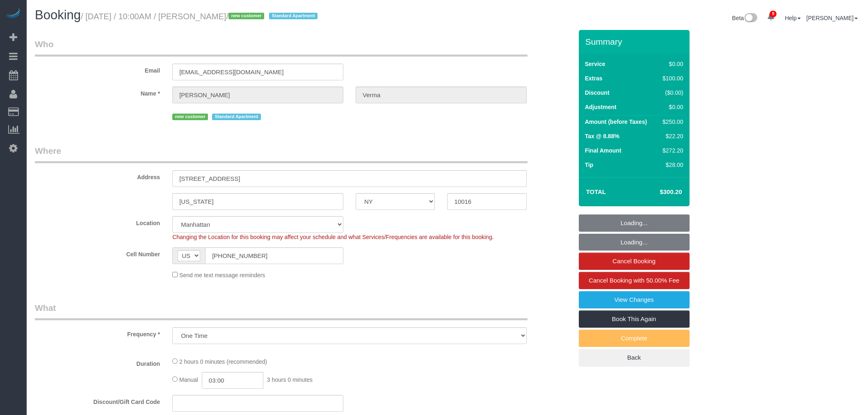
select select "NY"
select select "spot1"
select select "number:58"
select select "number:73"
select select "number:15"
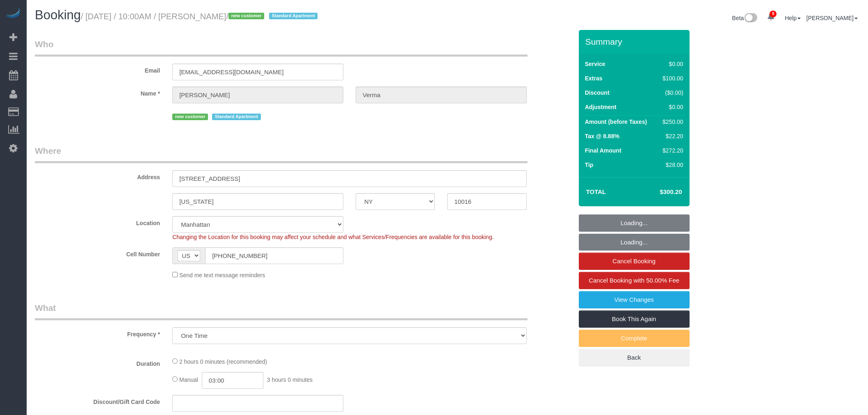
select select "number:5"
select select "object:962"
select select "string:stripe-pm_1S2bwo4VGloSiKo7j0JYWHvX"
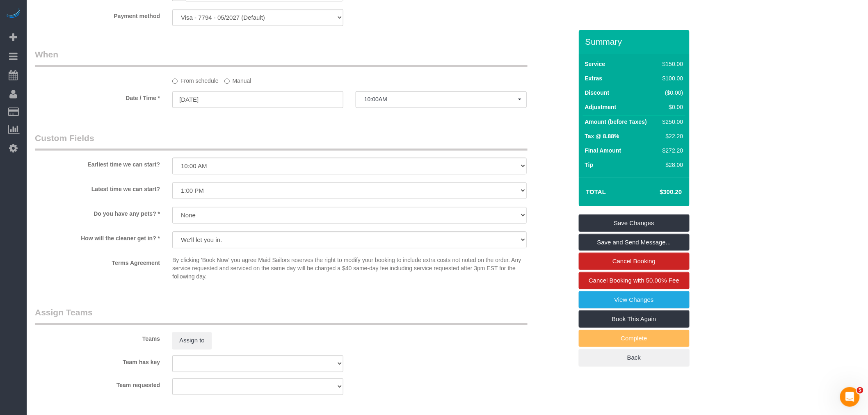
scroll to position [683, 0]
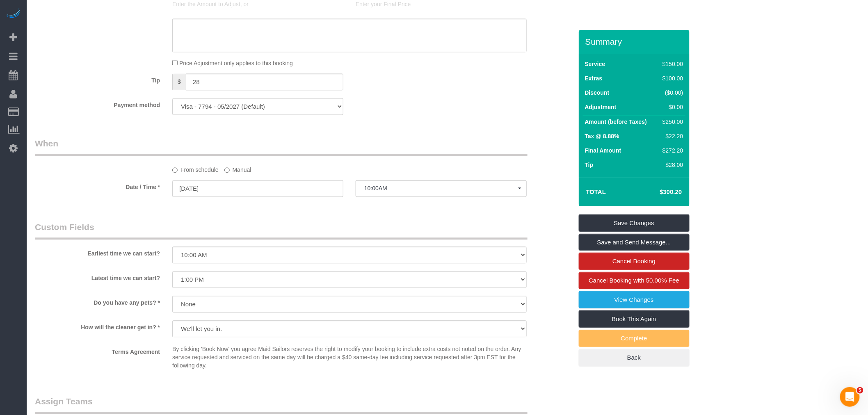
click at [237, 174] on label "Manual" at bounding box center [237, 168] width 27 height 11
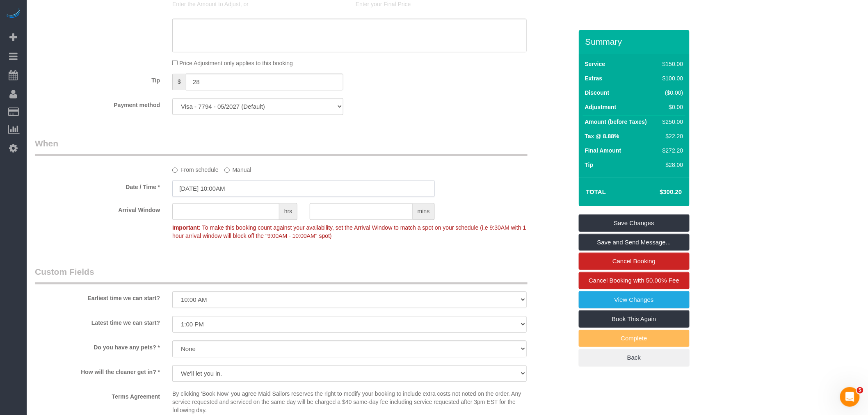
click at [241, 197] on input "[DATE] 10:00AM" at bounding box center [303, 188] width 263 height 17
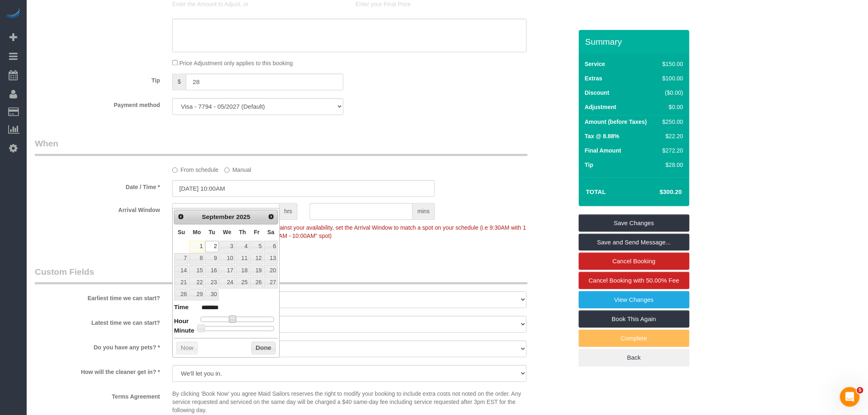
click at [234, 319] on span at bounding box center [232, 318] width 7 height 7
type input "[DATE] 11:00AM"
type input "*******"
type input "[DATE] 12:00PM"
type input "*******"
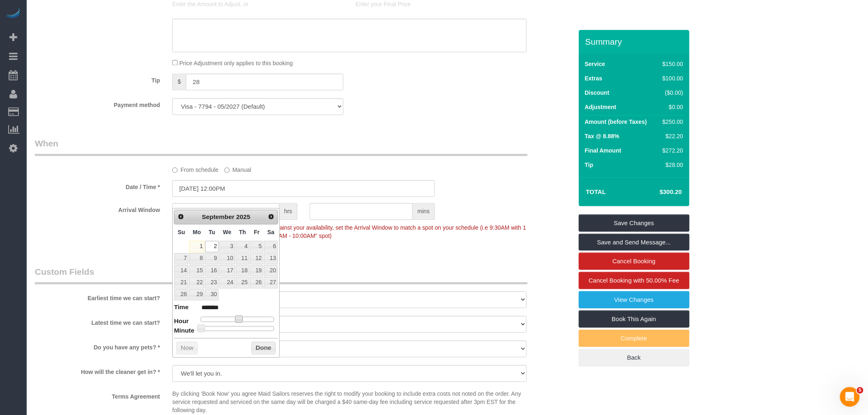
click at [258, 343] on button "Done" at bounding box center [263, 348] width 24 height 13
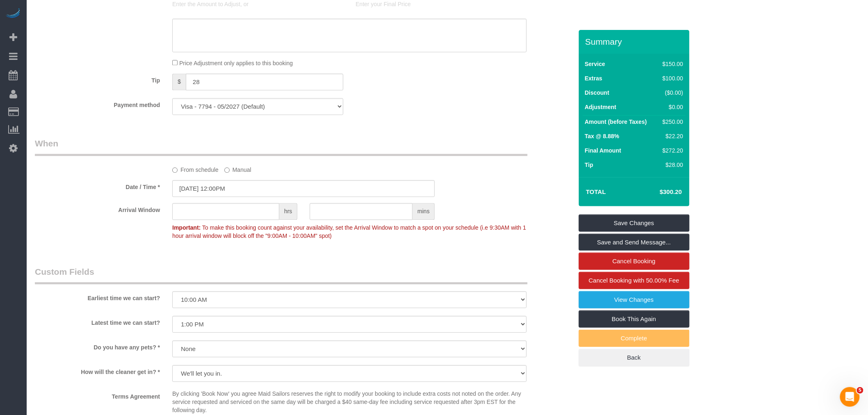
click at [430, 174] on div "From schedule Manual" at bounding box center [349, 168] width 367 height 11
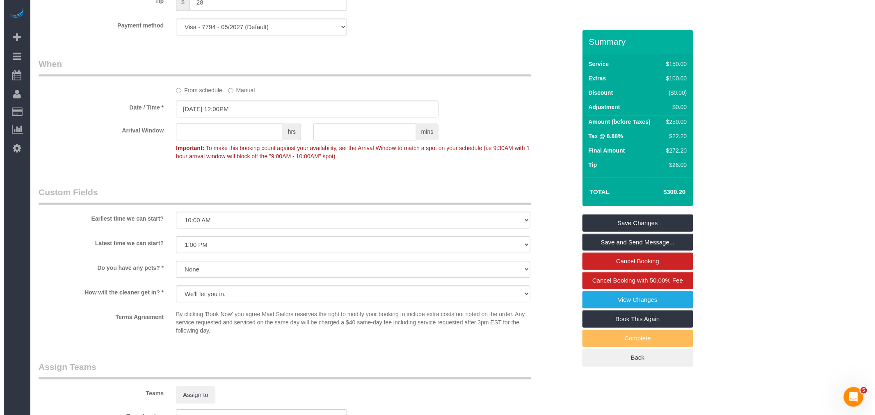
scroll to position [866, 0]
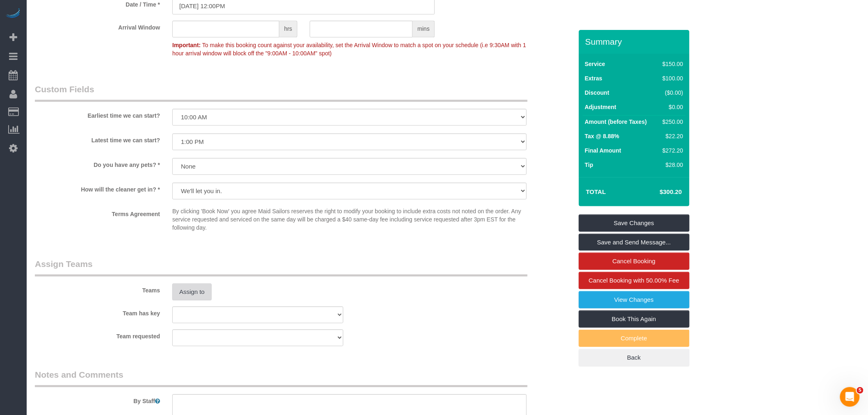
click at [185, 301] on button "Assign to" at bounding box center [191, 291] width 39 height 17
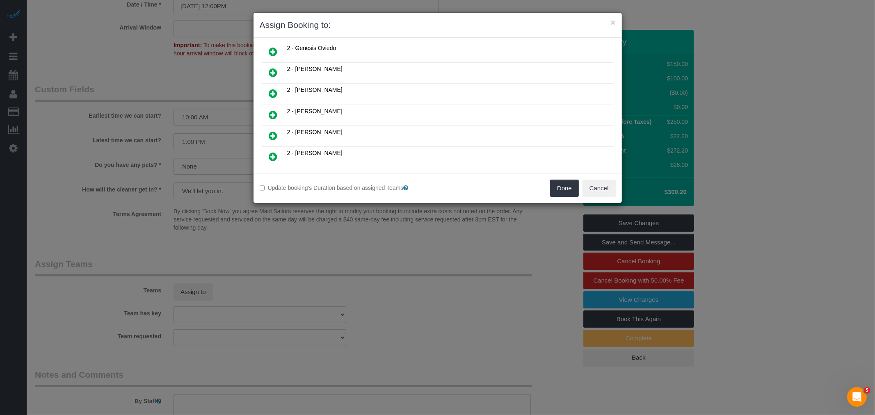
scroll to position [364, 0]
click at [275, 66] on icon at bounding box center [273, 71] width 9 height 10
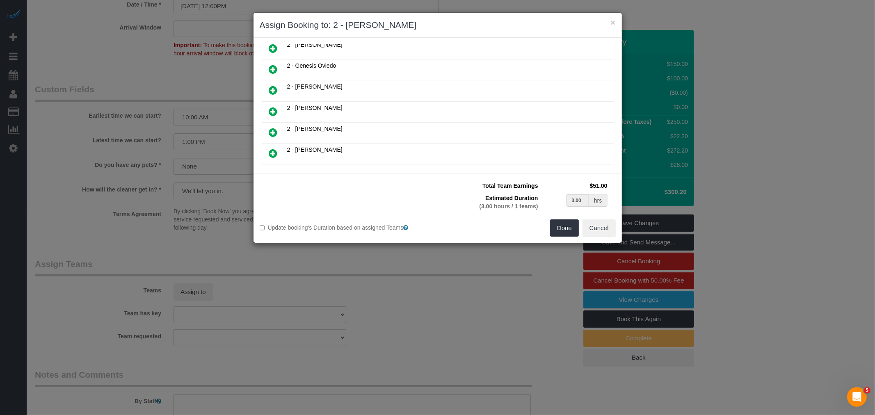
scroll to position [384, 0]
click at [561, 224] on button "Done" at bounding box center [564, 227] width 29 height 17
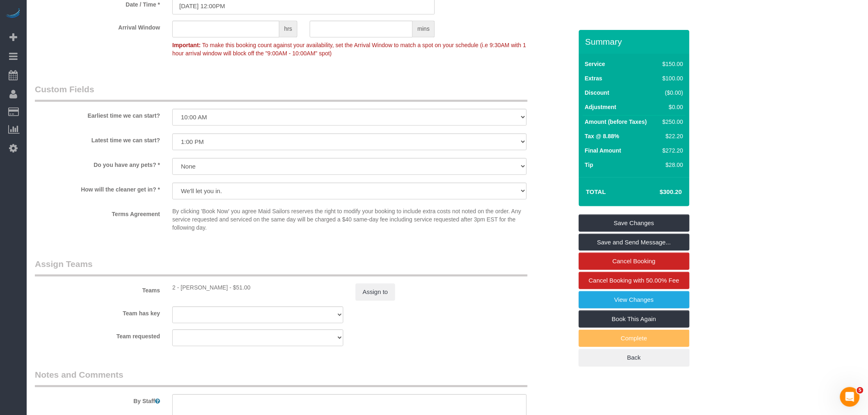
drag, startPoint x: 468, startPoint y: 98, endPoint x: 647, endPoint y: 191, distance: 201.8
click at [471, 98] on legend "Custom Fields" at bounding box center [281, 92] width 493 height 18
click at [667, 240] on link "Save and Send Message..." at bounding box center [634, 242] width 111 height 17
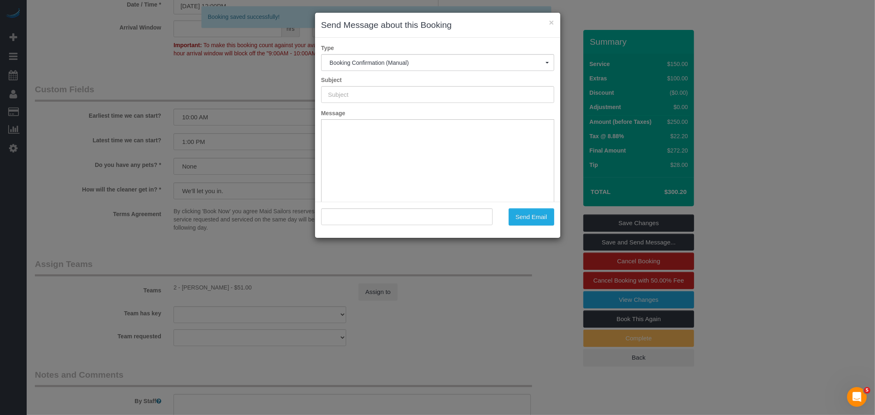
type input "Cleaning Confirmed for 09/02/2025 at 12:00pm"
type input ""Sachit Verma" <sachv96@gmail.com>"
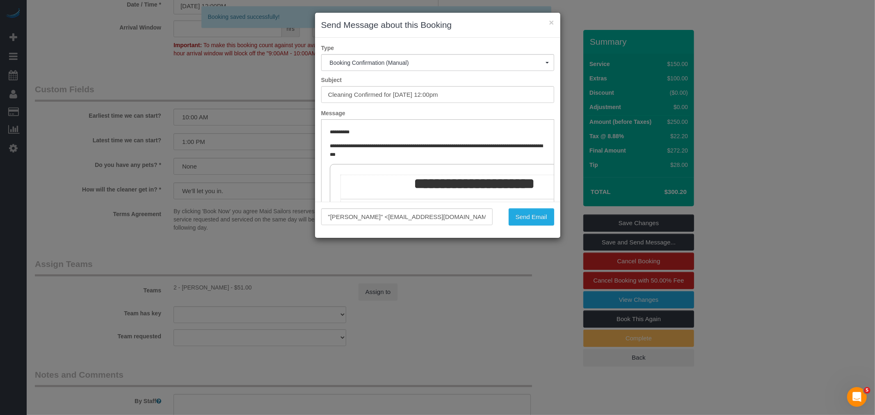
scroll to position [0, 0]
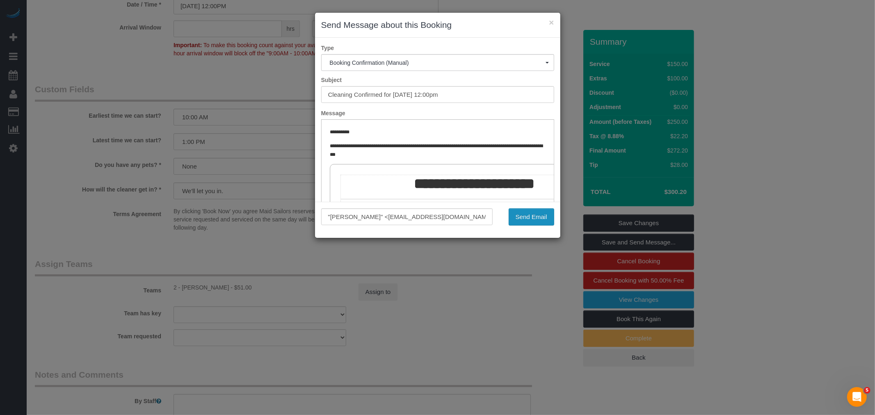
click at [533, 217] on button "Send Email" at bounding box center [532, 216] width 46 height 17
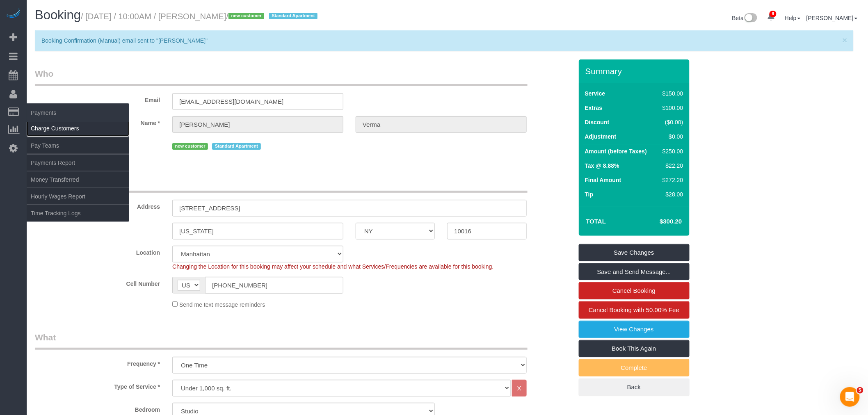
click at [57, 128] on link "Charge Customers" at bounding box center [78, 128] width 103 height 16
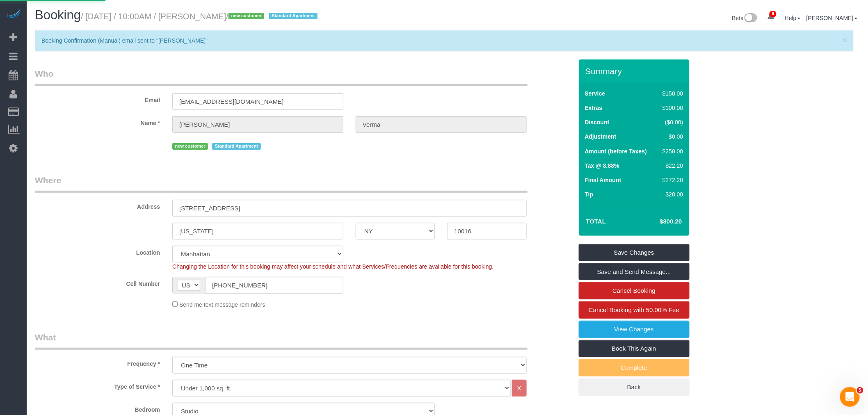
select select
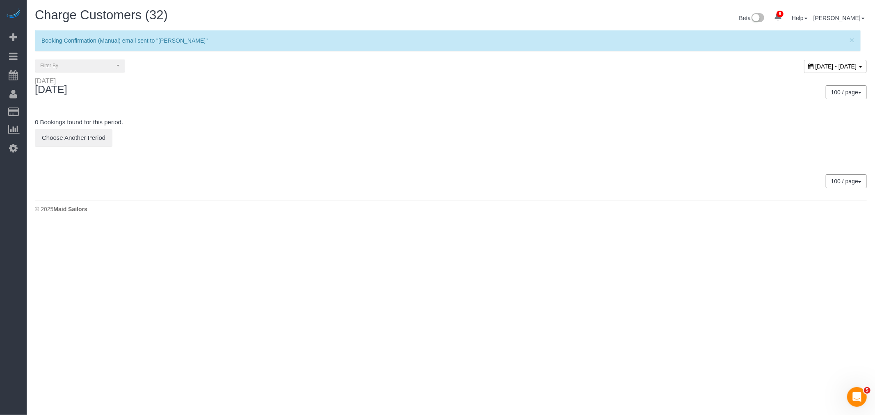
click at [816, 65] on span "September 01, 2025 - September 01, 2025" at bounding box center [836, 66] width 41 height 7
type input "**********"
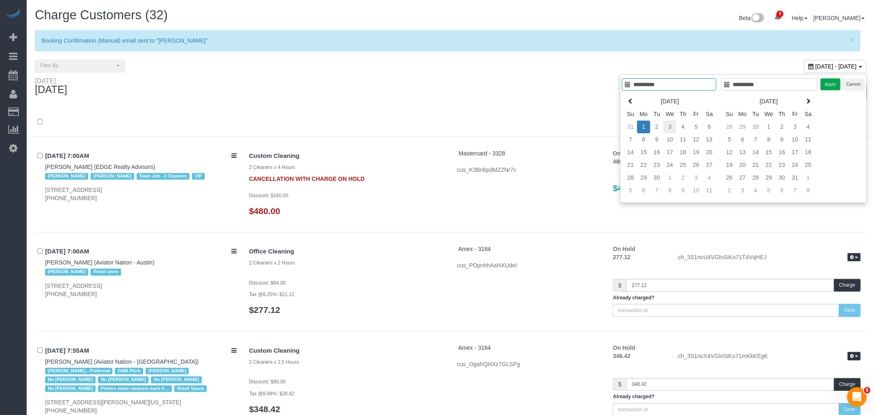
type input "**********"
click at [656, 127] on td "3" at bounding box center [662, 127] width 13 height 13
type input "**********"
click at [649, 128] on td "2" at bounding box center [649, 127] width 13 height 13
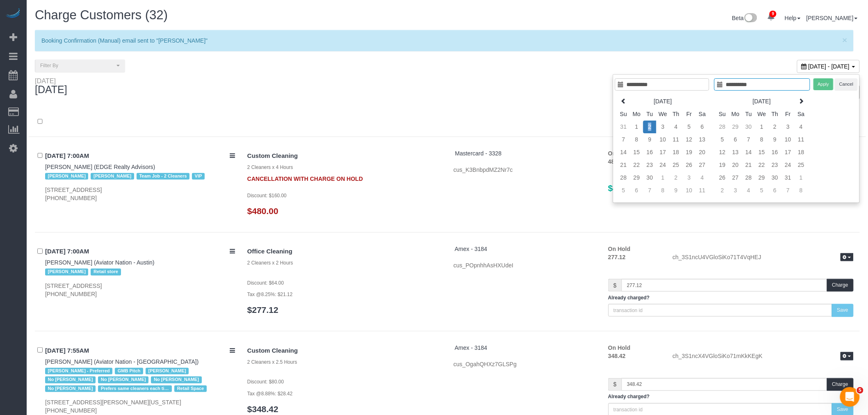
type input "**********"
drag, startPoint x: 821, startPoint y: 87, endPoint x: 652, endPoint y: 101, distance: 169.6
click at [822, 87] on button "Apply" at bounding box center [823, 84] width 21 height 12
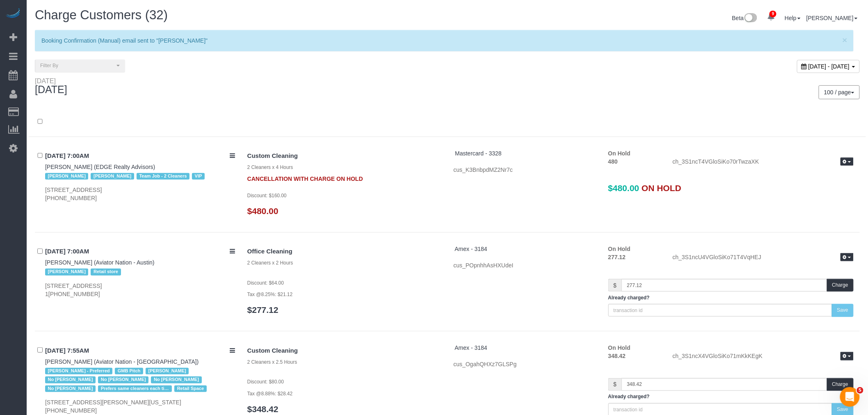
click at [491, 95] on div "100 / page 10 / page 20 / page 30 / page 40 / page 50 / page 100 / page" at bounding box center [657, 92] width 407 height 14
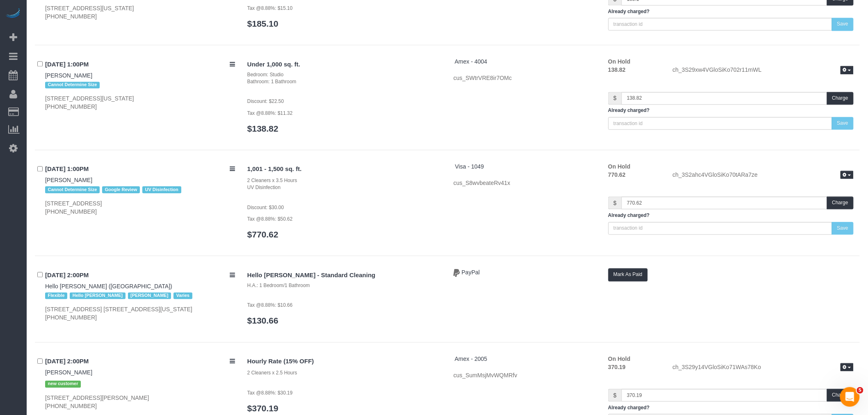
scroll to position [3145, 0]
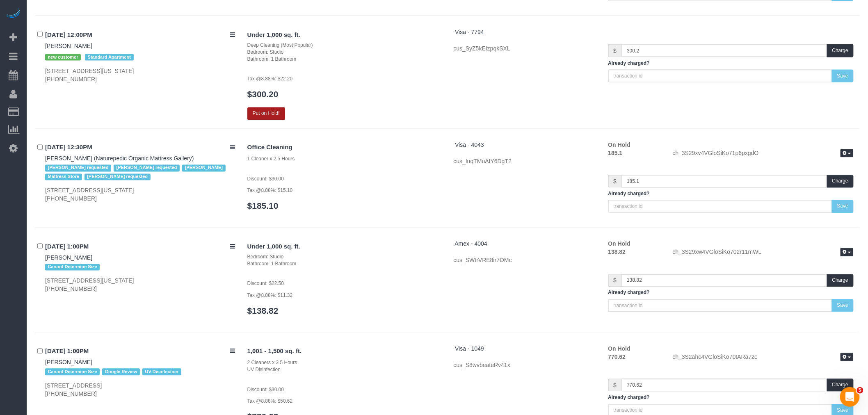
click at [267, 107] on button "Put on Hold!" at bounding box center [266, 113] width 38 height 13
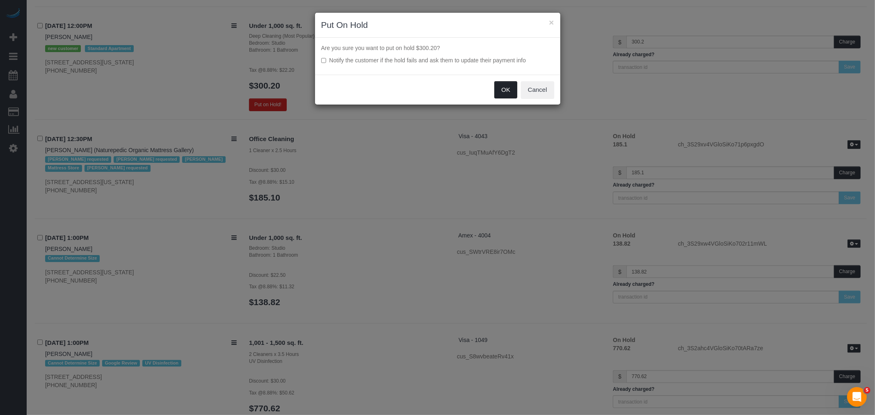
click at [500, 89] on button "OK" at bounding box center [505, 89] width 23 height 17
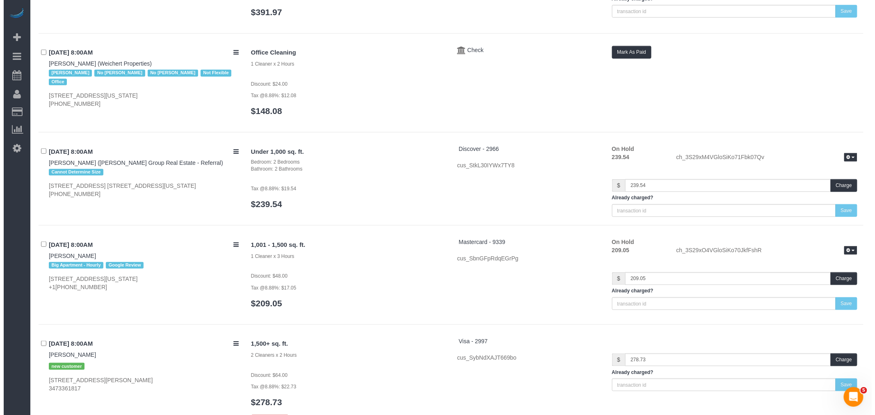
scroll to position [0, 0]
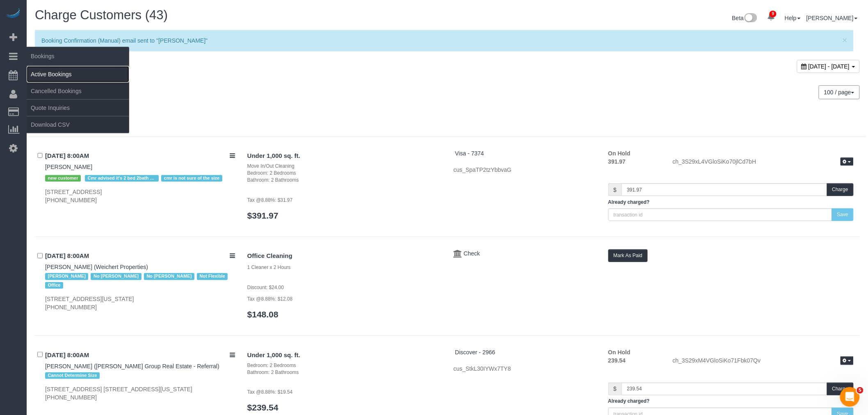
click at [60, 73] on link "Active Bookings" at bounding box center [78, 74] width 103 height 16
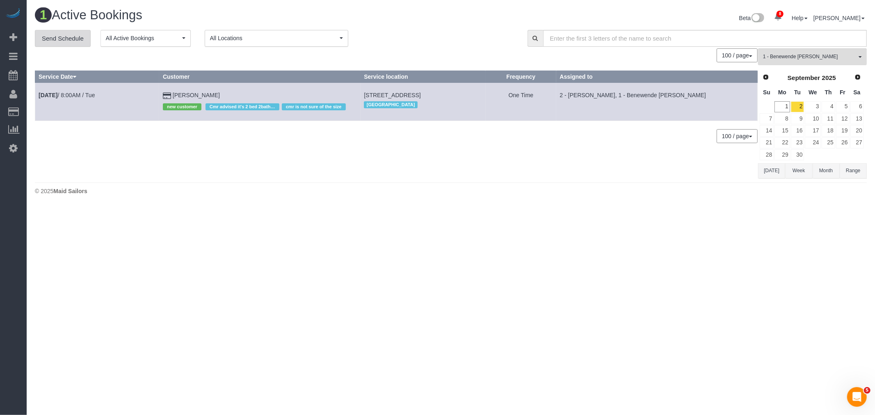
click at [60, 41] on link "Send Schedule" at bounding box center [63, 38] width 56 height 17
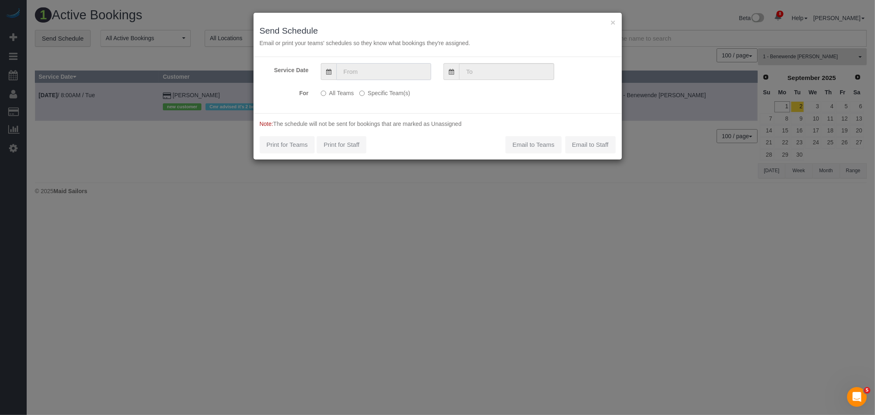
click at [353, 65] on input "text" at bounding box center [383, 71] width 95 height 17
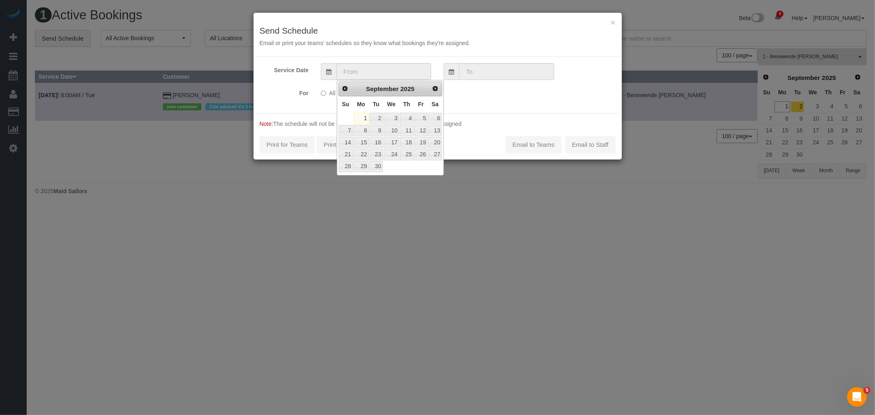
click at [377, 112] on th "Tu" at bounding box center [376, 104] width 14 height 16
click at [378, 118] on link "2" at bounding box center [376, 118] width 13 height 11
type input "09/02/2025"
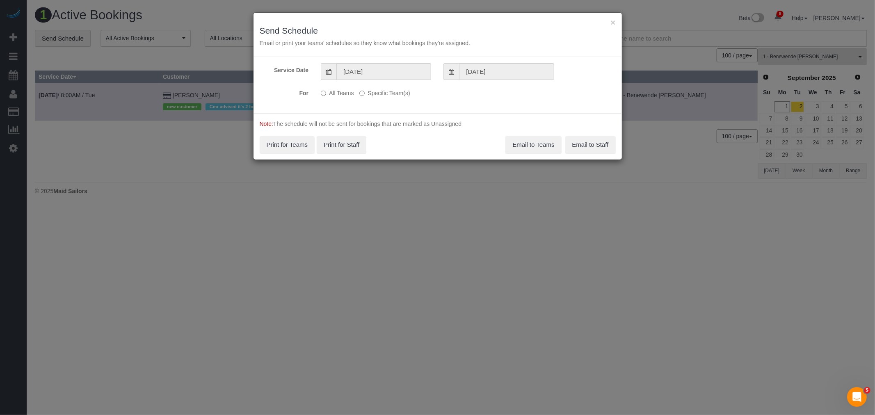
click at [379, 94] on label "Specific Team(s)" at bounding box center [384, 91] width 50 height 11
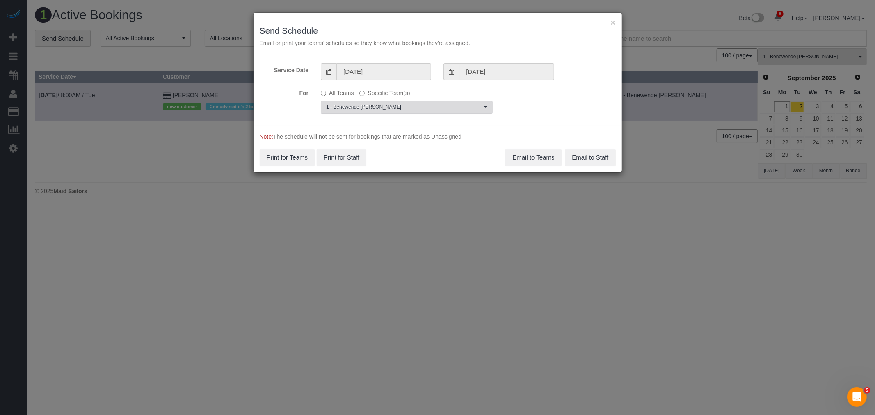
click at [388, 103] on button "1 - Benewende Marie Therese Kiema Choose Team(s)" at bounding box center [407, 107] width 172 height 13
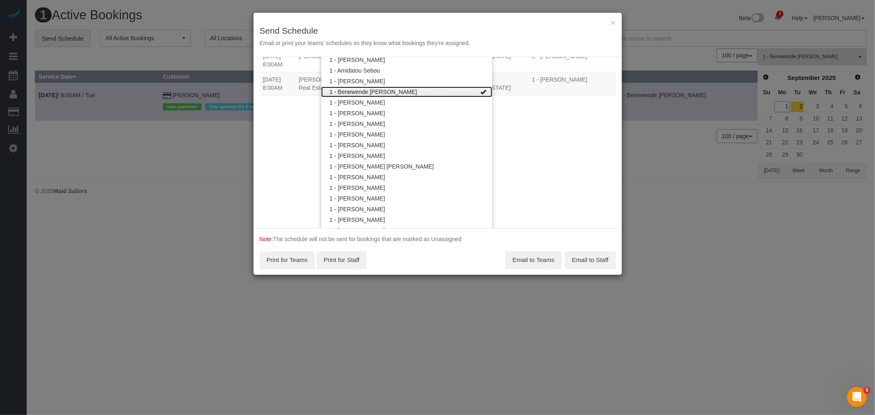
click at [433, 87] on link "1 - Benewende [PERSON_NAME]" at bounding box center [406, 92] width 171 height 11
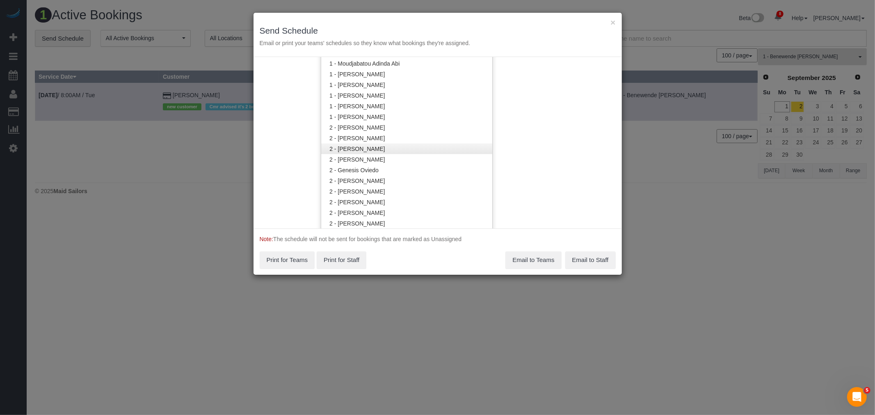
scroll to position [446, 0]
click at [411, 167] on link "2 - [PERSON_NAME]" at bounding box center [406, 167] width 171 height 11
click at [526, 150] on div "Service Date 09/02/2025 09/02/2025 For All Teams Specific Team(s) 2 - Katherine…" at bounding box center [438, 142] width 368 height 171
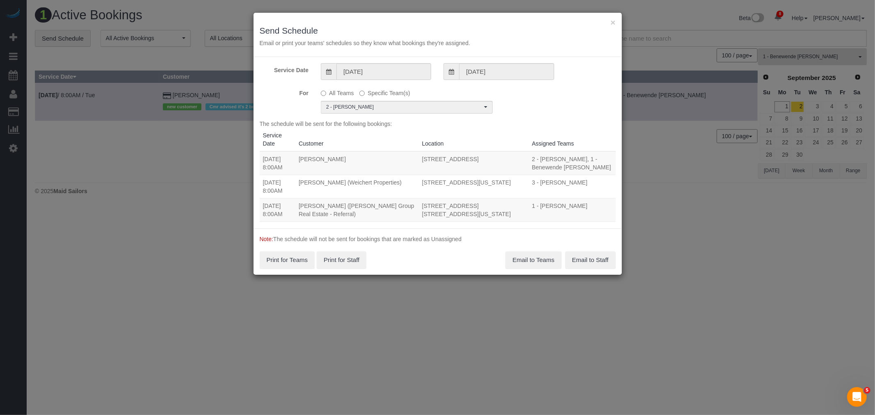
scroll to position [0, 0]
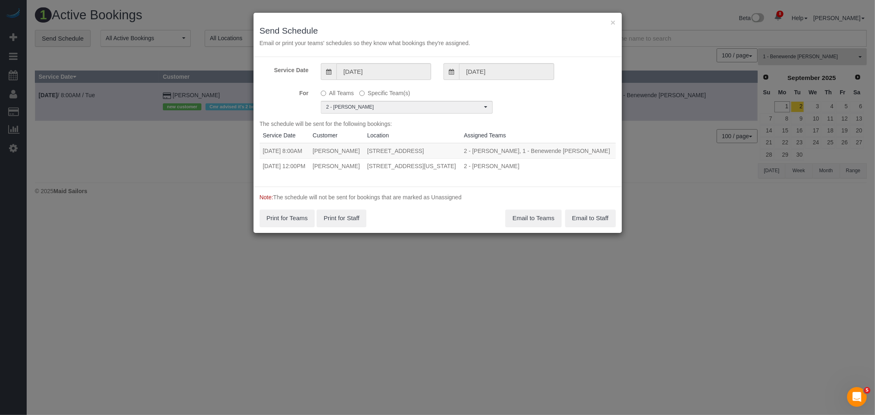
drag, startPoint x: 263, startPoint y: 173, endPoint x: 423, endPoint y: 180, distance: 159.7
click at [423, 174] on tr "09/02/2025 12:00PM Sachit Verma 250 East 40th Street, Apt 16c, New York, NY 100…" at bounding box center [438, 165] width 356 height 15
copy tr "09/02/2025 12:00PM Sachit Verma 250 East 40th Street, Apt 16c, New York, NY 100…"
click at [521, 227] on button "Email to Teams" at bounding box center [533, 218] width 56 height 17
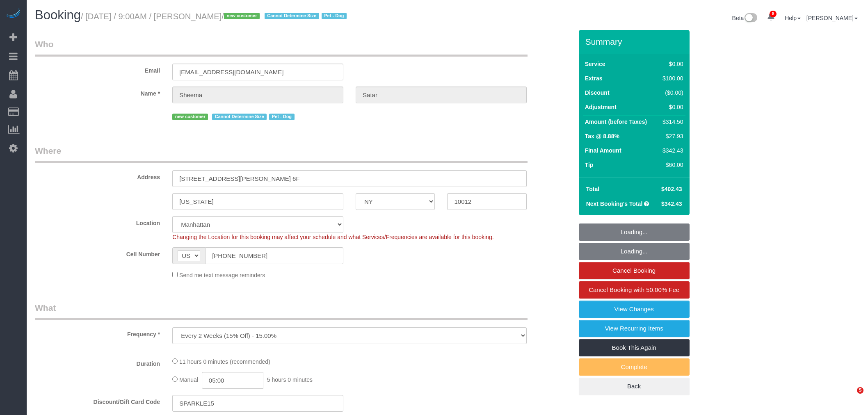
select select "NY"
select select "spot1"
select select "number:56"
select select "number:72"
select select "number:13"
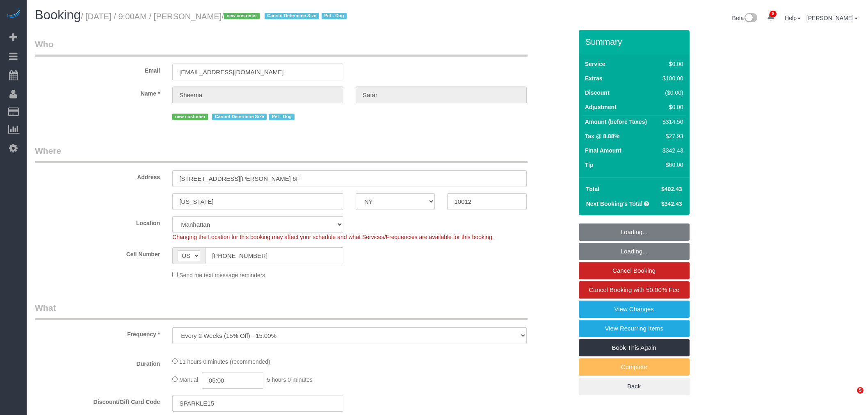
select select "number:5"
select select "3"
select select "2"
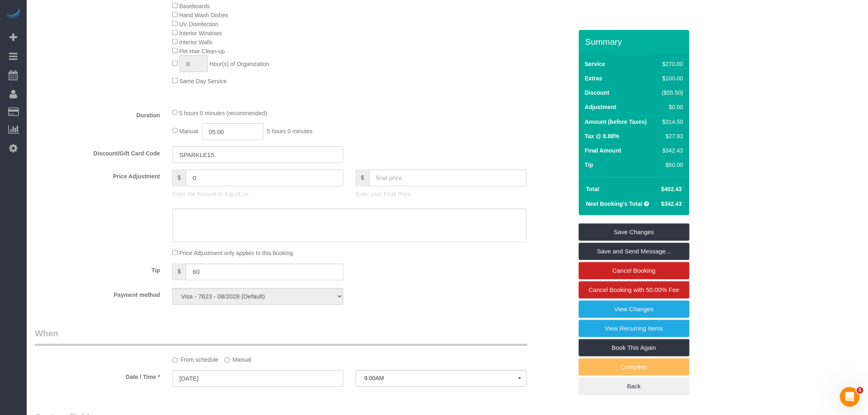
scroll to position [501, 0]
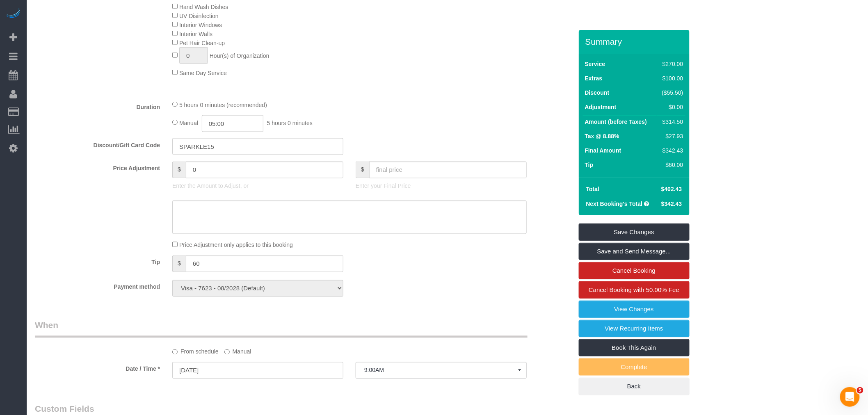
drag, startPoint x: 658, startPoint y: 187, endPoint x: 683, endPoint y: 189, distance: 24.3
click at [683, 189] on td "$402.43" at bounding box center [670, 189] width 29 height 15
copy span "$402.43"
click at [377, 109] on div "5 hours 0 minutes (recommended)" at bounding box center [349, 104] width 354 height 9
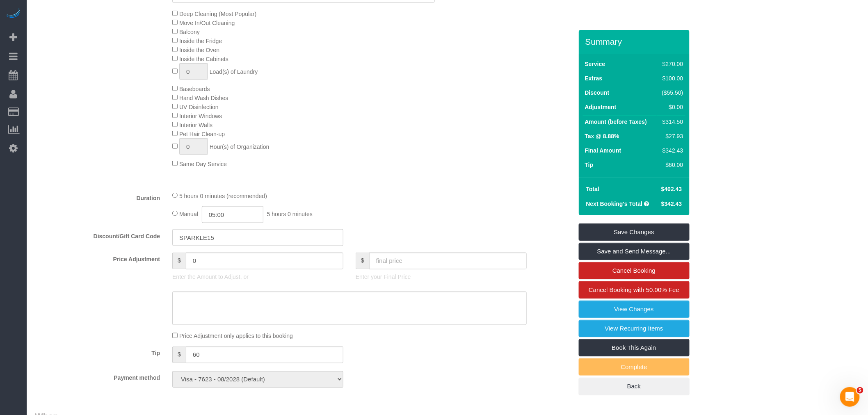
scroll to position [228, 0]
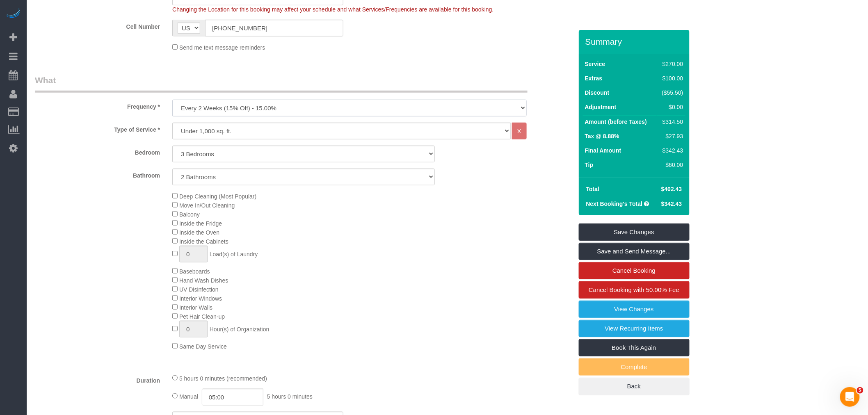
drag, startPoint x: 347, startPoint y: 110, endPoint x: 347, endPoint y: 116, distance: 6.2
click at [347, 110] on select "One Time Weekly (20% Off) - 20.00% Every 2 Weeks (15% Off) - 15.00% Every 4 Wee…" at bounding box center [349, 108] width 354 height 17
click at [398, 84] on legend "What" at bounding box center [281, 83] width 493 height 18
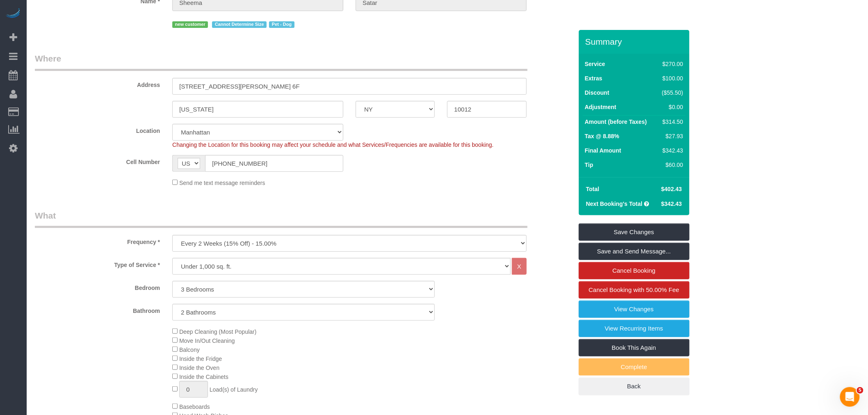
scroll to position [182, 0]
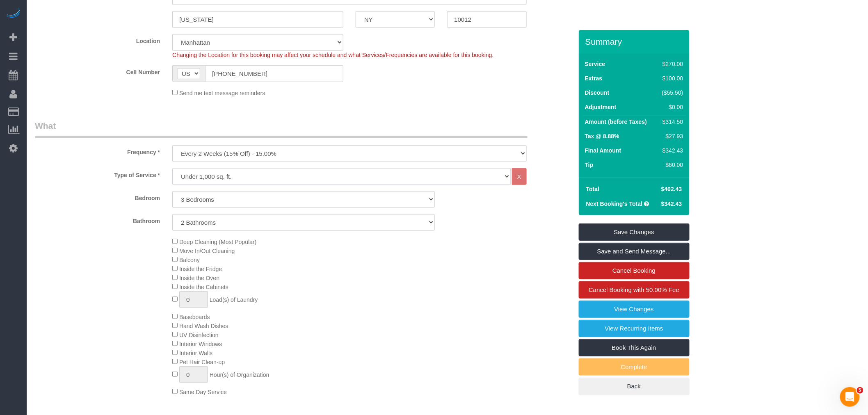
click at [372, 180] on select "Under 1,000 sq. ft. 1,001 - 1,500 sq. ft. 1,500+ sq. ft. Custom Cleaning Office…" at bounding box center [341, 176] width 338 height 17
select select "213"
click at [172, 169] on select "Under 1,000 sq. ft. 1,001 - 1,500 sq. ft. 1,500+ sq. ft. Custom Cleaning Office…" at bounding box center [341, 176] width 338 height 17
select select "1"
select select "120"
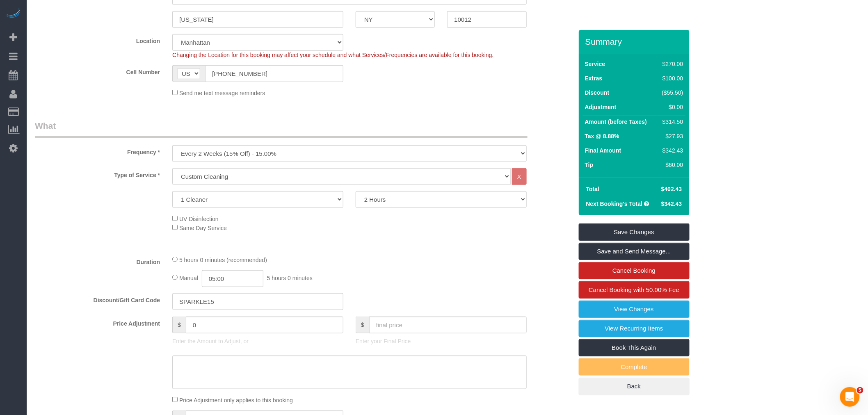
click at [413, 128] on legend "What" at bounding box center [281, 129] width 493 height 18
click at [304, 203] on select "1 Cleaner 2 Cleaners 3 Cleaners 4 Cleaners 5 Cleaners" at bounding box center [257, 199] width 171 height 17
select select "2"
click at [172, 192] on select "1 Cleaner 2 Cleaners 3 Cleaners 4 Cleaners 5 Cleaners" at bounding box center [257, 199] width 171 height 17
click at [388, 201] on select "2 Hours 2.5 Hours 3 Hours 3.5 Hours 4 Hours 4.5 Hours 5 Hours 5.5 Hours 6 Hours…" at bounding box center [441, 199] width 171 height 17
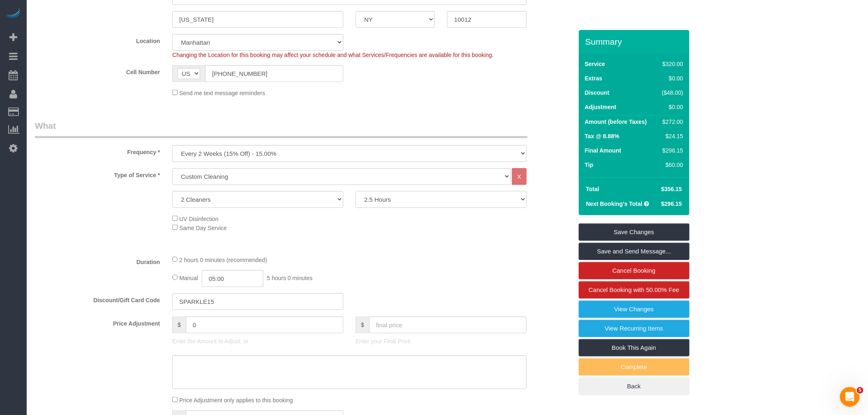
click at [356, 192] on select "2 Hours 2.5 Hours 3 Hours 3.5 Hours 4 Hours 4.5 Hours 5 Hours 5.5 Hours 6 Hours…" at bounding box center [441, 199] width 171 height 17
click at [438, 236] on div "Type of Service * Under 1,000 sq. ft. 1,001 - 1,500 sq. ft. 1,500+ sq. ft. Cust…" at bounding box center [304, 208] width 538 height 80
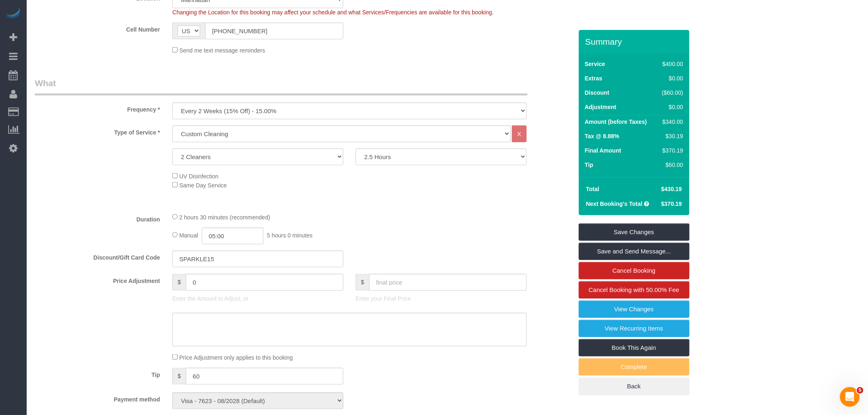
scroll to position [46, 0]
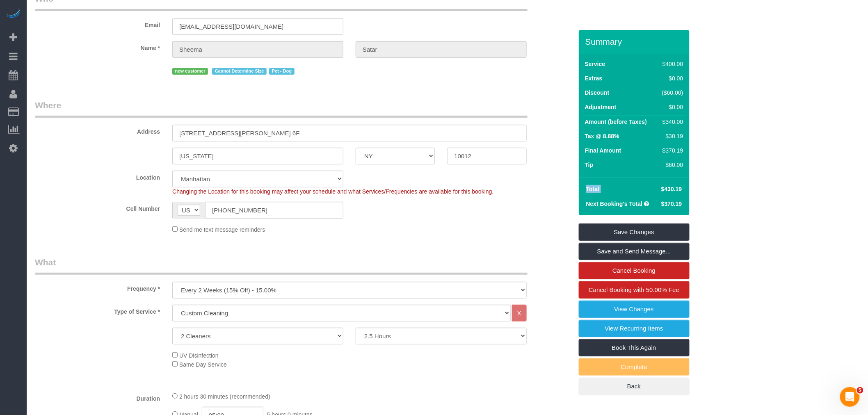
drag, startPoint x: 651, startPoint y: 188, endPoint x: 686, endPoint y: 187, distance: 34.5
click at [686, 187] on div "Total $430.19 Next Booking's Total $370.19" at bounding box center [634, 196] width 111 height 38
click at [683, 187] on td "$430.19" at bounding box center [670, 189] width 29 height 15
copy tr "$430.19"
drag, startPoint x: 387, startPoint y: 109, endPoint x: 393, endPoint y: 169, distance: 60.2
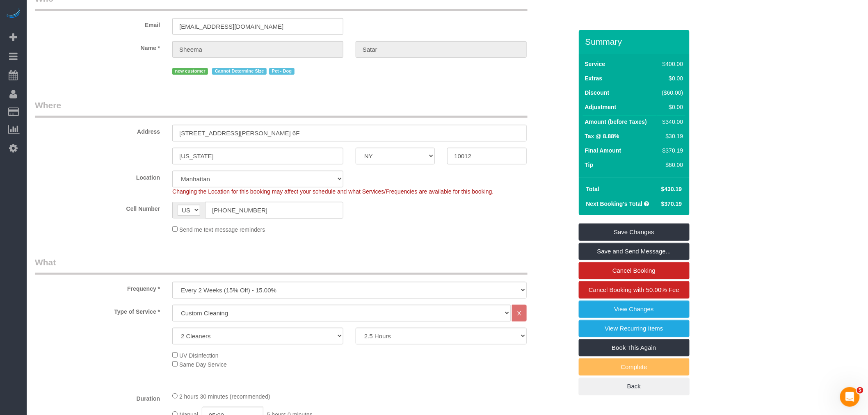
click at [387, 109] on legend "Where" at bounding box center [281, 108] width 493 height 18
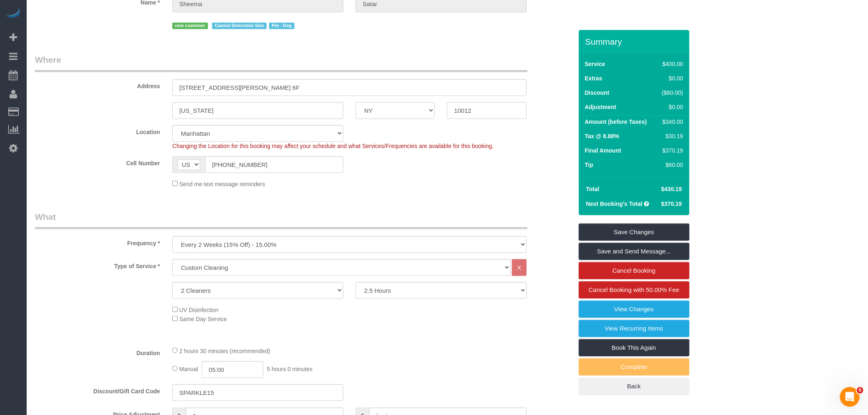
scroll to position [0, 0]
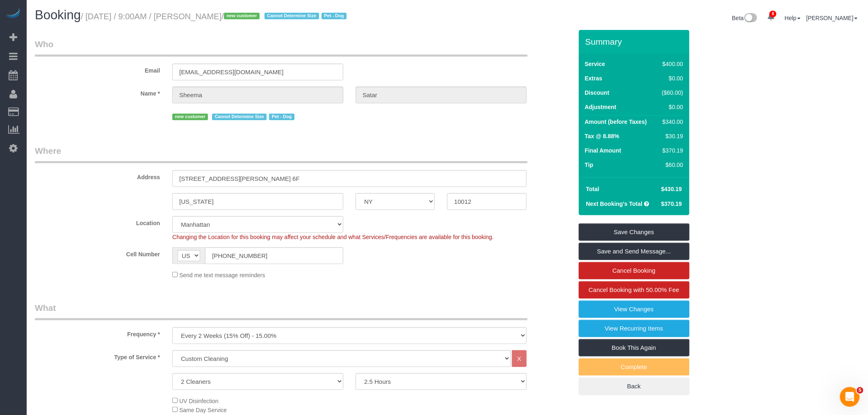
drag, startPoint x: 469, startPoint y: 69, endPoint x: 493, endPoint y: 68, distance: 24.2
click at [469, 69] on div "Email ssatar10@gmail.com" at bounding box center [304, 59] width 550 height 42
drag, startPoint x: 483, startPoint y: 32, endPoint x: 490, endPoint y: 31, distance: 7.0
click at [522, 70] on div "Email ssatar10@gmail.com" at bounding box center [304, 59] width 550 height 42
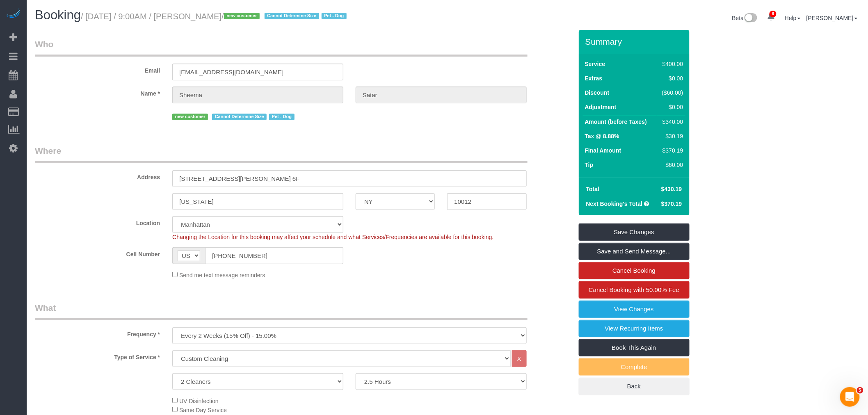
click at [472, 150] on legend "Where" at bounding box center [281, 154] width 493 height 18
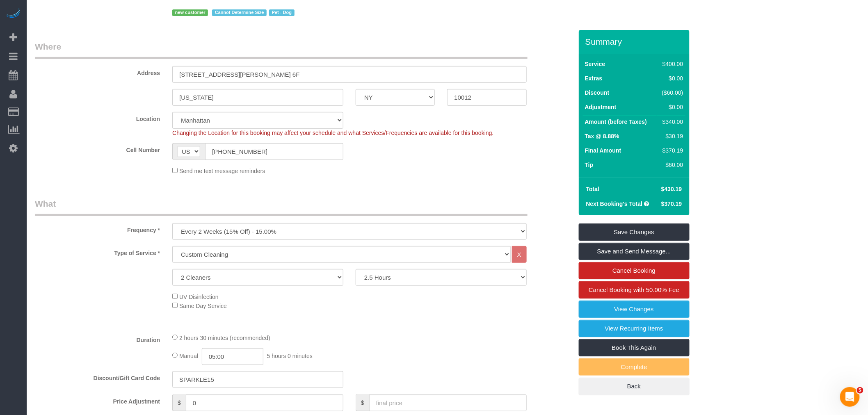
scroll to position [228, 0]
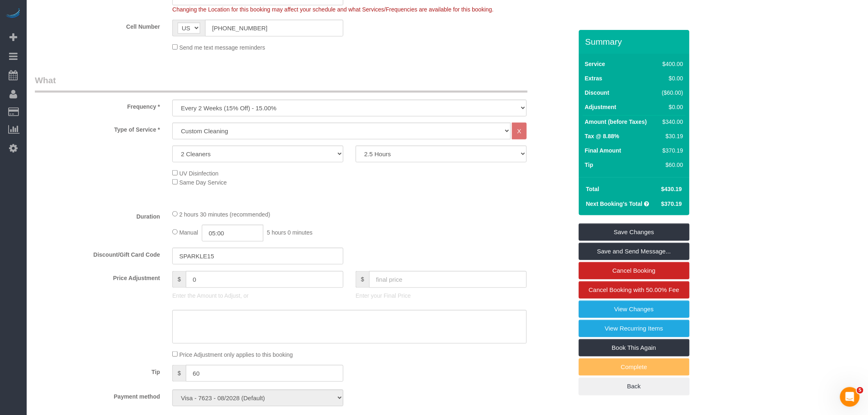
click at [436, 65] on div "Who Email ssatar10@gmail.com Name * Sheema Satar new customer Cannot Determine …" at bounding box center [304, 402] width 550 height 1200
click at [503, 73] on div "Who Email ssatar10@gmail.com Name * Sheema Satar new customer Cannot Determine …" at bounding box center [304, 402] width 550 height 1200
click at [502, 68] on div "Who Email ssatar10@gmail.com Name * Sheema Satar new customer Cannot Determine …" at bounding box center [304, 402] width 550 height 1200
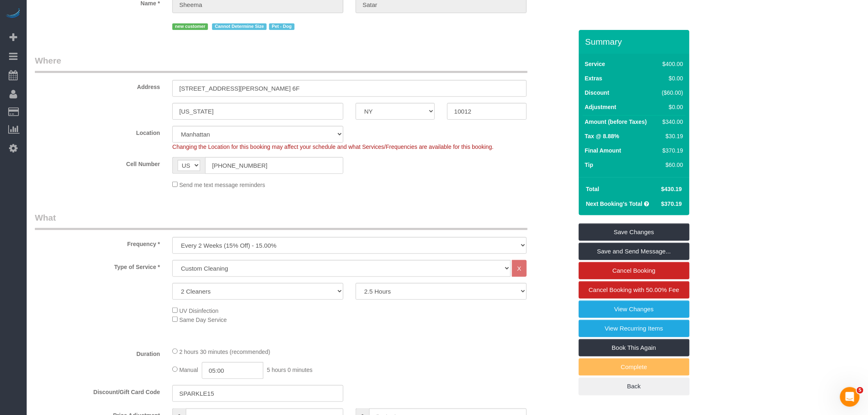
scroll to position [0, 0]
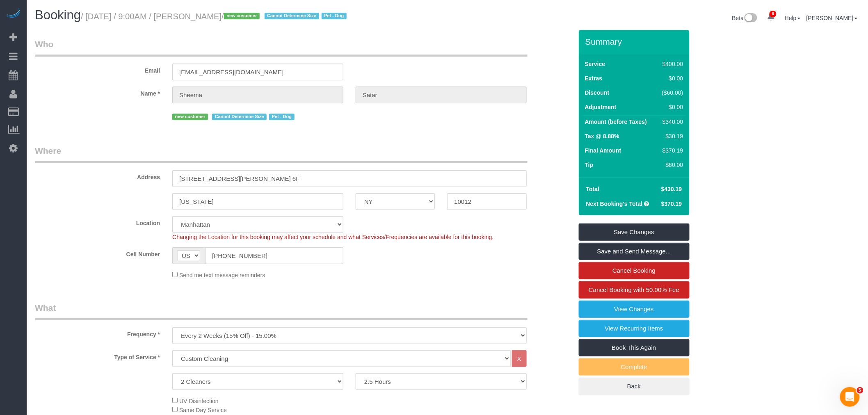
click at [450, 57] on div "Email ssatar10@gmail.com" at bounding box center [304, 59] width 550 height 42
click at [484, 54] on legend "Who" at bounding box center [281, 47] width 493 height 18
click at [471, 55] on legend "Who" at bounding box center [281, 47] width 493 height 18
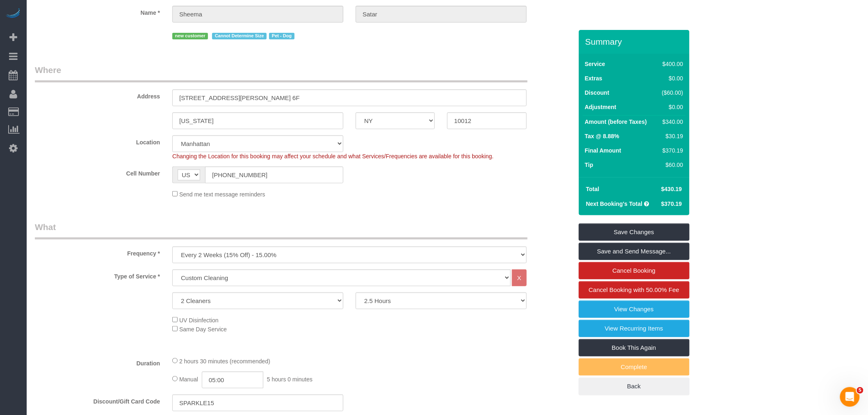
scroll to position [182, 0]
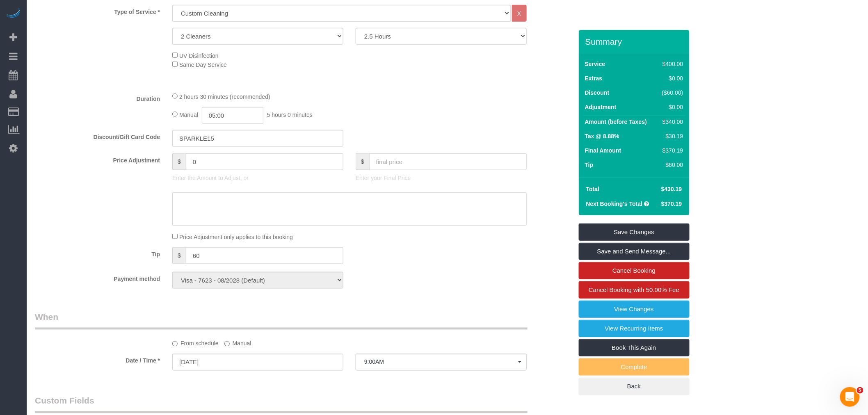
scroll to position [364, 0]
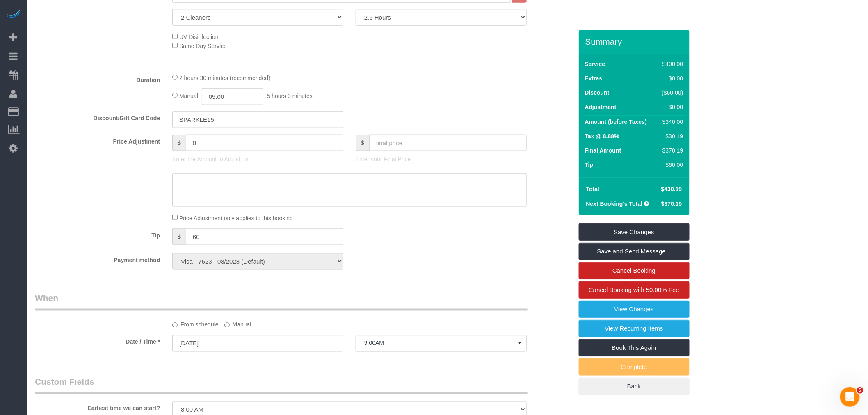
click at [473, 113] on fieldset "What Frequency * One Time Weekly (20% Off) - 20.00% Every 2 Weeks (15% Off) - 1…" at bounding box center [304, 107] width 538 height 338
click at [479, 94] on div "Manual 05:00 5 hours 0 minutes" at bounding box center [349, 96] width 354 height 17
click at [419, 80] on div "2 hours 30 minutes (recommended)" at bounding box center [349, 77] width 354 height 9
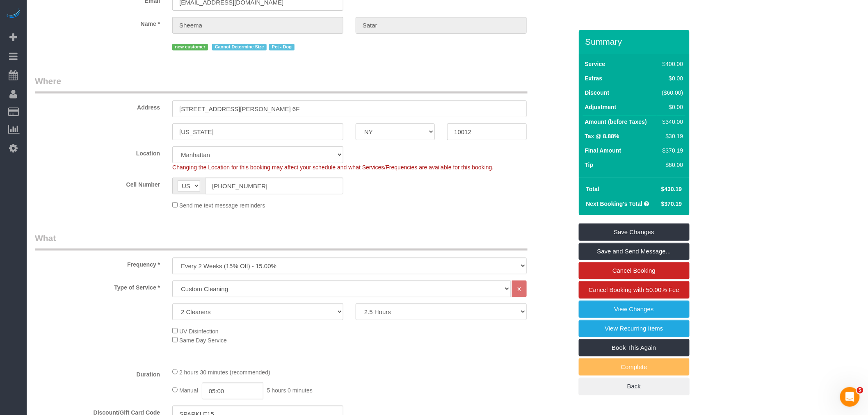
scroll to position [0, 0]
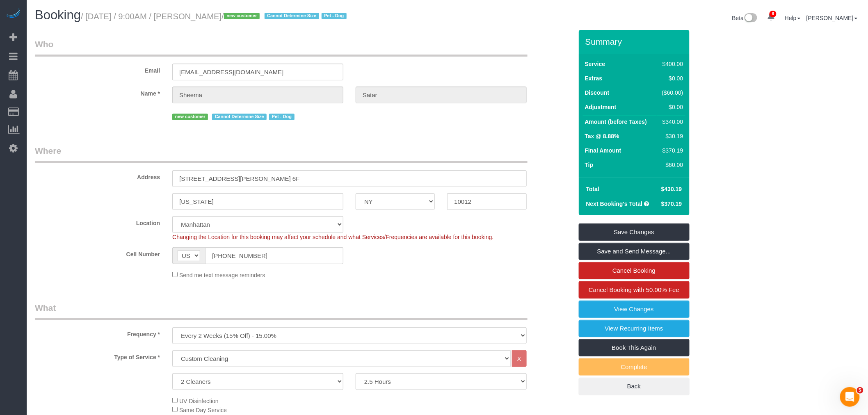
click at [507, 155] on legend "Where" at bounding box center [281, 154] width 493 height 18
click at [499, 146] on legend "Where" at bounding box center [281, 154] width 493 height 18
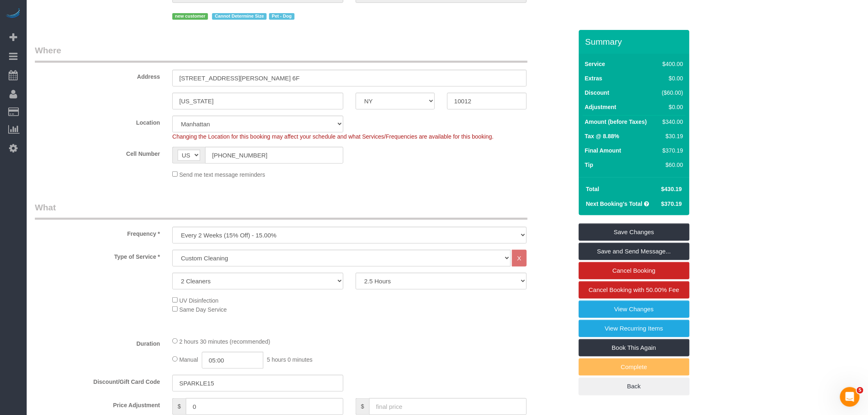
scroll to position [182, 0]
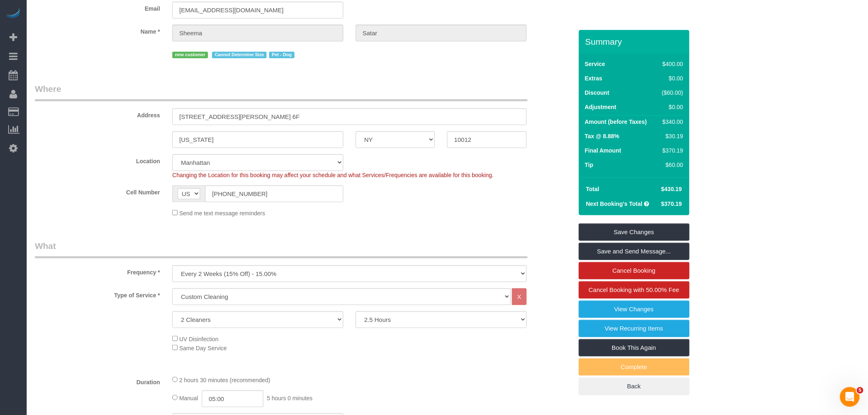
scroll to position [0, 0]
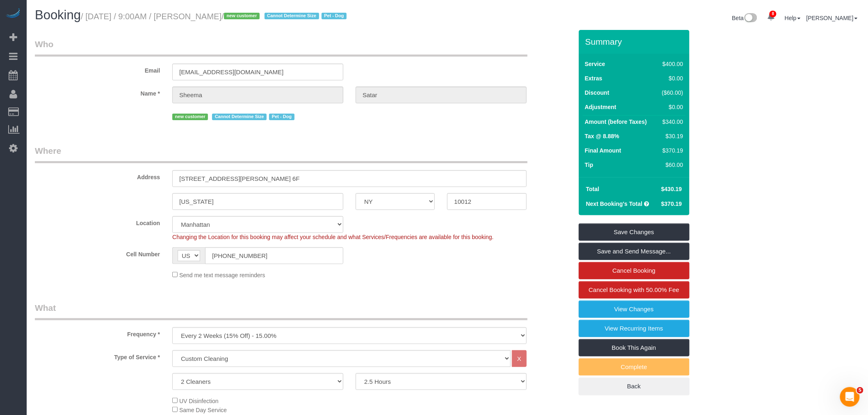
click at [490, 39] on legend "Who" at bounding box center [281, 47] width 493 height 18
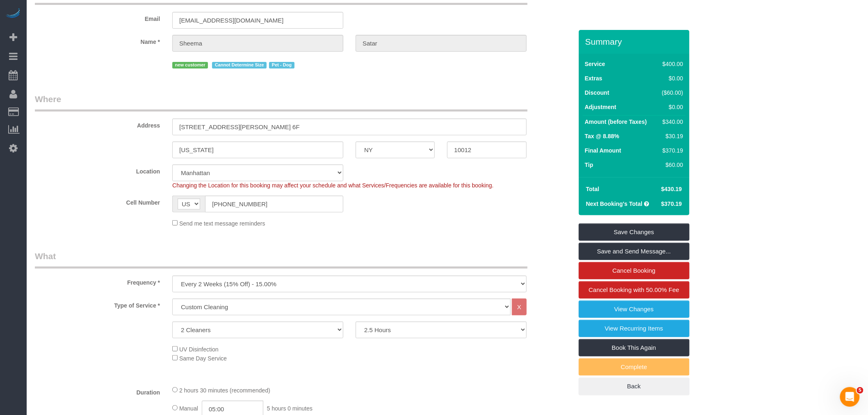
scroll to position [91, 0]
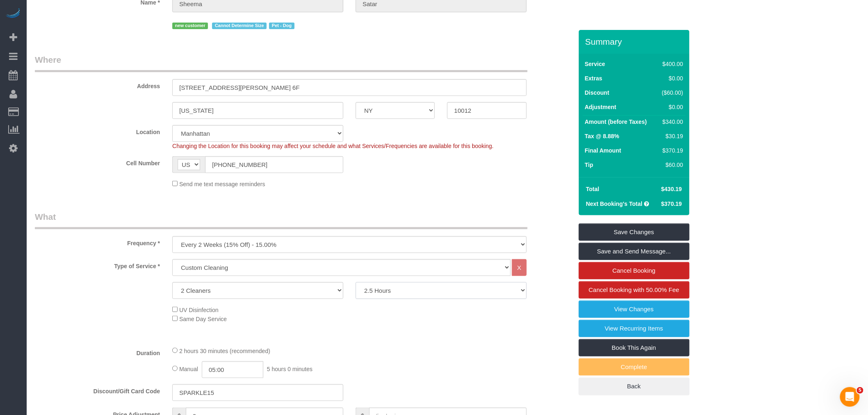
click at [446, 293] on select "2 Hours 2.5 Hours 3 Hours 3.5 Hours 4 Hours 4.5 Hours 5 Hours 5.5 Hours 6 Hours…" at bounding box center [441, 290] width 171 height 17
select select "120"
click at [356, 283] on select "2 Hours 2.5 Hours 3 Hours 3.5 Hours 4 Hours 4.5 Hours 5 Hours 5.5 Hours 6 Hours…" at bounding box center [441, 290] width 171 height 17
click at [453, 215] on legend "What" at bounding box center [281, 220] width 493 height 18
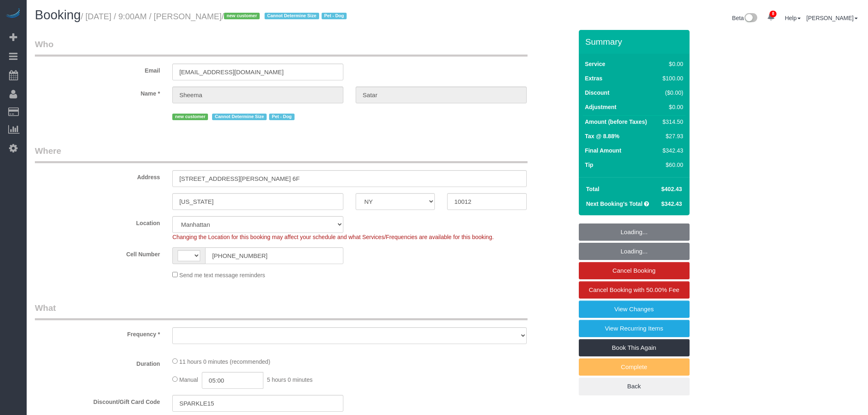
select select "NY"
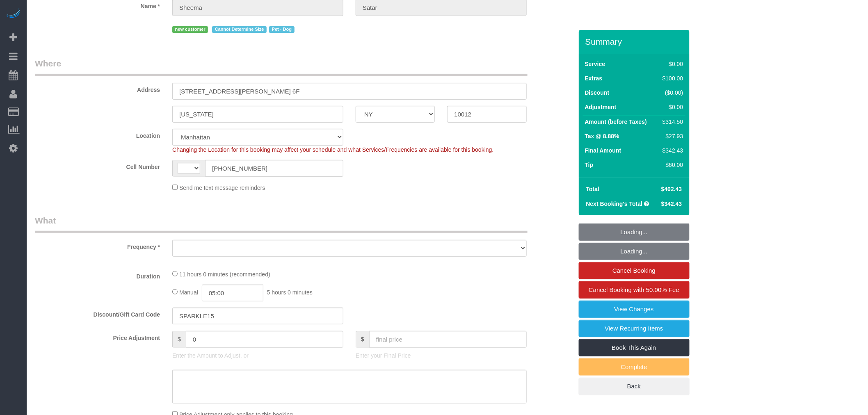
select select "object:458"
select select "string:stripe-pm_1S2aaX4VGloSiKo7r95l7AcN"
select select "number:56"
select select "number:72"
select select "number:13"
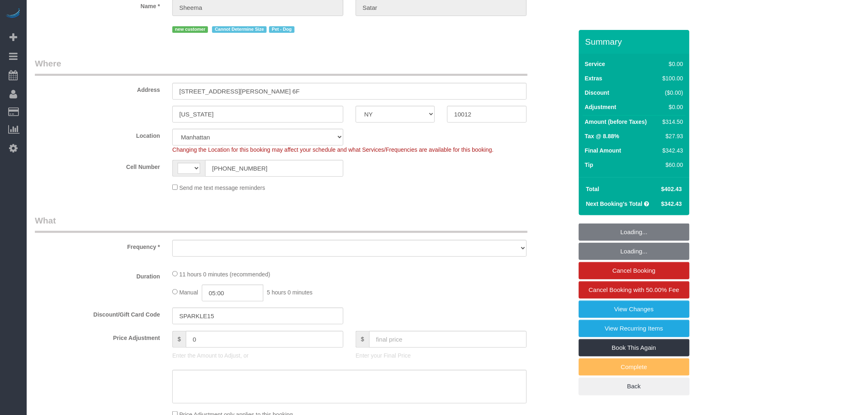
select select "number:5"
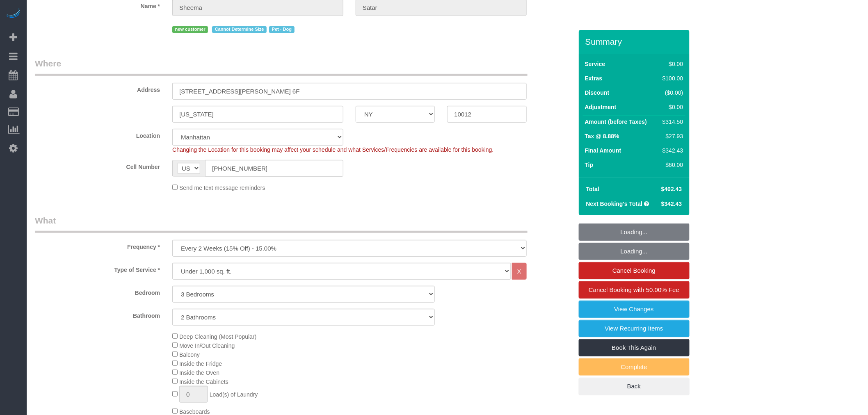
select select "string:[GEOGRAPHIC_DATA]"
select select "object:962"
select select "3"
select select "2"
select select "spot1"
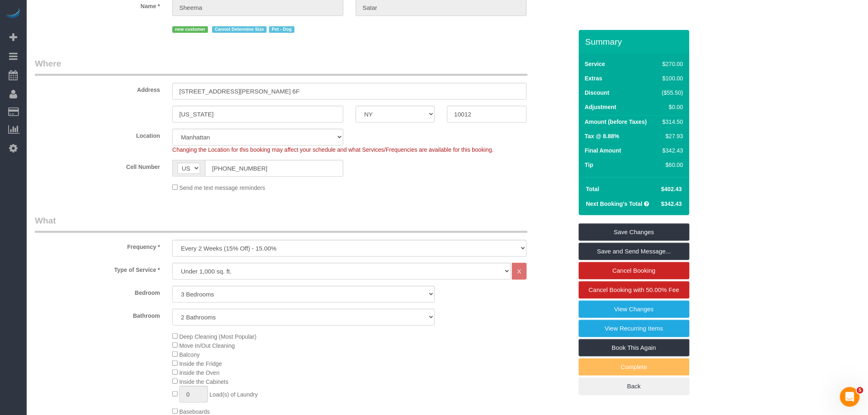
scroll to position [224, 0]
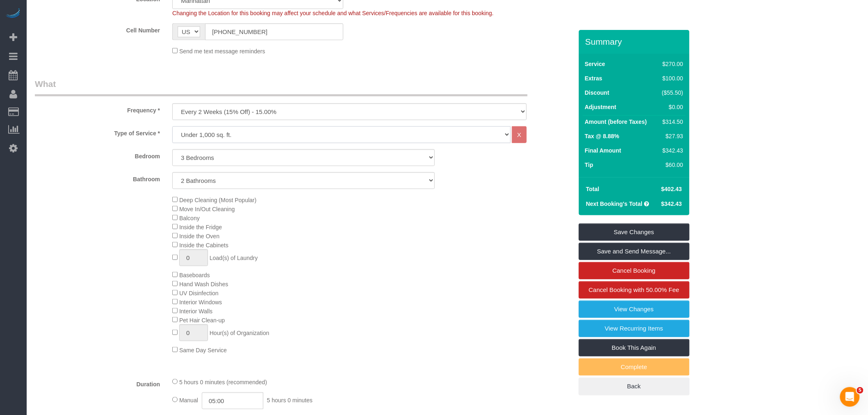
click at [304, 136] on select "Under 1,000 sq. ft. 1,001 - 1,500 sq. ft. 1,500+ sq. ft. Custom Cleaning Office…" at bounding box center [341, 134] width 338 height 17
click at [432, 81] on legend "What" at bounding box center [281, 87] width 493 height 18
click at [414, 137] on select "Under 1,000 sq. ft. 1,001 - 1,500 sq. ft. 1,500+ sq. ft. Custom Cleaning Office…" at bounding box center [341, 134] width 338 height 17
select select "213"
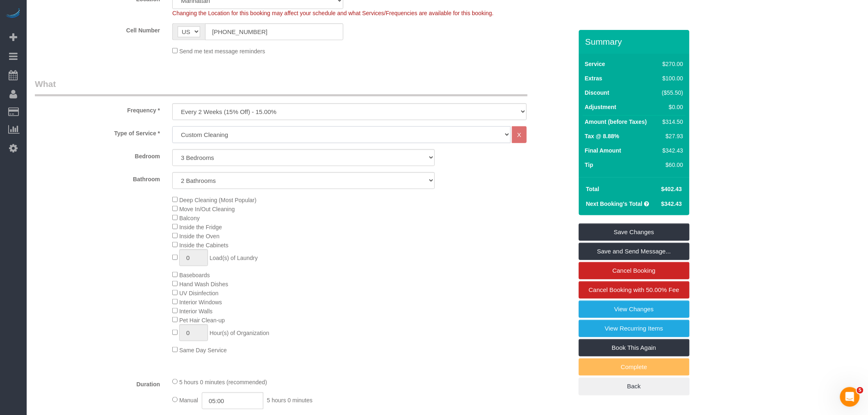
click at [172, 127] on select "Under 1,000 sq. ft. 1,001 - 1,500 sq. ft. 1,500+ sq. ft. Custom Cleaning Office…" at bounding box center [341, 134] width 338 height 17
select select "1"
select select "120"
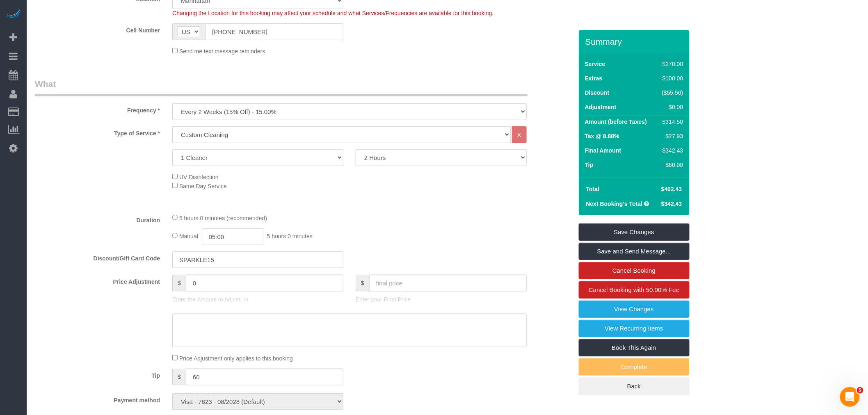
click at [433, 78] on div "Who Email ssatar10@gmail.com Name * Sheema Satar new customer Cannot Determine …" at bounding box center [304, 406] width 550 height 1200
drag, startPoint x: 311, startPoint y: 153, endPoint x: 310, endPoint y: 160, distance: 7.8
click at [311, 153] on select "1 Cleaner 2 Cleaners 3 Cleaners 4 Cleaners 5 Cleaners" at bounding box center [257, 157] width 171 height 17
select select "2"
click at [172, 150] on select "1 Cleaner 2 Cleaners 3 Cleaners 4 Cleaners 5 Cleaners" at bounding box center [257, 157] width 171 height 17
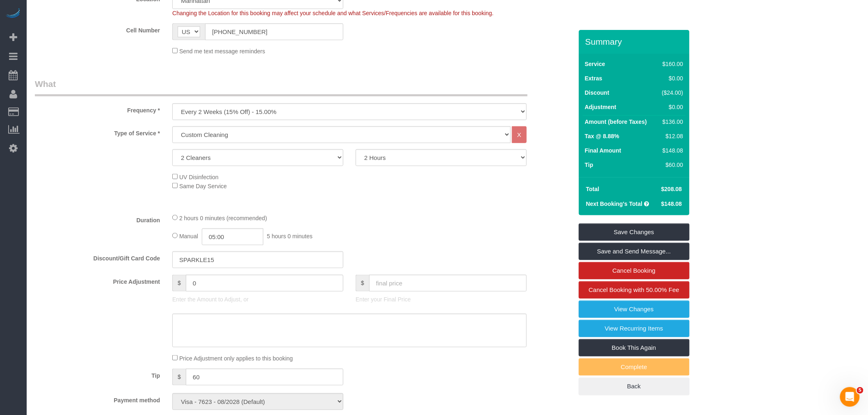
click at [469, 69] on div "Who Email ssatar10@gmail.com Name * Sheema Satar new customer Cannot Determine …" at bounding box center [304, 406] width 550 height 1200
click at [432, 207] on div "Type of Service * Under 1,000 sq. ft. 1,001 - 1,500 sq. ft. 1,500+ sq. ft. Cust…" at bounding box center [304, 166] width 538 height 80
click at [458, 38] on div "Cell Number AF AL DZ AD AO AI AQ AG AR AM AW AU AT AZ BS BH BD BB BY BE BZ BJ B…" at bounding box center [304, 31] width 550 height 17
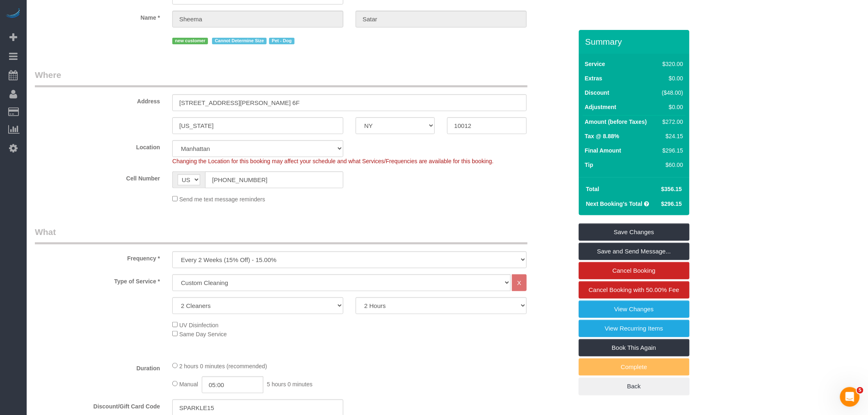
scroll to position [0, 0]
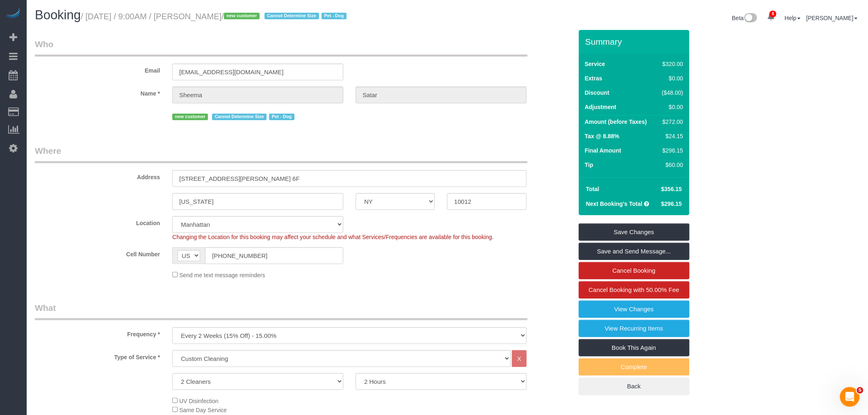
click at [489, 78] on div "Email ssatar10@gmail.com" at bounding box center [304, 59] width 550 height 42
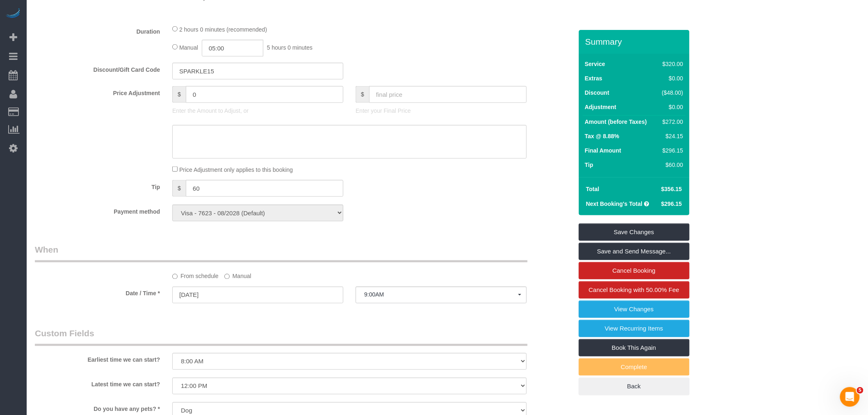
scroll to position [547, 0]
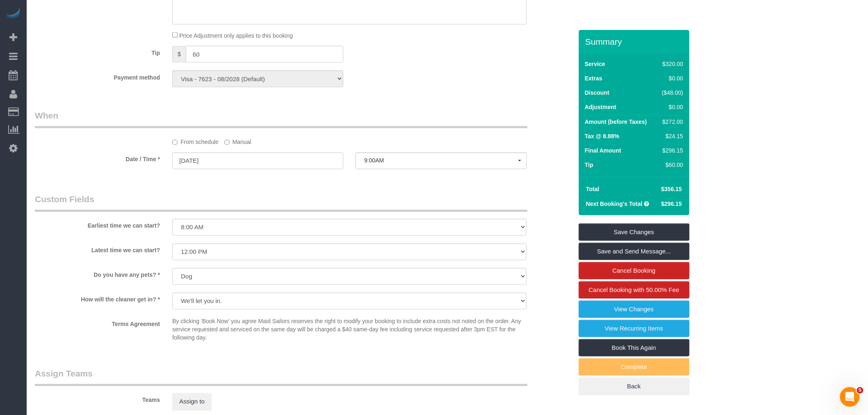
click at [464, 87] on div "Payment method Visa - 7623 - 08/2028 (Default) Add Credit Card ─────────────── …" at bounding box center [304, 79] width 550 height 17
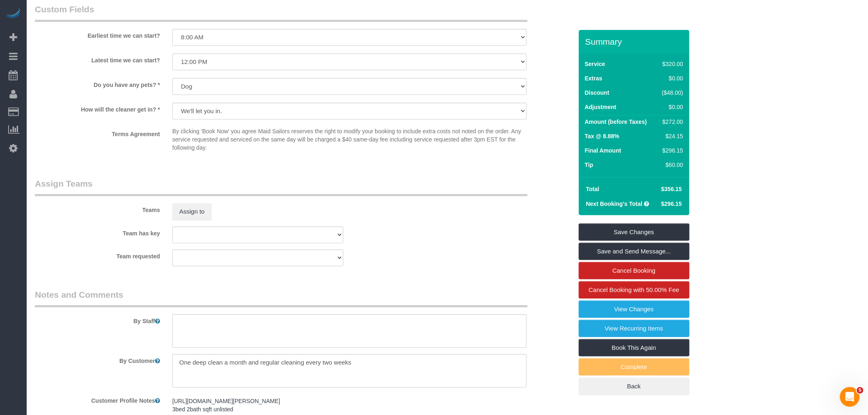
scroll to position [820, 0]
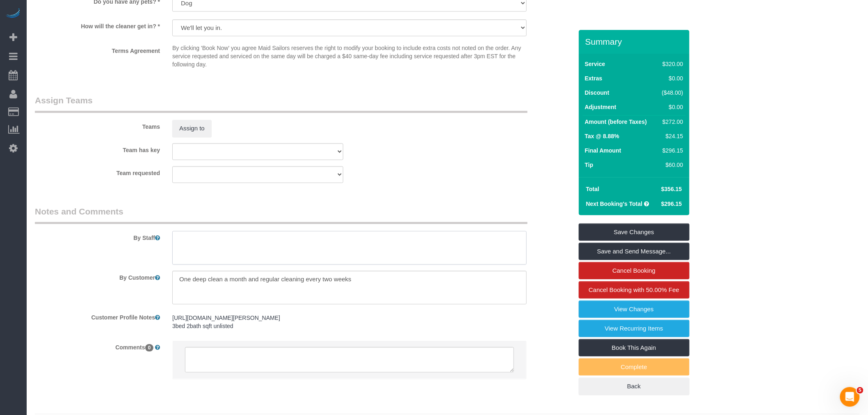
click at [348, 248] on textarea at bounding box center [349, 248] width 354 height 34
type textarea "b"
click at [352, 248] on textarea at bounding box center [349, 248] width 354 height 34
click at [424, 183] on div "Team requested 000- Donna Mercado 000 - Partnerships 000 - TEAM JOB 1 - Abdoula…" at bounding box center [304, 174] width 550 height 17
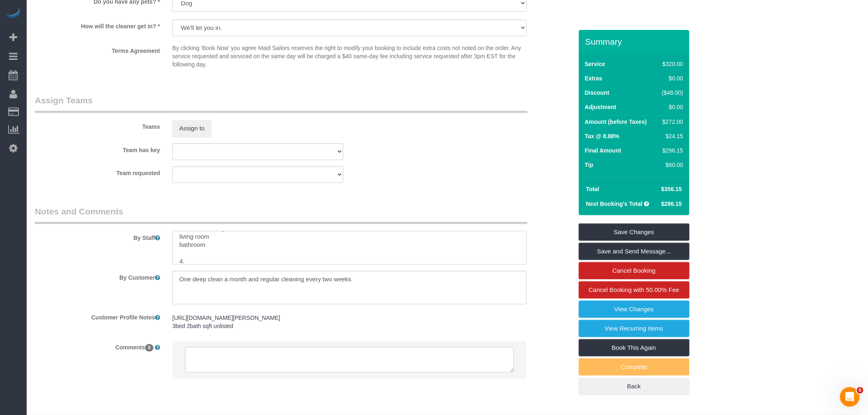
click at [182, 257] on textarea at bounding box center [349, 248] width 354 height 34
click at [177, 243] on textarea at bounding box center [349, 248] width 354 height 34
click at [232, 244] on textarea at bounding box center [349, 248] width 354 height 34
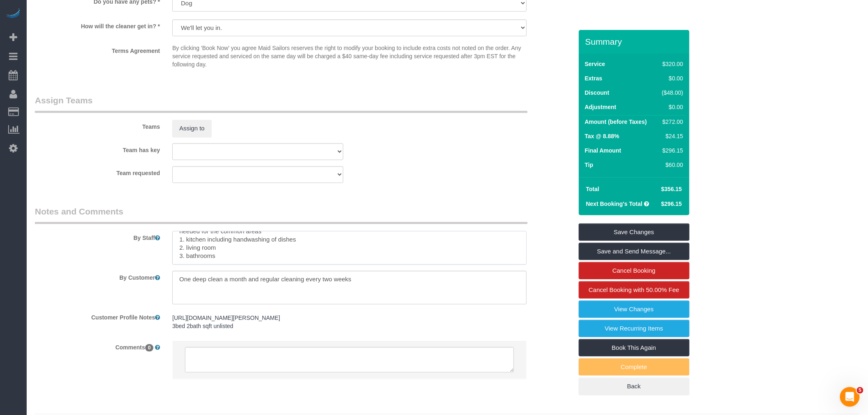
click at [263, 252] on textarea at bounding box center [349, 248] width 354 height 34
click at [308, 251] on textarea at bounding box center [349, 248] width 354 height 34
paste textarea "Under the couch is very dusty and apartment is dusty so if you have things that…"
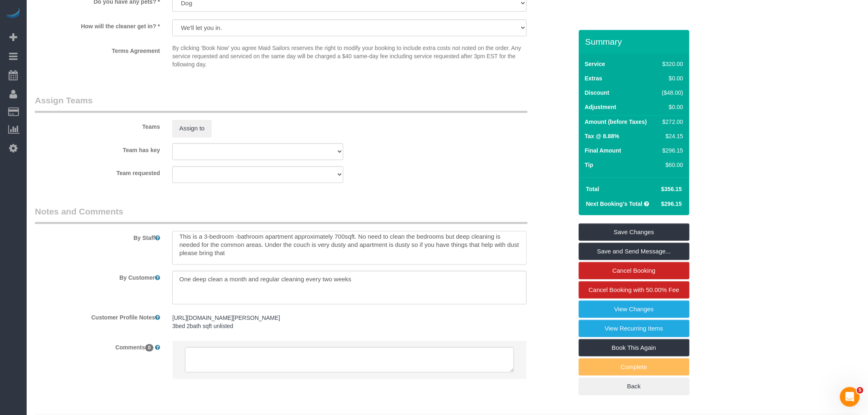
click at [258, 259] on textarea at bounding box center [349, 248] width 354 height 34
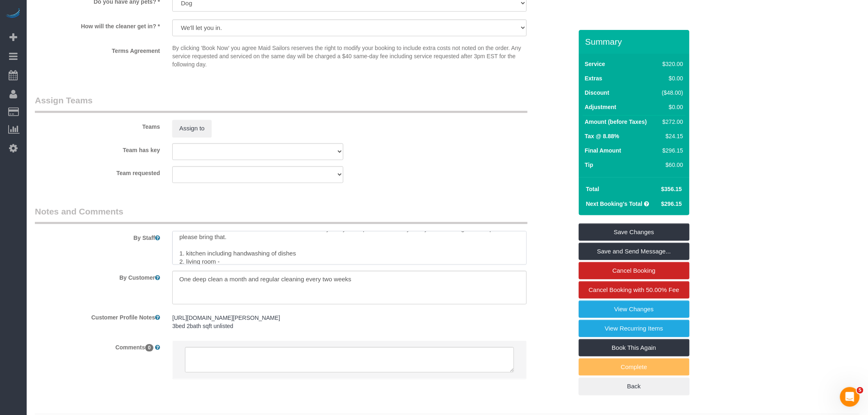
scroll to position [33, 0]
click at [255, 248] on textarea at bounding box center [349, 248] width 354 height 34
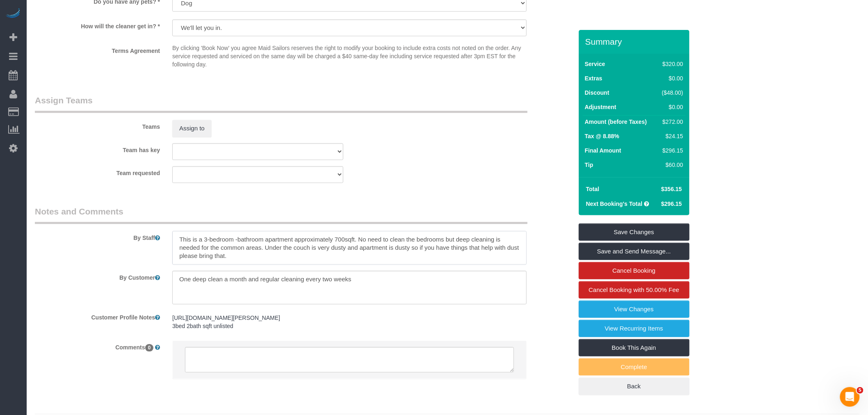
click at [260, 257] on textarea at bounding box center [349, 248] width 354 height 34
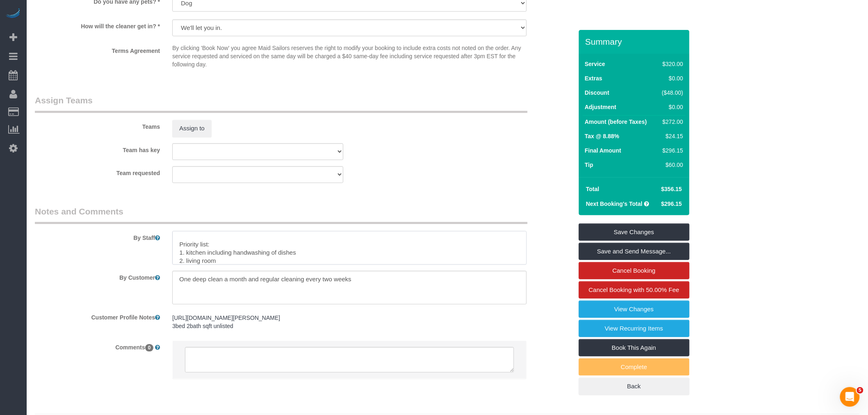
click at [244, 252] on textarea at bounding box center [349, 248] width 354 height 34
type textarea "This is a 3-bedroom -bathroom apartment approximately 700sqft. No need to clean…"
drag, startPoint x: 310, startPoint y: 277, endPoint x: 318, endPoint y: 293, distance: 17.8
click at [318, 293] on textarea at bounding box center [349, 288] width 354 height 34
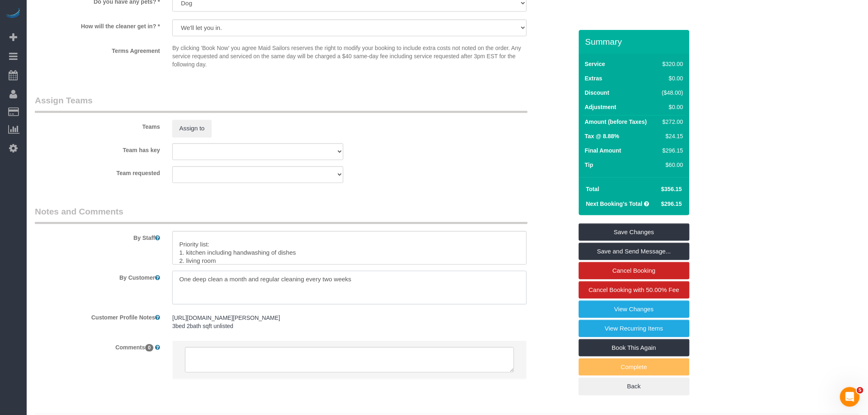
click at [274, 293] on textarea at bounding box center [349, 288] width 354 height 34
click at [283, 254] on textarea at bounding box center [349, 248] width 354 height 34
click at [390, 284] on textarea at bounding box center [349, 288] width 354 height 34
paste textarea "This is a 3-bedroom, 1-bathroom apartment, approximately 700 sq ft. The bedroom…"
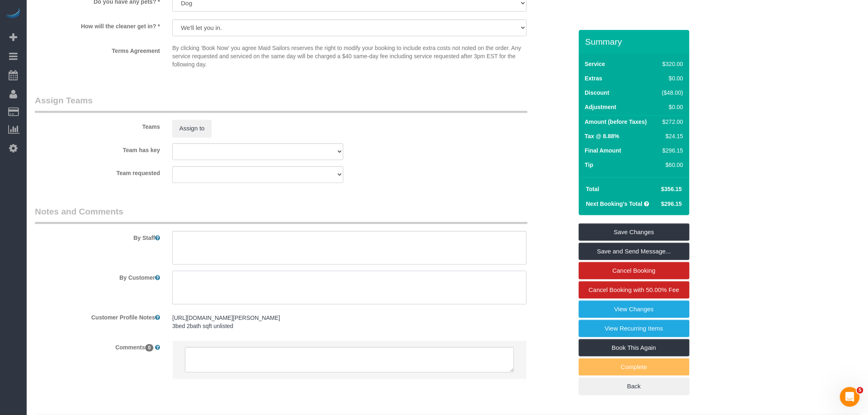
type textarea "This is a 3-bedroom, 1-bathroom apartment, approximately 700 sq ft. The bedroom…"
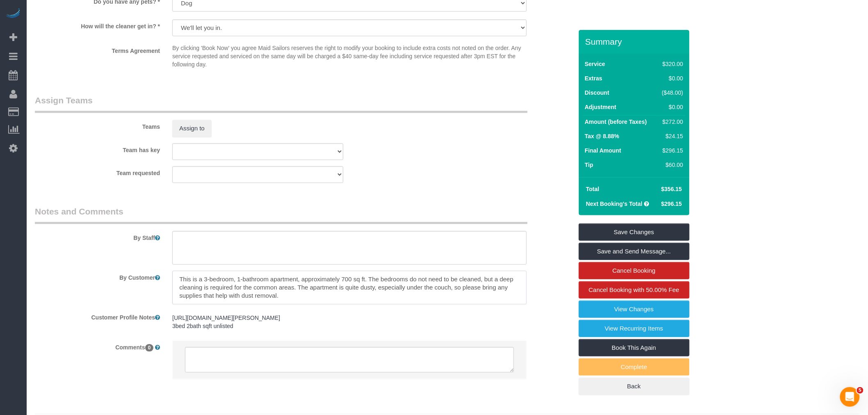
click at [272, 301] on textarea at bounding box center [349, 288] width 354 height 34
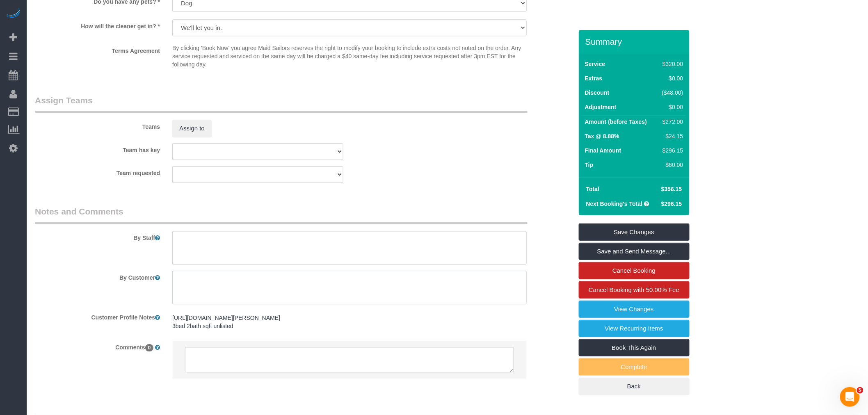
type textarea "This is a 3-bedroom, 1-bathroom apartment, approximately 700 sq ft. The bedroom…"
type textarea "One deep clean a month and regular cleaning every two weeks"
click at [246, 285] on textarea at bounding box center [349, 288] width 354 height 34
click at [248, 281] on textarea at bounding box center [349, 288] width 354 height 34
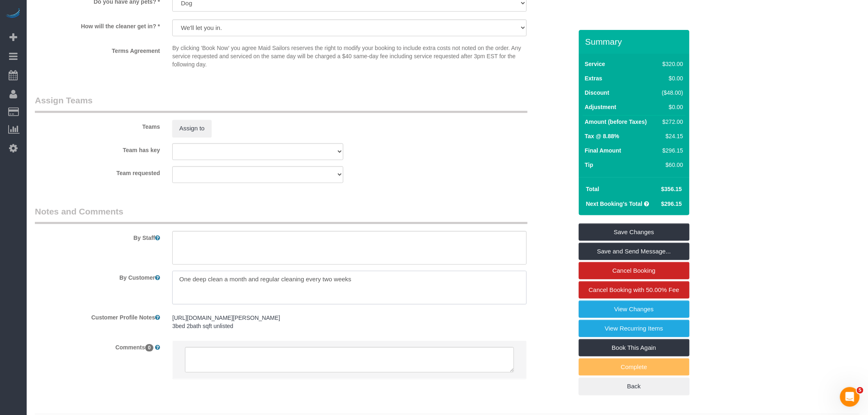
click at [248, 281] on textarea at bounding box center [349, 288] width 354 height 34
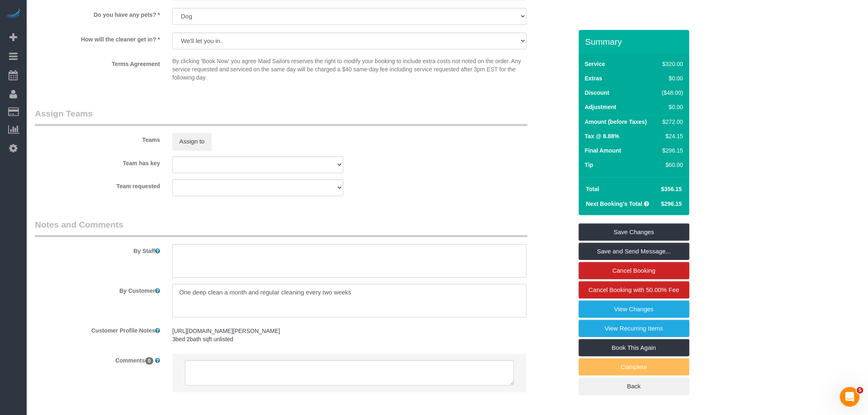
scroll to position [820, 0]
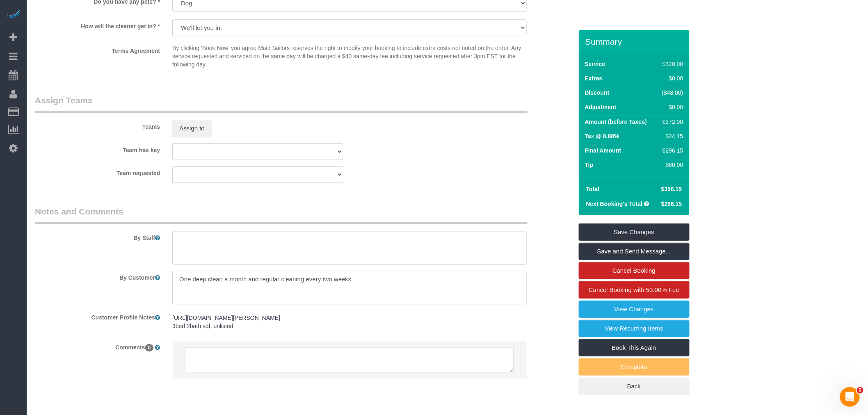
click at [259, 294] on textarea at bounding box center [349, 288] width 354 height 34
click at [276, 286] on textarea at bounding box center [349, 288] width 354 height 34
paste textarea "One deep clean a month and regular cleaning every two weeks"
click at [228, 290] on textarea at bounding box center [349, 288] width 354 height 34
paste textarea "This is a 3-bedroom, 1-bathroom apartment, approximately 700 sq ft. The bedroom…"
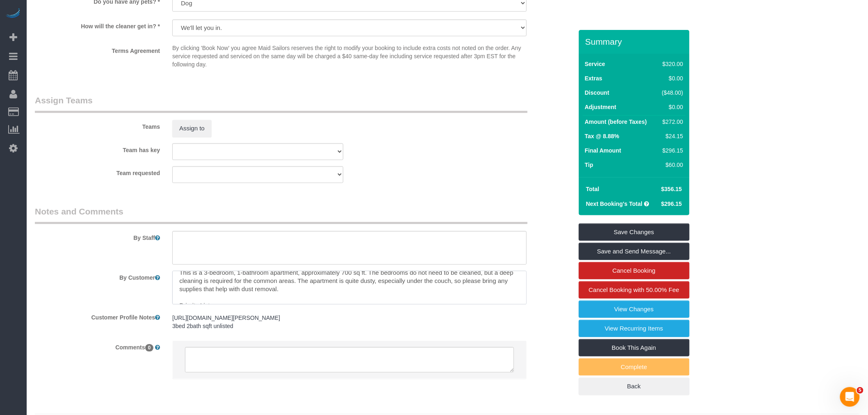
scroll to position [0, 0]
click at [182, 281] on textarea at bounding box center [349, 288] width 354 height 34
click at [185, 292] on textarea at bounding box center [349, 288] width 354 height 34
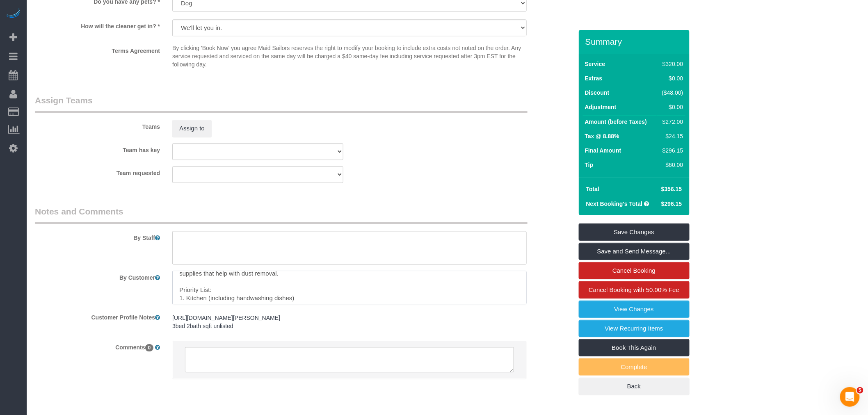
scroll to position [41, 0]
click at [226, 298] on textarea at bounding box center [349, 288] width 354 height 34
click at [273, 286] on textarea at bounding box center [349, 288] width 354 height 34
click at [283, 281] on textarea at bounding box center [349, 288] width 354 height 34
type textarea "This is a 3-bedroom, 1-bathroom apartment, approximately 700 sq ft. The bedroom…"
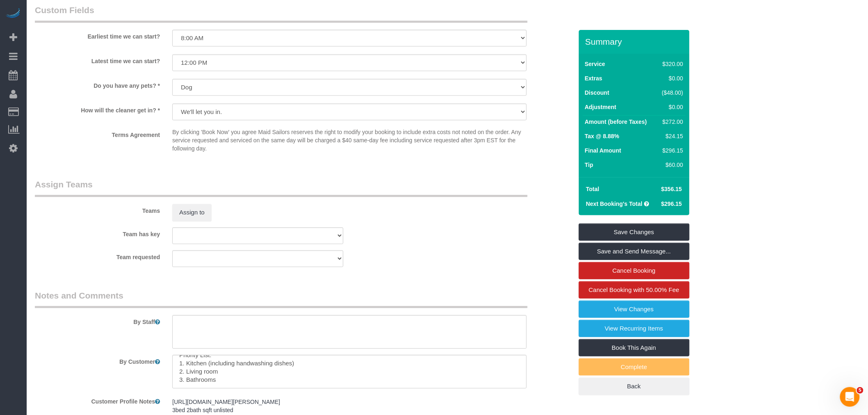
scroll to position [729, 0]
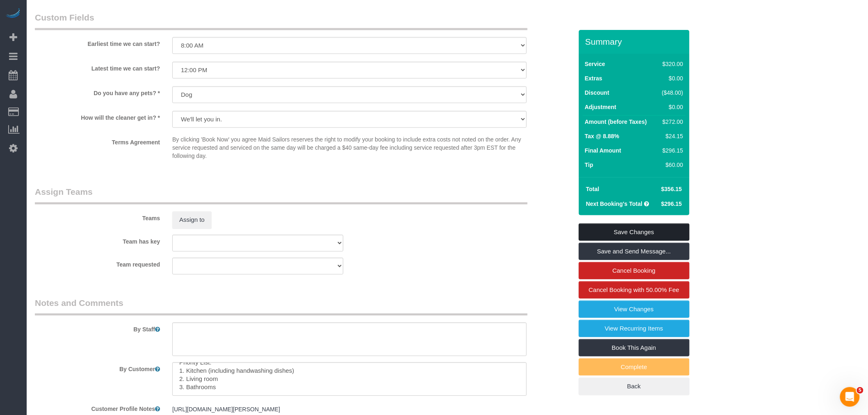
click at [632, 229] on link "Save Changes" at bounding box center [634, 232] width 111 height 17
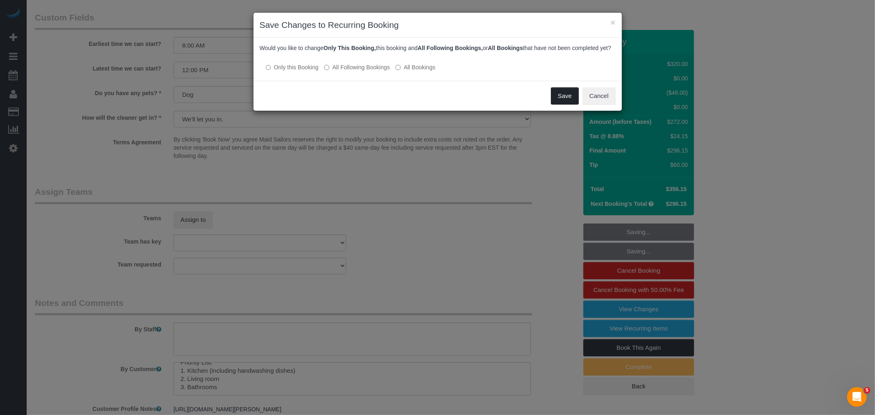
click at [563, 105] on button "Save" at bounding box center [565, 95] width 28 height 17
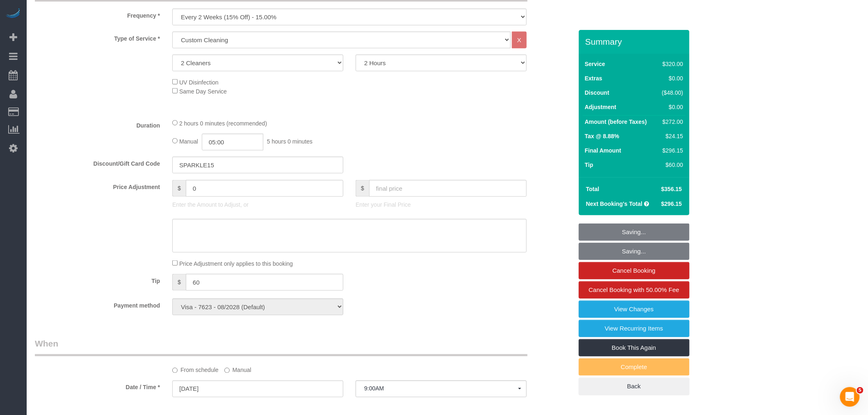
scroll to position [91, 0]
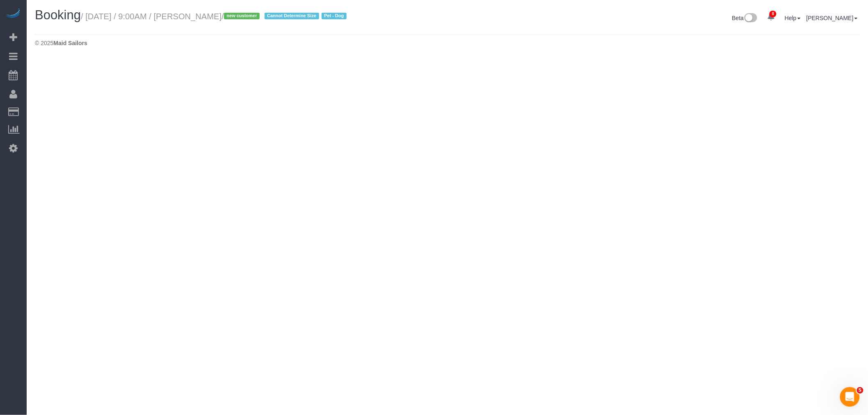
select select "NY"
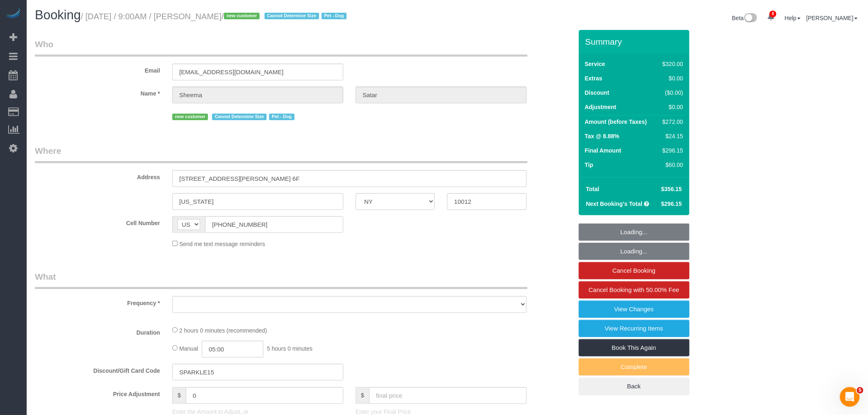
select select "2"
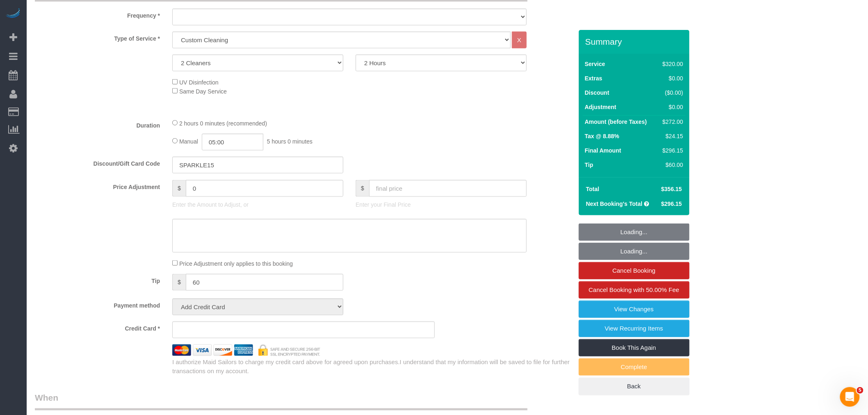
select select "string:stripe-pm_1S2aaX4VGloSiKo7r95l7AcN"
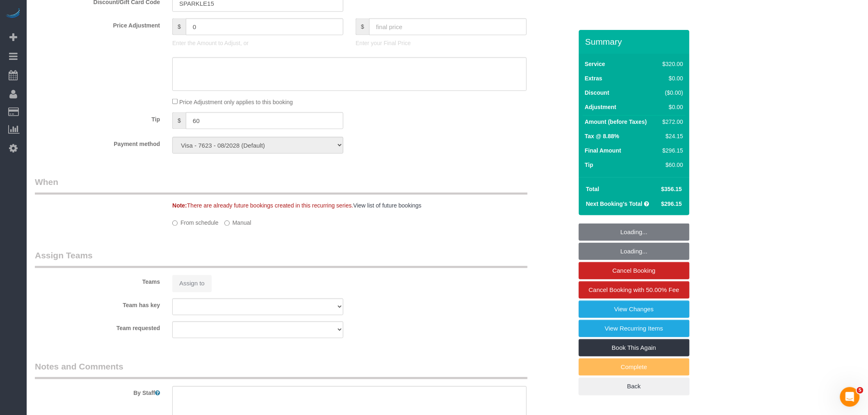
select select "object:2609"
select select "spot50"
select select "number:56"
select select "number:72"
select select "number:13"
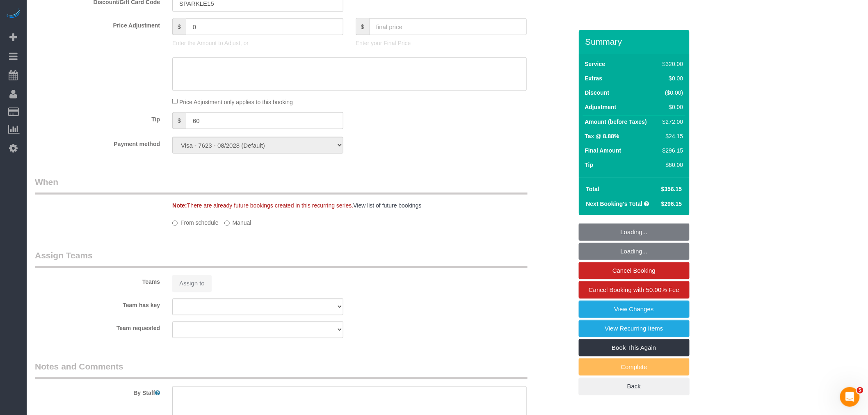
select select "number:5"
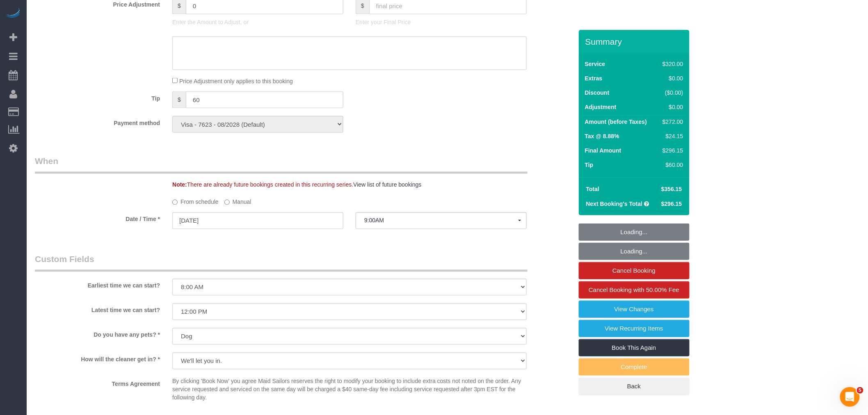
select select "object:3153"
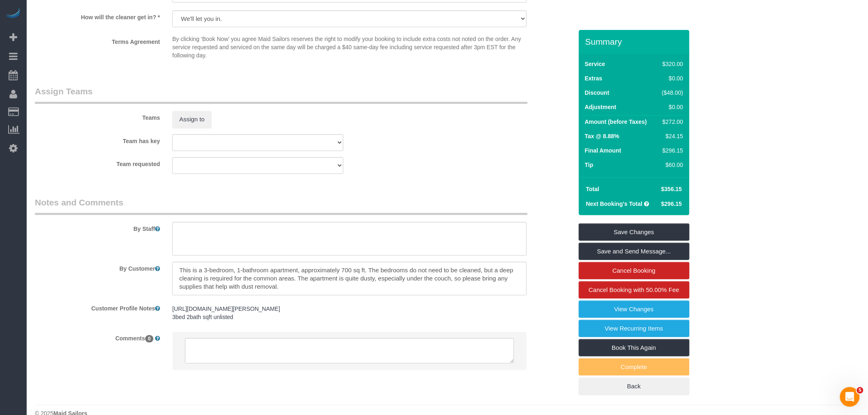
scroll to position [816, 0]
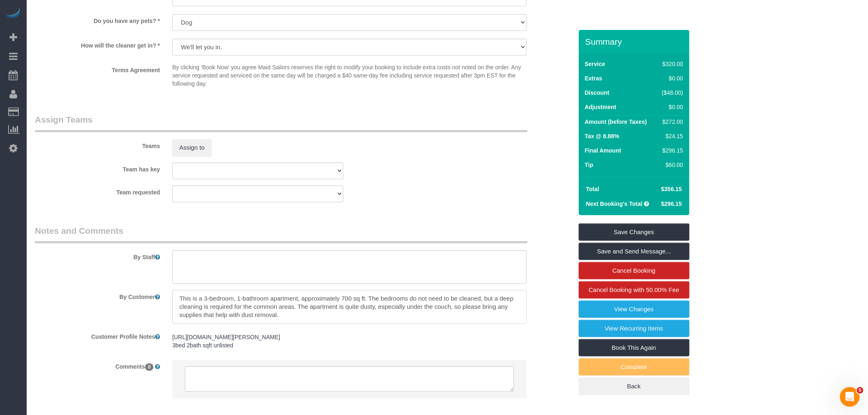
click at [194, 301] on textarea at bounding box center [349, 307] width 354 height 34
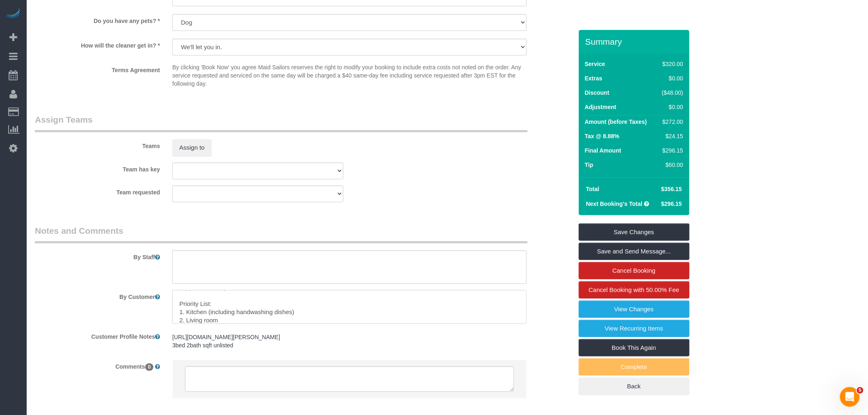
scroll to position [36, 0]
click at [243, 315] on textarea at bounding box center [349, 307] width 354 height 34
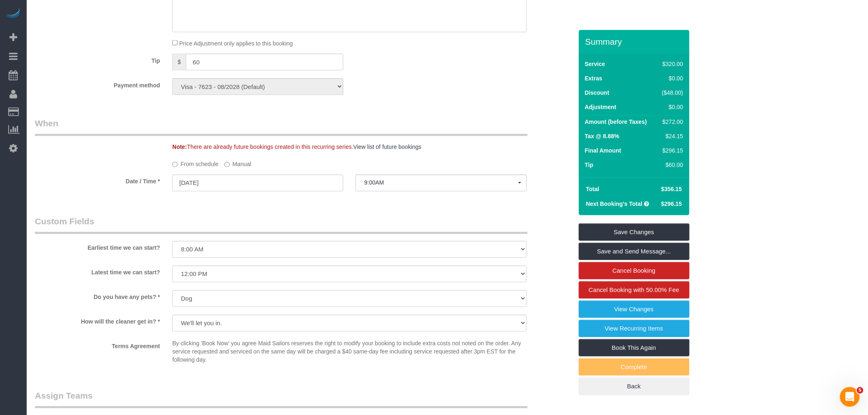
scroll to position [542, 0]
click at [238, 161] on label "Manual" at bounding box center [237, 159] width 27 height 11
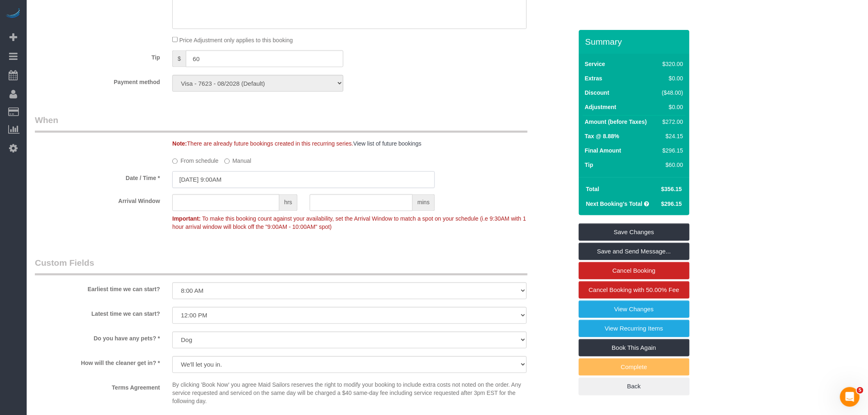
click at [237, 183] on input "09/02/2025 9:00AM" at bounding box center [303, 179] width 263 height 17
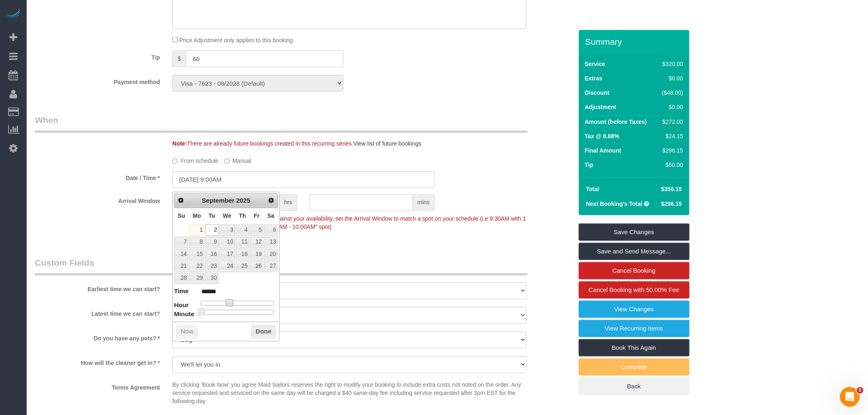
click at [228, 302] on span at bounding box center [229, 302] width 7 height 7
type input "09/02/2025 10:00AM"
type input "*******"
type input "09/02/2025 11:00AM"
type input "*******"
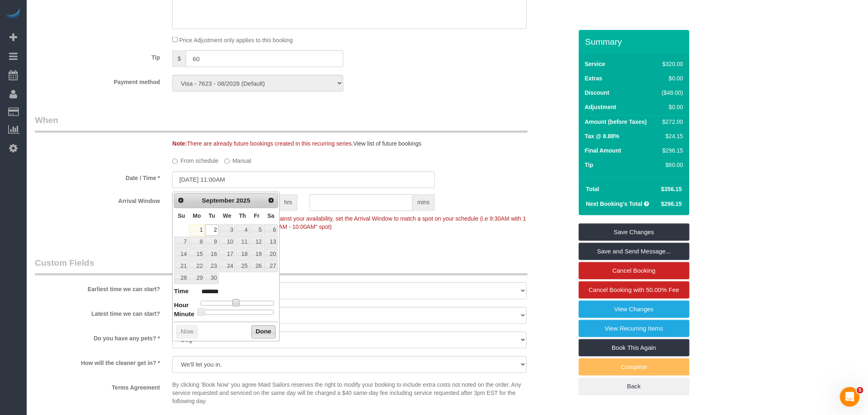
type input "09/02/2025 12:00PM"
type input "*******"
type input "09/02/2025 1:00PM"
type input "******"
click at [261, 331] on button "Done" at bounding box center [263, 332] width 24 height 13
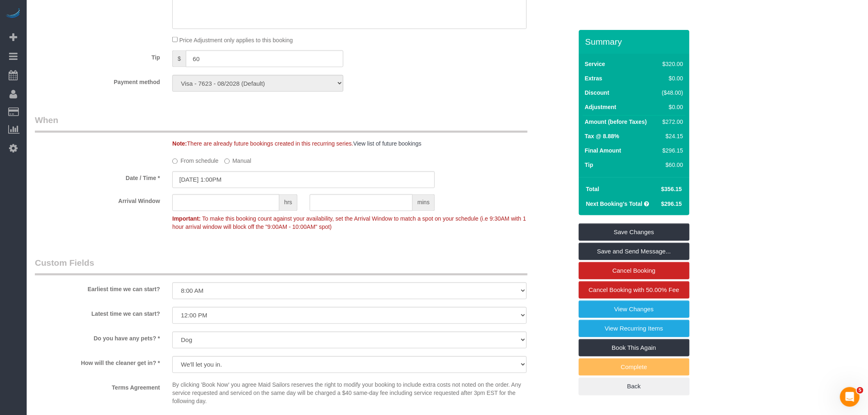
click at [464, 116] on div "Who Email ssatar10@gmail.com Name * Sheema Satar new customer Cannot Determine …" at bounding box center [304, 118] width 550 height 1260
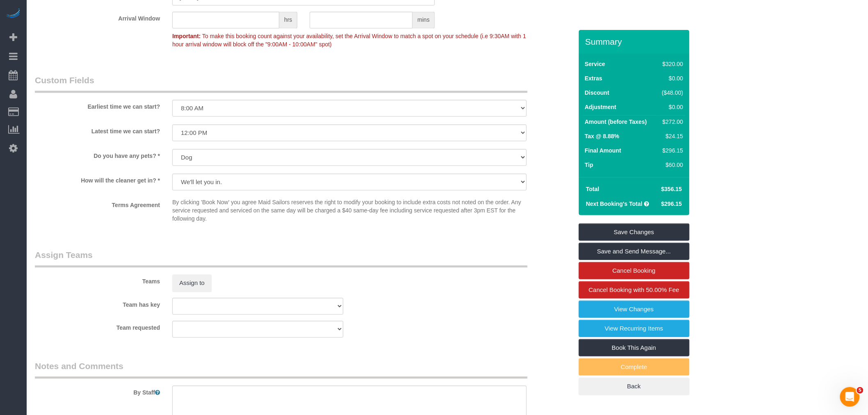
scroll to position [861, 0]
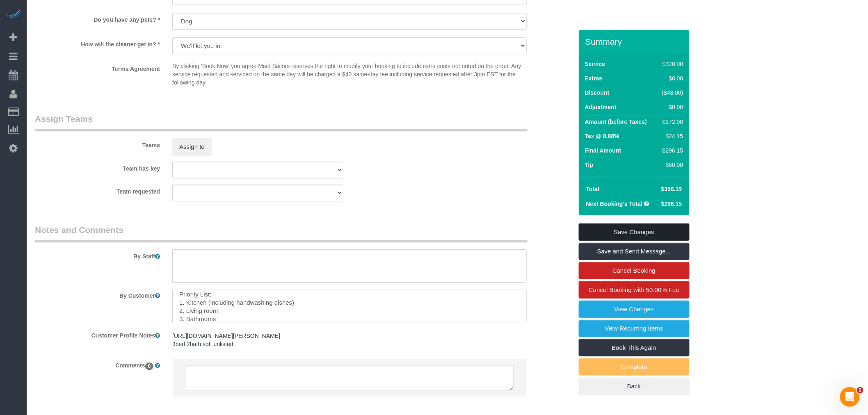
click at [634, 229] on link "Save Changes" at bounding box center [634, 232] width 111 height 17
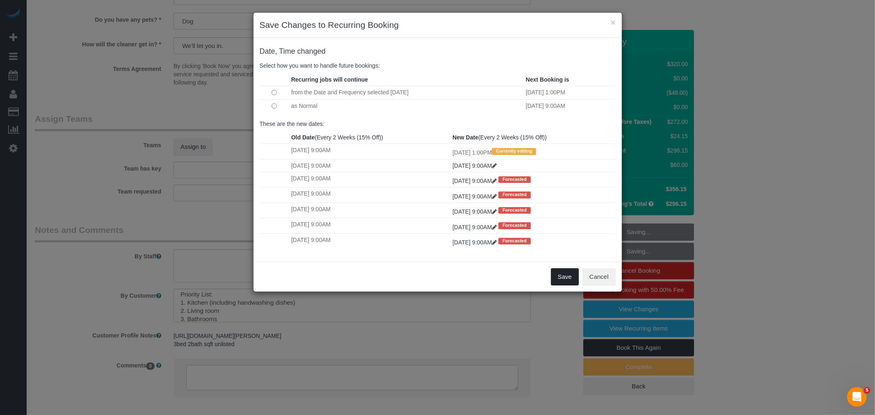
click at [567, 280] on button "Save" at bounding box center [565, 276] width 28 height 17
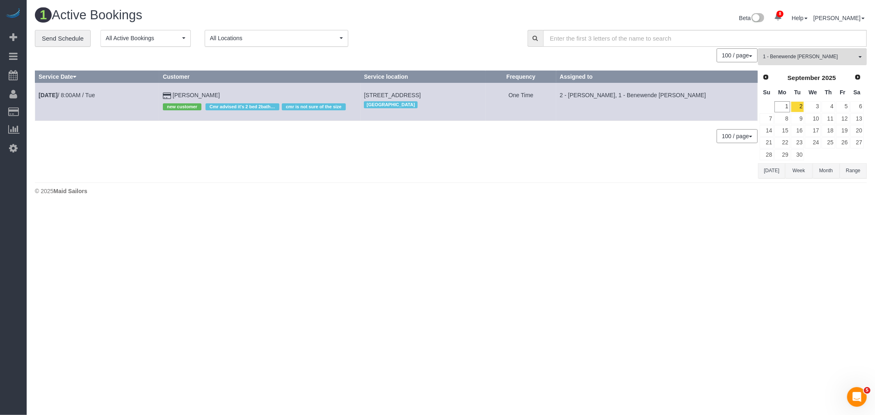
drag, startPoint x: 431, startPoint y: 63, endPoint x: 398, endPoint y: 92, distance: 43.6
click at [431, 63] on div "0 Bookings found. We couldn't find any bookings that matched your search. Creat…" at bounding box center [396, 113] width 723 height 130
click at [436, 51] on div "100 / page 10 / page 20 / page 30 / page 40 / page 50 / page 100 / page" at bounding box center [396, 55] width 723 height 14
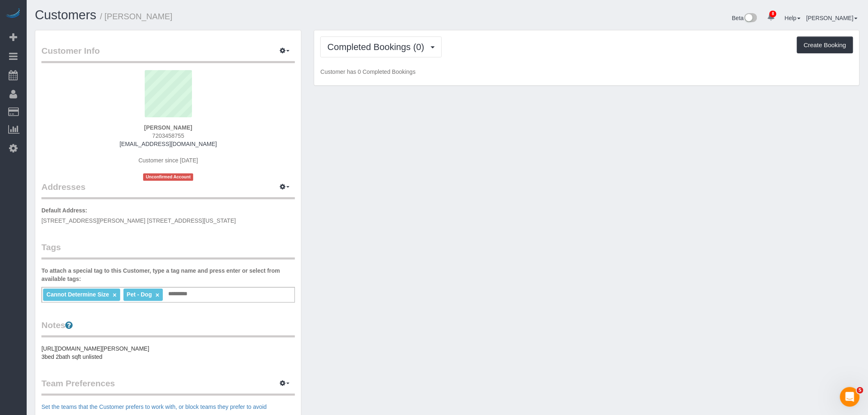
click at [515, 55] on div "Completed Bookings (0) Completed Bookings (0) Upcoming Bookings (7) Cancelled B…" at bounding box center [586, 47] width 533 height 21
click at [424, 180] on div "Customer Info Edit Contact Info Send Message Email Preferences Special Sales Ta…" at bounding box center [447, 305] width 837 height 551
click at [357, 182] on div "Customer Info Edit Contact Info Send Message Email Preferences Special Sales Ta…" at bounding box center [447, 305] width 837 height 551
click at [421, 128] on div "Customer Info Edit Contact Info Send Message Email Preferences Special Sales Ta…" at bounding box center [447, 305] width 837 height 551
click at [573, 230] on div "Customer Info Edit Contact Info Send Message Email Preferences Special Sales Ta…" at bounding box center [447, 305] width 837 height 551
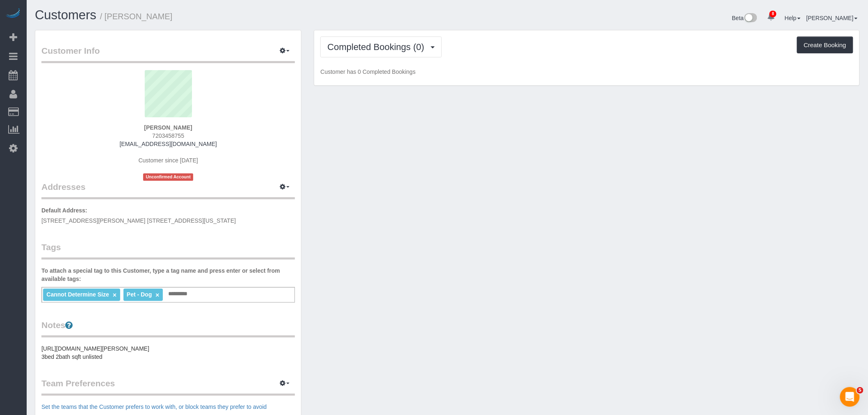
click at [471, 187] on div "Customer Info Edit Contact Info Send Message Email Preferences Special Sales Ta…" at bounding box center [447, 305] width 837 height 551
click at [388, 53] on button "Completed Bookings (0)" at bounding box center [380, 47] width 121 height 21
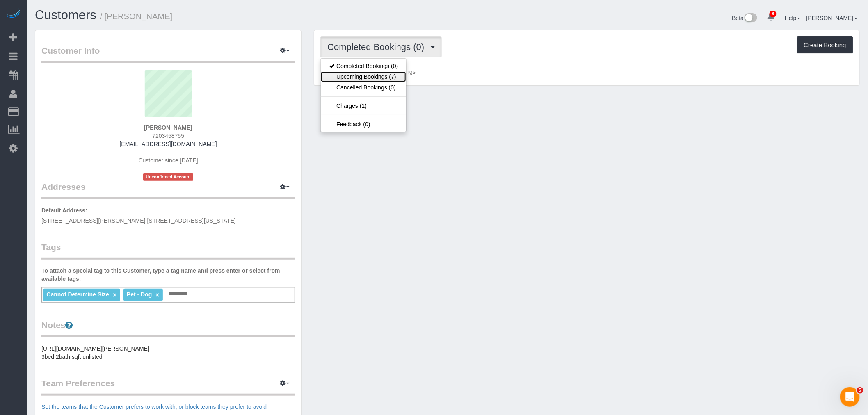
click at [394, 75] on link "Upcoming Bookings (7)" at bounding box center [363, 76] width 85 height 11
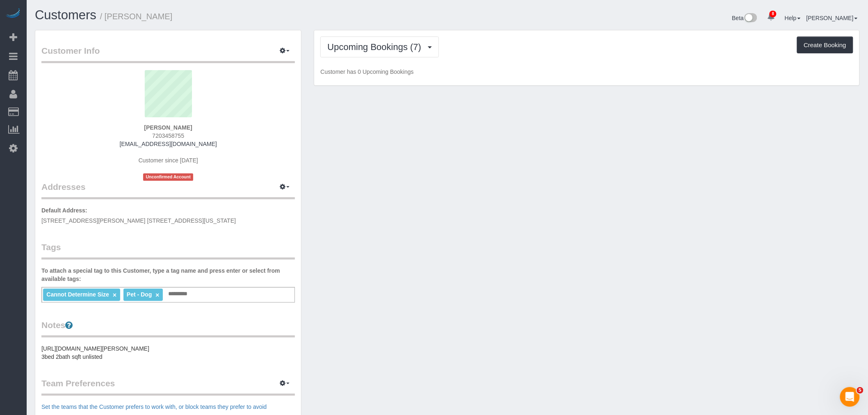
click at [548, 56] on div "Upcoming Bookings (7) Completed Bookings (0) Upcoming Bookings (7) Cancelled Bo…" at bounding box center [586, 47] width 533 height 21
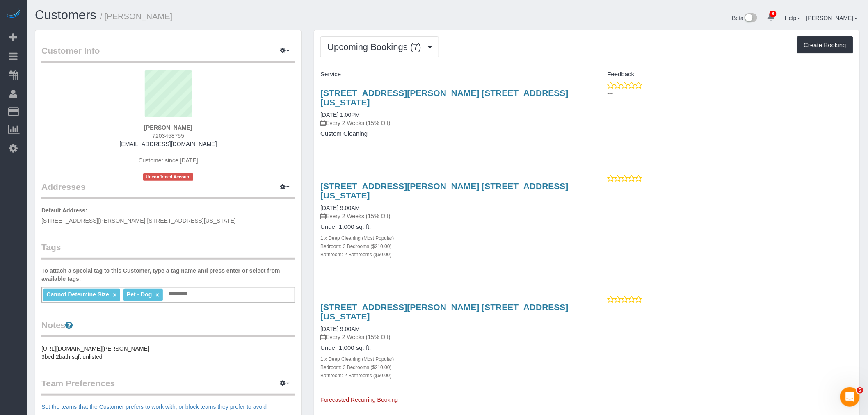
click at [535, 130] on h4 "Custom Cleaning" at bounding box center [450, 133] width 260 height 7
click at [528, 42] on div "Upcoming Bookings (7) Completed Bookings (0) Upcoming Bookings (7) Cancelled Bo…" at bounding box center [586, 47] width 533 height 21
click at [400, 55] on button "Upcoming Bookings (7)" at bounding box center [379, 47] width 119 height 21
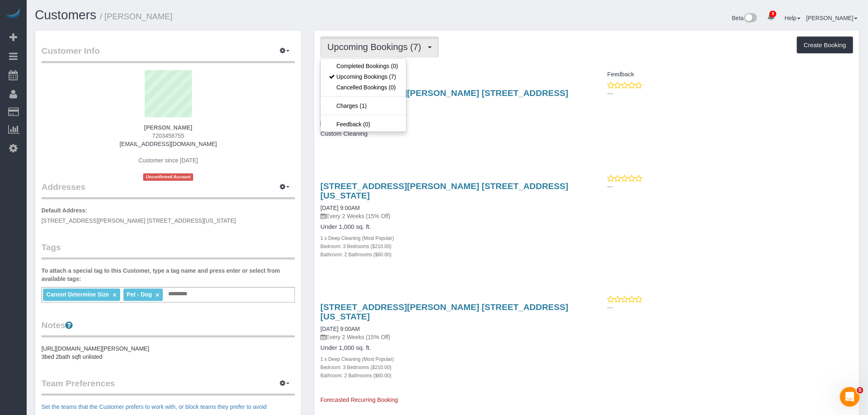
click at [576, 56] on div "Upcoming Bookings (7) Completed Bookings (0) Upcoming Bookings (7) Cancelled Bo…" at bounding box center [586, 47] width 533 height 21
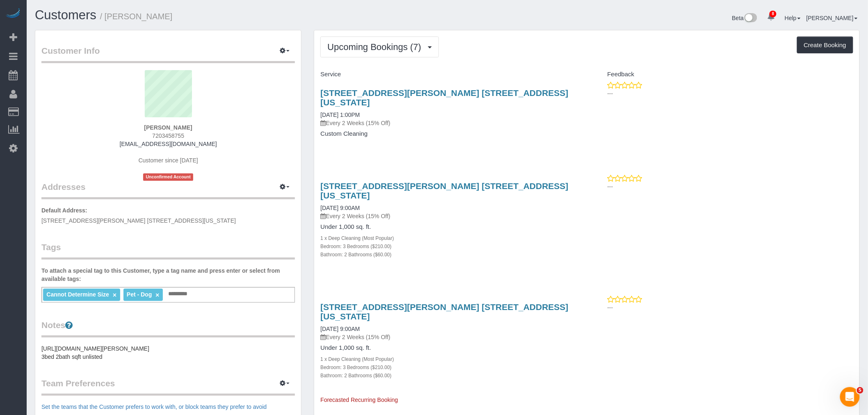
click at [390, 52] on span "Upcoming Bookings (7)" at bounding box center [376, 47] width 98 height 10
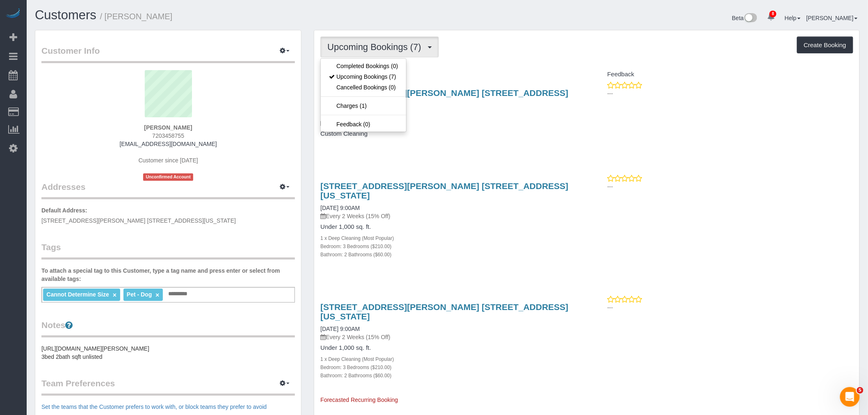
click at [530, 53] on div "Upcoming Bookings (7) Completed Bookings (0) Upcoming Bookings (7) Cancelled Bo…" at bounding box center [586, 47] width 533 height 21
click at [370, 51] on span "Upcoming Bookings (7)" at bounding box center [376, 47] width 98 height 10
click at [553, 57] on div "Upcoming Bookings (7) Completed Bookings (0) Upcoming Bookings (7) Cancelled Bo…" at bounding box center [586, 47] width 533 height 21
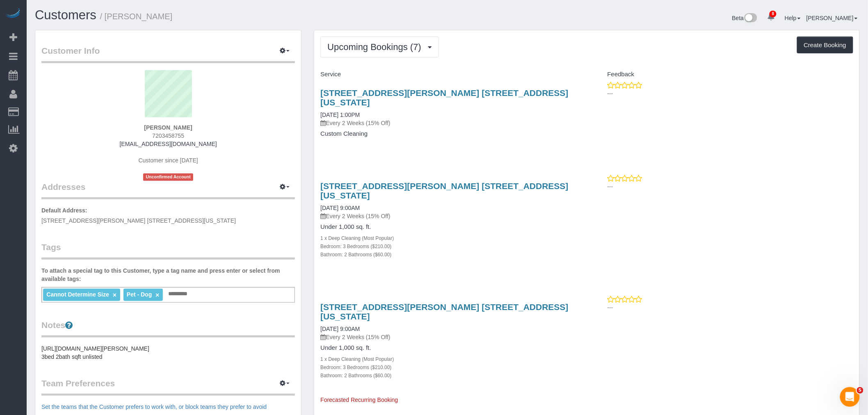
click at [396, 54] on button "Upcoming Bookings (7)" at bounding box center [379, 47] width 119 height 21
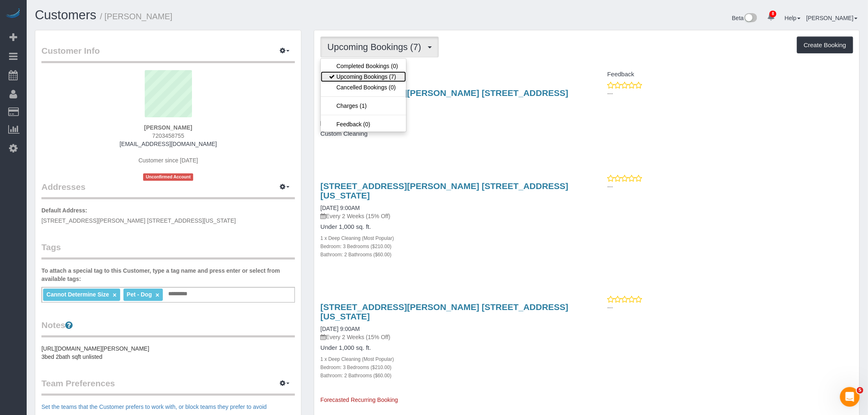
click at [390, 77] on link "Upcoming Bookings (7)" at bounding box center [363, 76] width 85 height 11
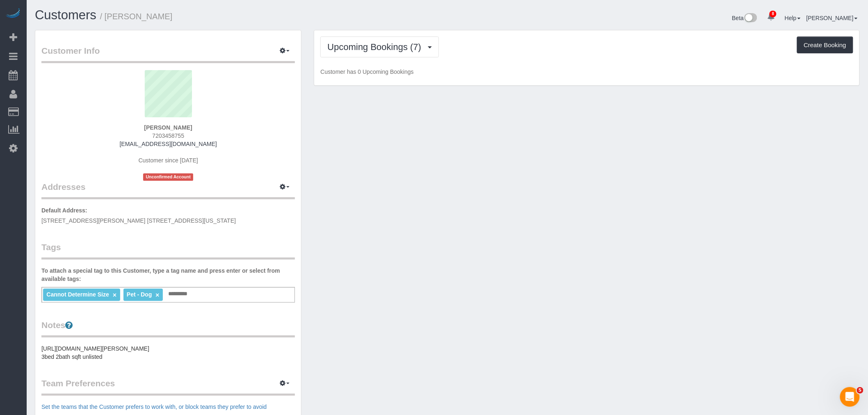
click at [535, 55] on div "Upcoming Bookings (7) Completed Bookings (0) Upcoming Bookings (7) Cancelled Bo…" at bounding box center [586, 47] width 533 height 21
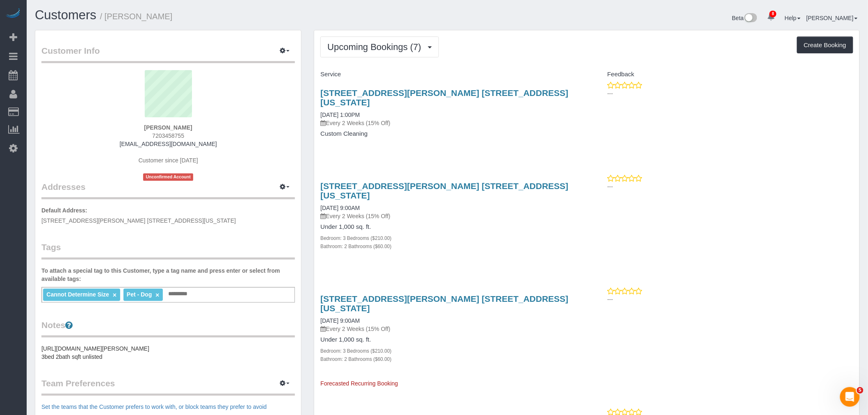
click at [527, 71] on div "Service" at bounding box center [450, 75] width 272 height 14
click at [498, 48] on div "Upcoming Bookings (7) Completed Bookings (0) Upcoming Bookings (7) Cancelled Bo…" at bounding box center [586, 47] width 533 height 21
click at [458, 91] on link "[STREET_ADDRESS][PERSON_NAME] [STREET_ADDRESS][US_STATE]" at bounding box center [444, 97] width 248 height 19
click at [391, 48] on span "Upcoming Bookings (7)" at bounding box center [376, 47] width 98 height 10
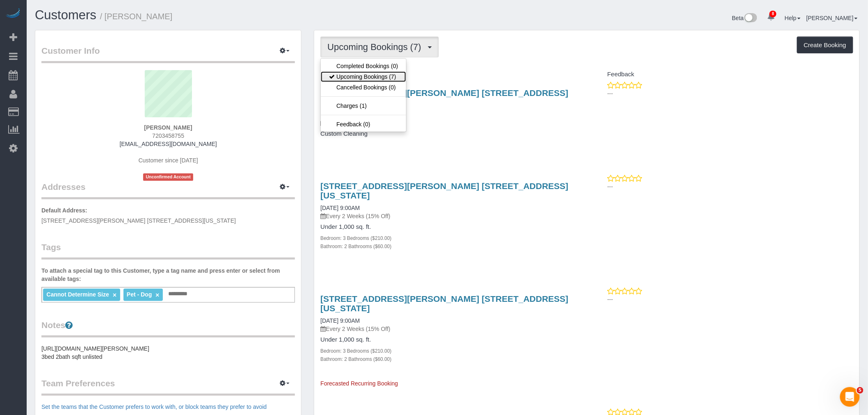
click at [386, 73] on link "Upcoming Bookings (7)" at bounding box center [363, 76] width 85 height 11
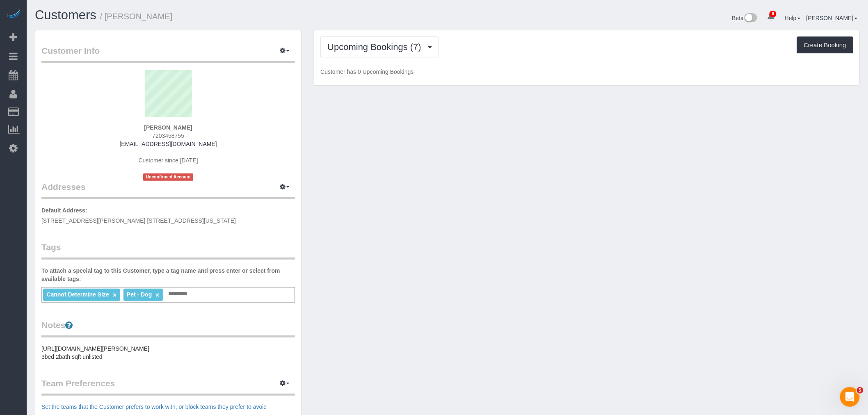
click at [503, 55] on div "Upcoming Bookings (7) Completed Bookings (0) Upcoming Bookings (7) Cancelled Bo…" at bounding box center [586, 47] width 533 height 21
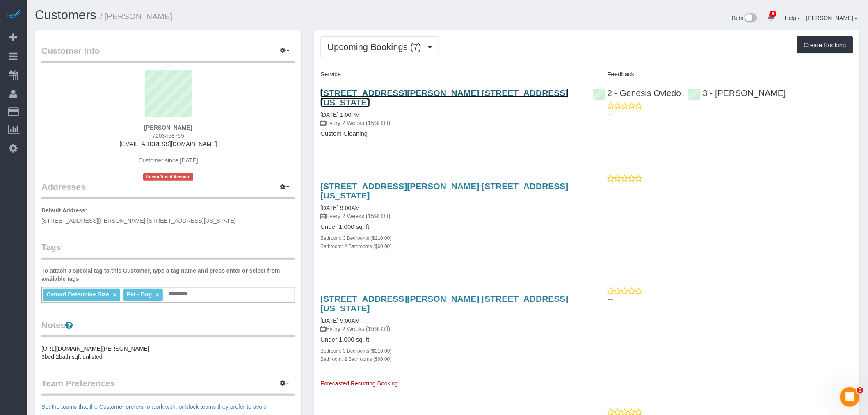
click at [474, 92] on link "[STREET_ADDRESS][PERSON_NAME] [STREET_ADDRESS][US_STATE]" at bounding box center [444, 97] width 248 height 19
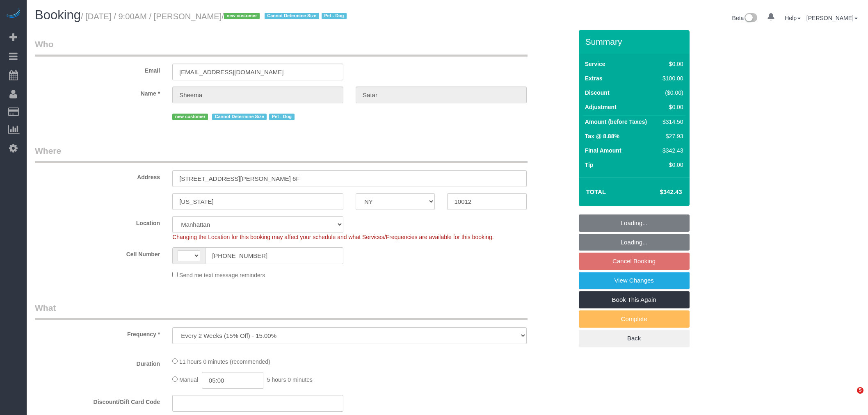
select select "NY"
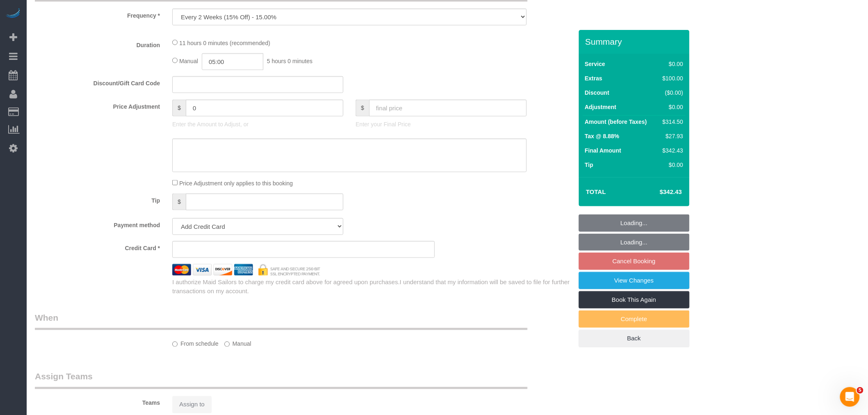
select select "string:[GEOGRAPHIC_DATA]"
select select "string:stripe-pm_1S2aaX4VGloSiKo7r95l7AcN"
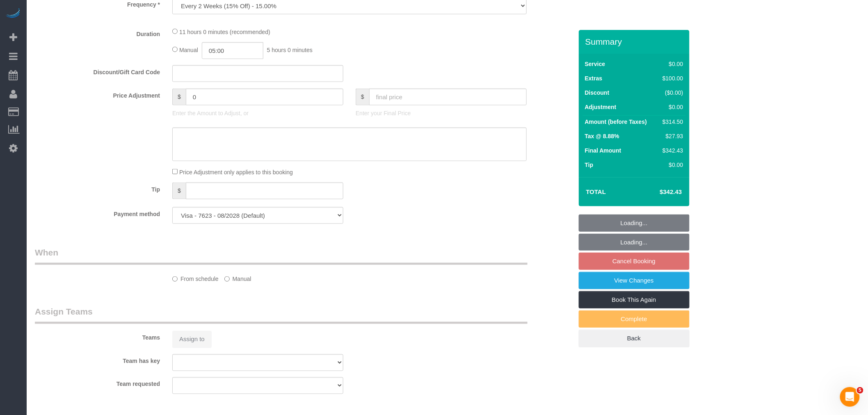
select select "object:700"
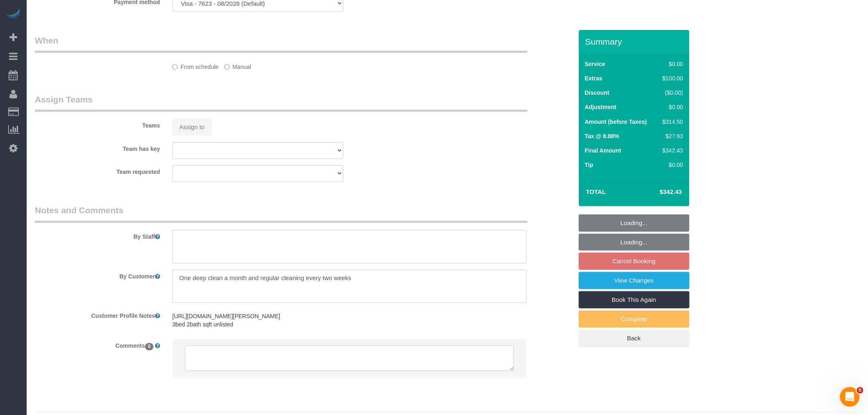
select select "number:56"
select select "number:72"
select select "number:13"
select select "number:5"
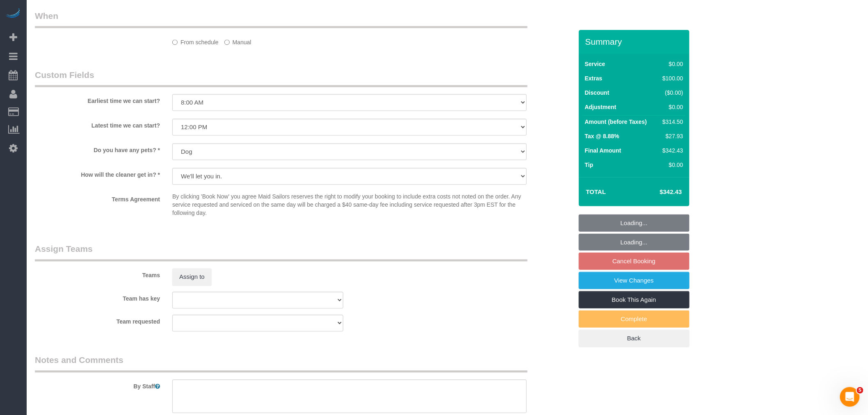
select select "3"
select select "2"
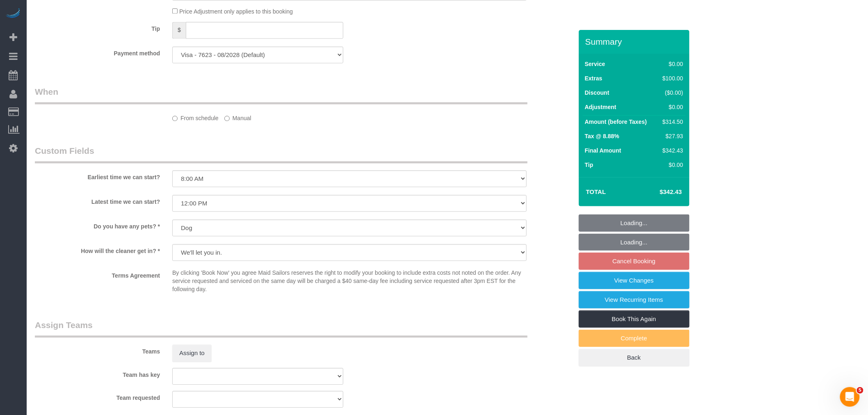
select select "3"
select select "2"
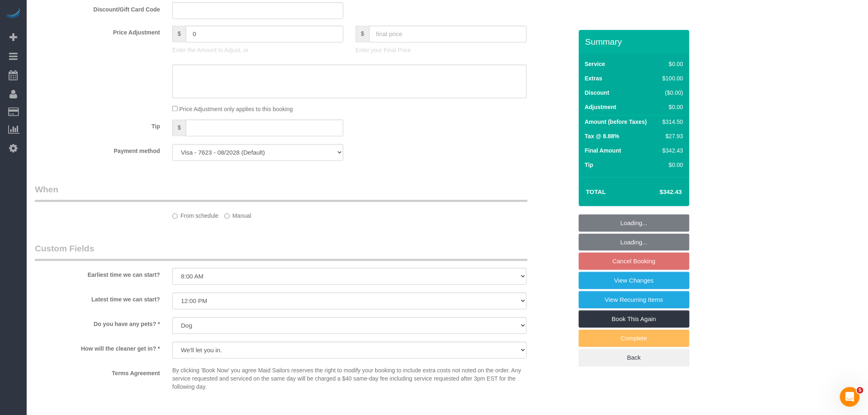
select select "spot2"
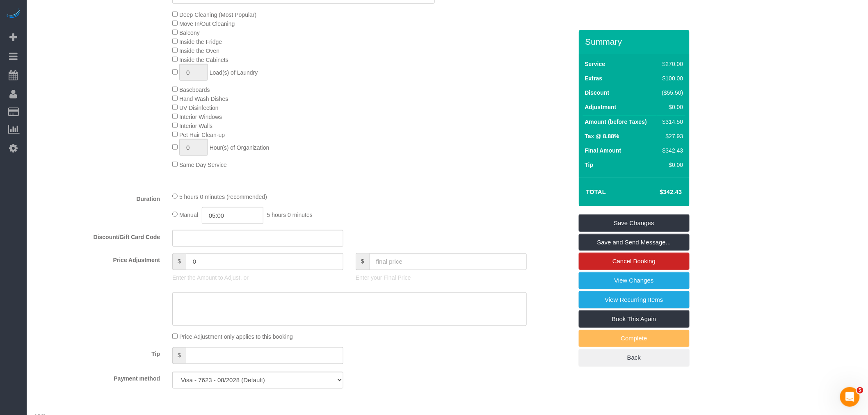
scroll to position [364, 0]
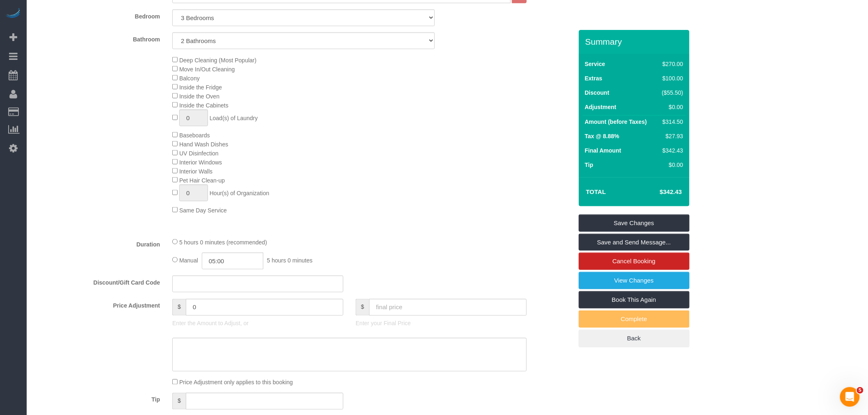
click at [407, 144] on div "Deep Cleaning (Most Popular) Move In/Out Cleaning Balcony Inside the Fridge Ins…" at bounding box center [372, 134] width 412 height 159
click at [386, 231] on div "Type of Service * Under 1,000 sq. ft. 1,001 - 1,500 sq. ft. 1,500+ sq. ft. Cust…" at bounding box center [304, 108] width 538 height 244
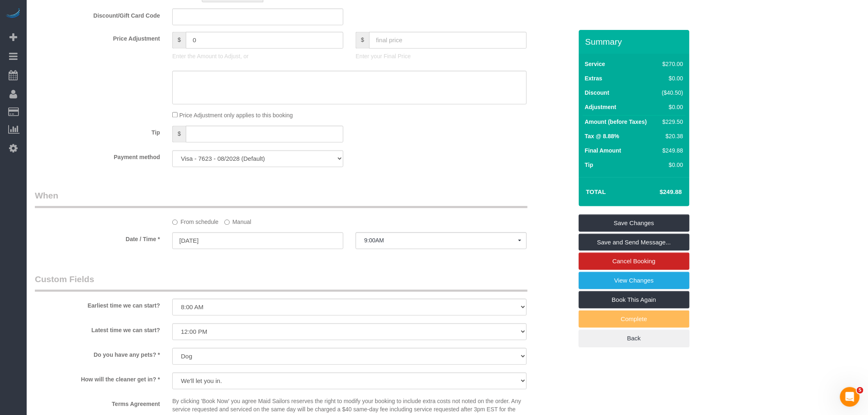
select select "spot61"
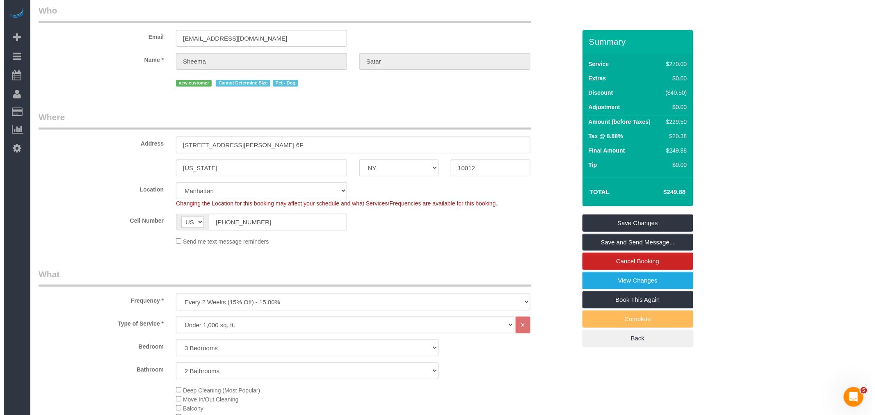
scroll to position [0, 0]
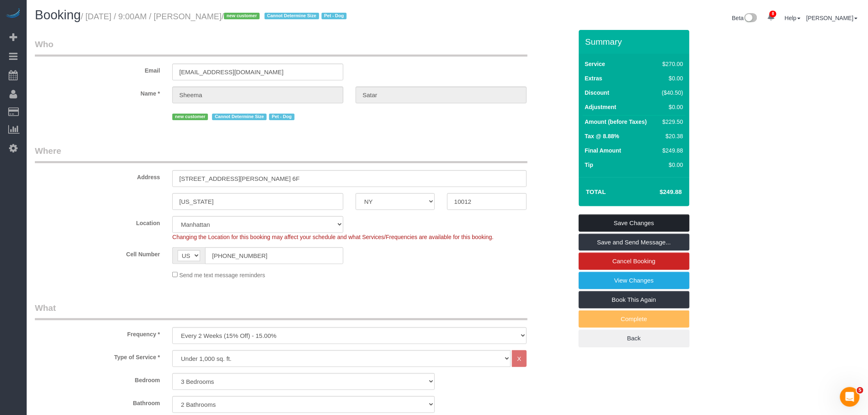
click at [624, 219] on link "Save Changes" at bounding box center [634, 223] width 111 height 17
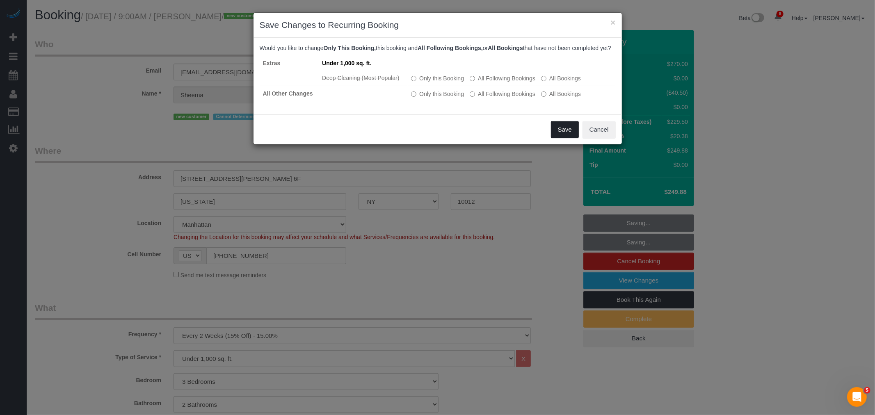
click at [567, 133] on button "Save" at bounding box center [565, 129] width 28 height 17
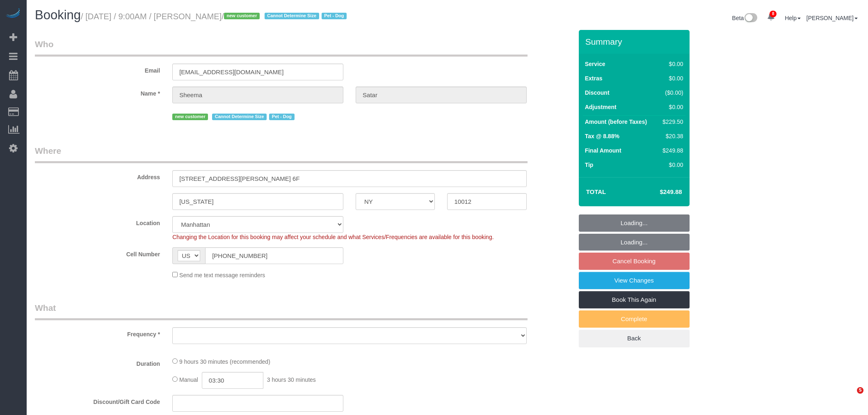
select select "NY"
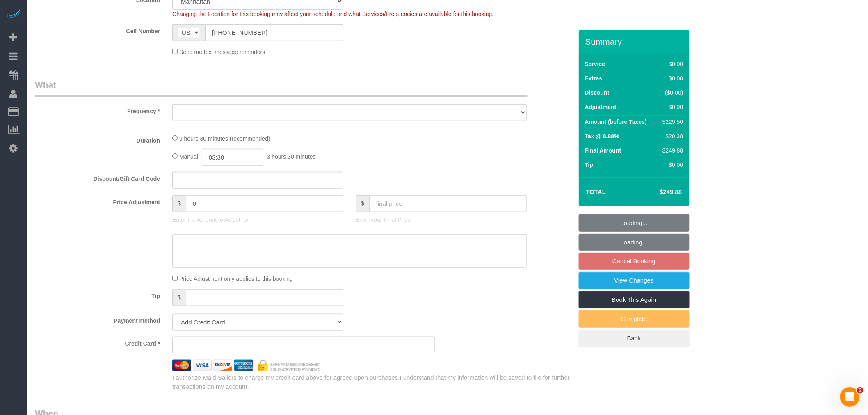
select select "object:696"
select select "string:stripe-pm_1S2aaX4VGloSiKo7r95l7AcN"
select select "number:56"
select select "number:72"
select select "number:13"
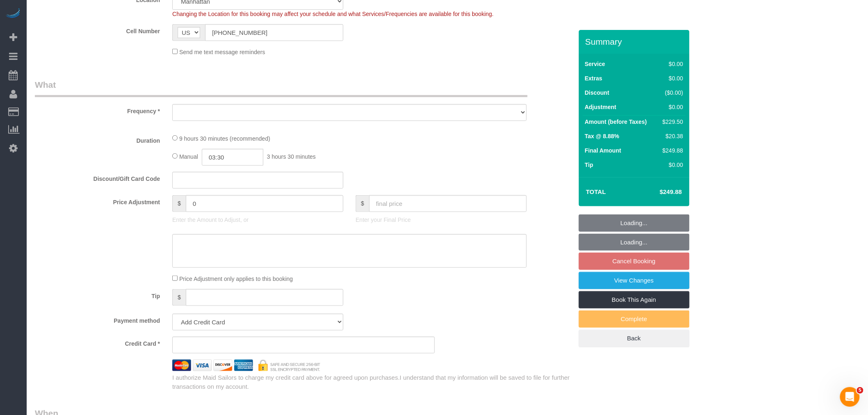
select select "number:5"
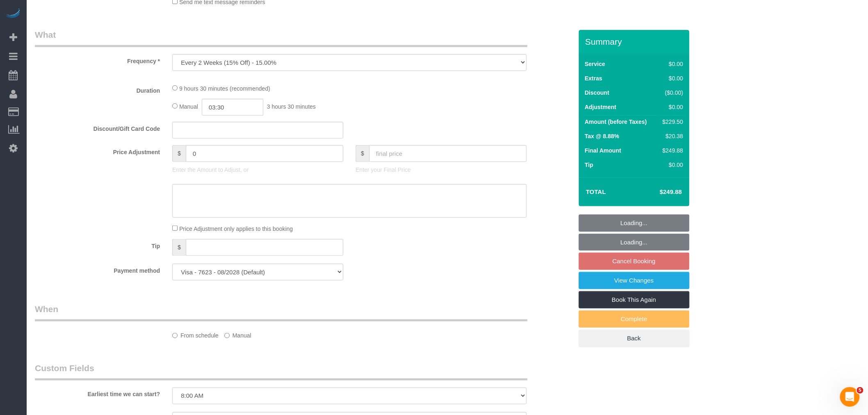
select select "object:948"
select select "3"
select select "2"
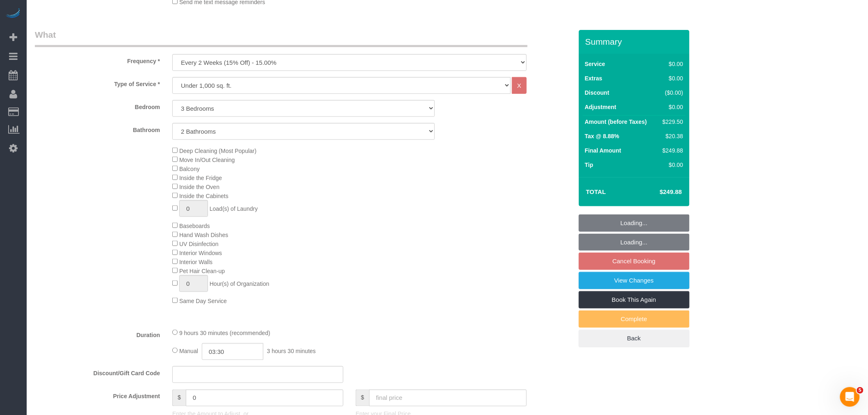
select select "spot2"
select select "3"
select select "2"
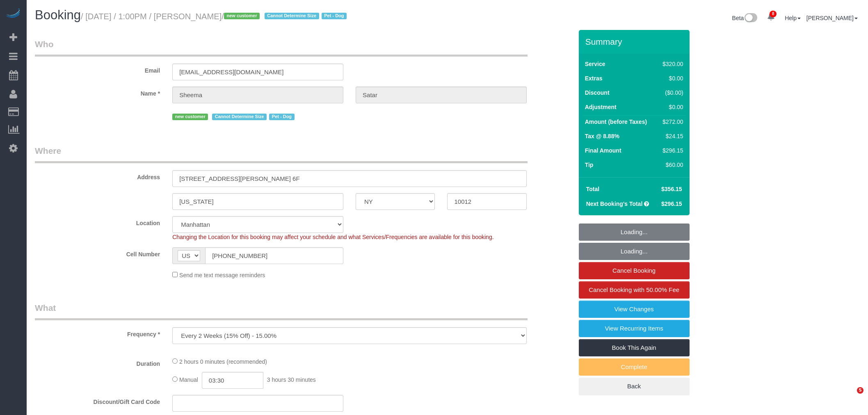
select select "NY"
select select "number:56"
select select "number:72"
select select "number:13"
select select "number:5"
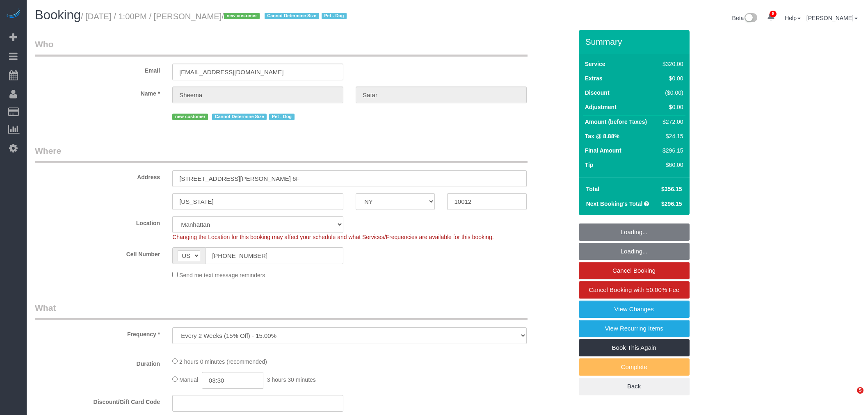
select select "object:858"
select select "2"
select select "spot1"
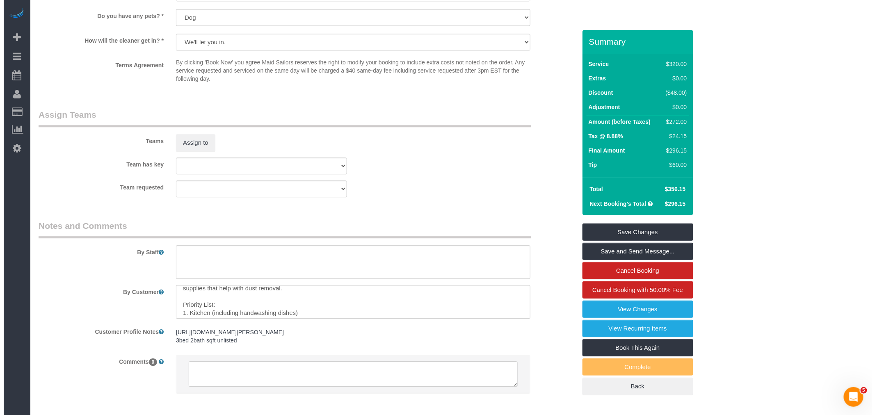
scroll to position [40, 0]
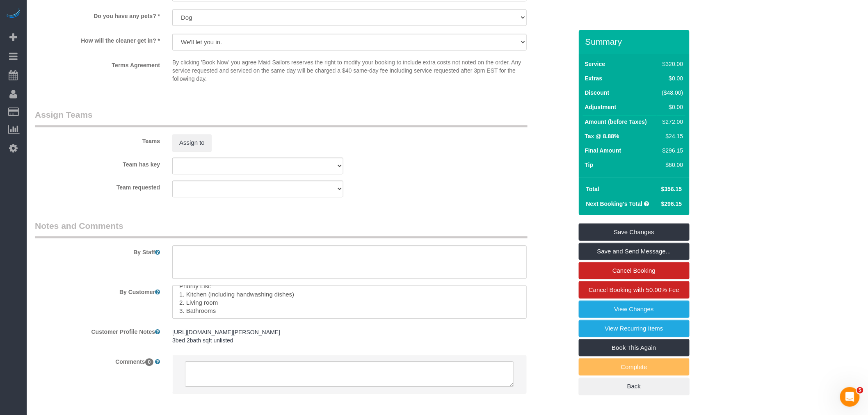
drag, startPoint x: 407, startPoint y: 167, endPoint x: 249, endPoint y: 151, distance: 159.2
click at [407, 167] on div "Team has key 000- Donna Mercado 000 - Partnerships 000 - TEAM JOB 1 - Abdoulaye…" at bounding box center [304, 166] width 550 height 17
click at [194, 148] on button "Assign to" at bounding box center [191, 142] width 39 height 17
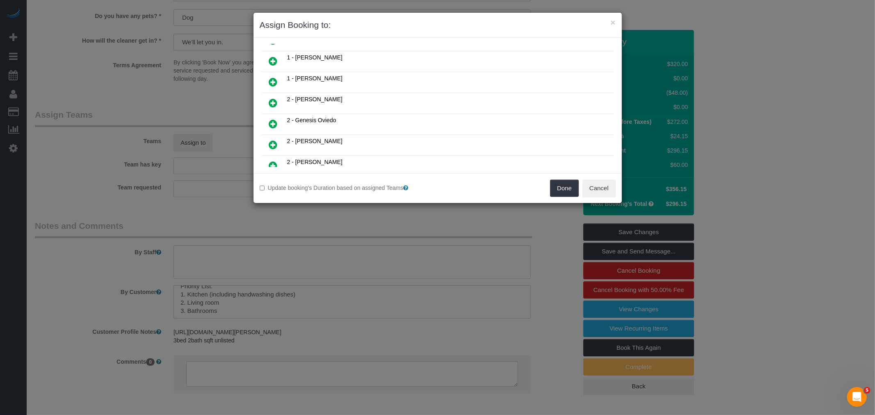
scroll to position [319, 0]
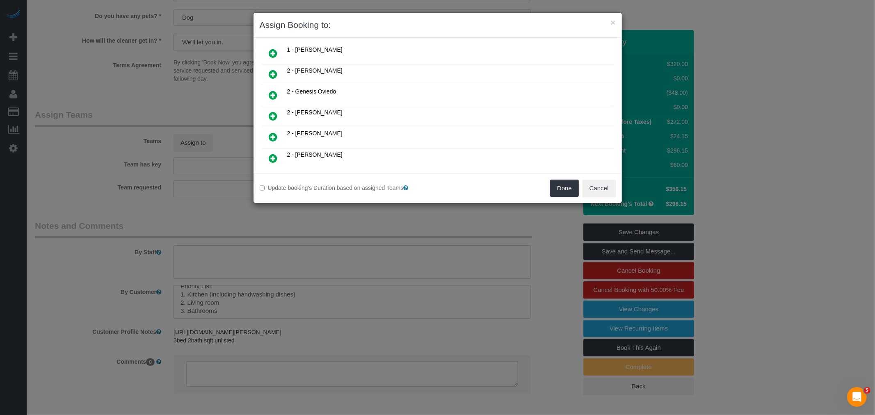
drag, startPoint x: 276, startPoint y: 89, endPoint x: 282, endPoint y: 89, distance: 6.2
click at [276, 90] on icon at bounding box center [273, 95] width 9 height 10
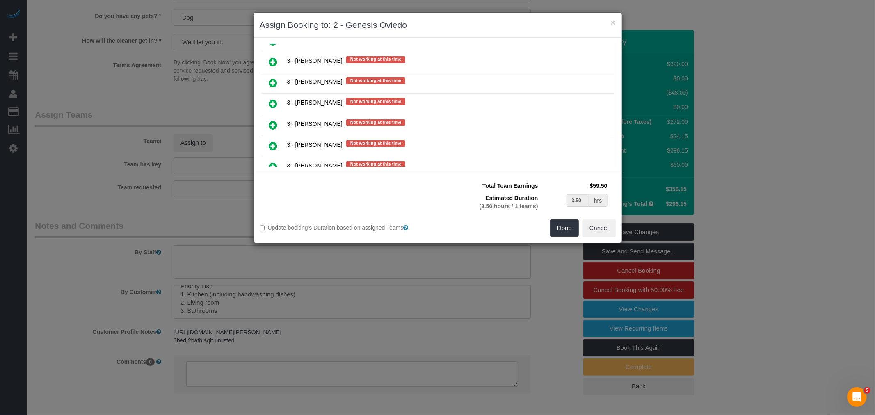
scroll to position [1158, 0]
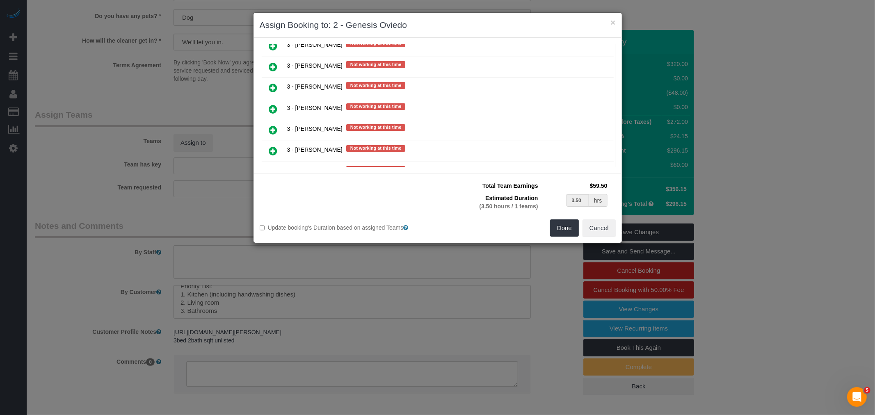
click at [273, 125] on icon at bounding box center [273, 130] width 9 height 10
type input "1.75"
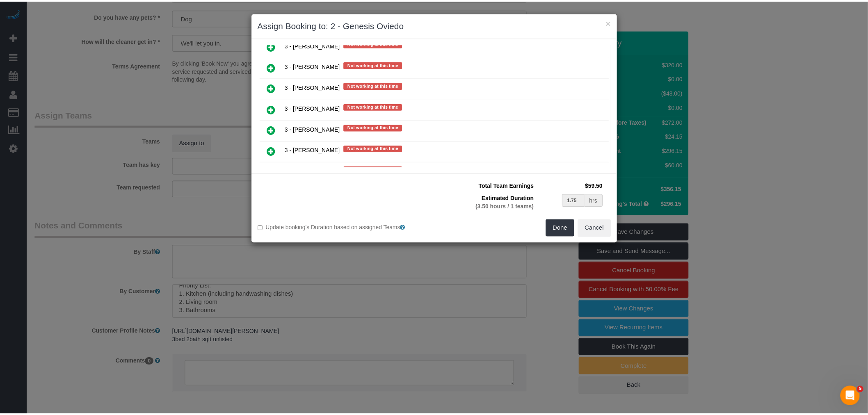
scroll to position [1179, 0]
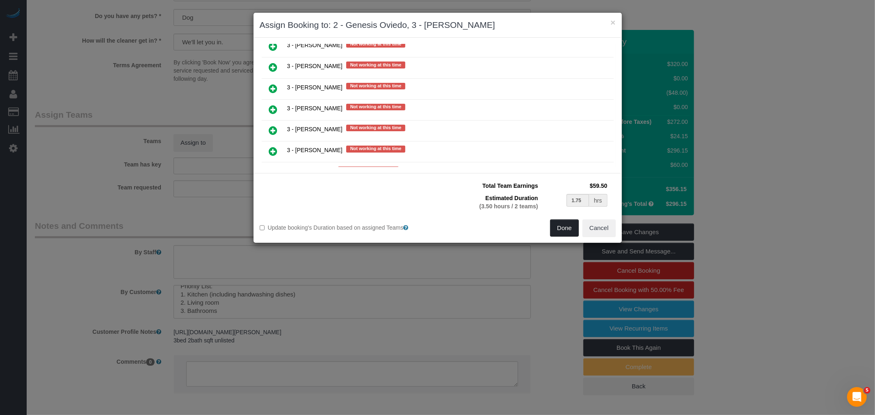
click at [565, 231] on button "Done" at bounding box center [564, 227] width 29 height 17
type input "01:45"
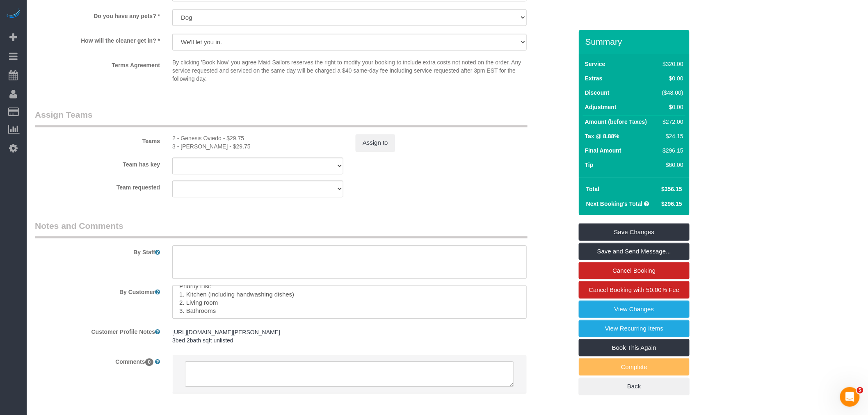
click at [464, 183] on sui-booking-teams "Teams 2 - Genesis Oviedo - $29.75 3 - Maria Bonilla - $29.75 Assign to Team has…" at bounding box center [304, 153] width 538 height 89
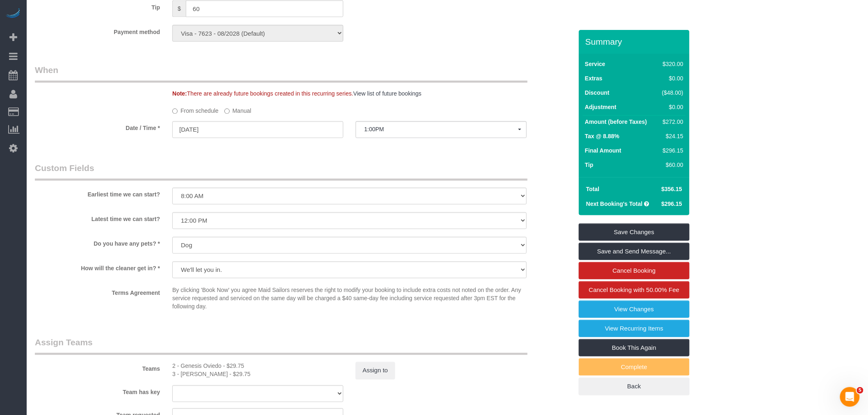
select select "spot50"
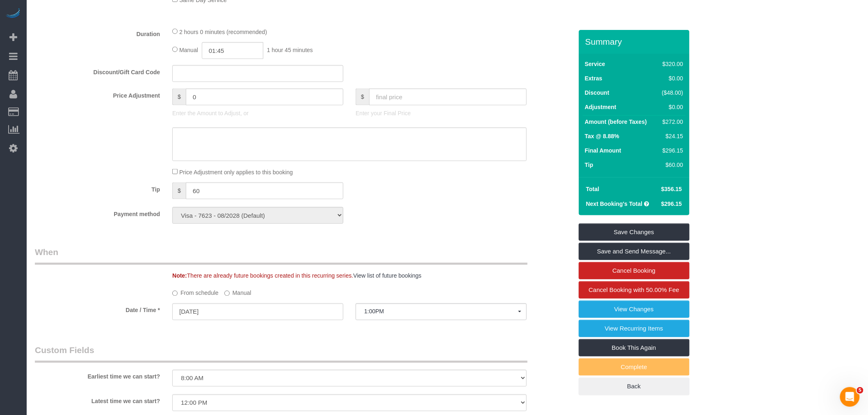
scroll to position [228, 0]
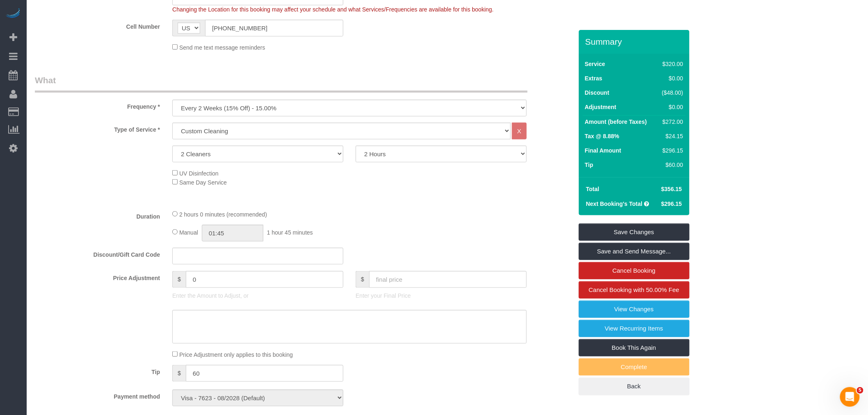
drag, startPoint x: 368, startPoint y: 208, endPoint x: 382, endPoint y: 234, distance: 30.1
click at [368, 207] on fieldset "What Frequency * One Time Weekly (20% Off) - 20.00% Every 2 Weeks (15% Off) - 1…" at bounding box center [304, 243] width 538 height 338
select select "spot99"
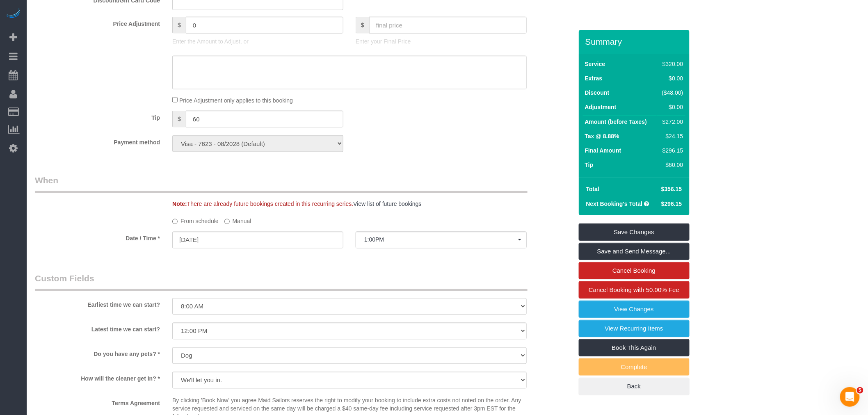
scroll to position [223, 0]
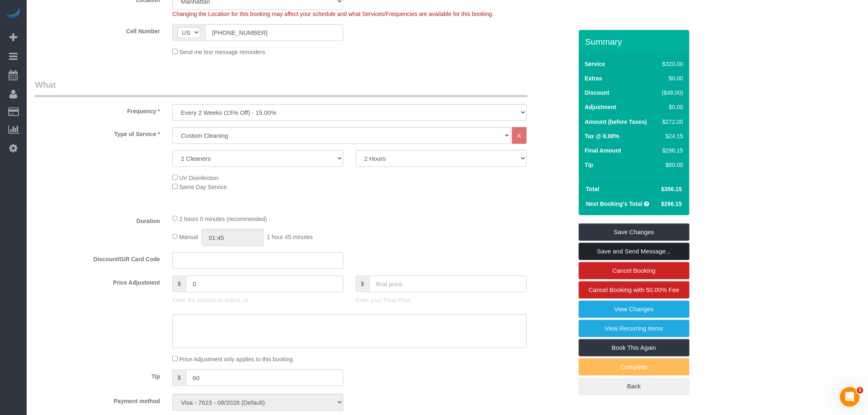
click at [649, 252] on link "Save and Send Message..." at bounding box center [634, 251] width 111 height 17
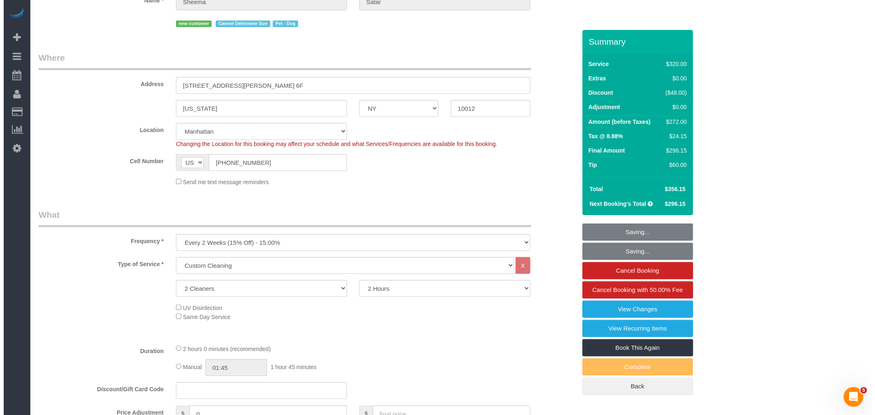
scroll to position [0, 0]
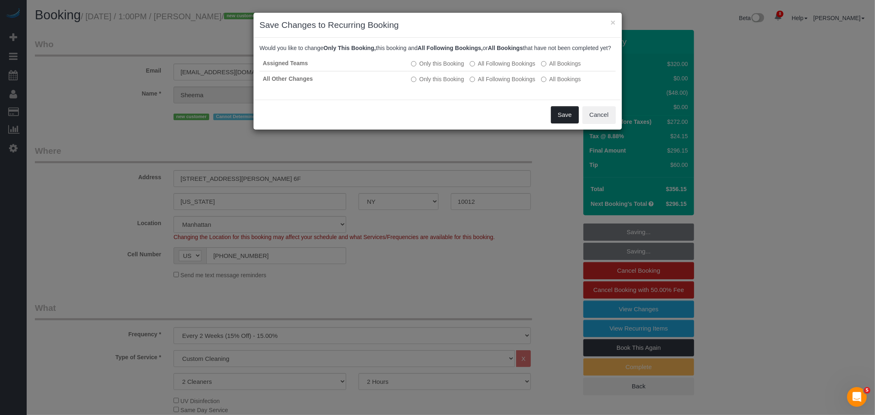
click at [561, 120] on button "Save" at bounding box center [565, 114] width 28 height 17
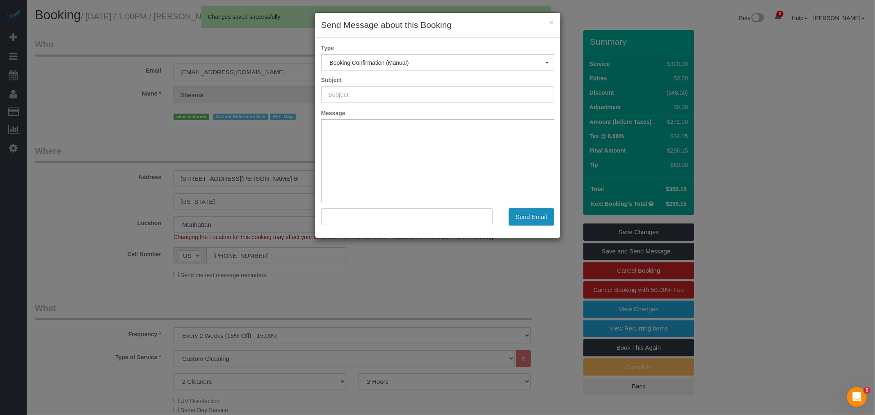
type input "Cleaning Confirmed for 09/02/2025 at 1:00pm"
type input ""Sheema Satar" <ssatar10@gmail.com>"
click at [519, 211] on button "Send Email" at bounding box center [532, 216] width 46 height 17
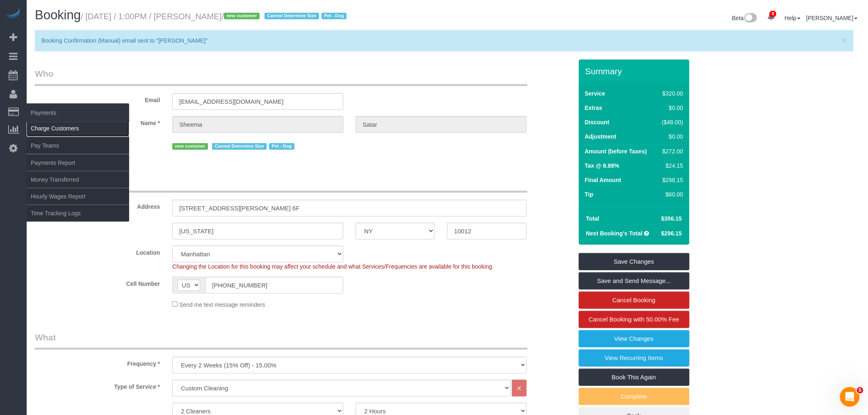
click at [46, 129] on link "Charge Customers" at bounding box center [78, 128] width 103 height 16
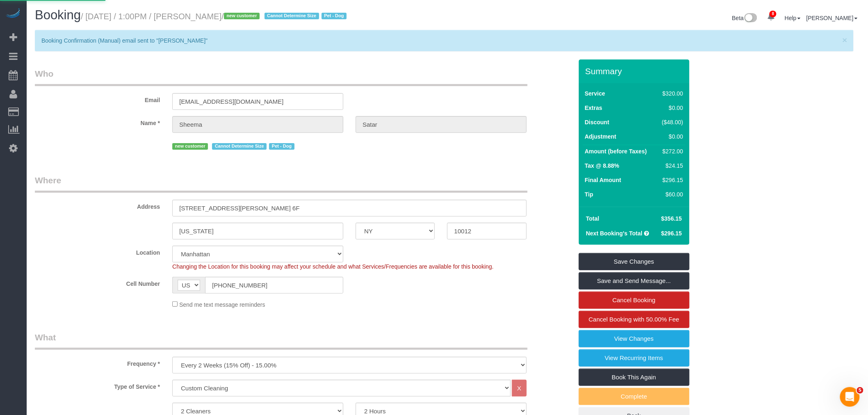
select select
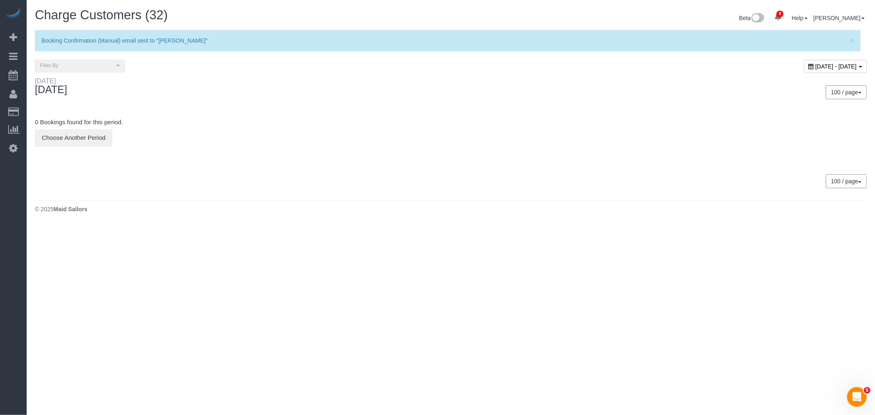
click at [816, 67] on span "September 01, 2025 - September 01, 2025" at bounding box center [836, 66] width 41 height 7
type input "**********"
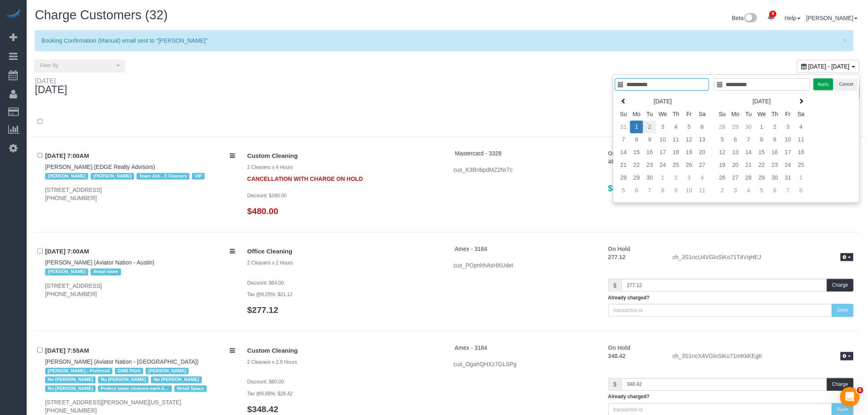
type input "**********"
click at [645, 130] on td "2" at bounding box center [649, 127] width 13 height 13
type input "**********"
click at [645, 130] on td "2" at bounding box center [649, 127] width 13 height 13
type input "**********"
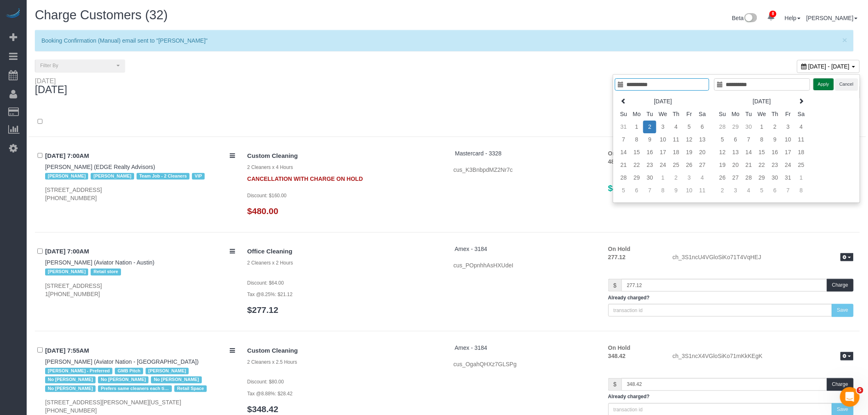
click at [818, 85] on button "Apply" at bounding box center [823, 84] width 21 height 12
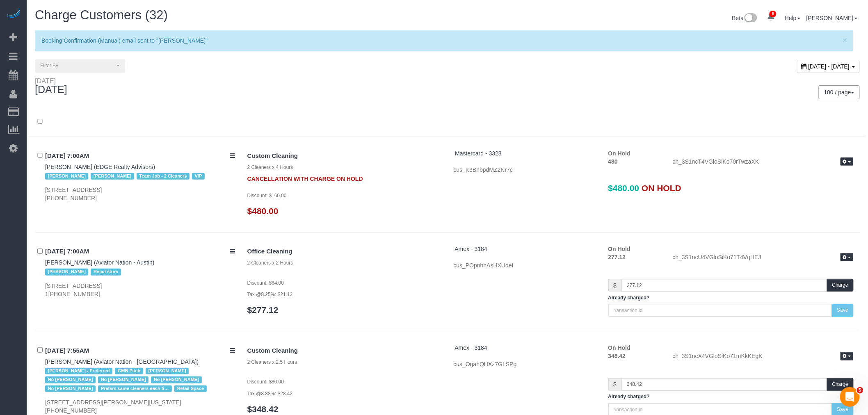
click at [436, 115] on div at bounding box center [447, 122] width 837 height 30
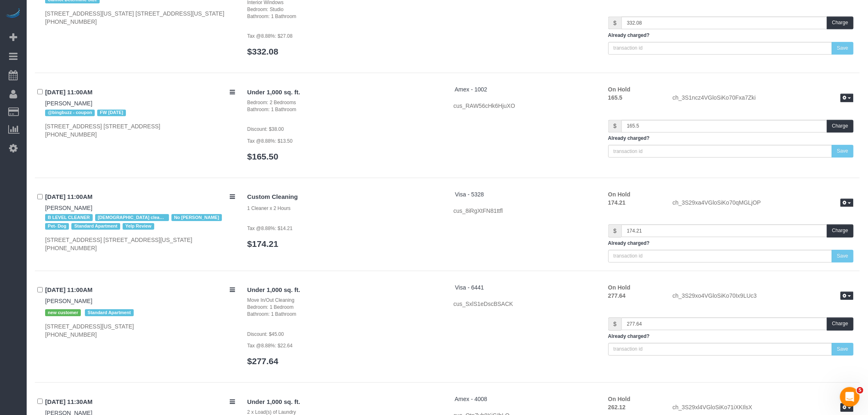
scroll to position [2197, 0]
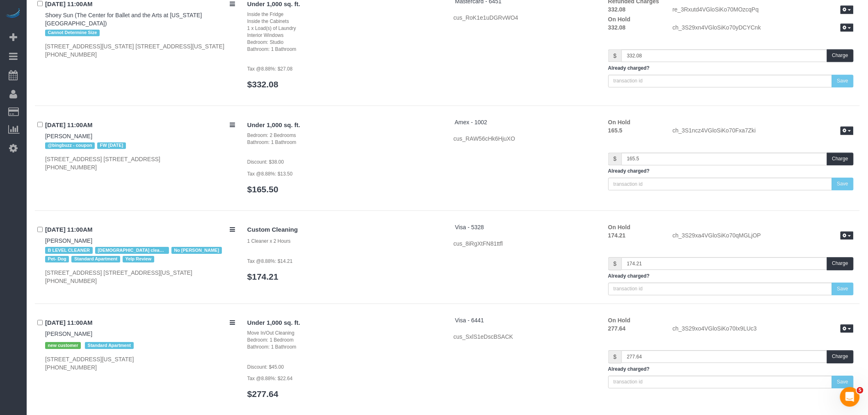
click at [397, 185] on h3 "$165.50" at bounding box center [344, 189] width 194 height 9
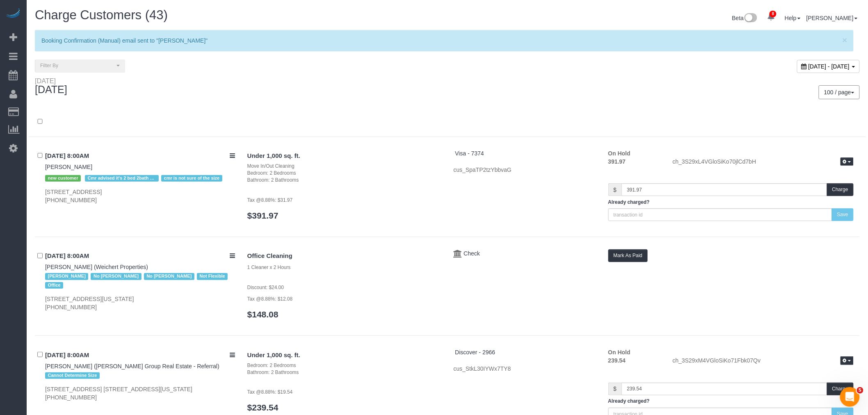
scroll to position [3269, 0]
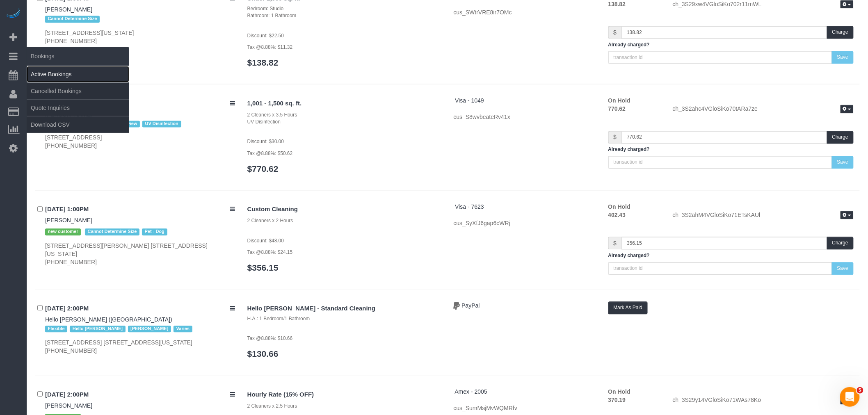
drag, startPoint x: 50, startPoint y: 70, endPoint x: 101, endPoint y: 75, distance: 51.1
click at [50, 70] on link "Active Bookings" at bounding box center [78, 74] width 103 height 16
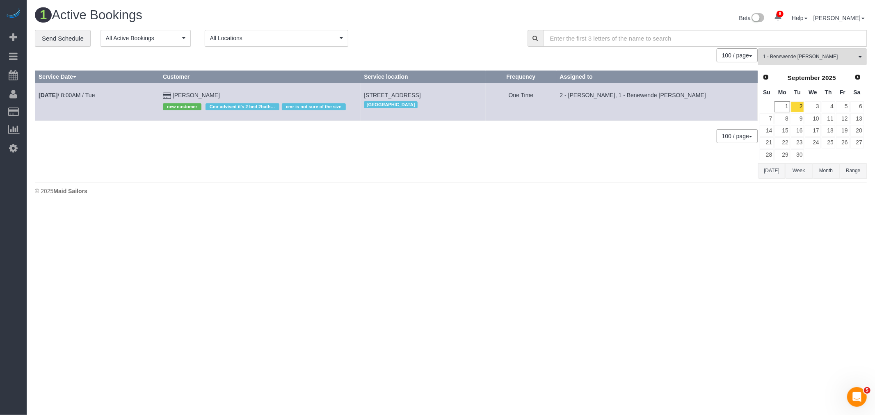
click at [450, 37] on div "**********" at bounding box center [275, 38] width 480 height 17
click at [500, 191] on div "© 2025 Maid Sailors" at bounding box center [451, 191] width 832 height 8
click at [429, 55] on div "100 / page 10 / page 20 / page 30 / page 40 / page 50 / page 100 / page" at bounding box center [396, 55] width 723 height 14
click at [62, 40] on link "Send Schedule" at bounding box center [63, 38] width 56 height 17
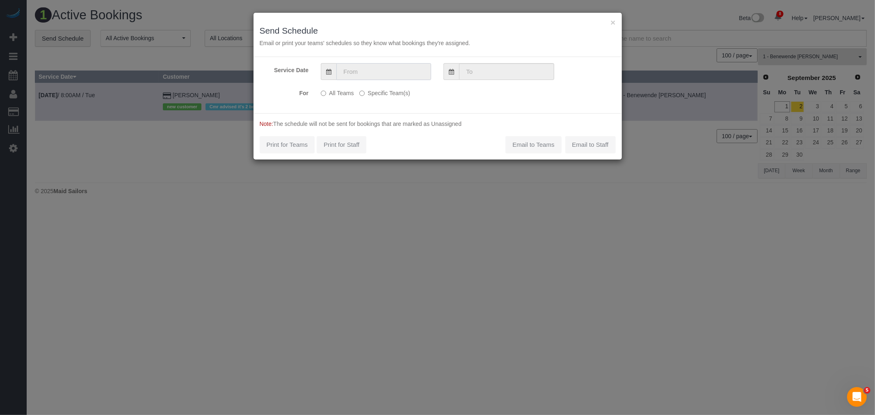
click at [396, 72] on input "text" at bounding box center [383, 71] width 95 height 17
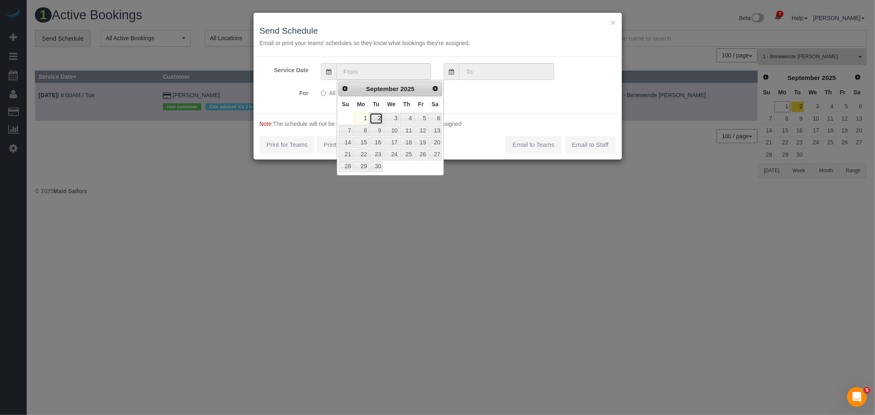
click at [375, 120] on link "2" at bounding box center [376, 118] width 13 height 11
type input "[DATE]"
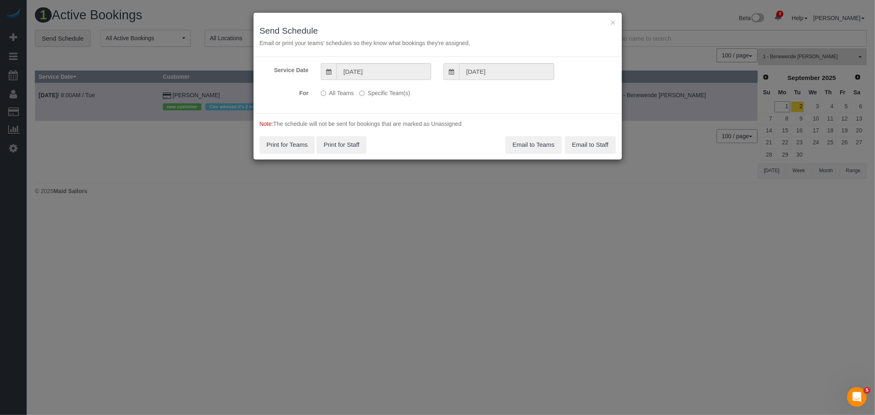
click at [382, 94] on label "Specific Team(s)" at bounding box center [384, 91] width 50 height 11
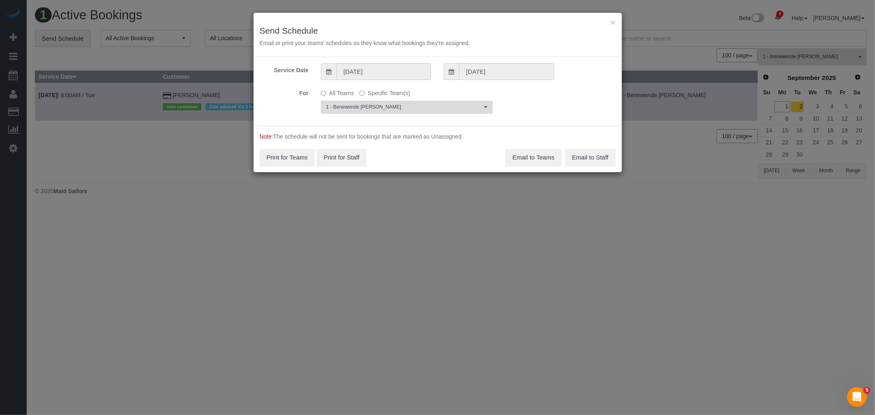
click at [384, 105] on span "1 - Benewende [PERSON_NAME]" at bounding box center [404, 107] width 156 height 7
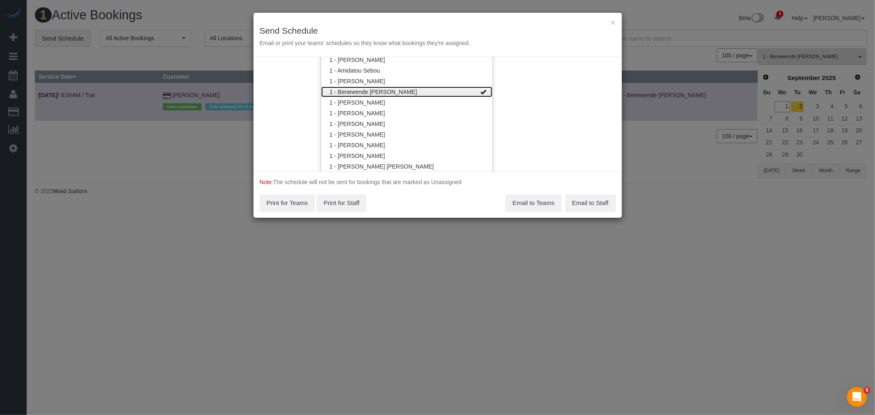
click at [423, 92] on link "1 - Benewende [PERSON_NAME]" at bounding box center [406, 92] width 171 height 11
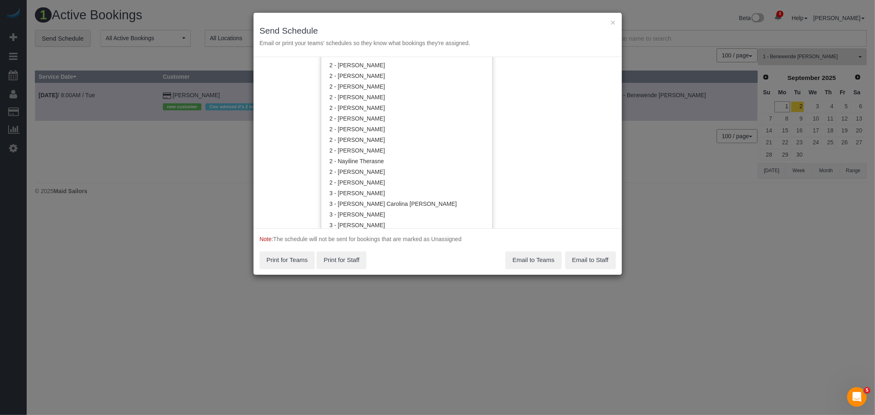
scroll to position [491, 0]
click at [407, 75] on link "2 - Genesis Oviedo" at bounding box center [406, 79] width 171 height 11
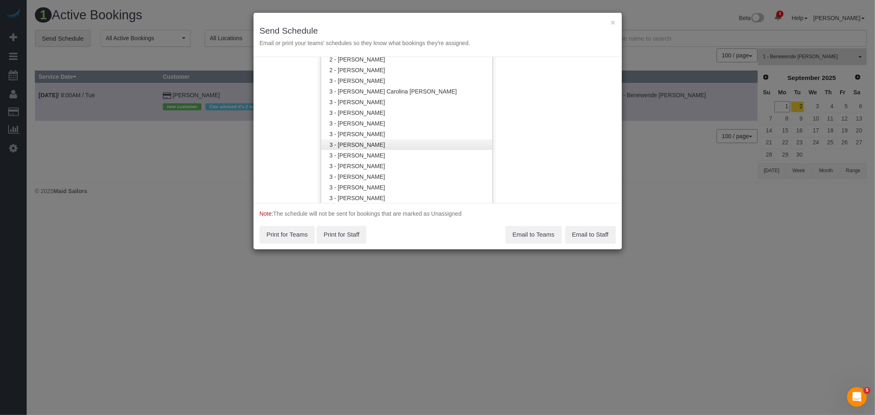
scroll to position [674, 0]
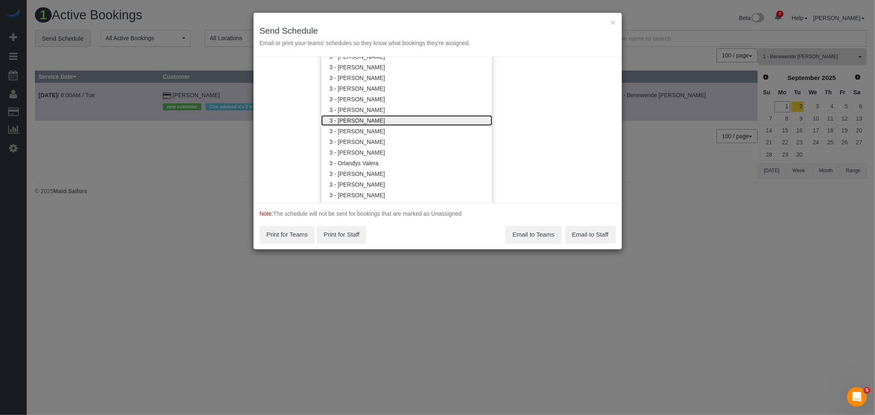
click at [437, 118] on link "3 - [PERSON_NAME]" at bounding box center [406, 120] width 171 height 11
click at [518, 111] on div "Service Date 09/02/2025 09/02/2025 For All Teams Specific Team(s) 2 - Genesis O…" at bounding box center [438, 130] width 368 height 146
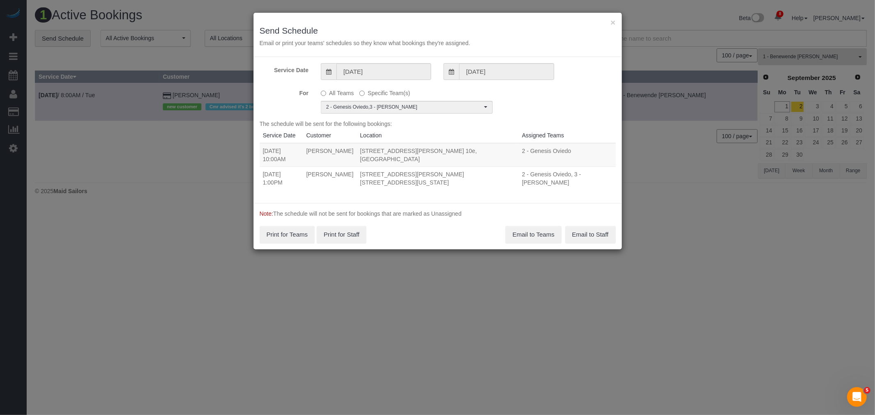
scroll to position [0, 0]
click at [530, 226] on button "Email to Teams" at bounding box center [533, 234] width 56 height 17
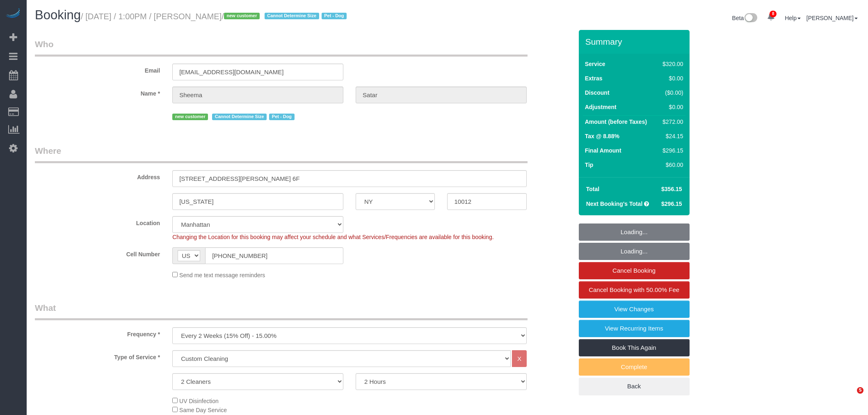
select select "NY"
select select "2"
select select "spot1"
select select "number:56"
select select "number:72"
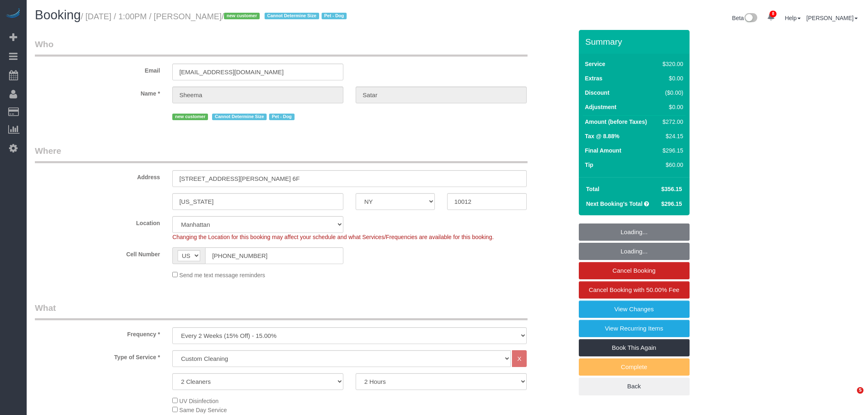
select select "number:13"
select select "number:5"
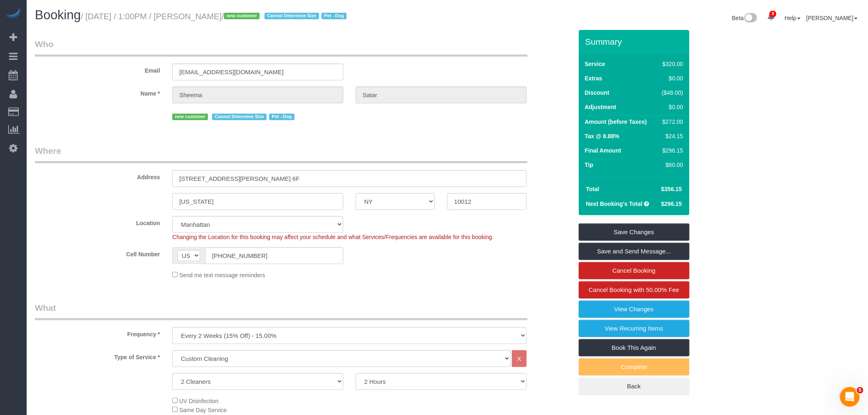
click at [400, 128] on fieldset "Who Email ssatar10@gmail.com Name * Sheema Satar new customer Cannot Determine …" at bounding box center [304, 83] width 538 height 90
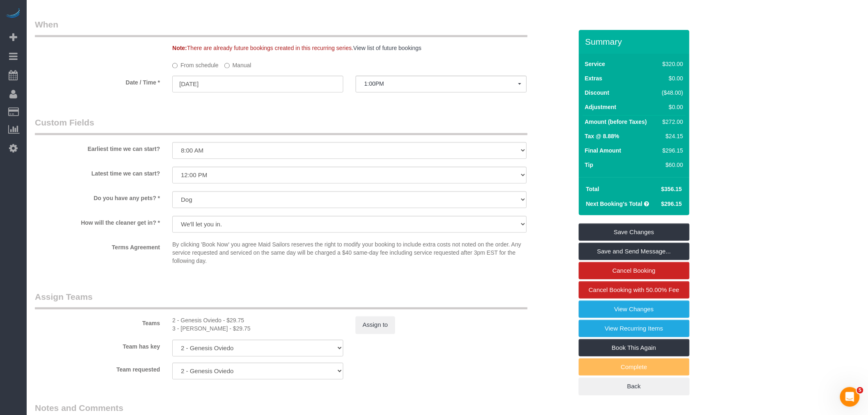
scroll to position [861, 0]
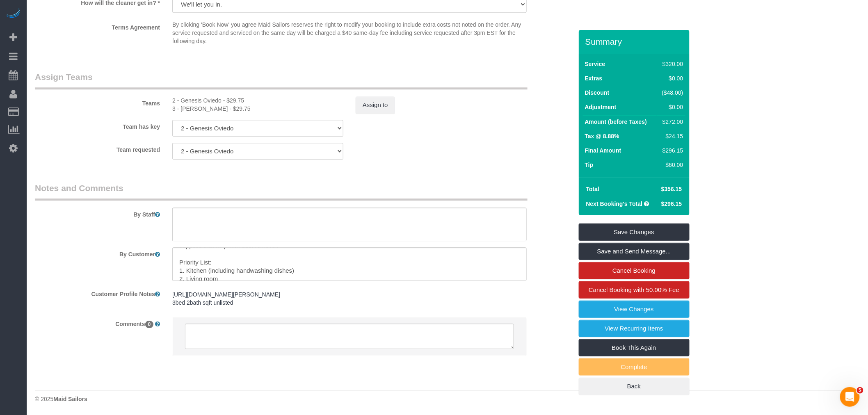
scroll to position [40, 0]
click at [251, 255] on textarea at bounding box center [349, 264] width 354 height 34
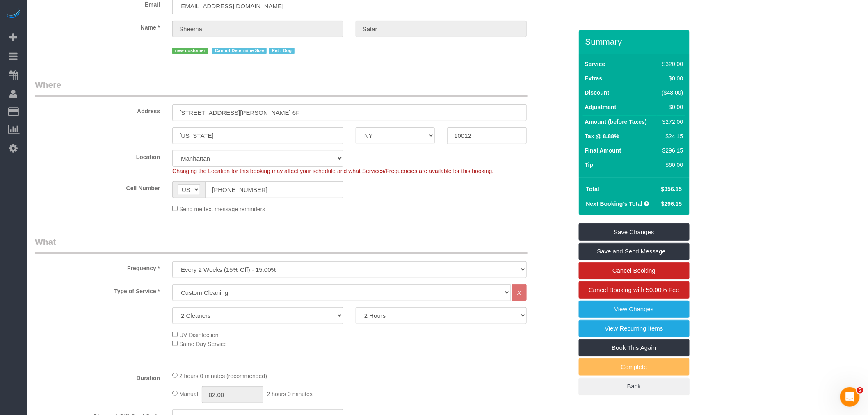
scroll to position [0, 0]
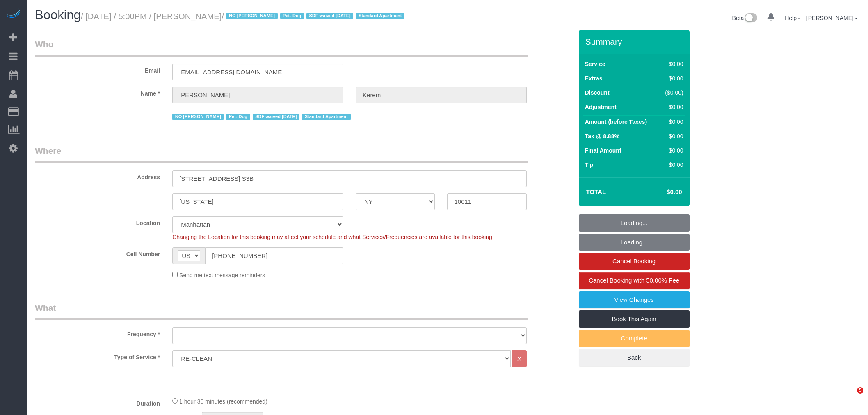
select select "NY"
select select "object:1265"
select select "spot1"
select select "number:64"
select select "number:78"
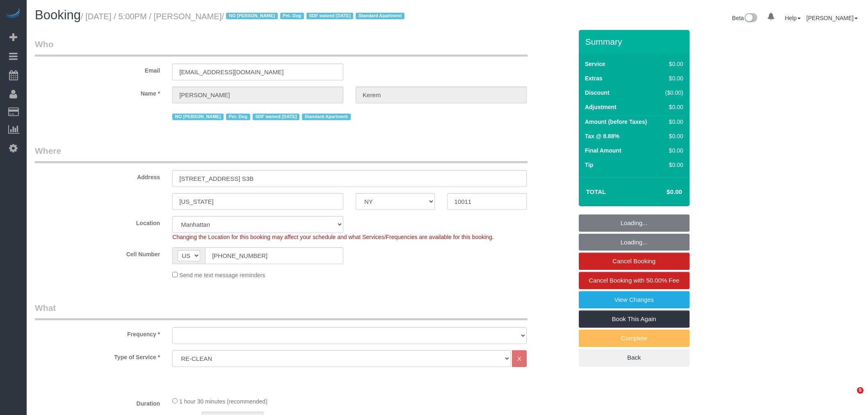
select select "number:13"
select select "number:5"
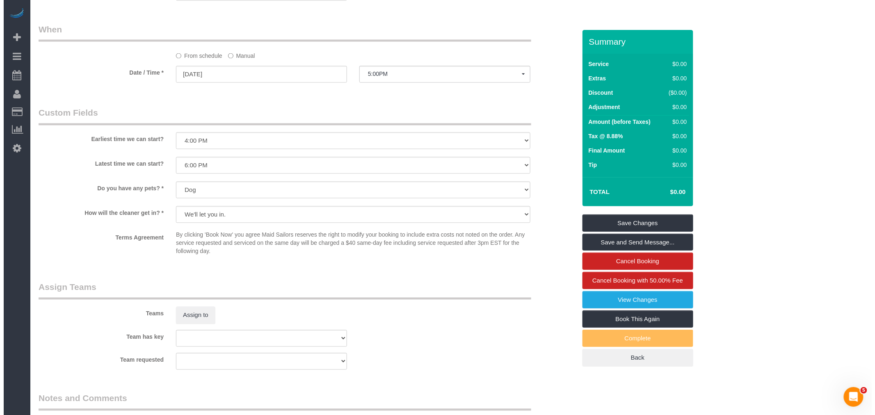
scroll to position [592, 0]
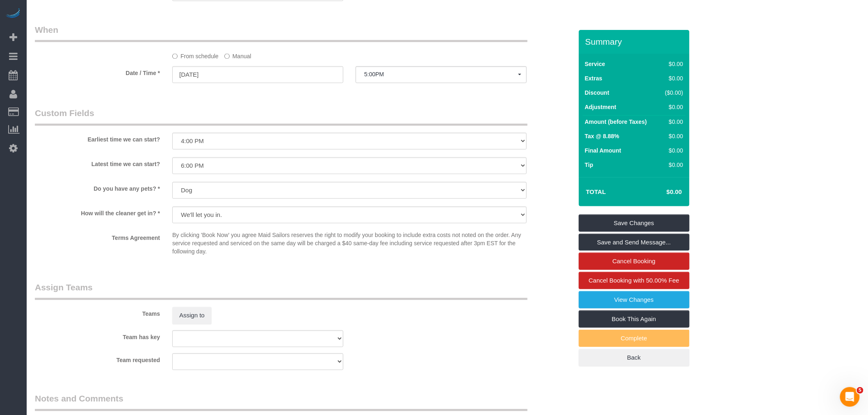
click at [229, 60] on label "Manual" at bounding box center [237, 54] width 27 height 11
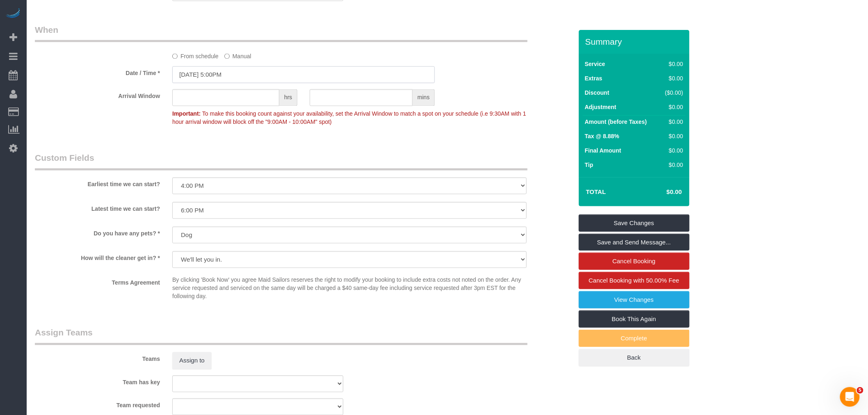
click at [236, 83] on input "[DATE] 5:00PM" at bounding box center [303, 74] width 263 height 17
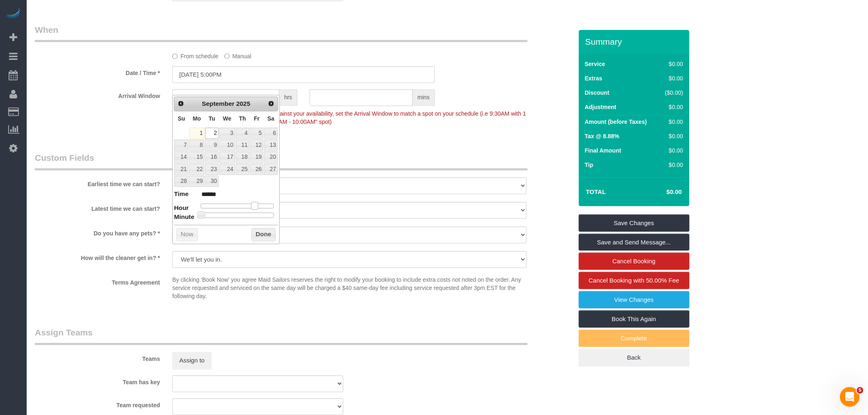
click at [252, 206] on span at bounding box center [254, 205] width 7 height 7
type input "[DATE] 4:00PM"
type input "******"
click at [257, 230] on button "Done" at bounding box center [263, 234] width 24 height 13
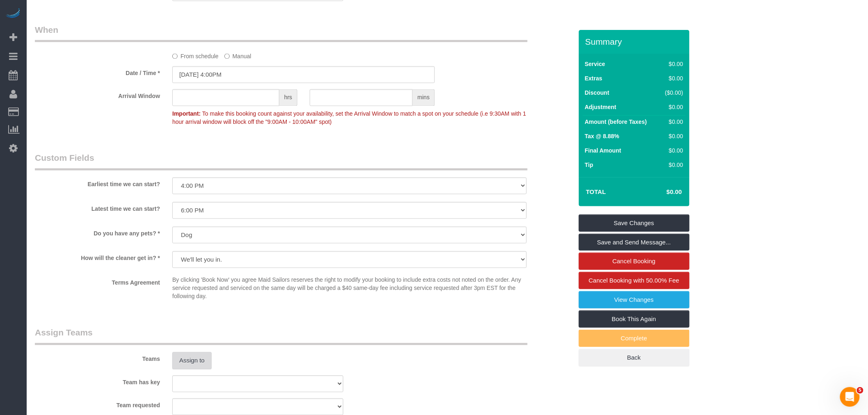
click at [198, 370] on button "Assign to" at bounding box center [191, 360] width 39 height 17
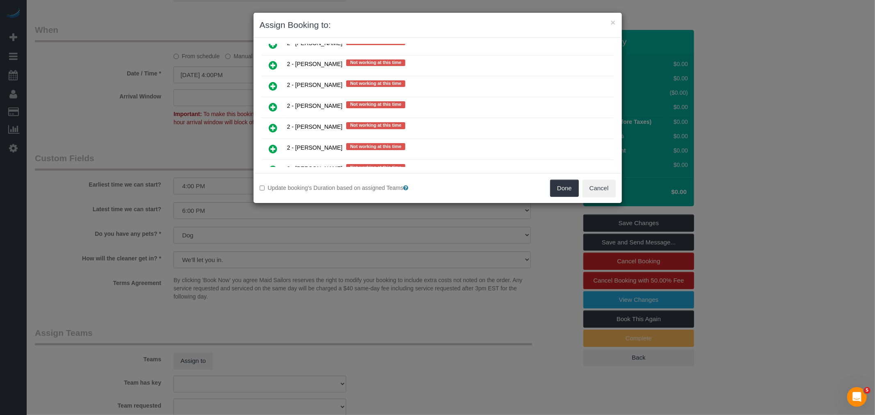
scroll to position [1094, 0]
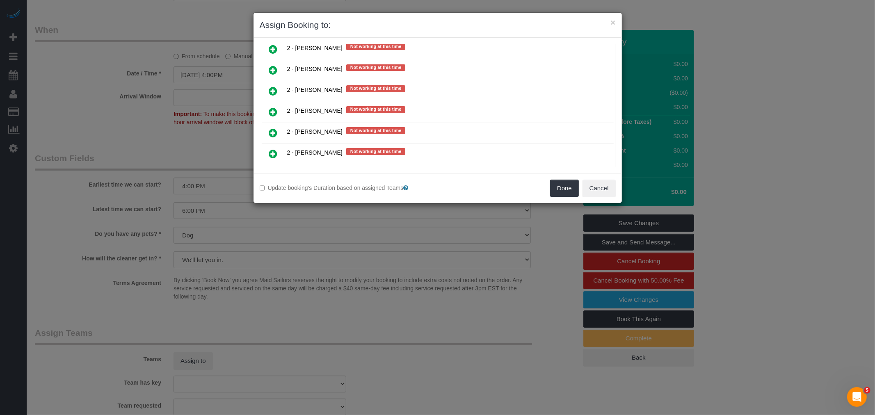
drag, startPoint x: 276, startPoint y: 135, endPoint x: 301, endPoint y: 137, distance: 25.1
click at [276, 149] on icon at bounding box center [273, 154] width 9 height 10
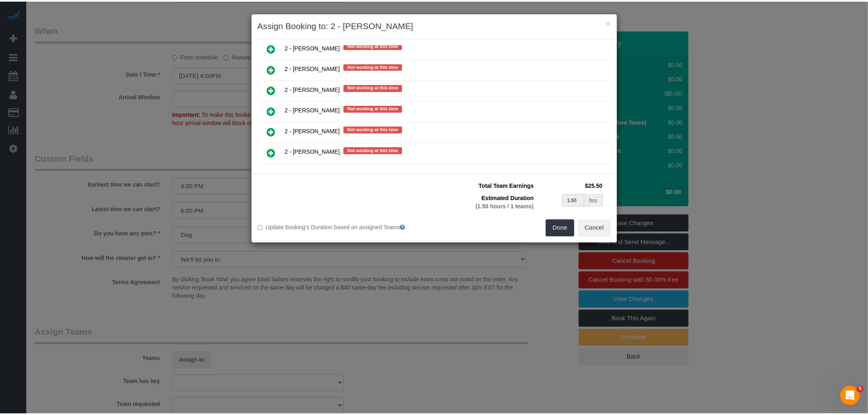
scroll to position [1113, 0]
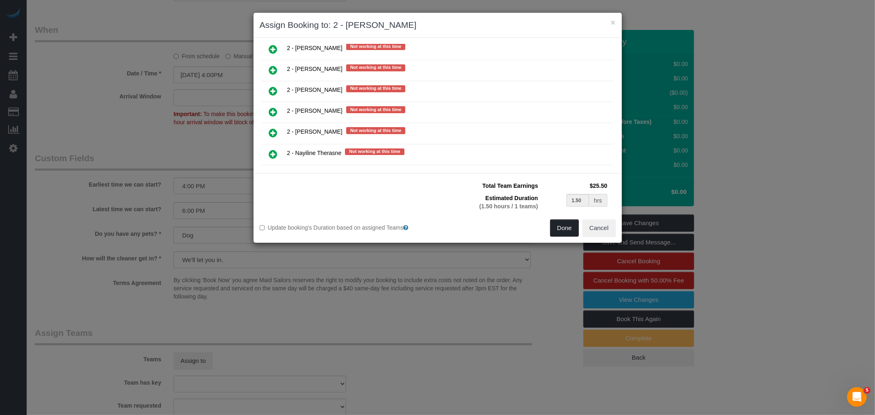
click at [564, 233] on button "Done" at bounding box center [564, 227] width 29 height 17
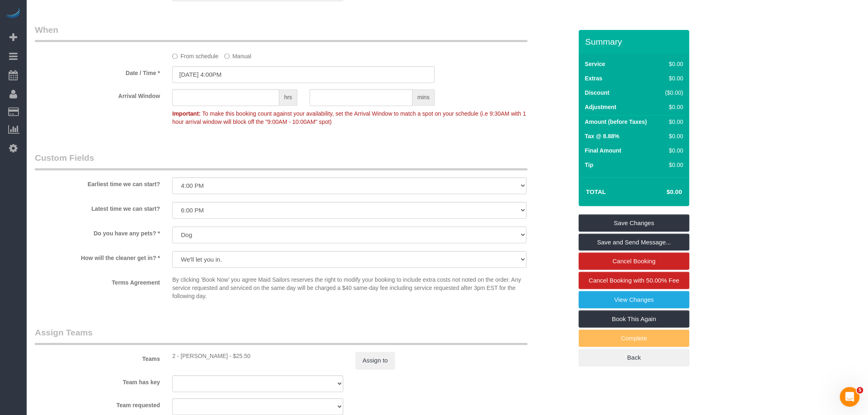
click at [450, 162] on div "Who Email mpkerem@gmail.com Name * Michaela Kerem NO Joselin Cecilio Pet- Dog S…" at bounding box center [304, 36] width 550 height 1197
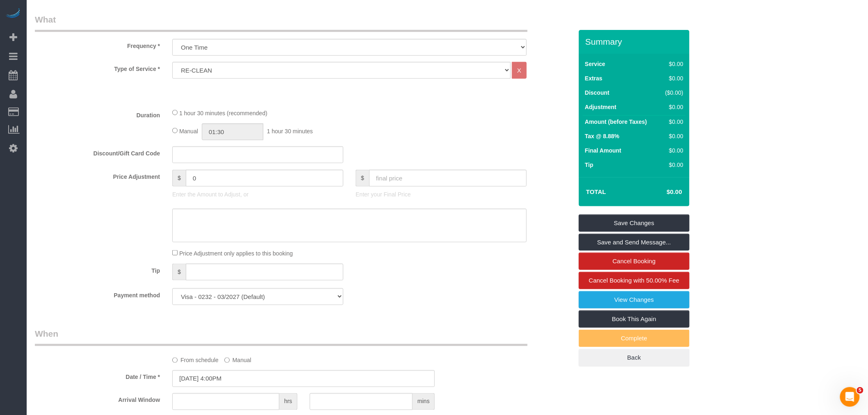
scroll to position [228, 0]
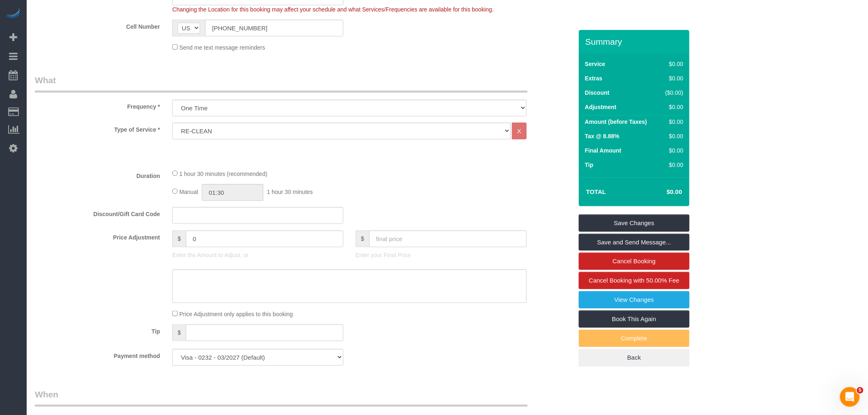
click at [425, 178] on div "1 hour 30 minutes (recommended)" at bounding box center [349, 173] width 354 height 9
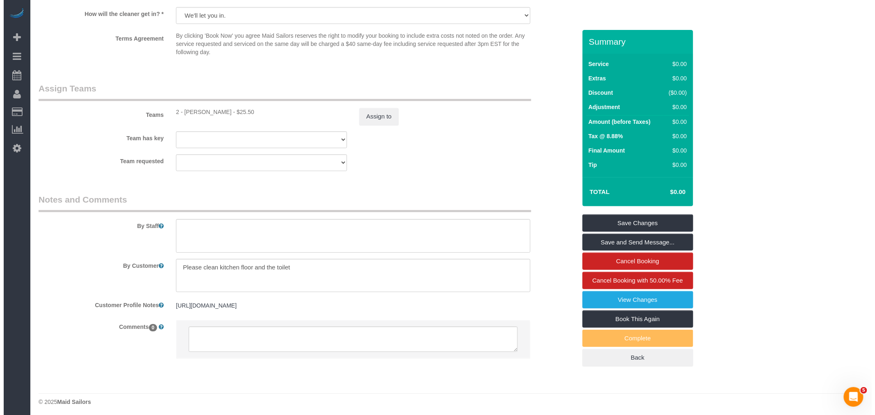
scroll to position [851, 0]
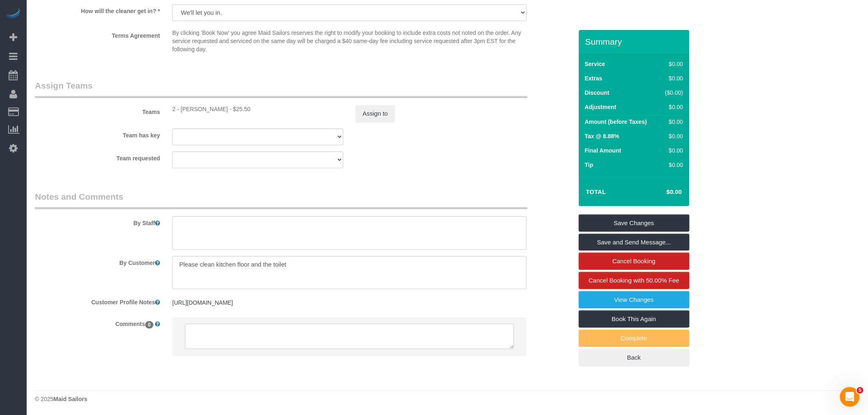
click at [459, 149] on sui-booking-teams "Teams 2 - Marilu Quintero - $25.50 Assign to Team has key 000- Donna Mercado 00…" at bounding box center [304, 124] width 538 height 89
click at [634, 306] on link "View Changes" at bounding box center [634, 299] width 111 height 17
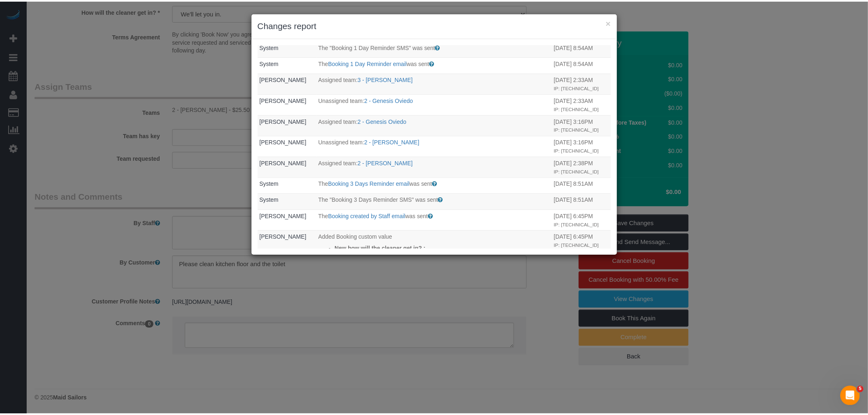
scroll to position [21, 0]
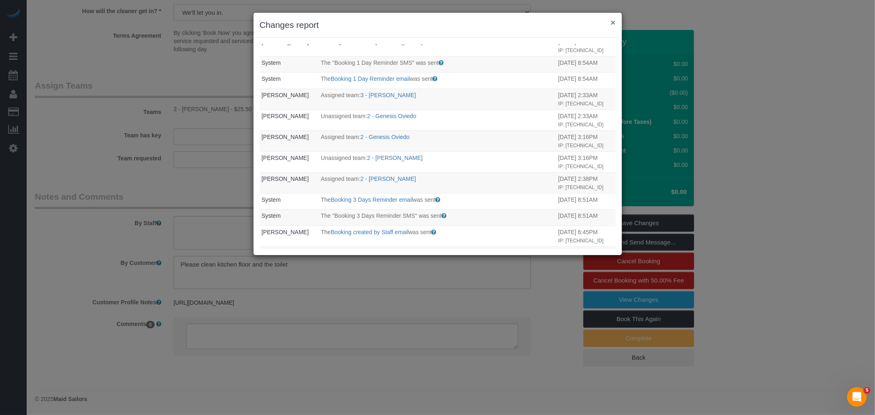
click at [610, 23] on button "×" at bounding box center [612, 22] width 5 height 9
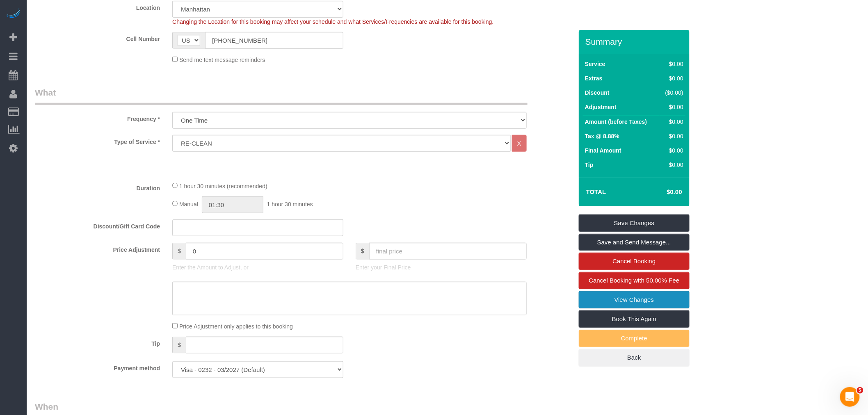
scroll to position [0, 0]
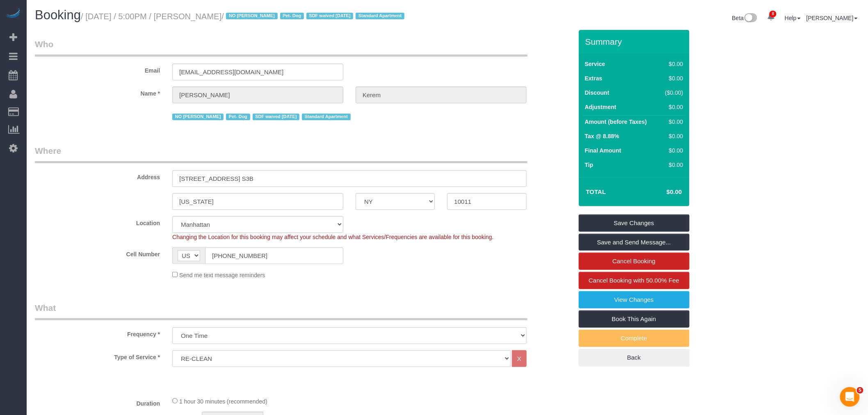
click at [225, 12] on small "/ September 02, 2025 / 5:00PM / Michaela Kerem / NO Joselin Cecilio Pet- Dog SD…" at bounding box center [244, 16] width 326 height 9
click at [251, 14] on small "/ September 02, 2025 / 5:00PM / Michaela Kerem / NO Joselin Cecilio Pet- Dog SD…" at bounding box center [244, 16] width 326 height 9
copy small "Michaela Kerem"
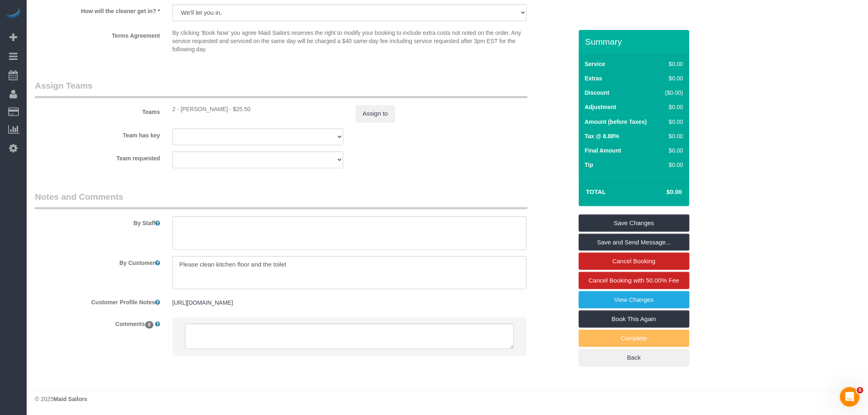
scroll to position [851, 0]
drag, startPoint x: 249, startPoint y: 261, endPoint x: 286, endPoint y: 249, distance: 38.9
click at [249, 261] on textarea at bounding box center [349, 273] width 354 height 34
drag, startPoint x: 316, startPoint y: 263, endPoint x: 342, endPoint y: 260, distance: 25.9
click at [316, 263] on textarea at bounding box center [349, 273] width 354 height 34
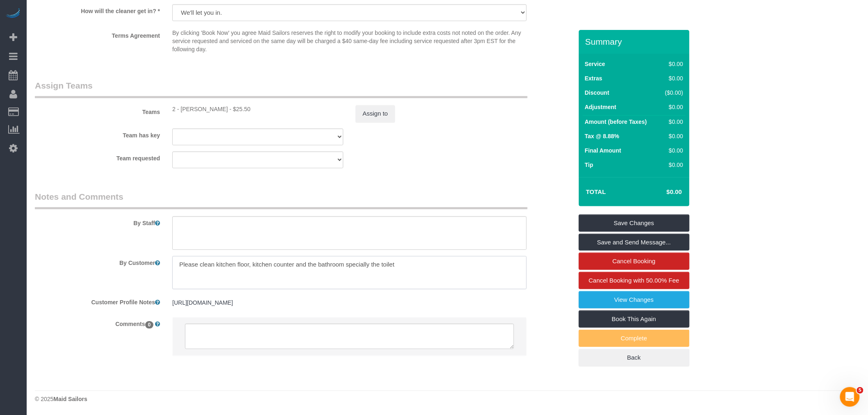
click at [410, 263] on textarea at bounding box center [349, 273] width 354 height 34
click at [321, 264] on textarea at bounding box center [349, 273] width 354 height 34
click at [420, 265] on textarea at bounding box center [349, 273] width 354 height 34
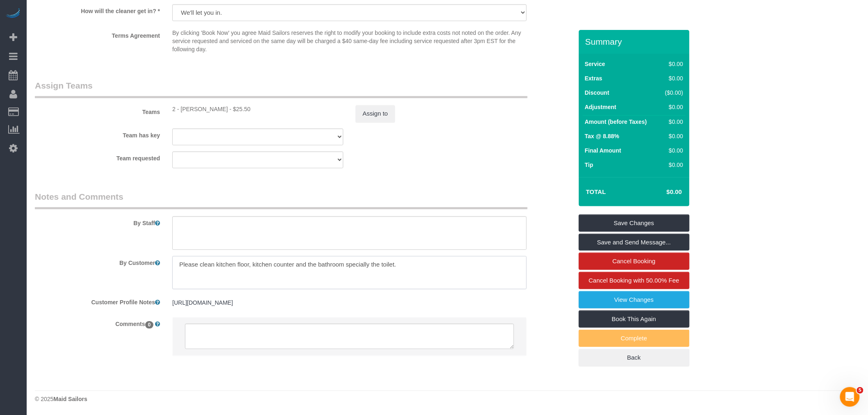
click at [230, 264] on textarea at bounding box center [349, 273] width 354 height 34
click at [232, 268] on textarea at bounding box center [349, 273] width 354 height 34
click at [200, 263] on textarea at bounding box center [349, 273] width 354 height 34
drag, startPoint x: 224, startPoint y: 262, endPoint x: 450, endPoint y: 268, distance: 226.1
click at [450, 268] on textarea at bounding box center [349, 273] width 354 height 34
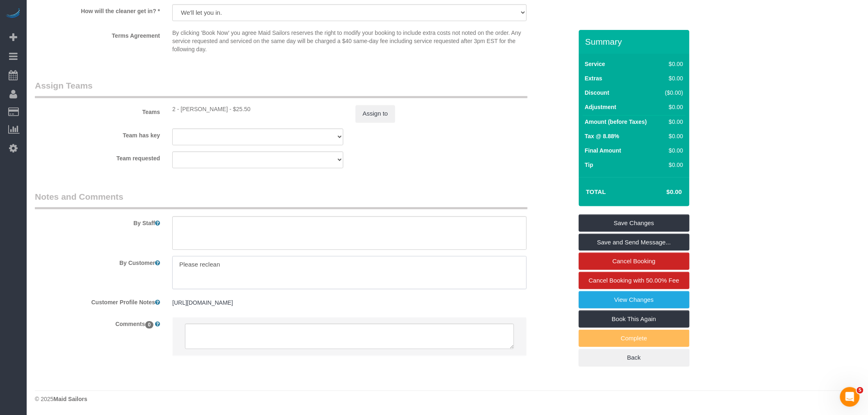
paste textarea "the kitchen floor, kitchen counters, and the bathroom, especially the toilet."
drag, startPoint x: 187, startPoint y: 265, endPoint x: 265, endPoint y: 260, distance: 77.6
click at [190, 265] on textarea at bounding box center [349, 273] width 354 height 34
type textarea "Please reclean the kitchen floor, kitchen counters, and the bathroom, especiall…"
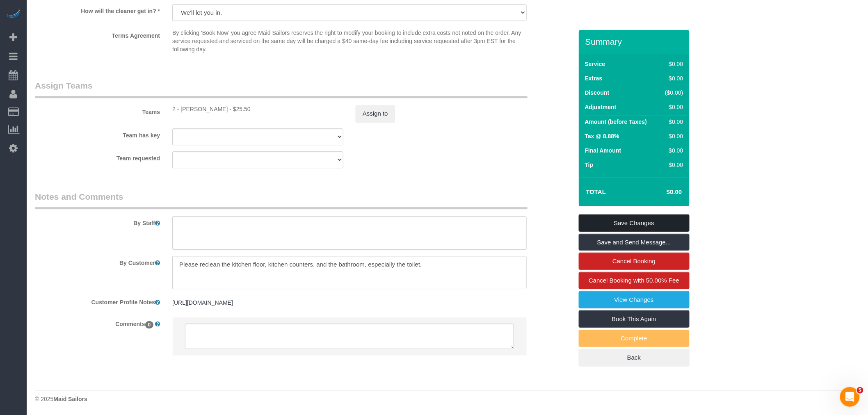
drag, startPoint x: 617, startPoint y: 230, endPoint x: 605, endPoint y: 226, distance: 13.4
click at [617, 230] on link "Save Changes" at bounding box center [634, 223] width 111 height 17
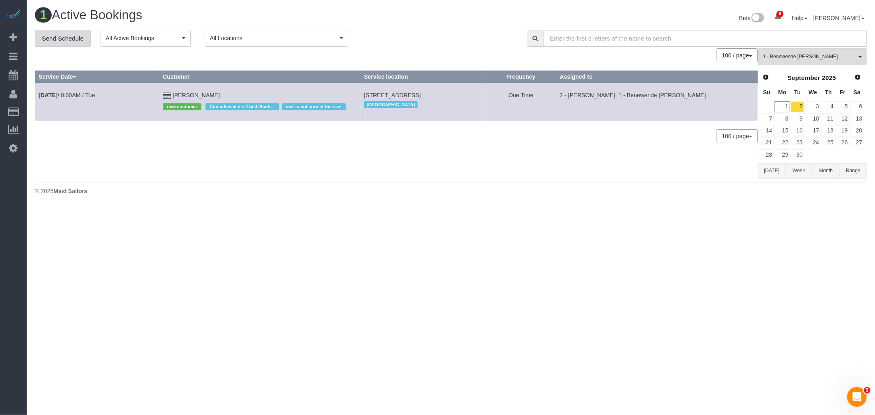
click at [71, 37] on link "Send Schedule" at bounding box center [63, 38] width 56 height 17
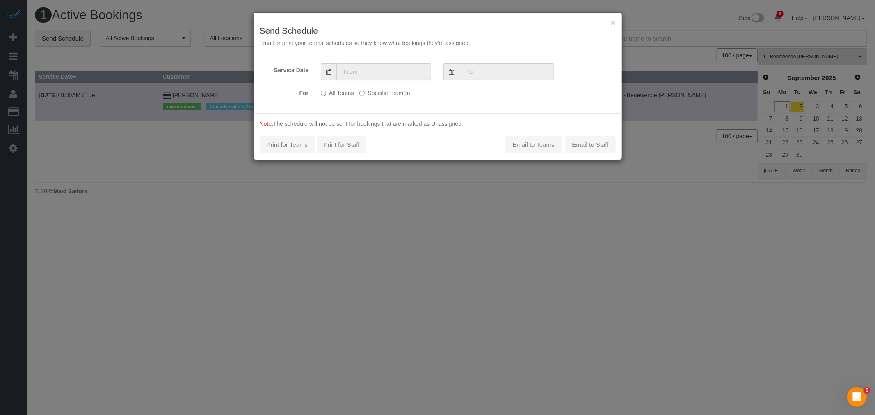
click at [398, 69] on input "text" at bounding box center [383, 71] width 95 height 17
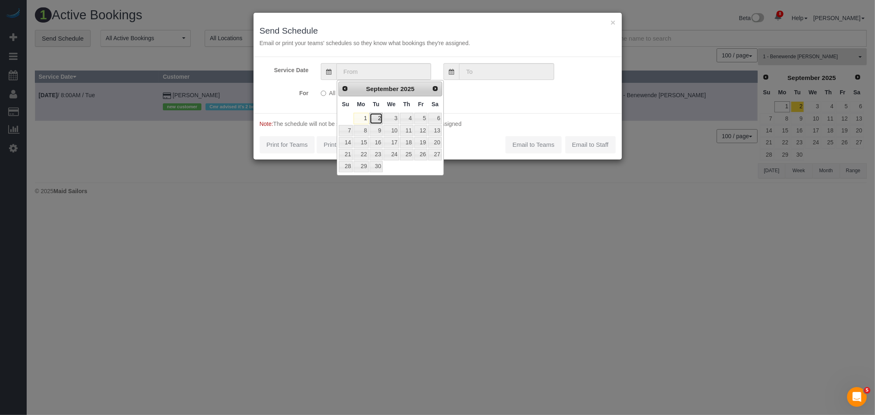
click at [378, 118] on link "2" at bounding box center [376, 118] width 13 height 11
type input "[DATE]"
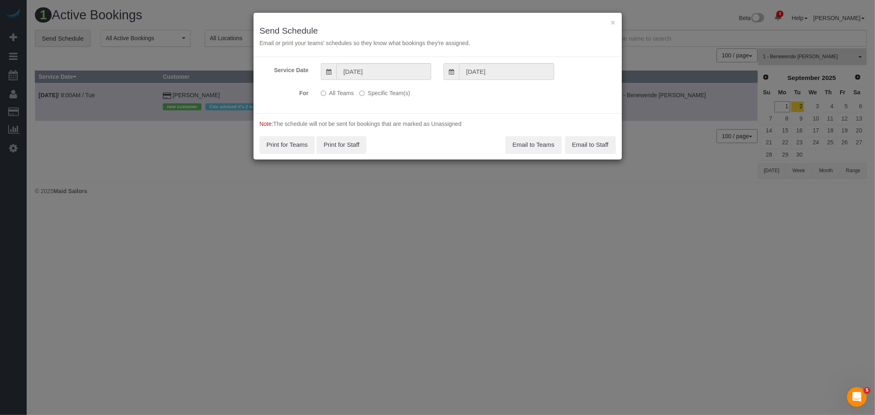
click at [373, 91] on label "Specific Team(s)" at bounding box center [384, 91] width 50 height 11
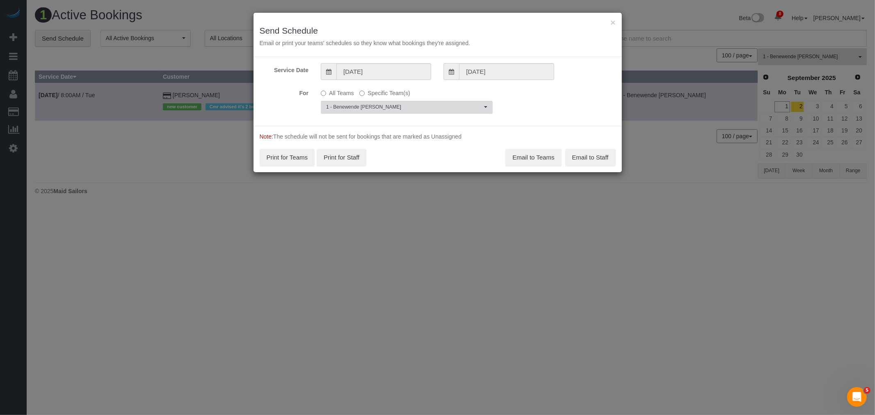
click at [389, 106] on span "1 - Benewende [PERSON_NAME]" at bounding box center [404, 107] width 156 height 7
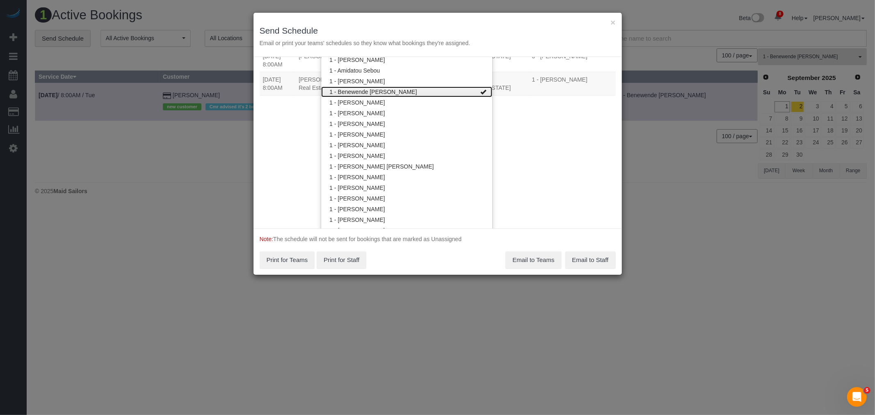
click at [432, 89] on link "1 - Benewende [PERSON_NAME]" at bounding box center [406, 92] width 171 height 11
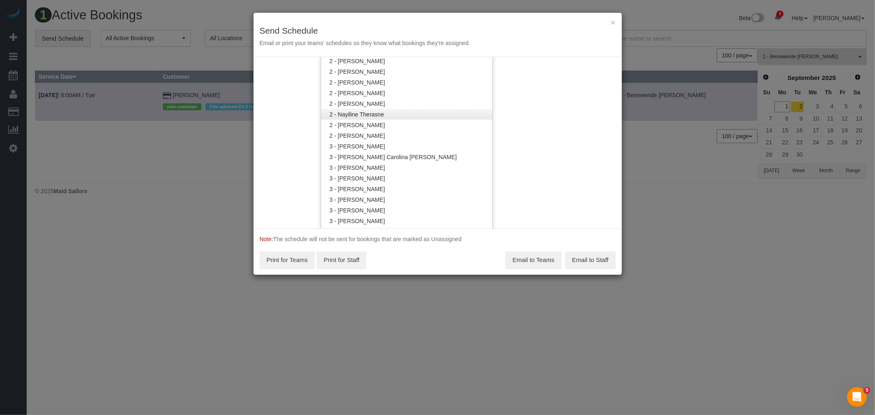
scroll to position [491, 0]
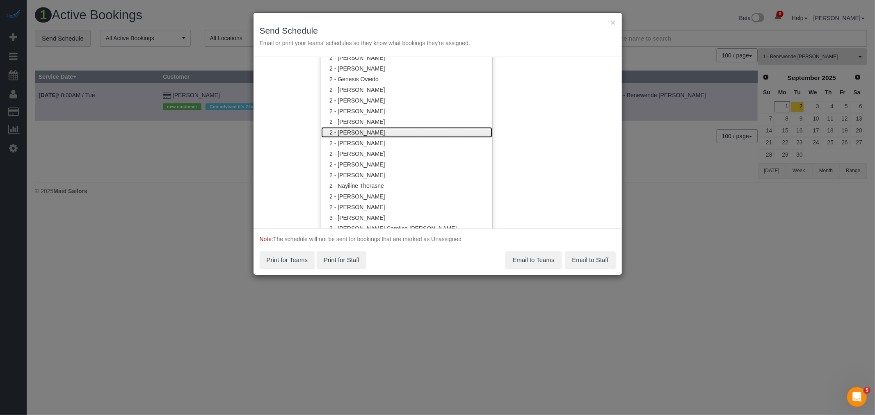
click at [403, 131] on link "2 - [PERSON_NAME]" at bounding box center [406, 132] width 171 height 11
click at [538, 125] on div "Service Date 09/02/2025 09/02/2025 For All Teams Specific Team(s) 2 - Luis Mane…" at bounding box center [438, 142] width 368 height 171
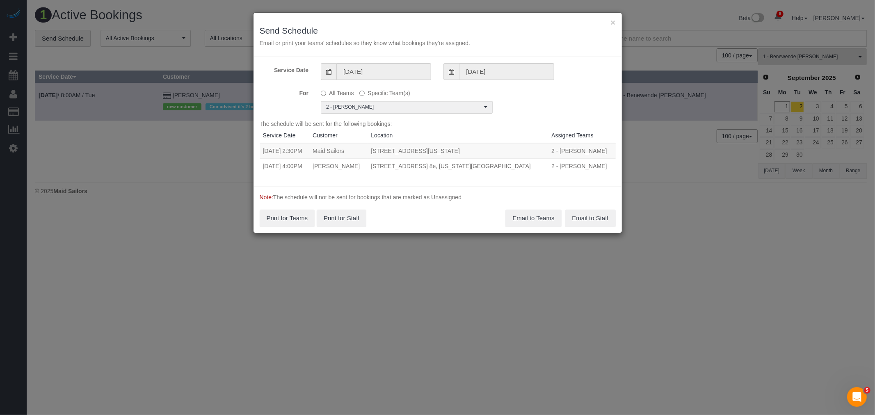
drag, startPoint x: 263, startPoint y: 164, endPoint x: 535, endPoint y: 167, distance: 272.4
click at [535, 167] on tr "09/02/2025 4:00PM Mike Maguire 205 West 88th Street, Apt. 8e, New York, NY 1002…" at bounding box center [438, 165] width 356 height 15
copy tr "09/02/2025 4:00PM Mike Maguire 205 West 88th Street, Apt. 8e, New York, NY 10024"
click at [538, 218] on button "Email to Teams" at bounding box center [533, 218] width 56 height 17
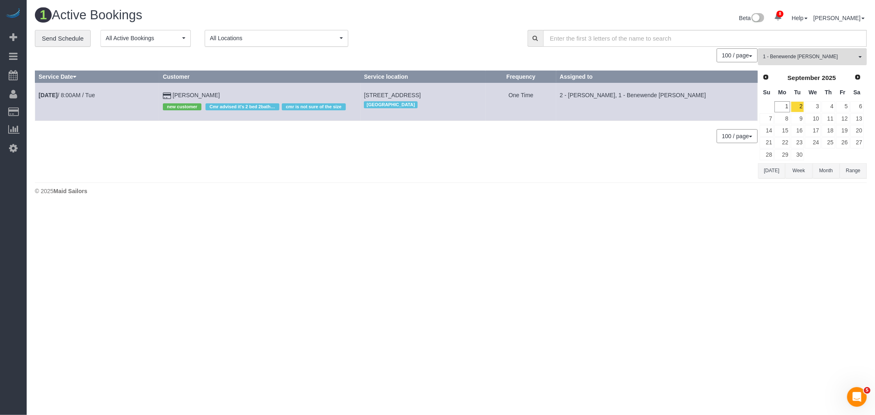
click at [458, 202] on div "1 Active Bookings Beta 8 Your Notifications You have 0 alerts × You have 1 to c…" at bounding box center [451, 103] width 848 height 207
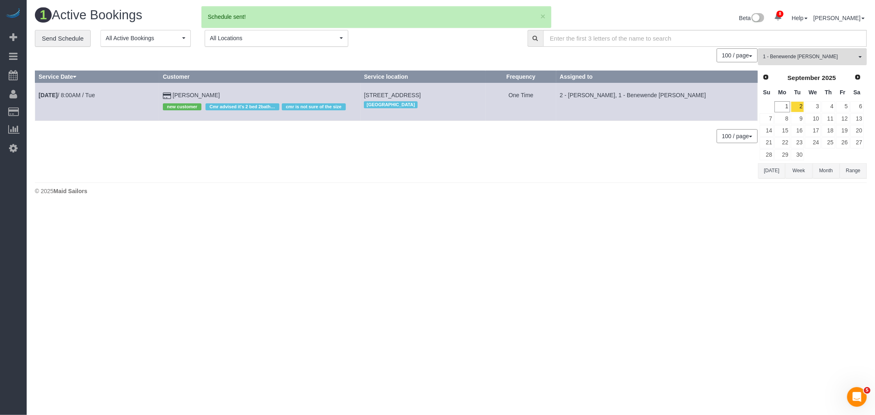
click at [416, 39] on div "**********" at bounding box center [275, 38] width 480 height 17
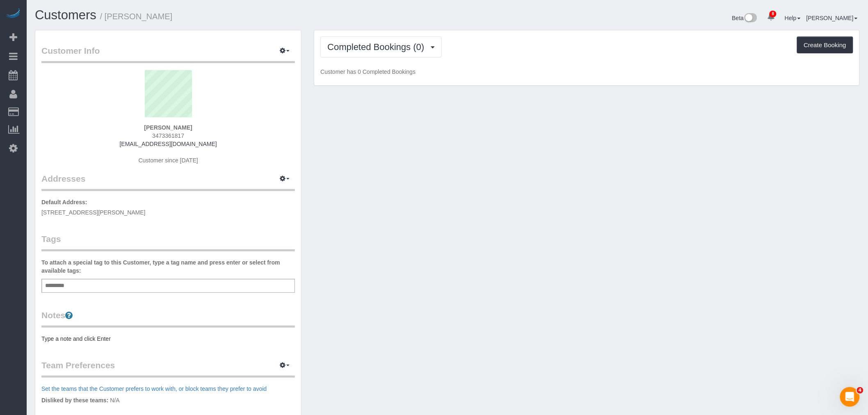
click at [351, 213] on div "Customer Info Edit Contact Info Send Message Email Preferences Special Sales Ta…" at bounding box center [447, 296] width 837 height 533
click at [143, 209] on span "[STREET_ADDRESS][PERSON_NAME]" at bounding box center [93, 212] width 104 height 7
copy div "[STREET_ADDRESS][PERSON_NAME]"
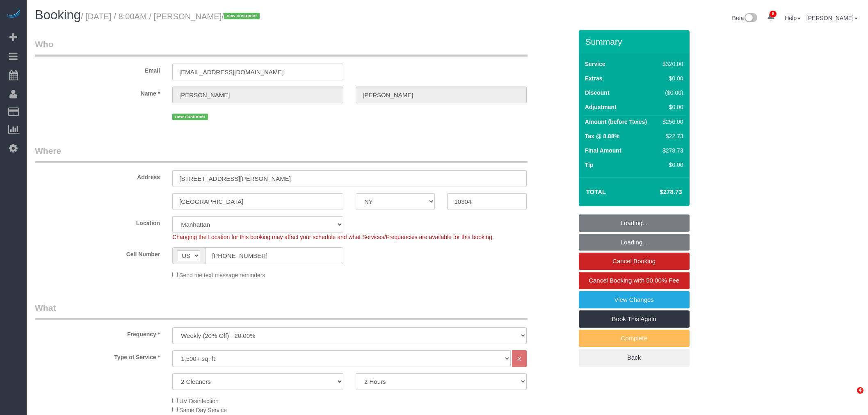
select select "NY"
select select "spot1"
select select "number:56"
select select "number:79"
select select "number:13"
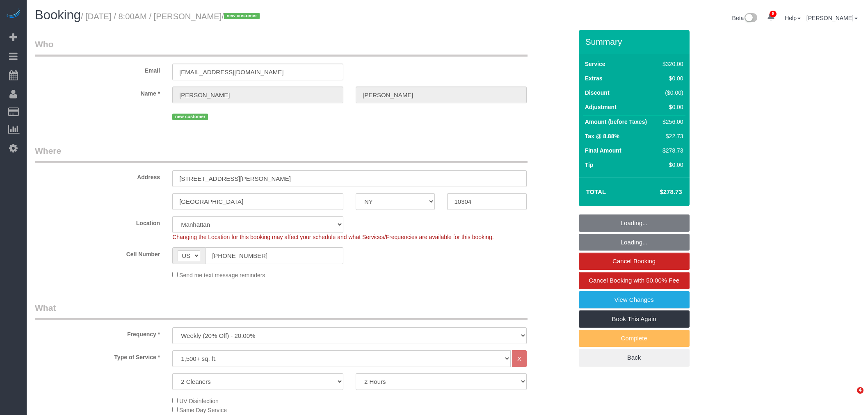
select select "number:5"
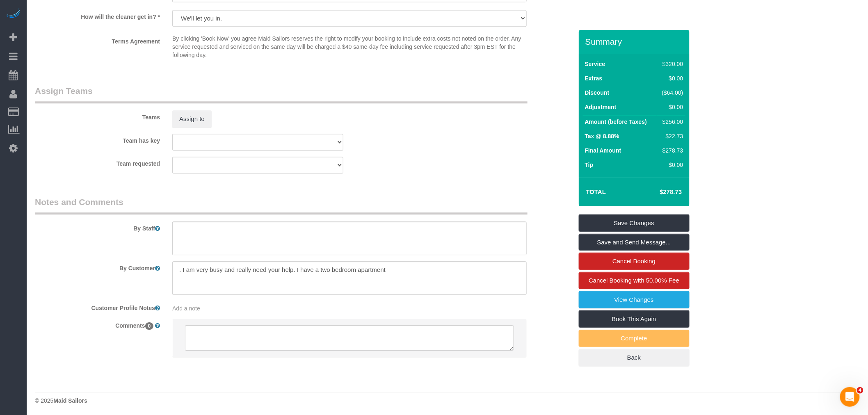
scroll to position [835, 0]
drag, startPoint x: 247, startPoint y: 272, endPoint x: 368, endPoint y: 268, distance: 121.5
click at [368, 268] on textarea at bounding box center [349, 277] width 354 height 34
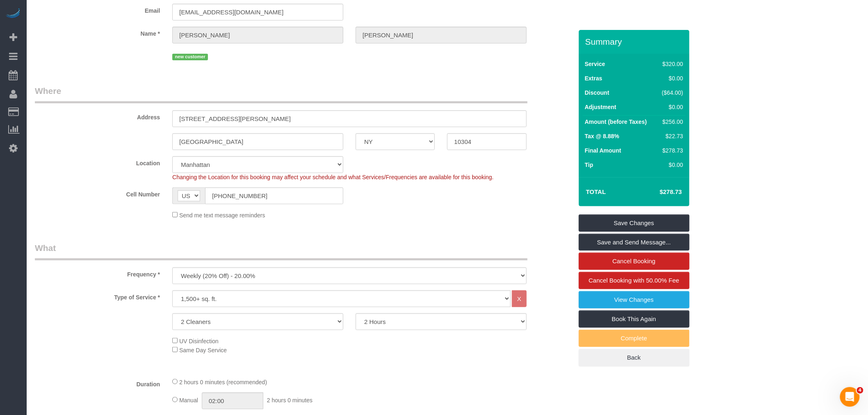
scroll to position [0, 0]
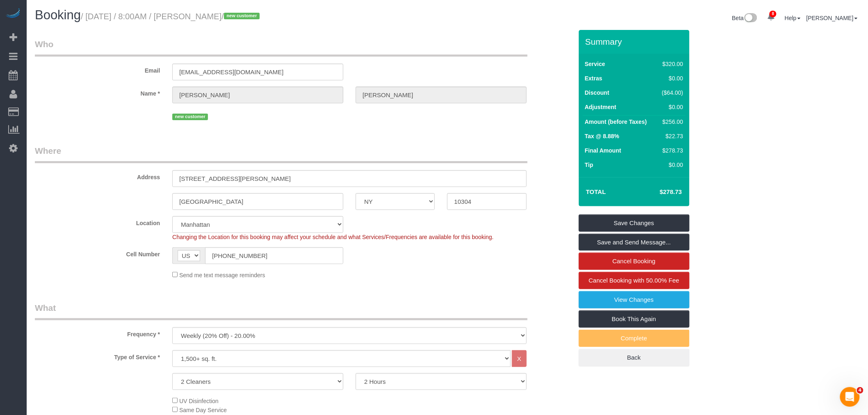
click at [219, 14] on small "/ [DATE] / 8:00AM / [PERSON_NAME] / new customer" at bounding box center [171, 16] width 181 height 9
click at [218, 14] on small "/ [DATE] / 8:00AM / [PERSON_NAME] / new customer" at bounding box center [171, 16] width 181 height 9
click at [249, 13] on small "/ [DATE] / 8:00AM / [PERSON_NAME] / new customer" at bounding box center [171, 16] width 181 height 9
copy small "[PERSON_NAME]"
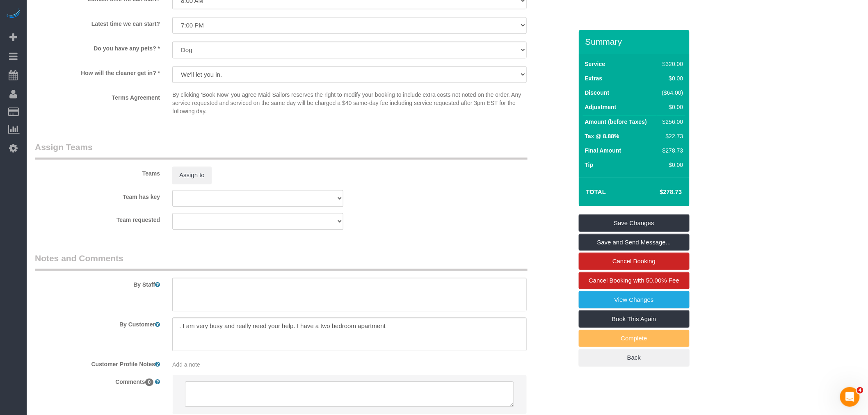
scroll to position [775, 0]
